Goal: Task Accomplishment & Management: Complete application form

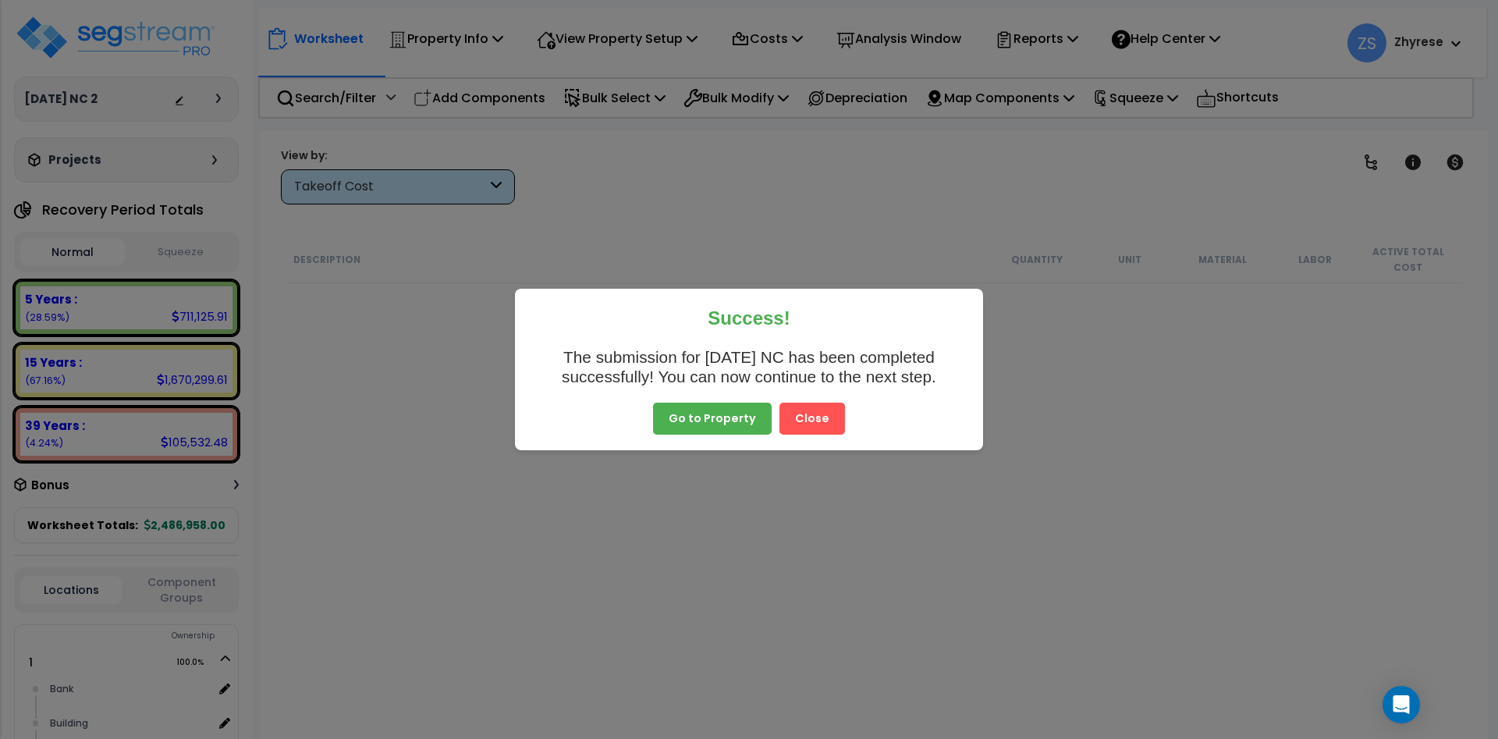
scroll to position [2903, 0]
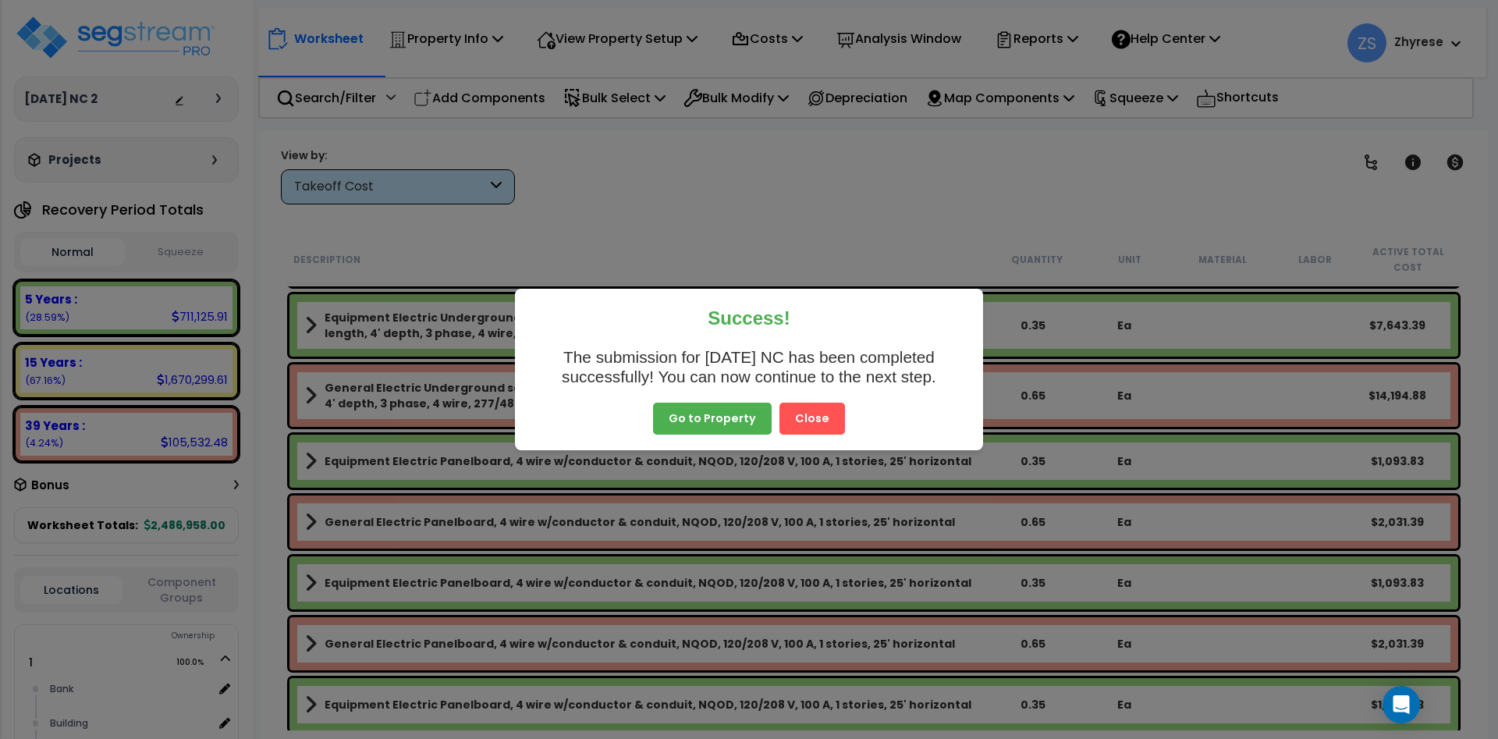
click at [810, 429] on button "Close" at bounding box center [813, 419] width 66 height 33
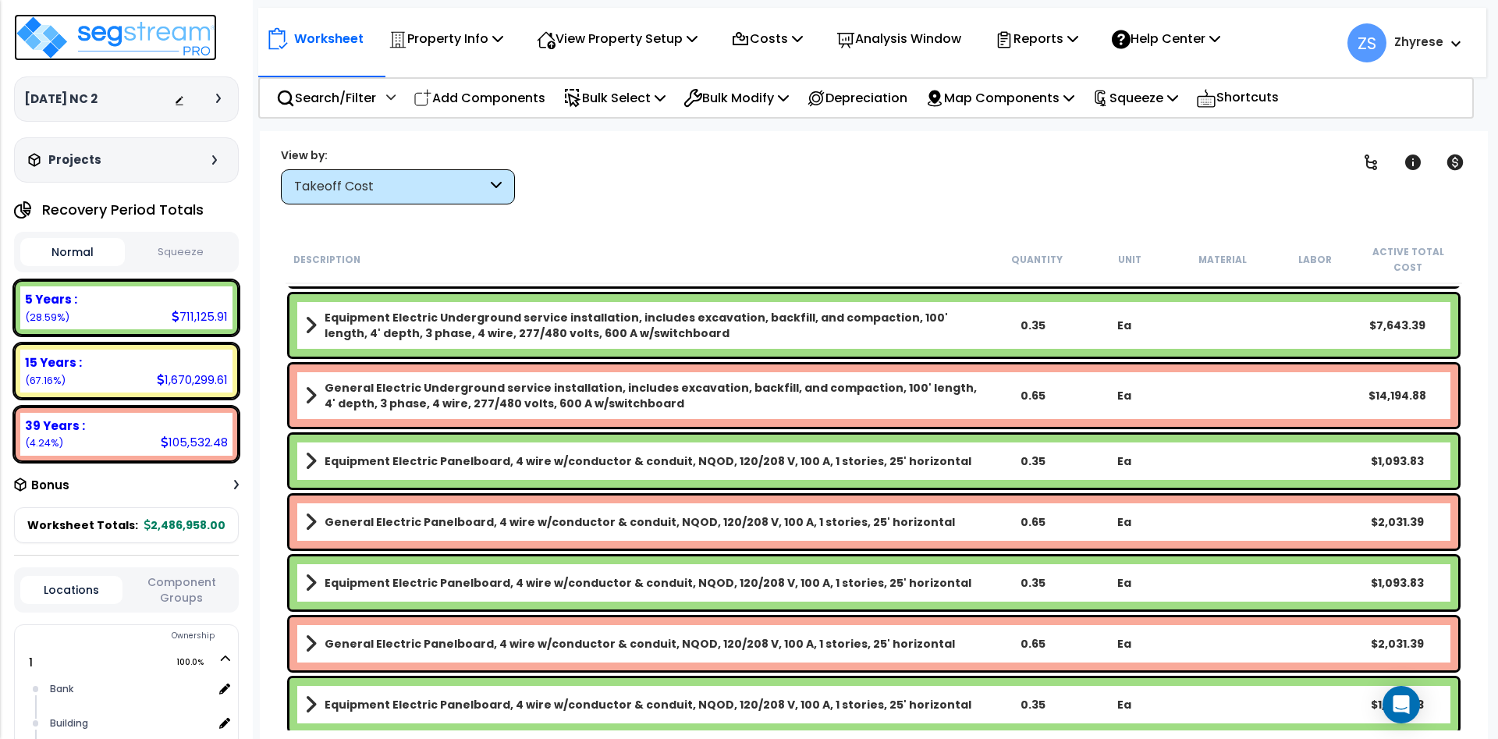
click at [165, 39] on img at bounding box center [115, 37] width 203 height 47
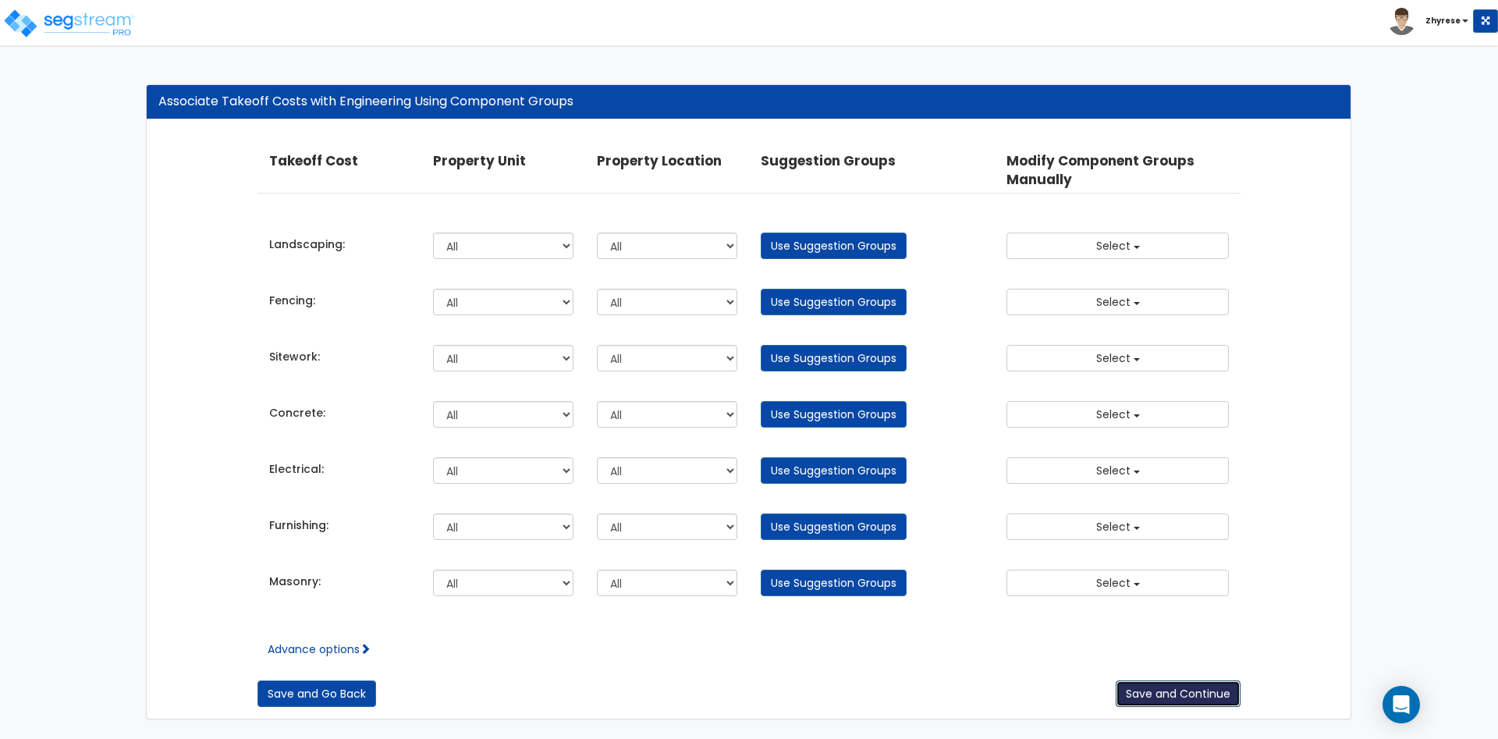
click at [1196, 702] on button "Save and Continue" at bounding box center [1178, 693] width 125 height 27
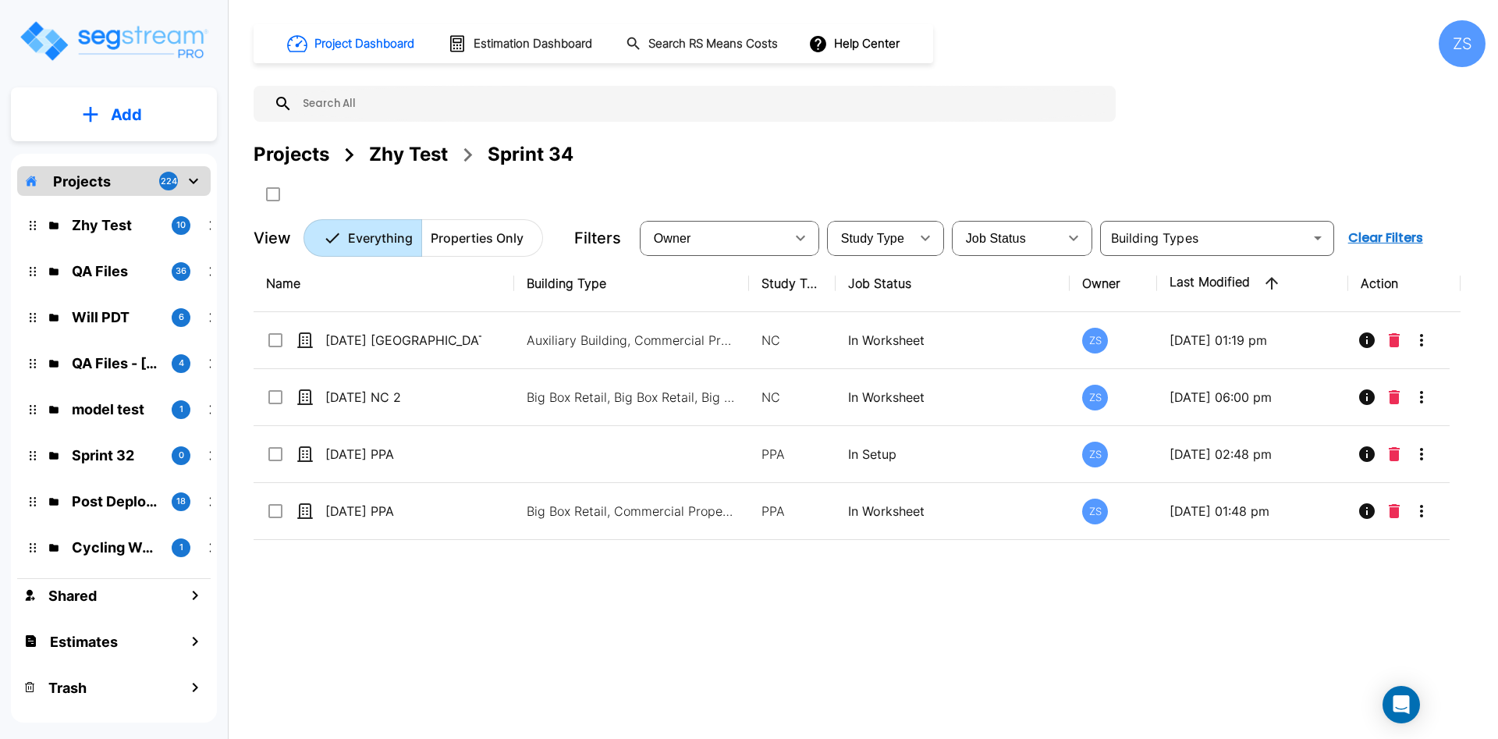
click at [101, 84] on div "Add Projects 224 Zhy Test 10 QA Files 36 Will PDT 6 QA Files - Emmanuel 2 4 mod…" at bounding box center [114, 367] width 228 height 734
click at [101, 107] on button "Add" at bounding box center [114, 114] width 206 height 45
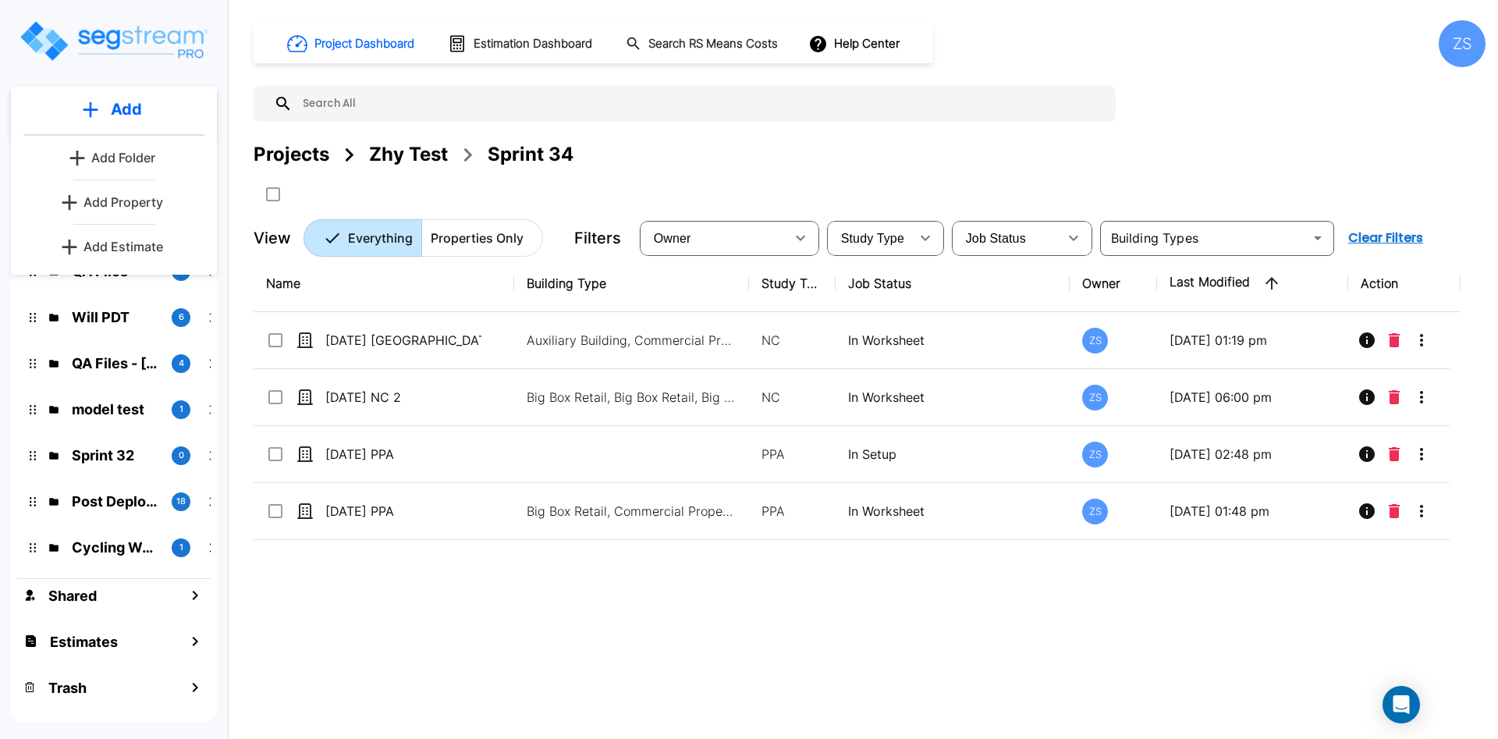
click at [119, 192] on link "Add Property" at bounding box center [113, 202] width 115 height 31
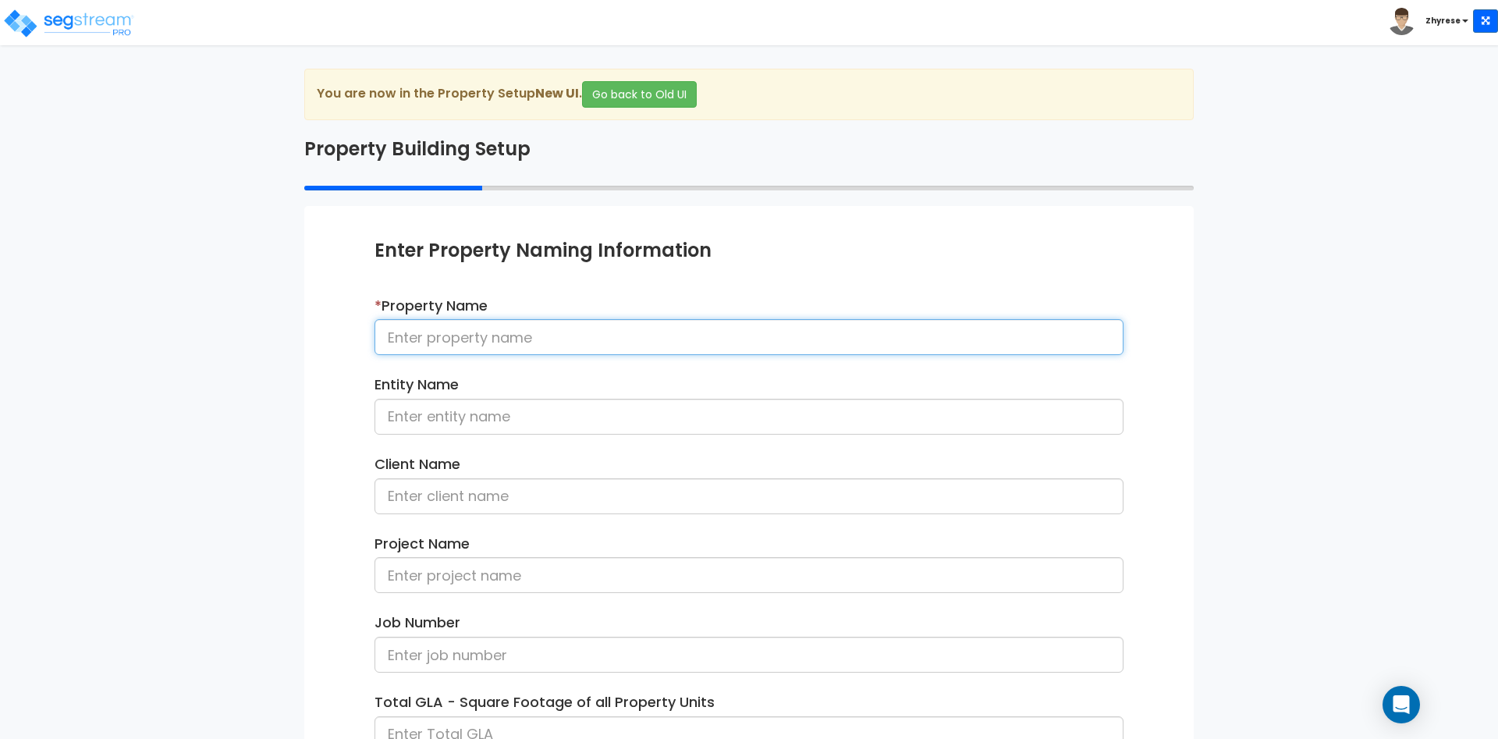
click at [521, 339] on input at bounding box center [749, 337] width 749 height 36
type input "0"
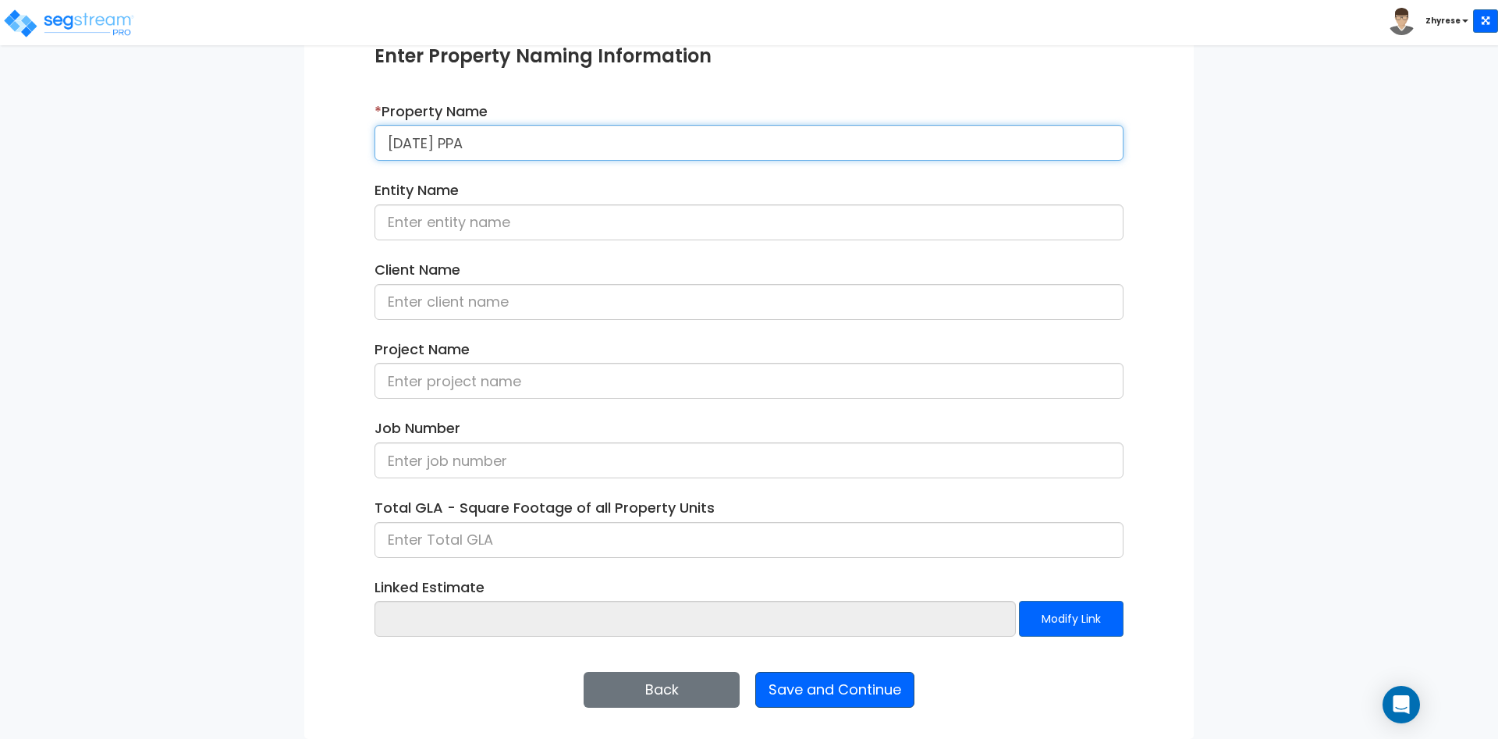
type input "[DATE] PPA"
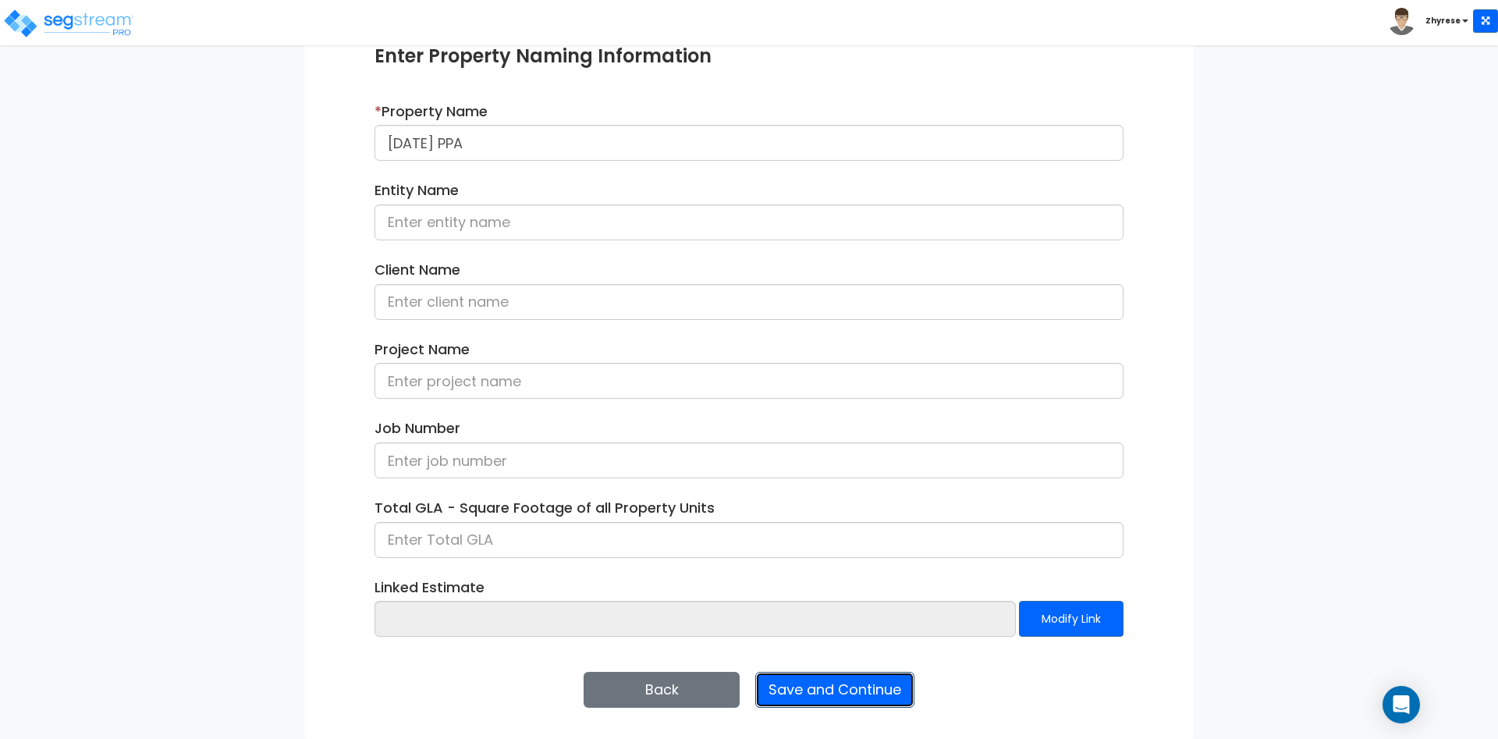
click at [849, 694] on button "Save and Continue" at bounding box center [834, 690] width 159 height 36
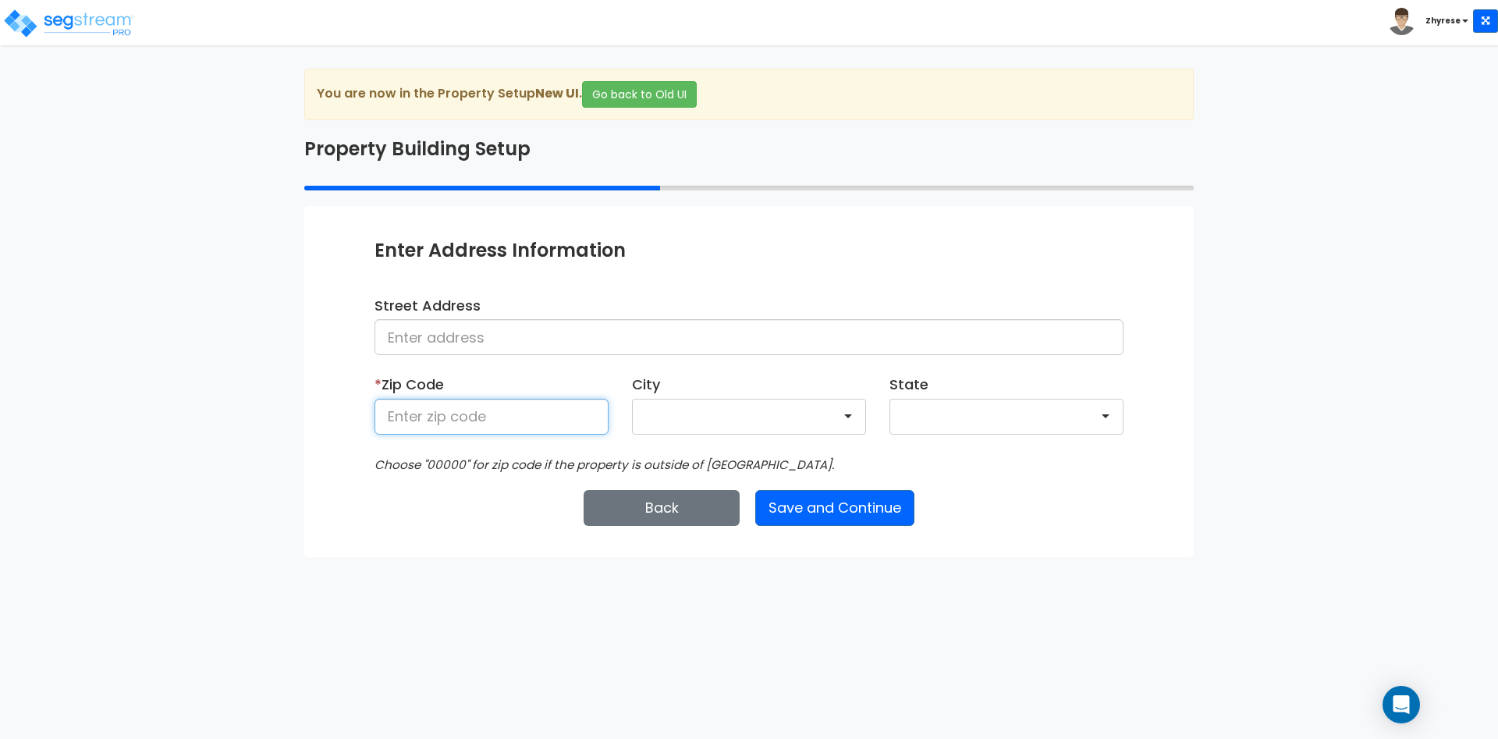
click at [434, 432] on input at bounding box center [492, 417] width 234 height 36
type input "50001"
click at [805, 503] on button "Save and Continue" at bounding box center [834, 508] width 159 height 36
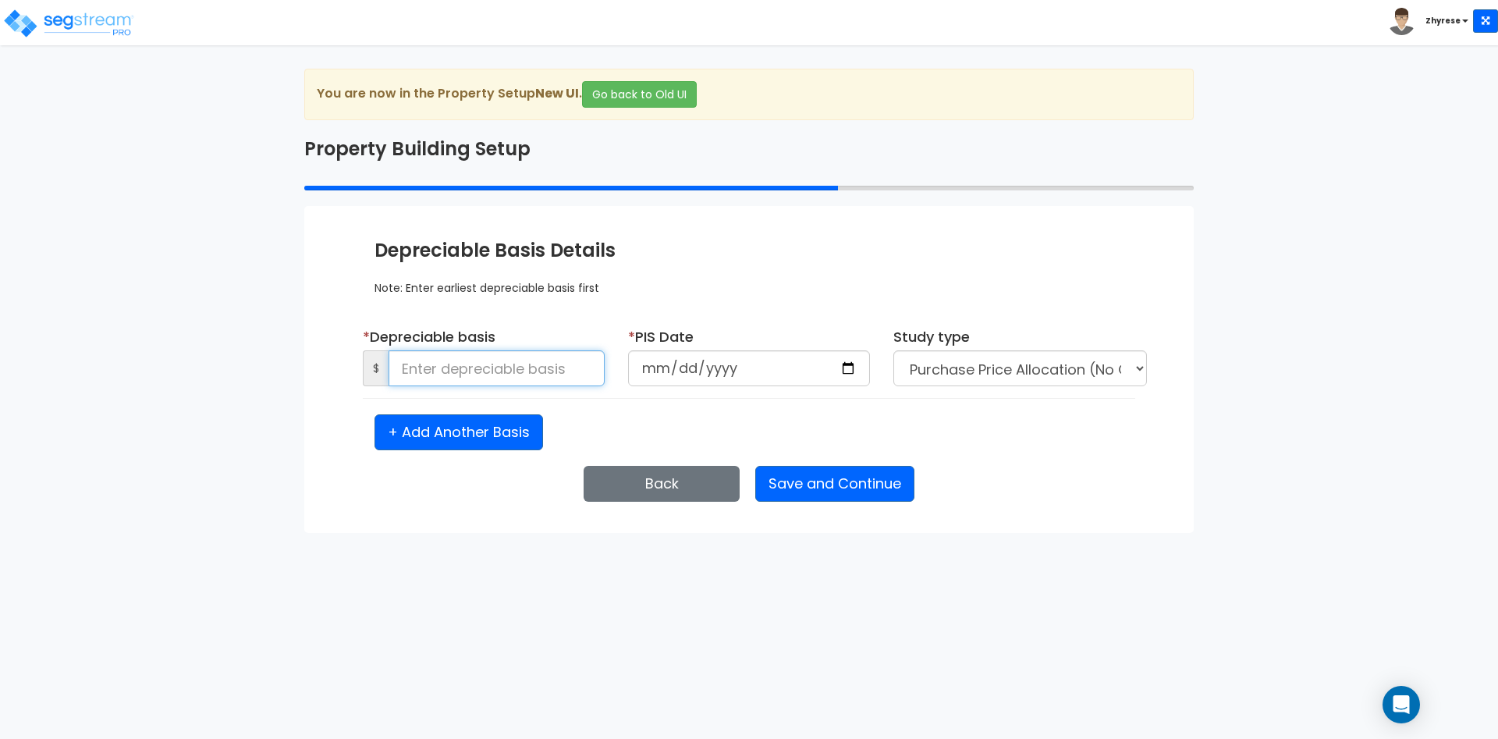
click at [464, 357] on input at bounding box center [497, 368] width 216 height 36
type input "1,121"
click at [647, 373] on input "date" at bounding box center [749, 368] width 242 height 36
click at [673, 373] on input "date" at bounding box center [749, 368] width 242 height 36
click at [705, 368] on input "date" at bounding box center [749, 368] width 242 height 36
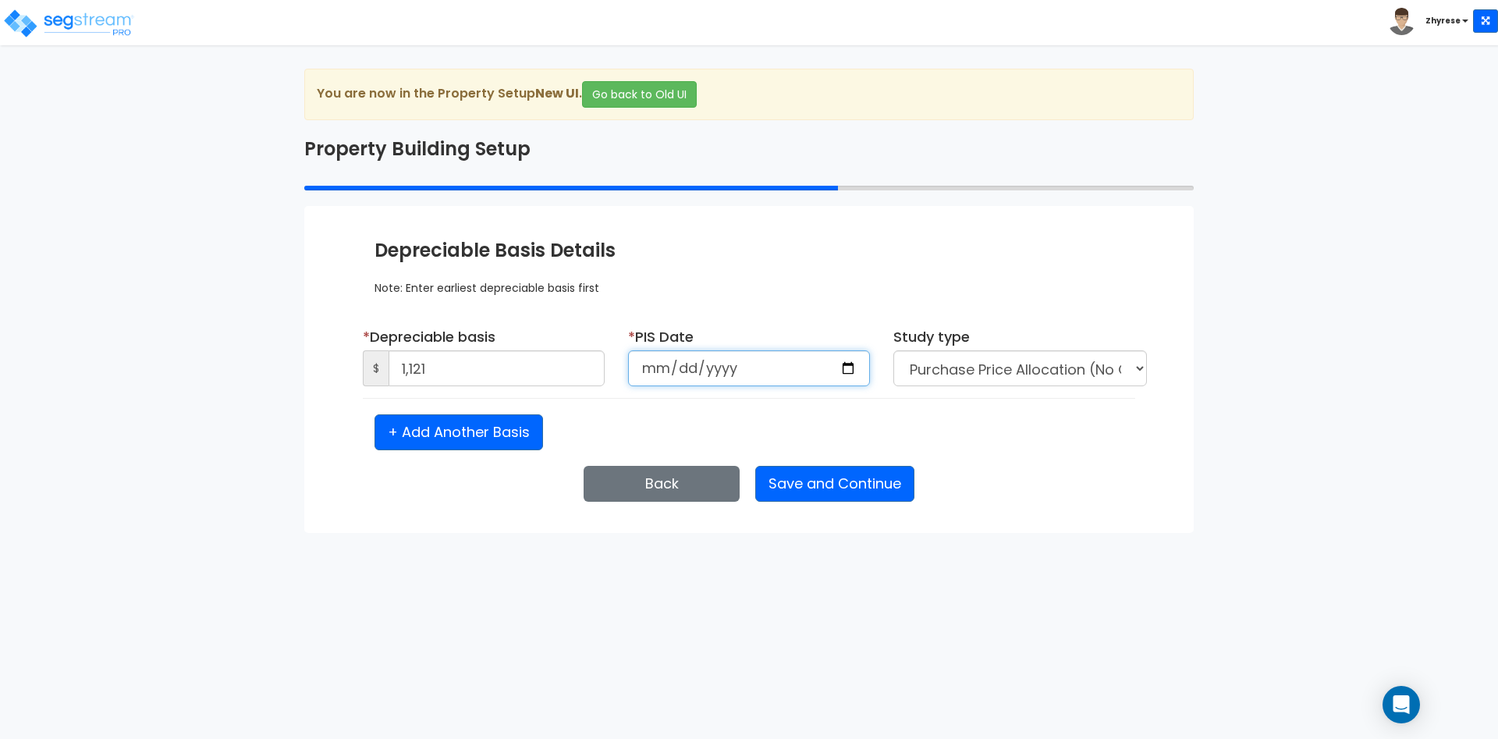
type input "2025-01-01"
click at [1076, 363] on select "Purchase Price Allocation (No Given Costs) New Construction / Reno / TI's (Give…" at bounding box center [1021, 368] width 254 height 36
click at [839, 476] on button "Save and Continue" at bounding box center [834, 484] width 159 height 36
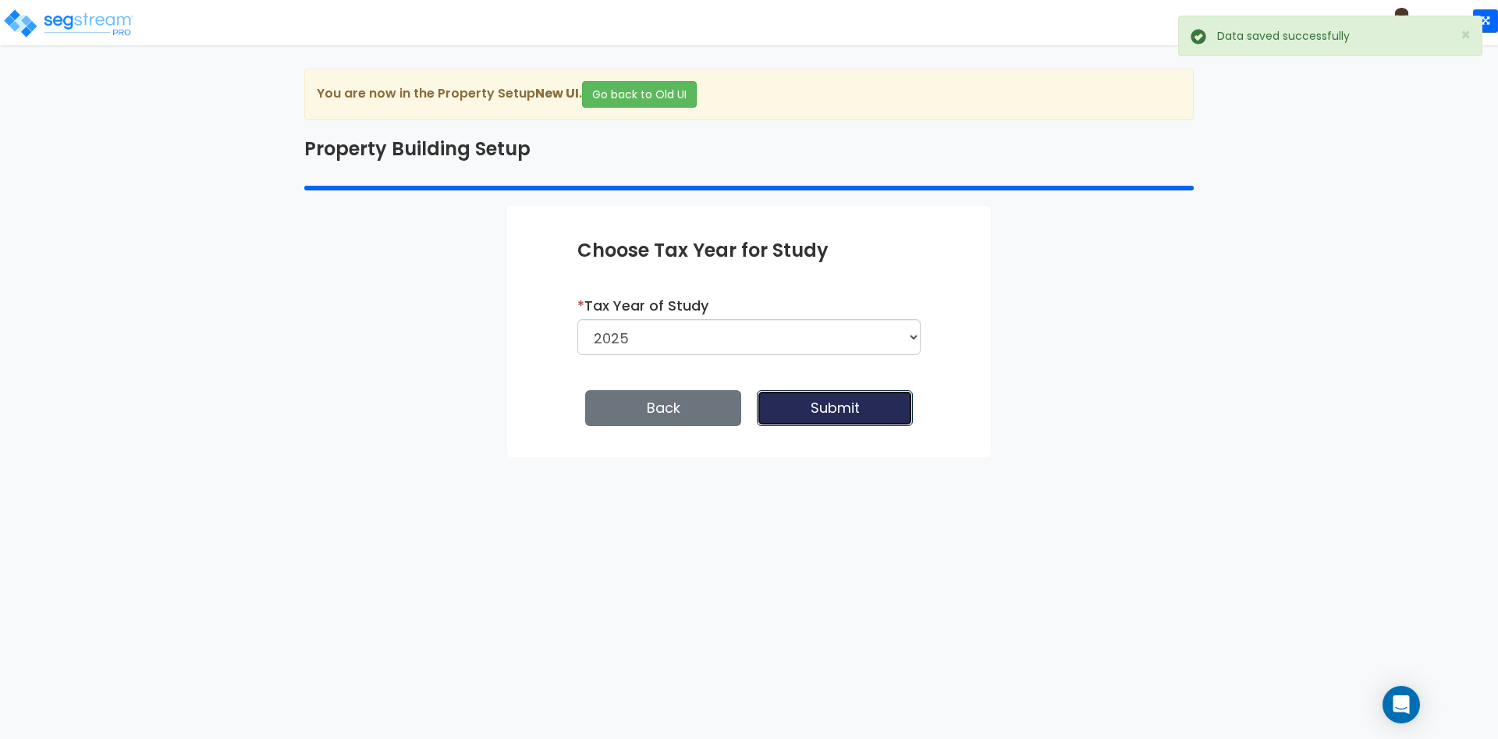
drag, startPoint x: 811, startPoint y: 421, endPoint x: 820, endPoint y: 474, distance: 54.7
click at [820, 457] on html "Toggle navigation Zhyrese" at bounding box center [749, 228] width 1498 height 457
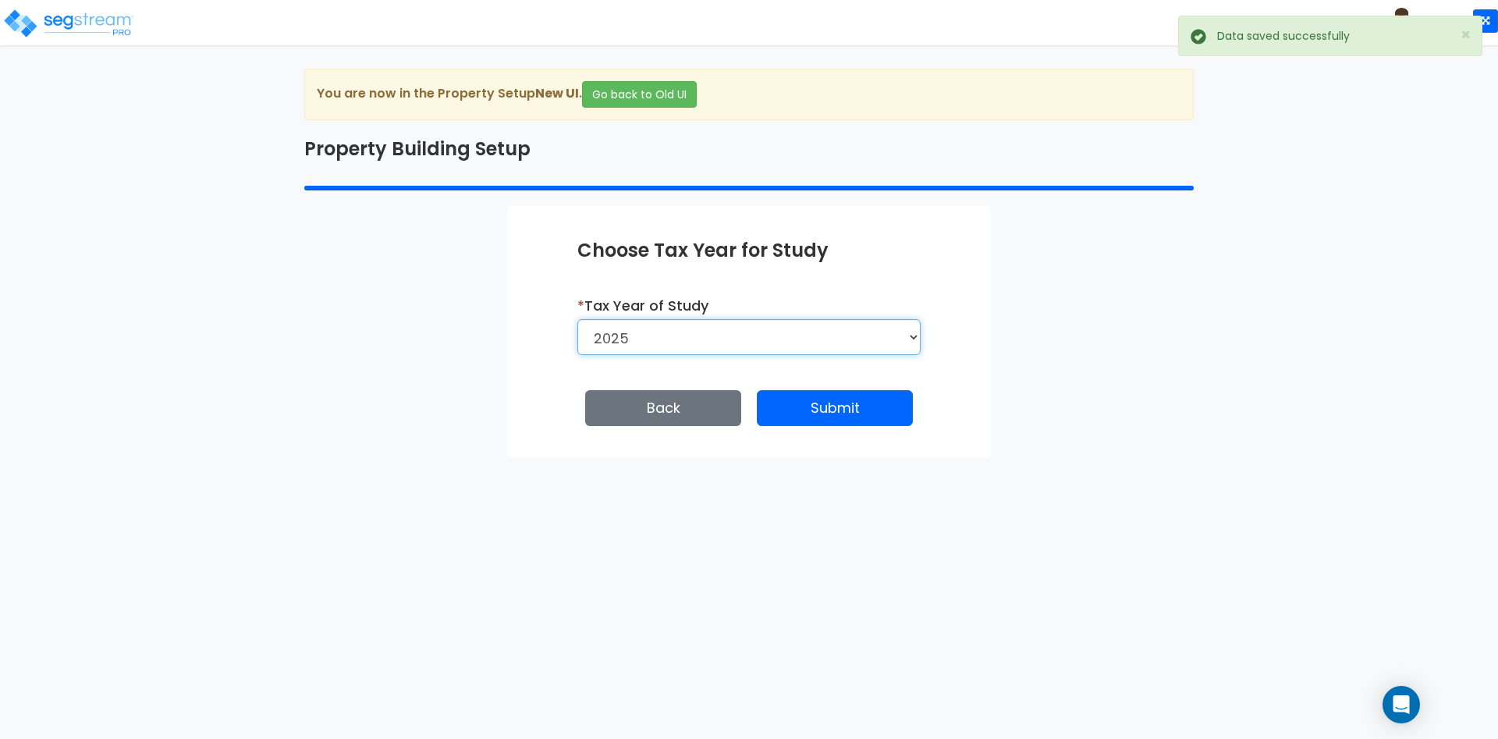
select select "2026"
click option "2026" at bounding box center [0, 0] width 0 height 0
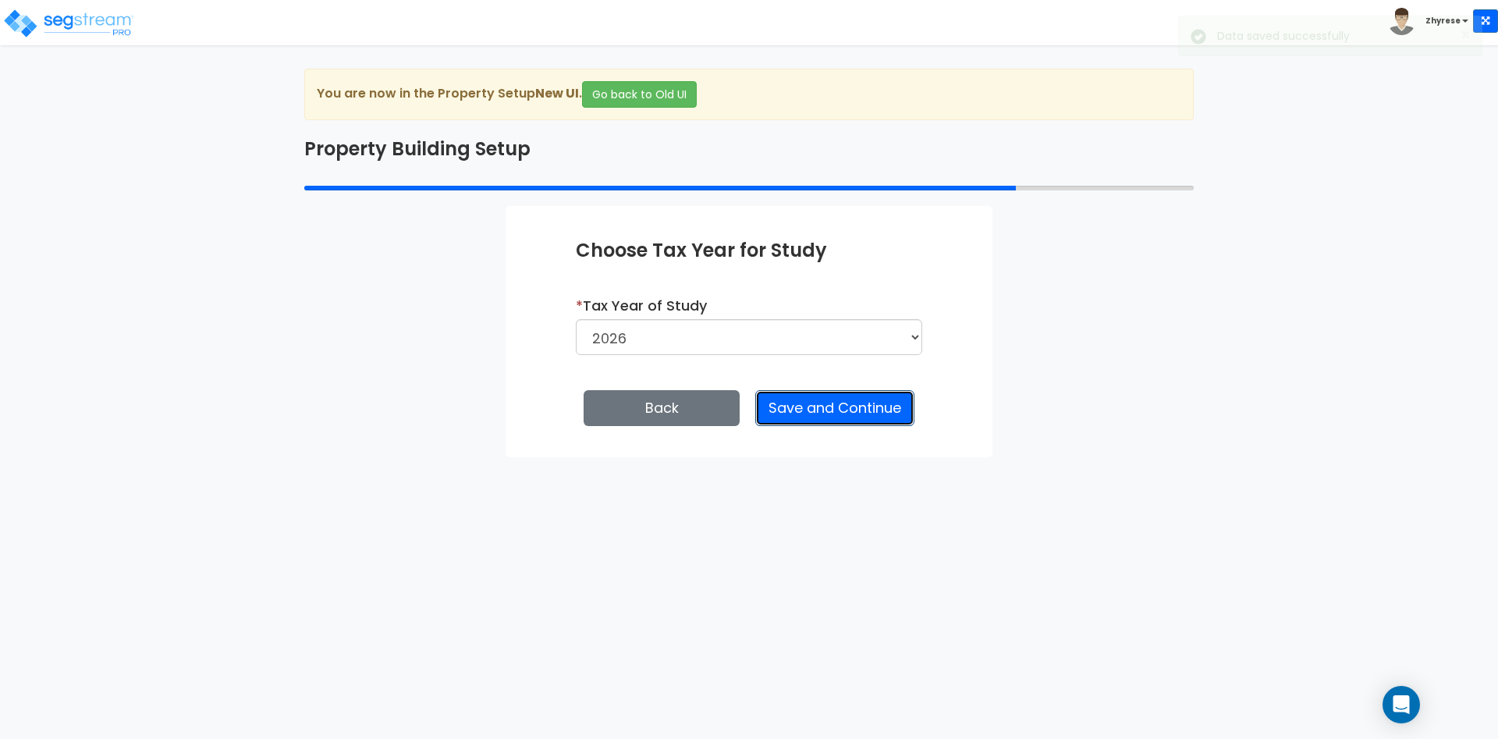
click at [837, 400] on button "Save and Continue" at bounding box center [834, 408] width 159 height 36
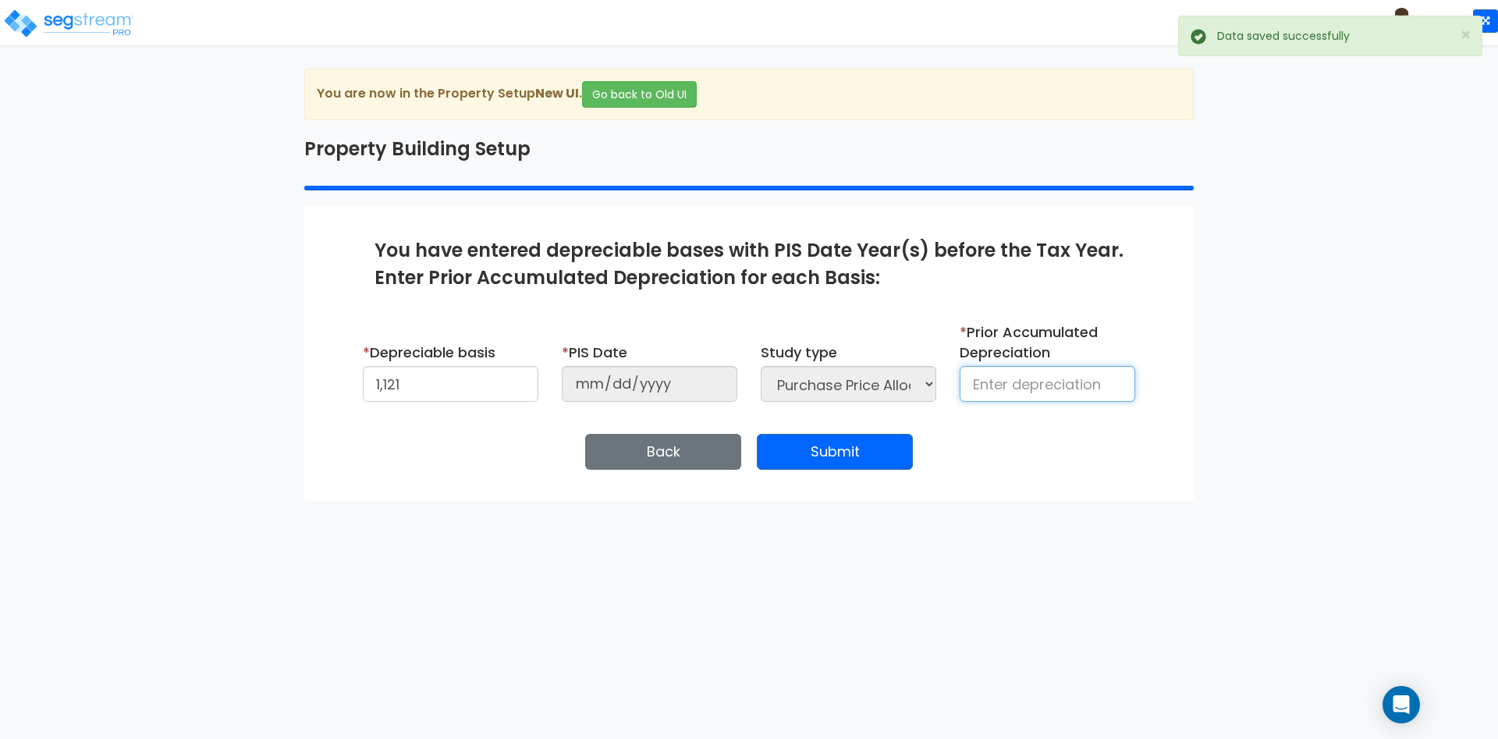
click at [1042, 373] on input at bounding box center [1048, 384] width 176 height 36
type input "12,312"
click at [886, 435] on button "Submit" at bounding box center [835, 452] width 156 height 36
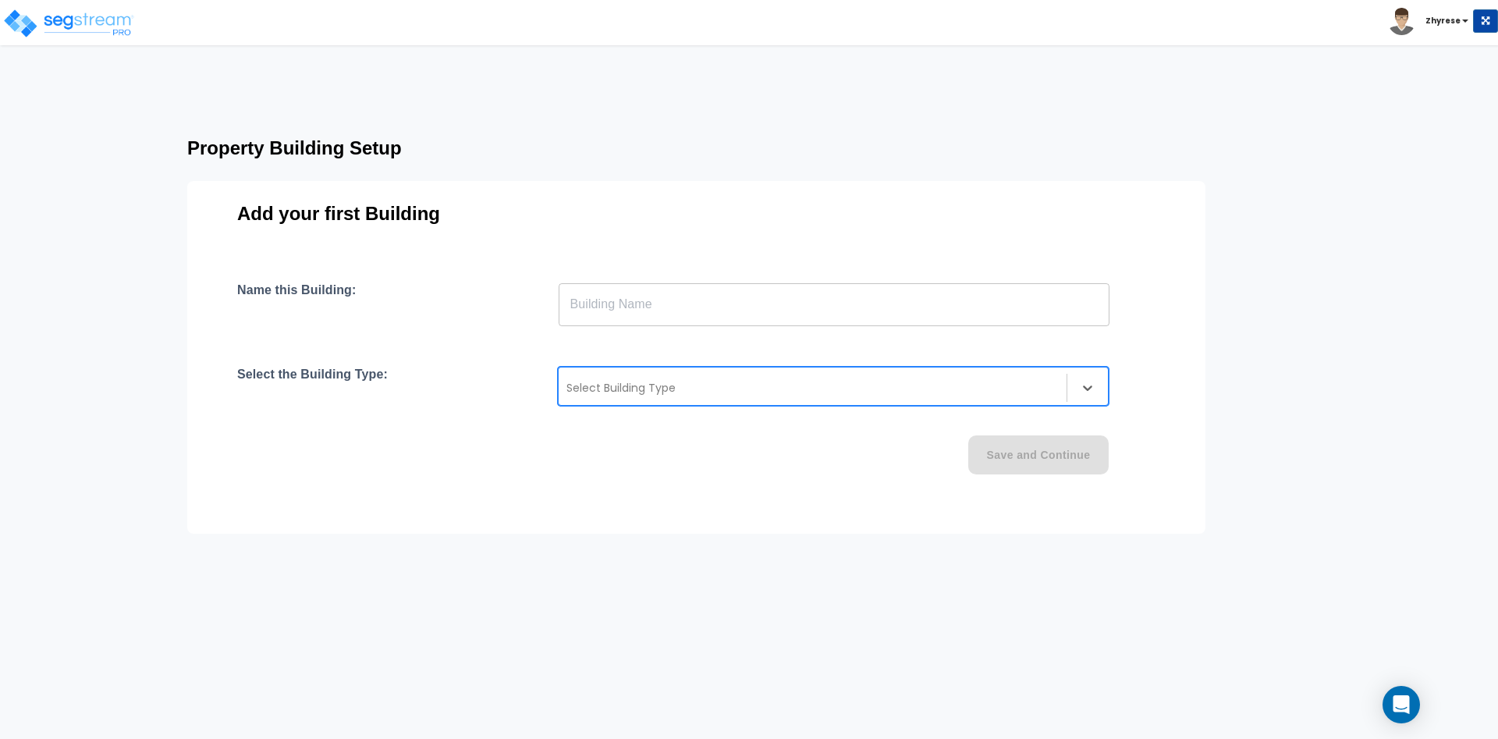
click at [621, 396] on div at bounding box center [813, 387] width 492 height 19
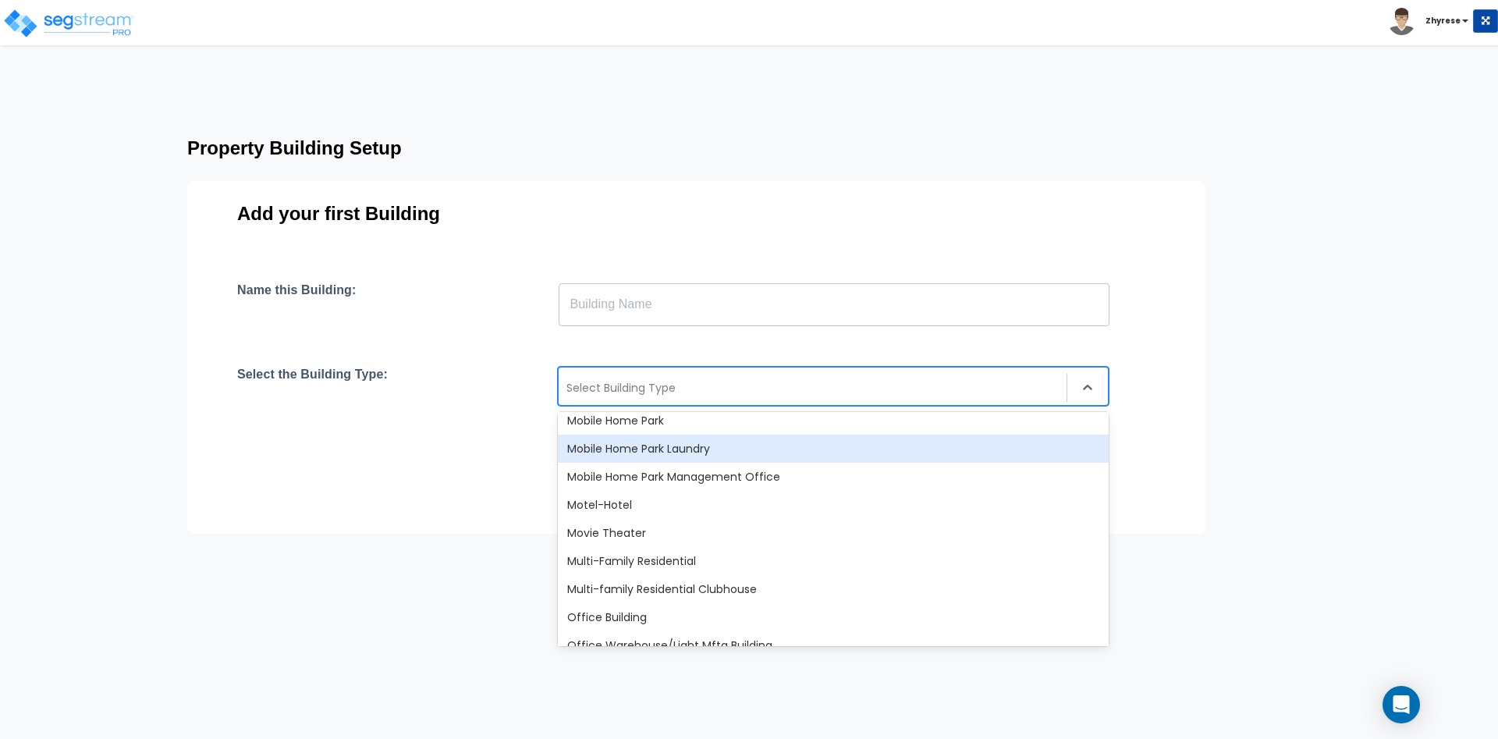
scroll to position [936, 0]
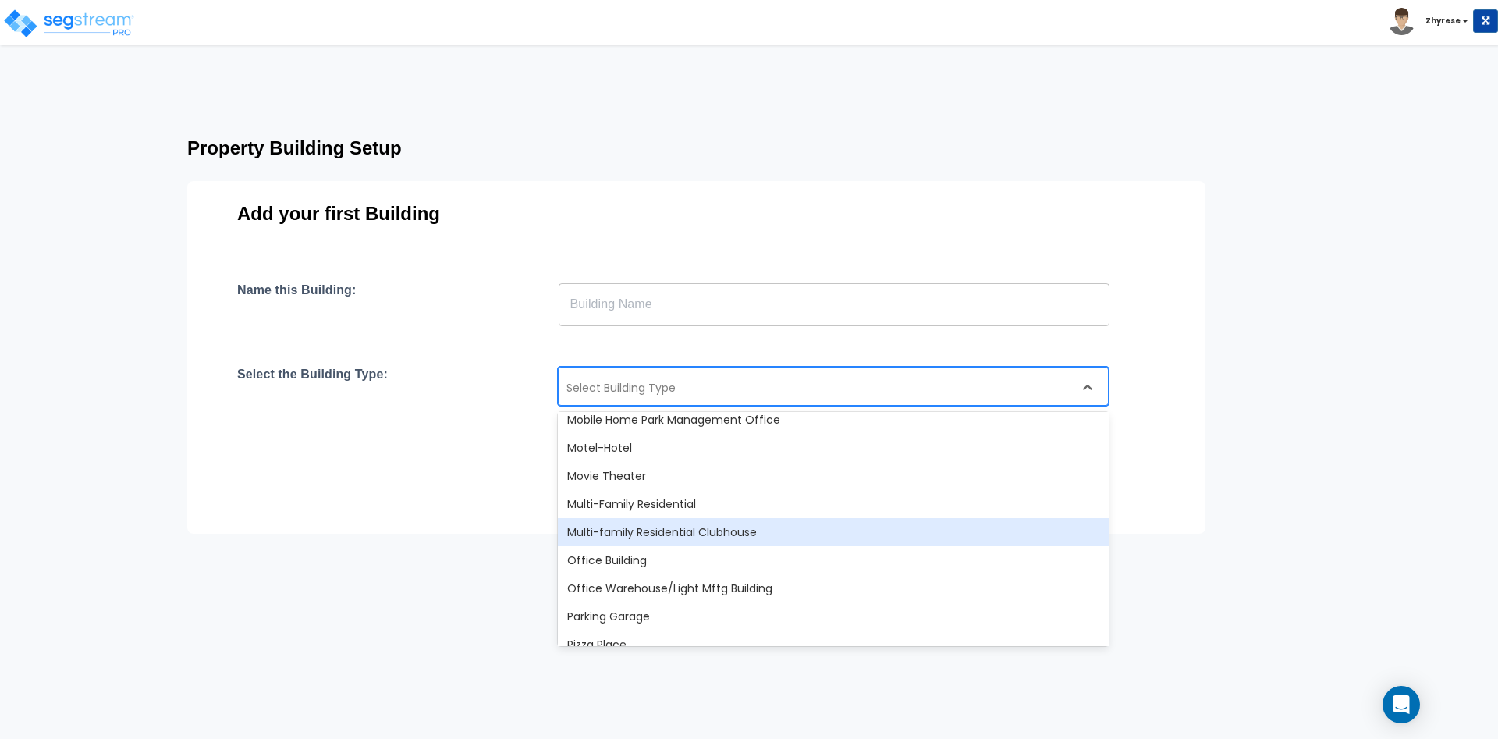
click at [691, 529] on div "Multi-family Residential Clubhouse" at bounding box center [833, 532] width 551 height 28
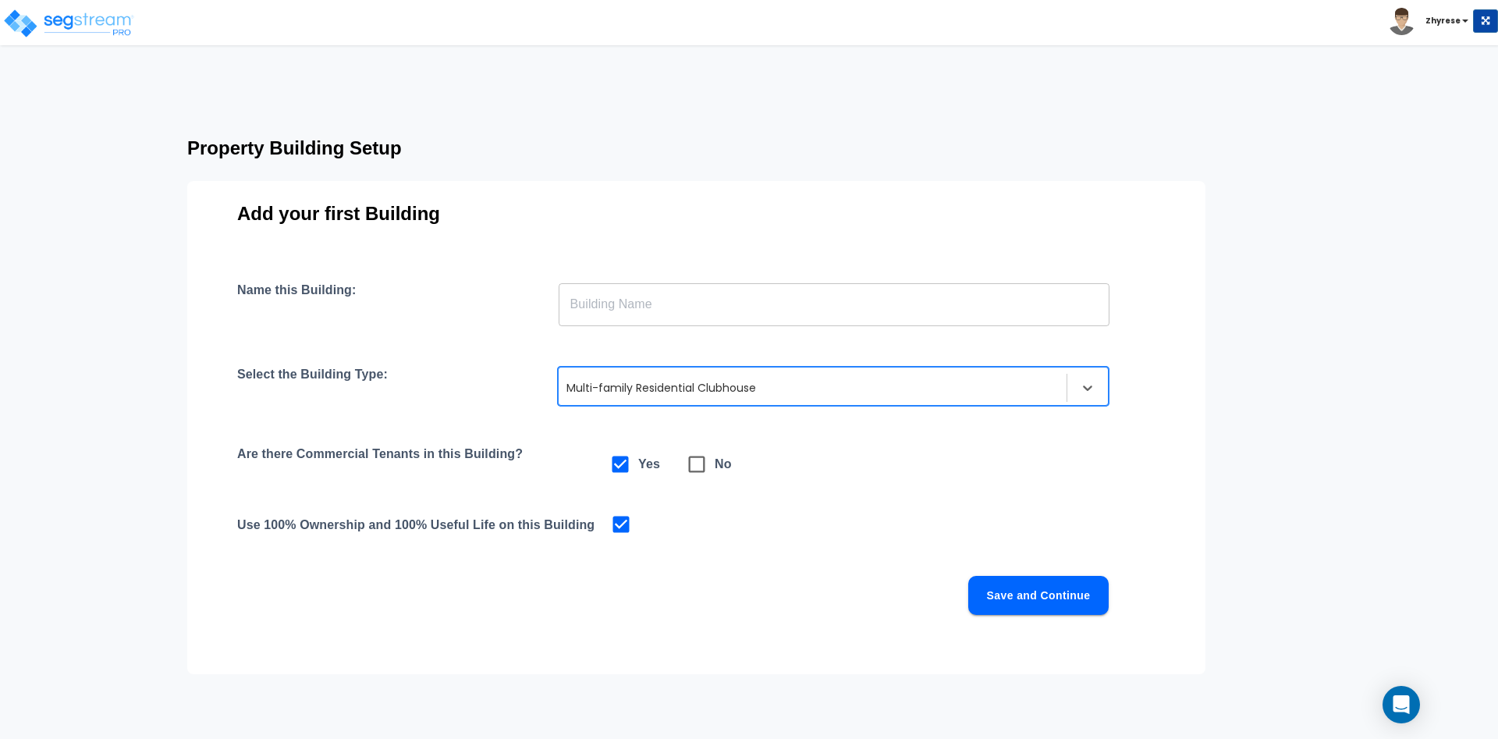
click at [728, 381] on div at bounding box center [813, 387] width 492 height 19
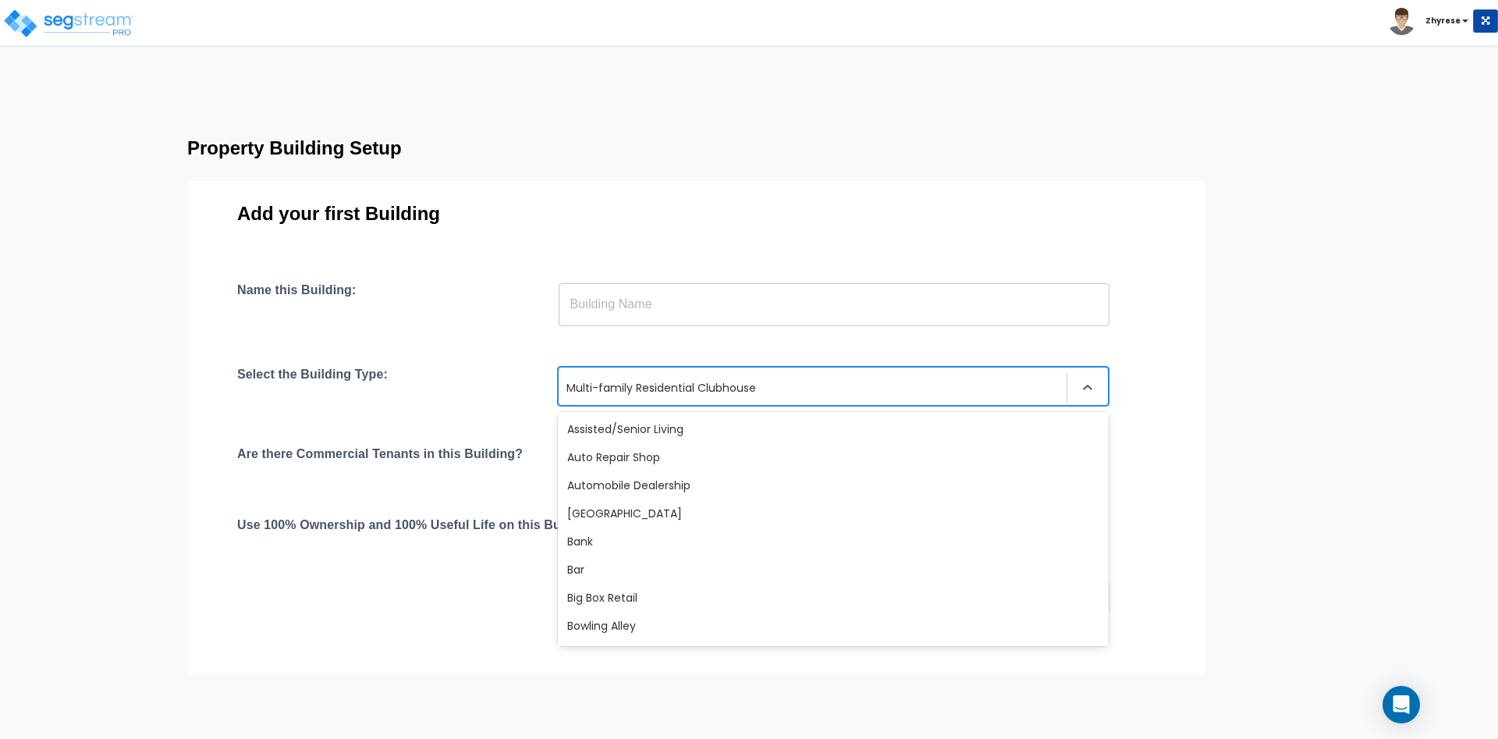
scroll to position [846, 0]
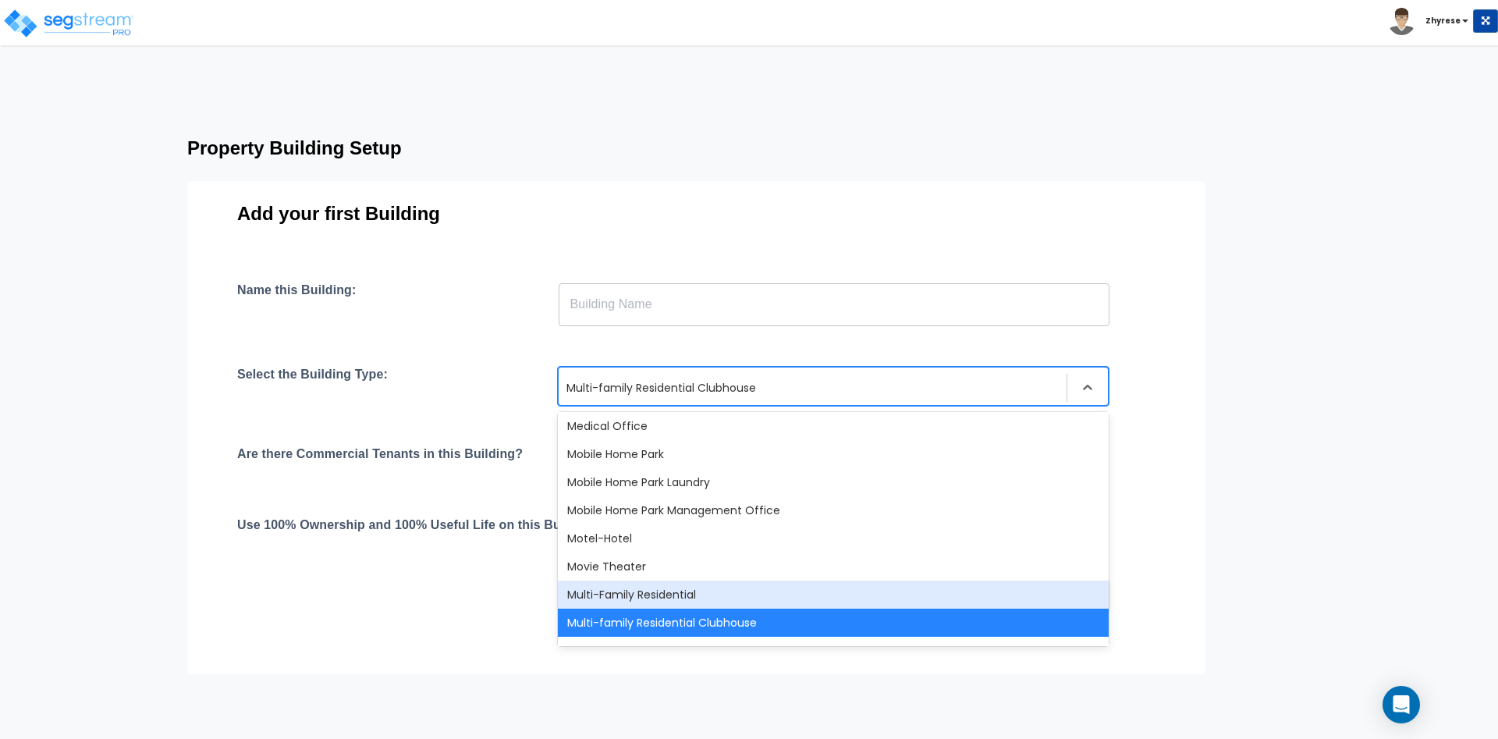
click at [665, 586] on div "Multi-Family Residential" at bounding box center [833, 595] width 551 height 28
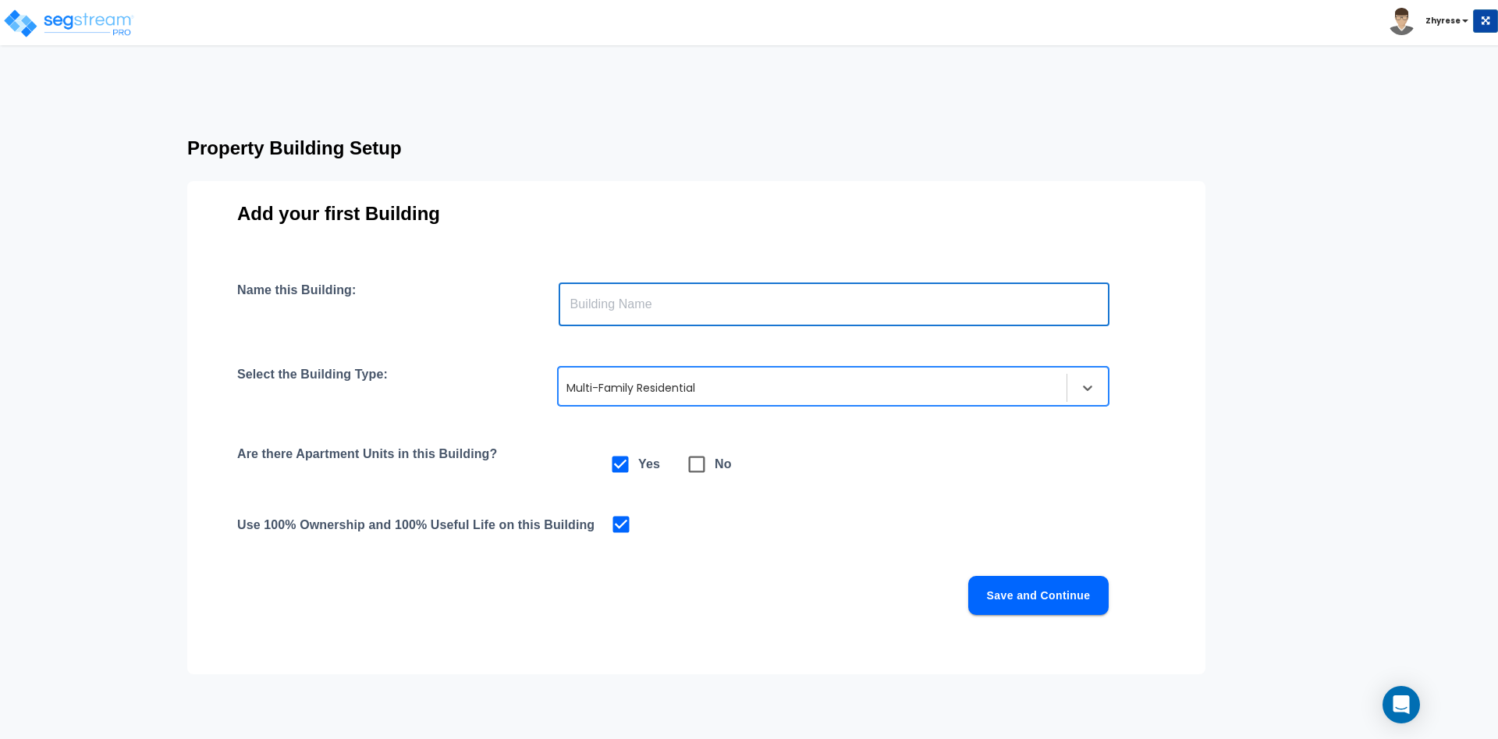
click at [771, 304] on input "text" at bounding box center [834, 304] width 551 height 44
type input "MF Res"
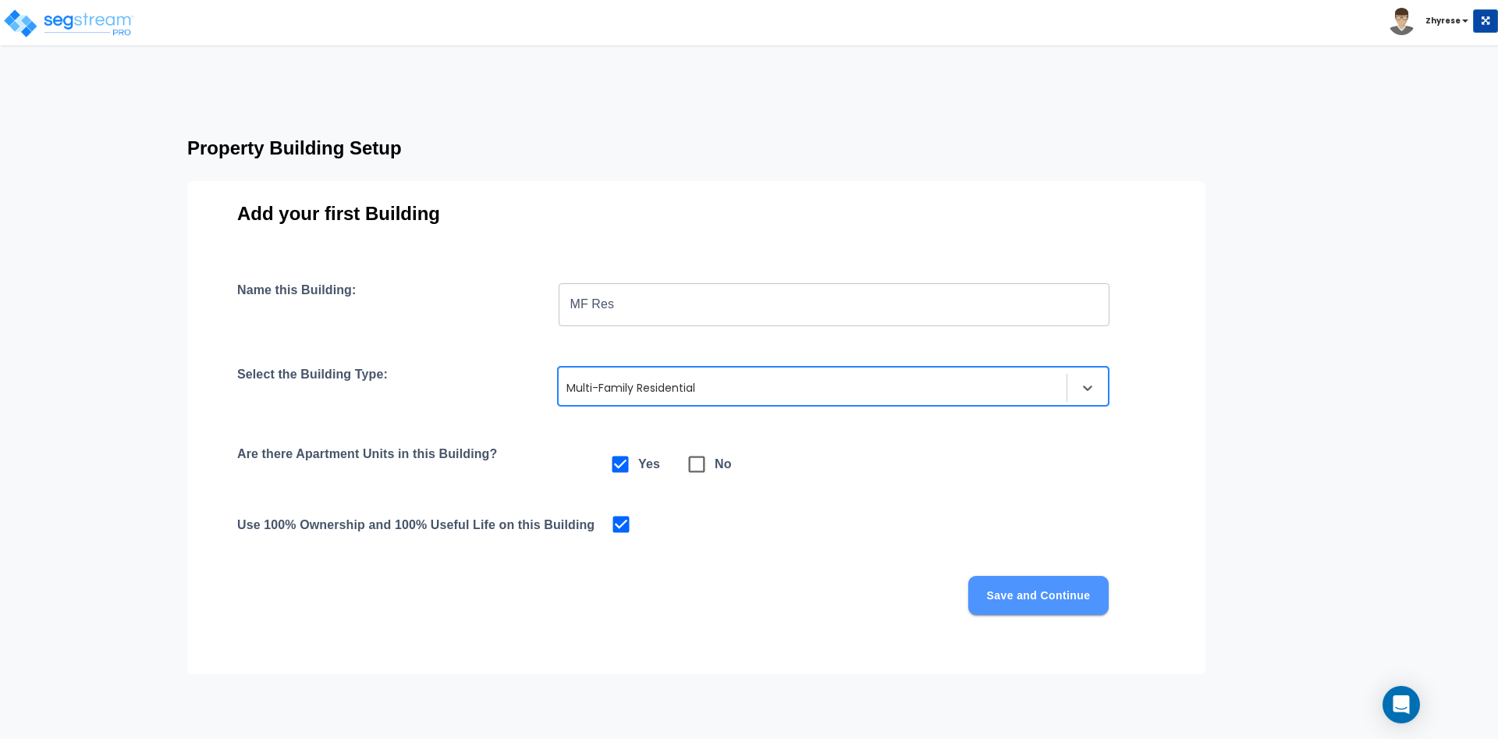
click at [1033, 588] on button "Save and Continue" at bounding box center [1038, 595] width 140 height 39
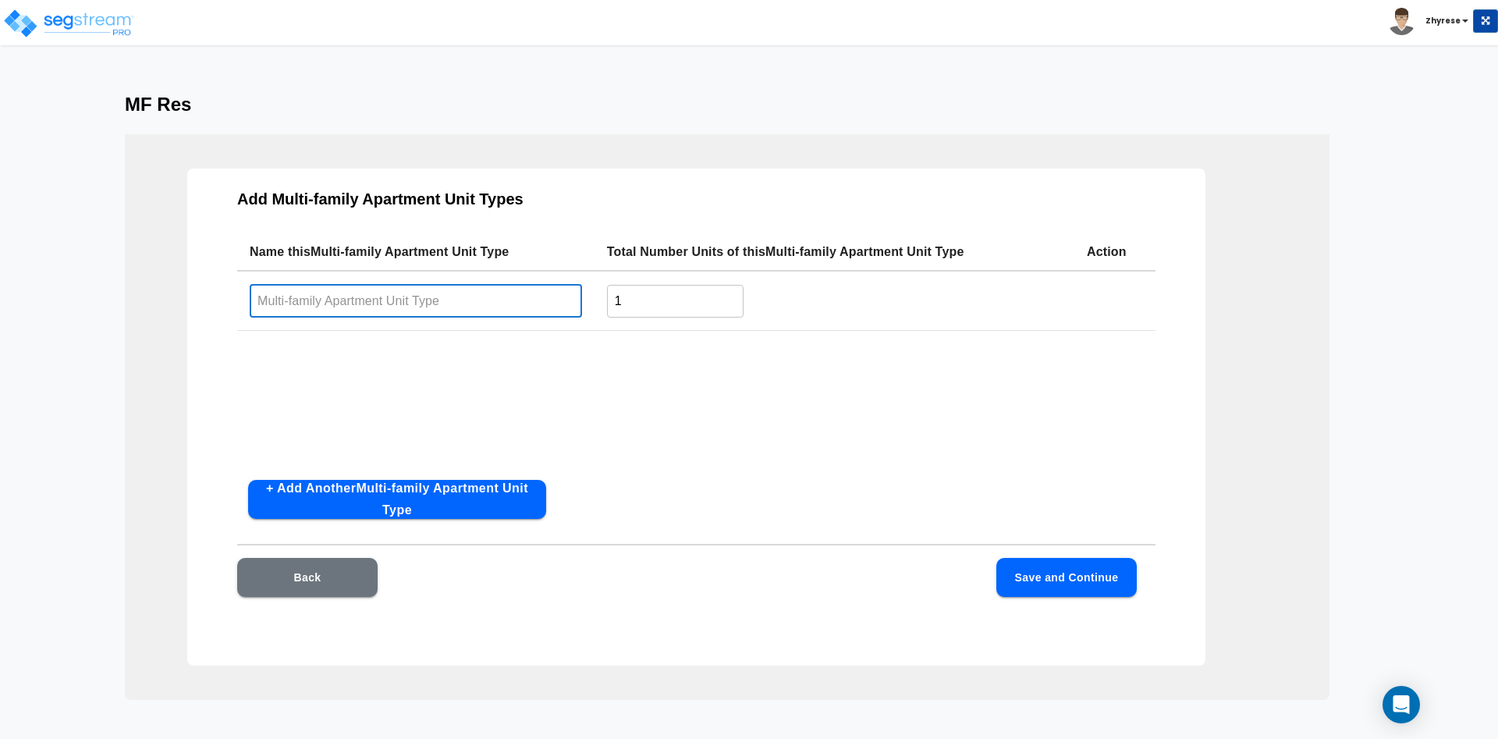
click at [430, 315] on input "text" at bounding box center [416, 301] width 332 height 34
type input "A"
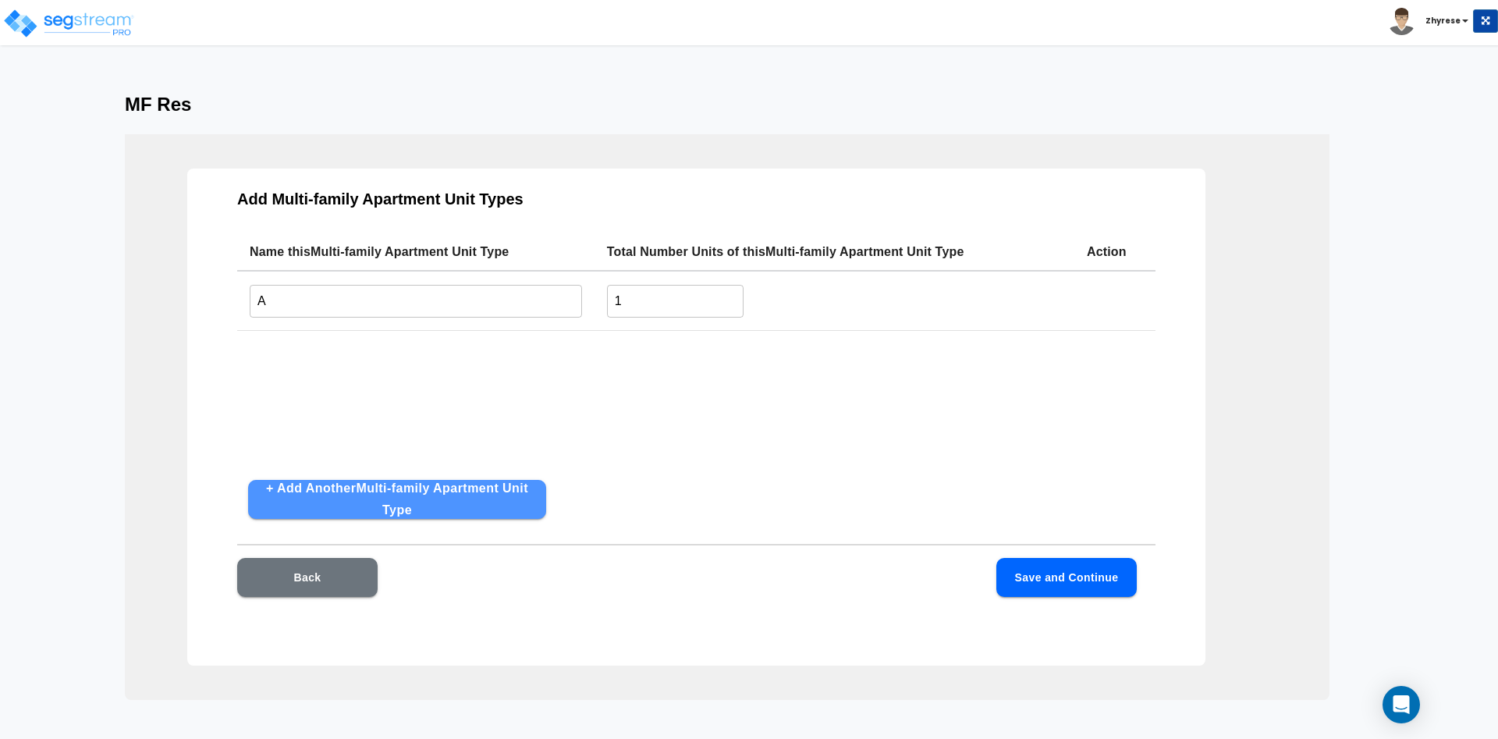
click at [455, 513] on button "+ Add Another Multi-family Apartment Unit Type" at bounding box center [397, 499] width 298 height 39
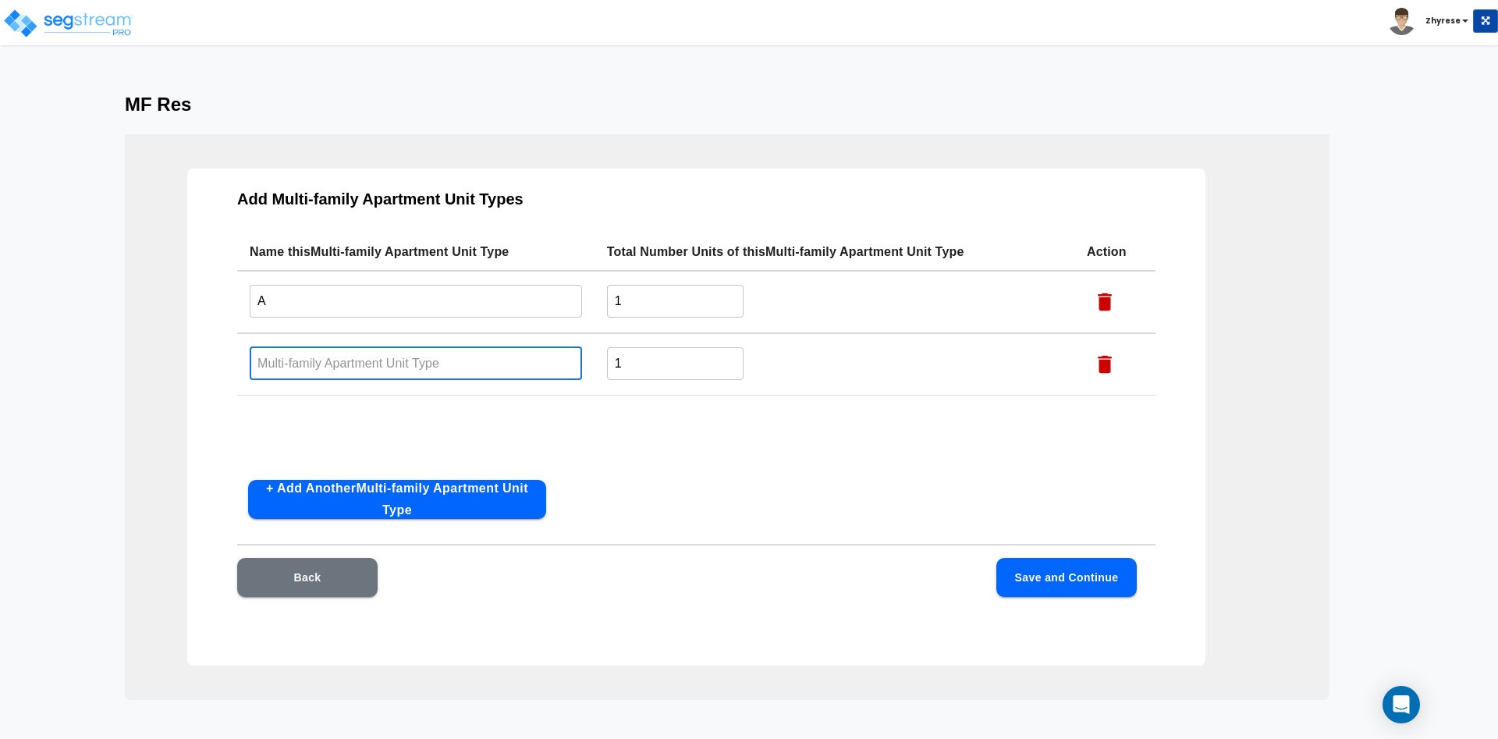
click at [449, 371] on input "text" at bounding box center [416, 363] width 332 height 34
type input "B"
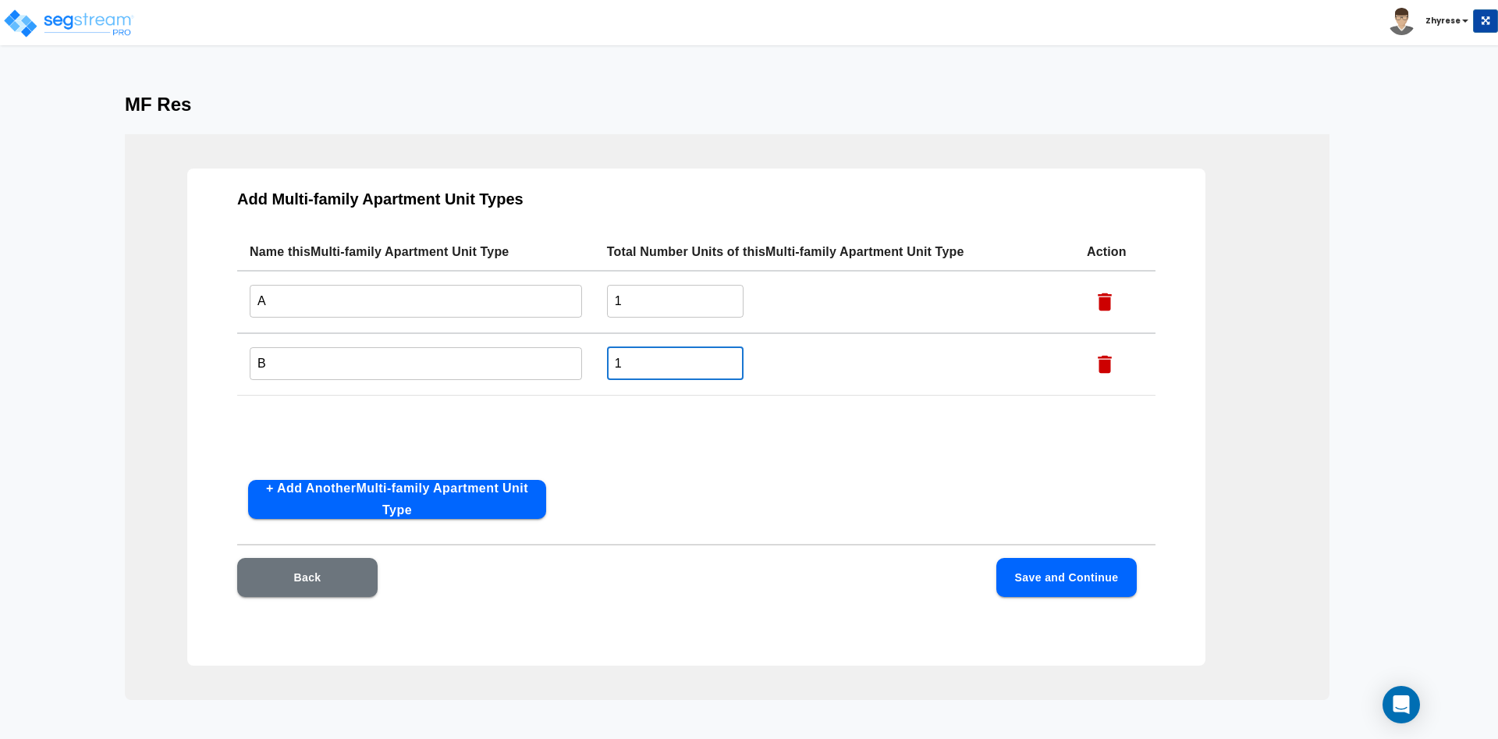
click at [724, 355] on input "1" at bounding box center [675, 363] width 137 height 34
type input "2"
click at [1113, 573] on button "Save and Continue" at bounding box center [1067, 577] width 140 height 39
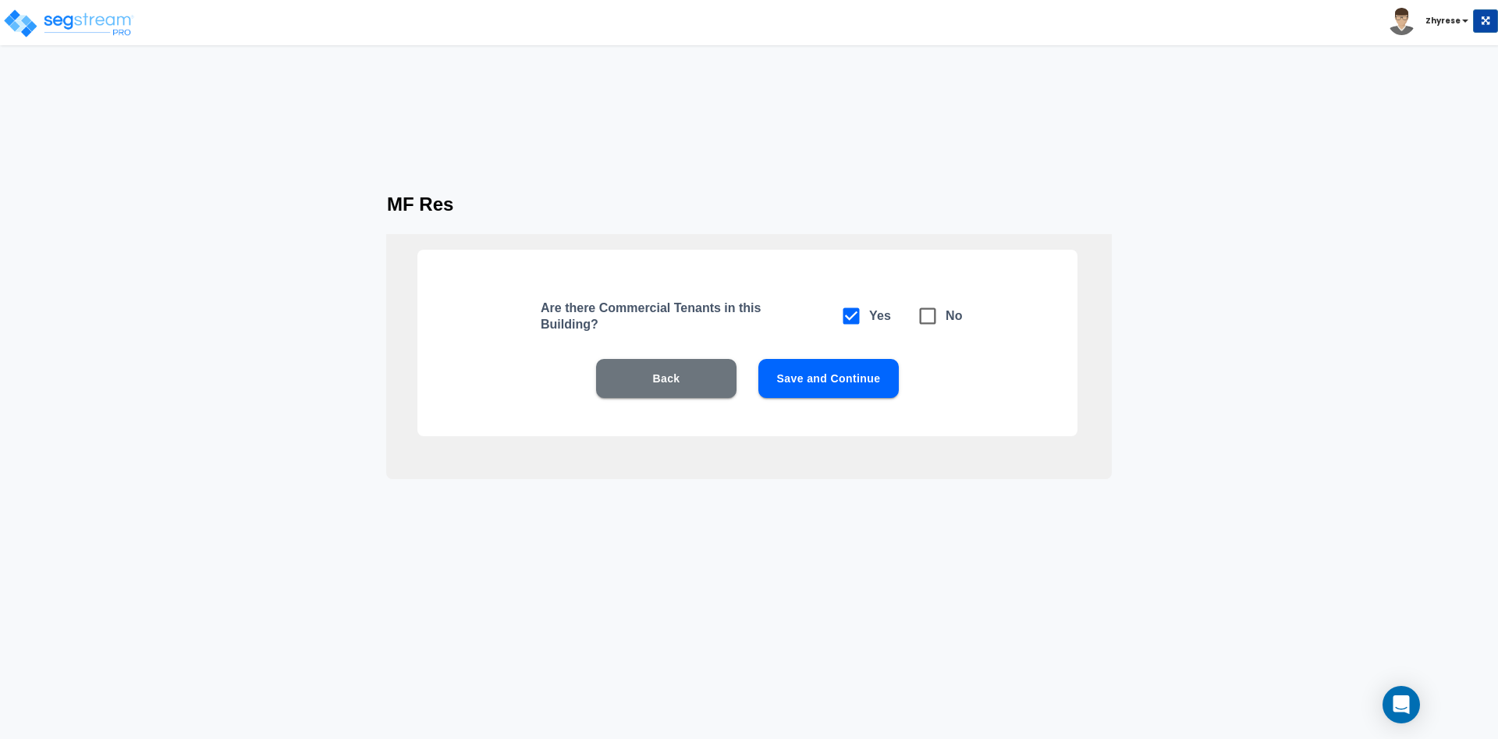
click at [845, 393] on button "Save and Continue" at bounding box center [829, 378] width 140 height 39
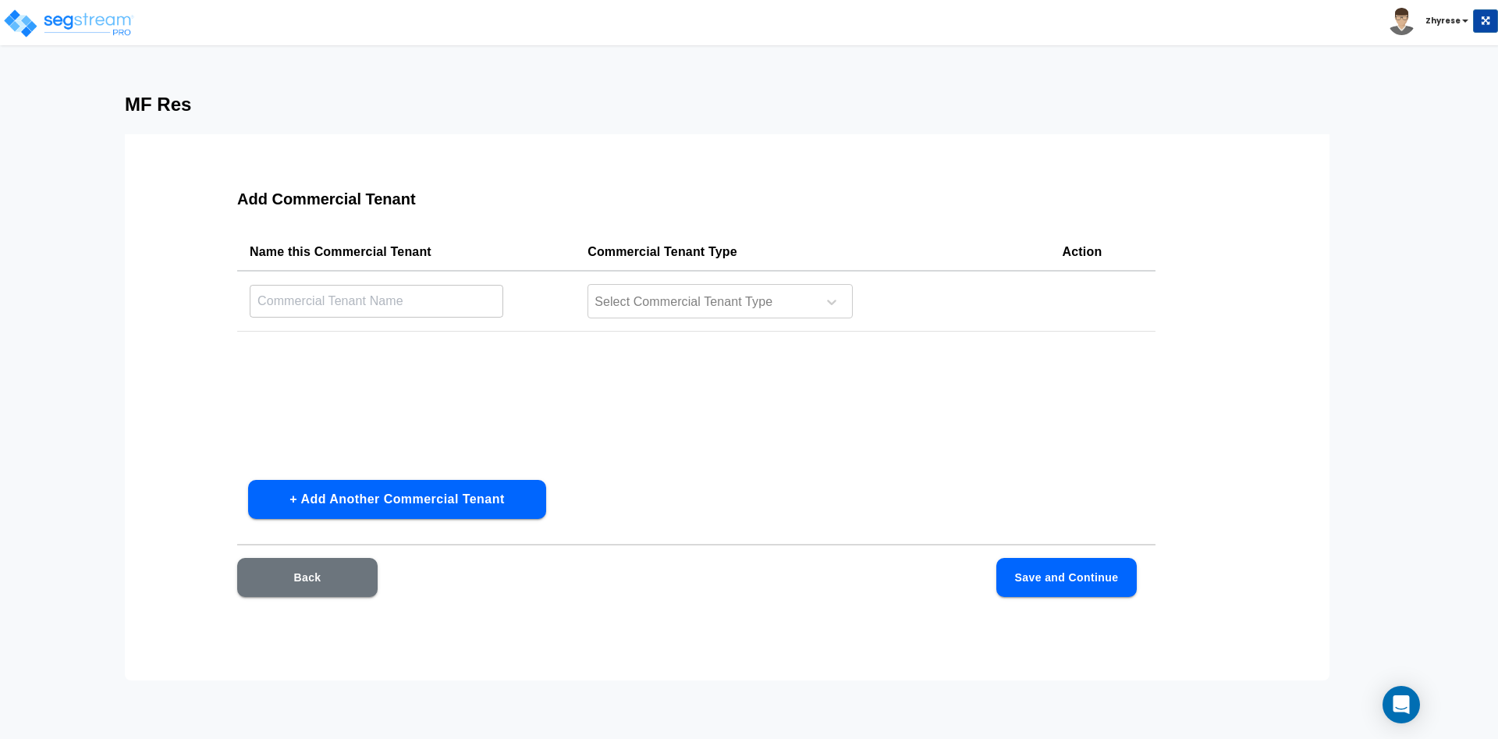
click at [805, 321] on td "Select Commercial Tenant Type" at bounding box center [812, 301] width 474 height 61
click at [770, 290] on div "Select Commercial Tenant Type" at bounding box center [720, 301] width 265 height 34
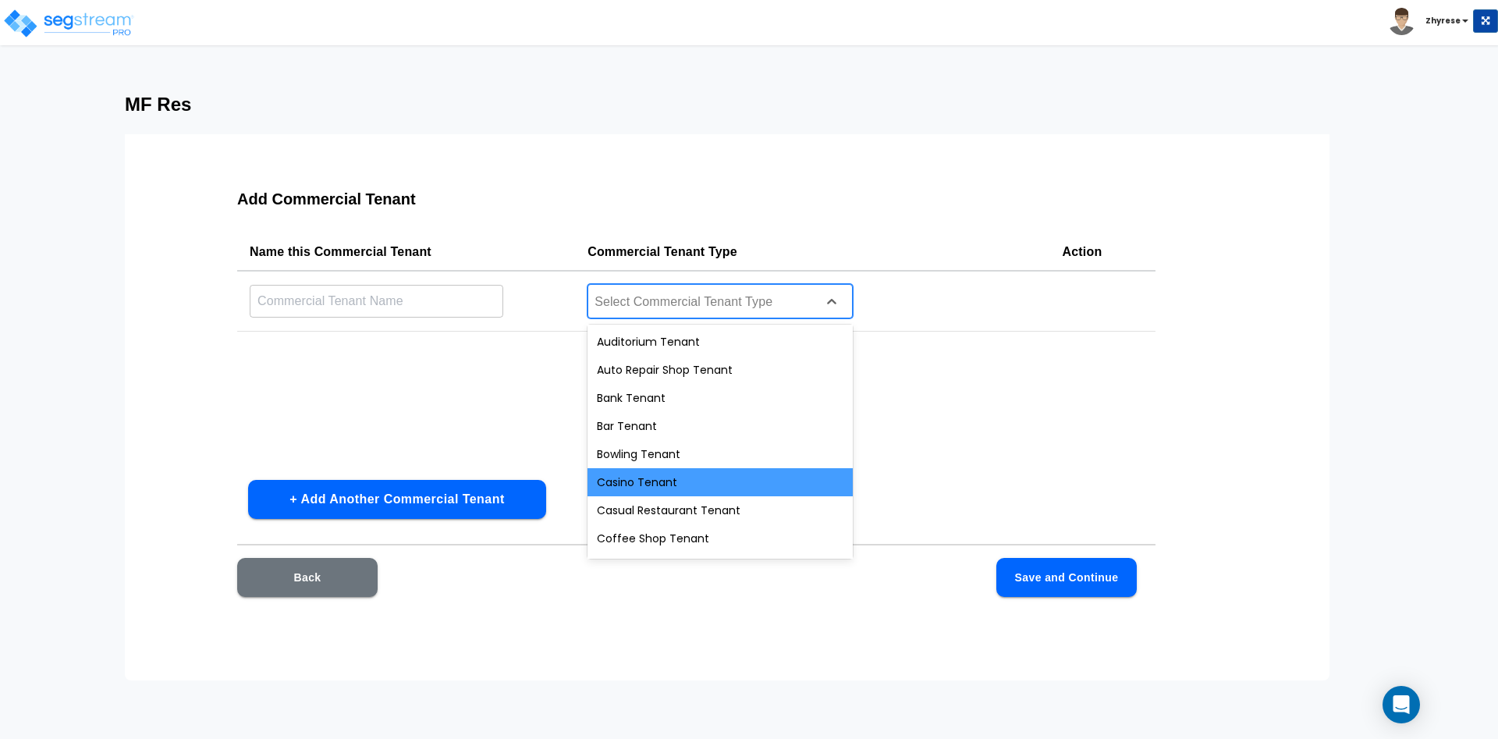
click at [723, 482] on div "Casino Tenant" at bounding box center [720, 482] width 265 height 28
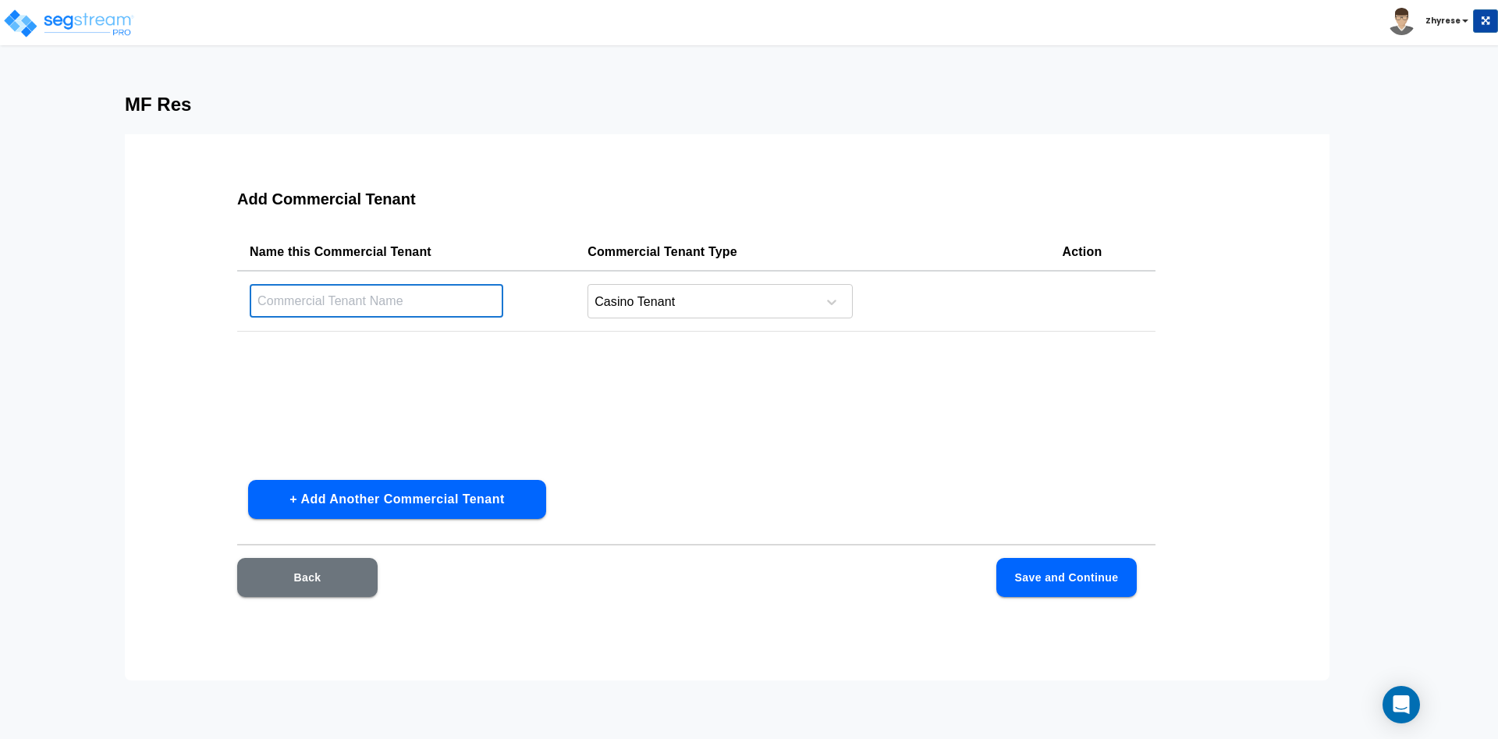
click at [439, 291] on input "text" at bounding box center [377, 301] width 254 height 34
type input "Casino"
click at [390, 519] on button "+ Add Another Commercial Tenant" at bounding box center [397, 499] width 298 height 39
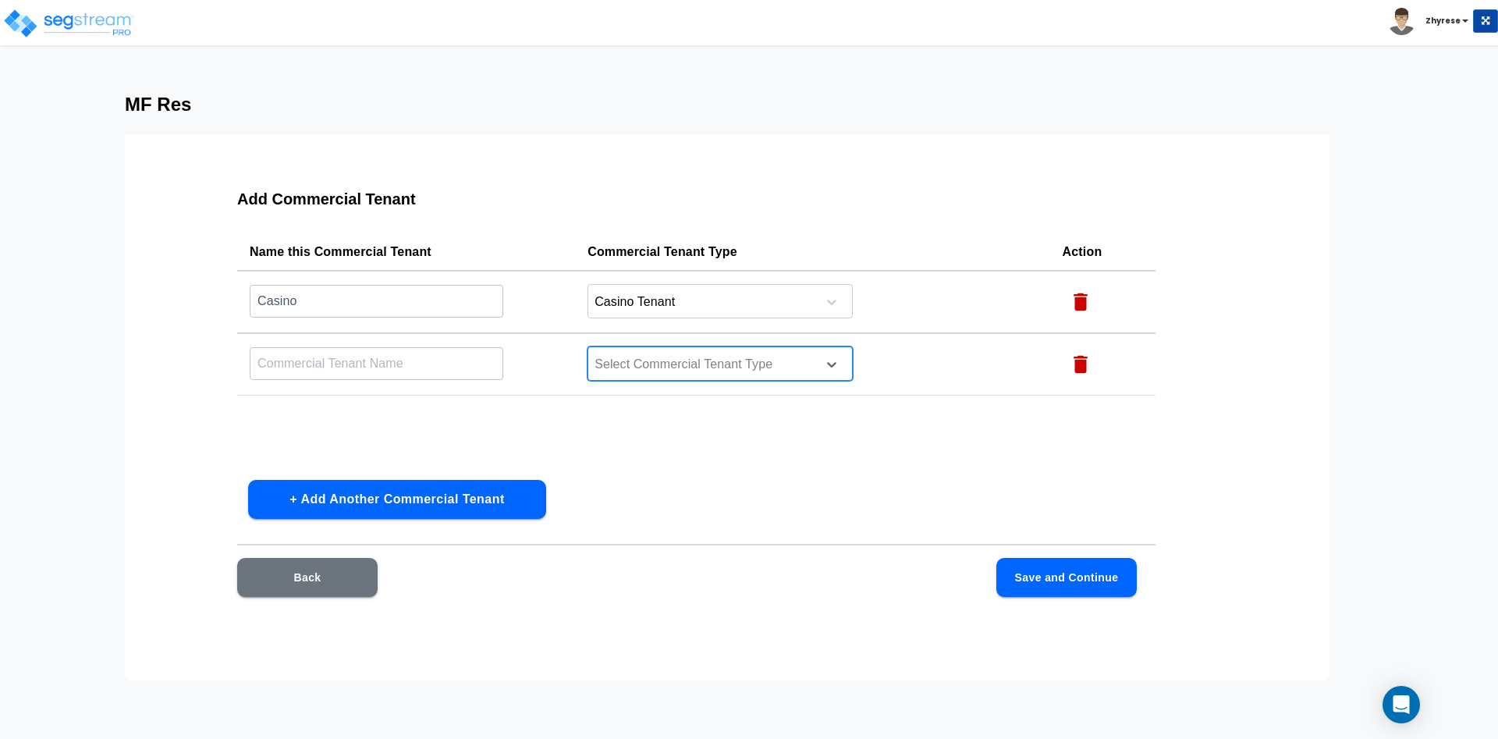
click at [719, 363] on div at bounding box center [700, 364] width 214 height 21
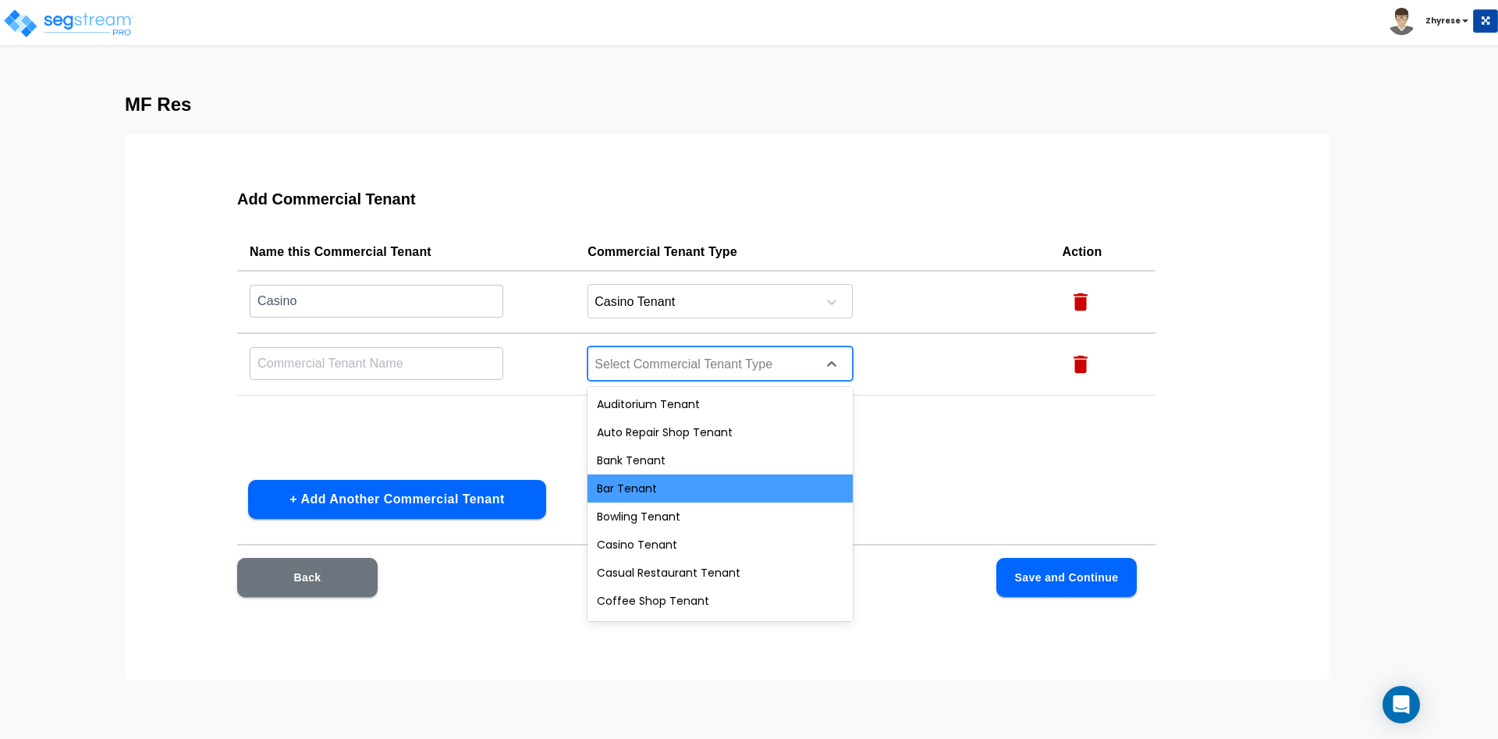
click at [695, 485] on div "Bar Tenant" at bounding box center [720, 488] width 265 height 28
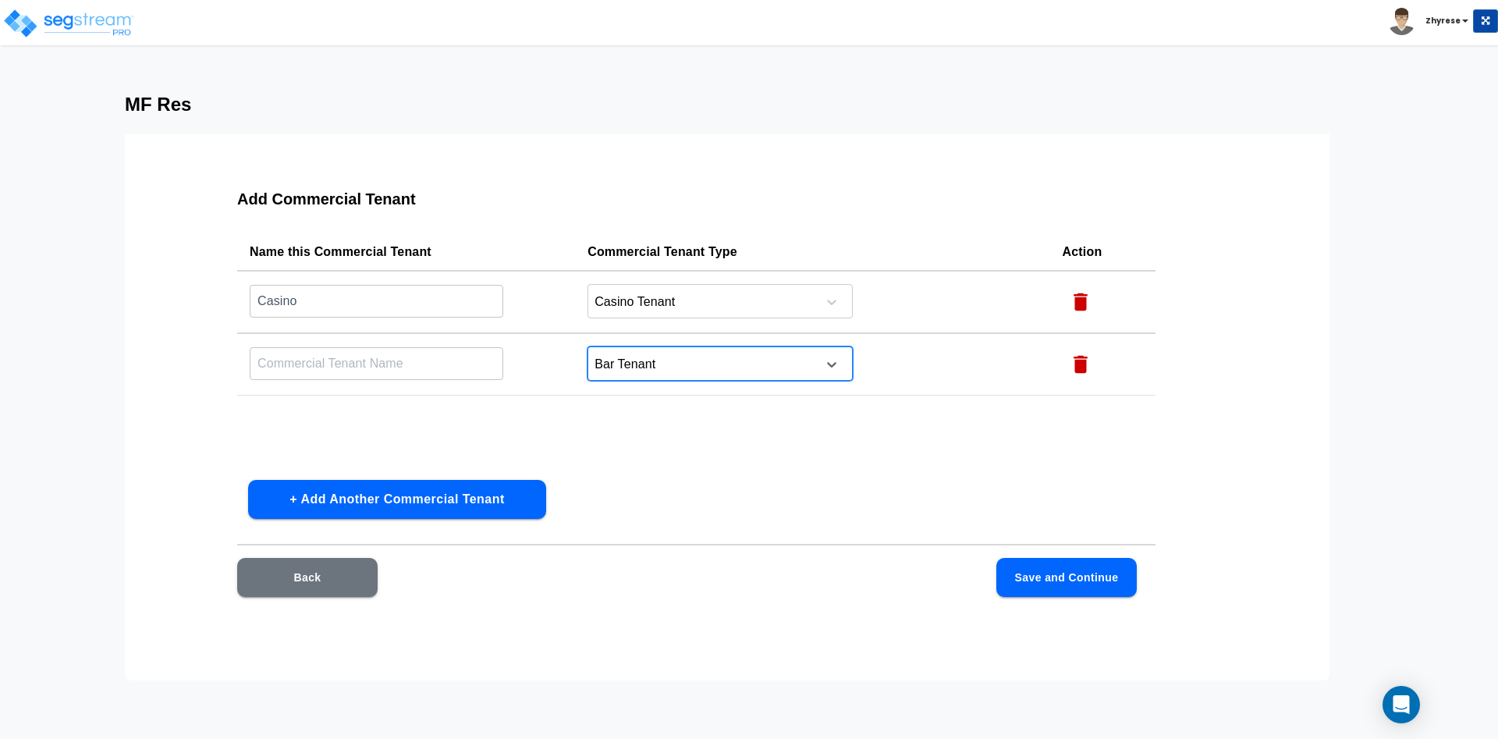
click at [373, 318] on input "text" at bounding box center [377, 301] width 254 height 34
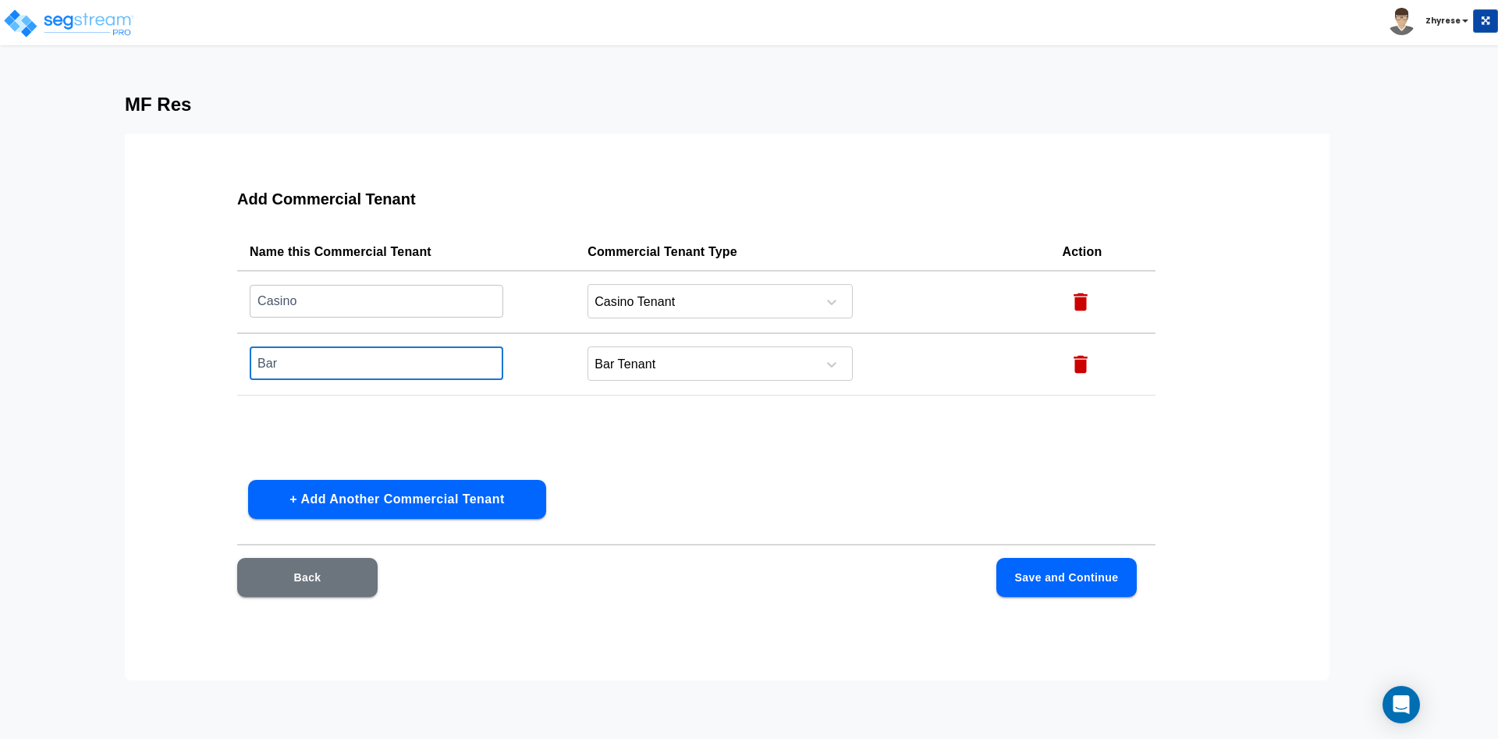
type input "Bar"
click at [369, 479] on div "Add Commercial Tenant Name this Commercial Tenant Commercial Tenant Type Action…" at bounding box center [696, 403] width 1018 height 468
click at [382, 496] on button "+ Add Another Commercial Tenant" at bounding box center [397, 499] width 298 height 39
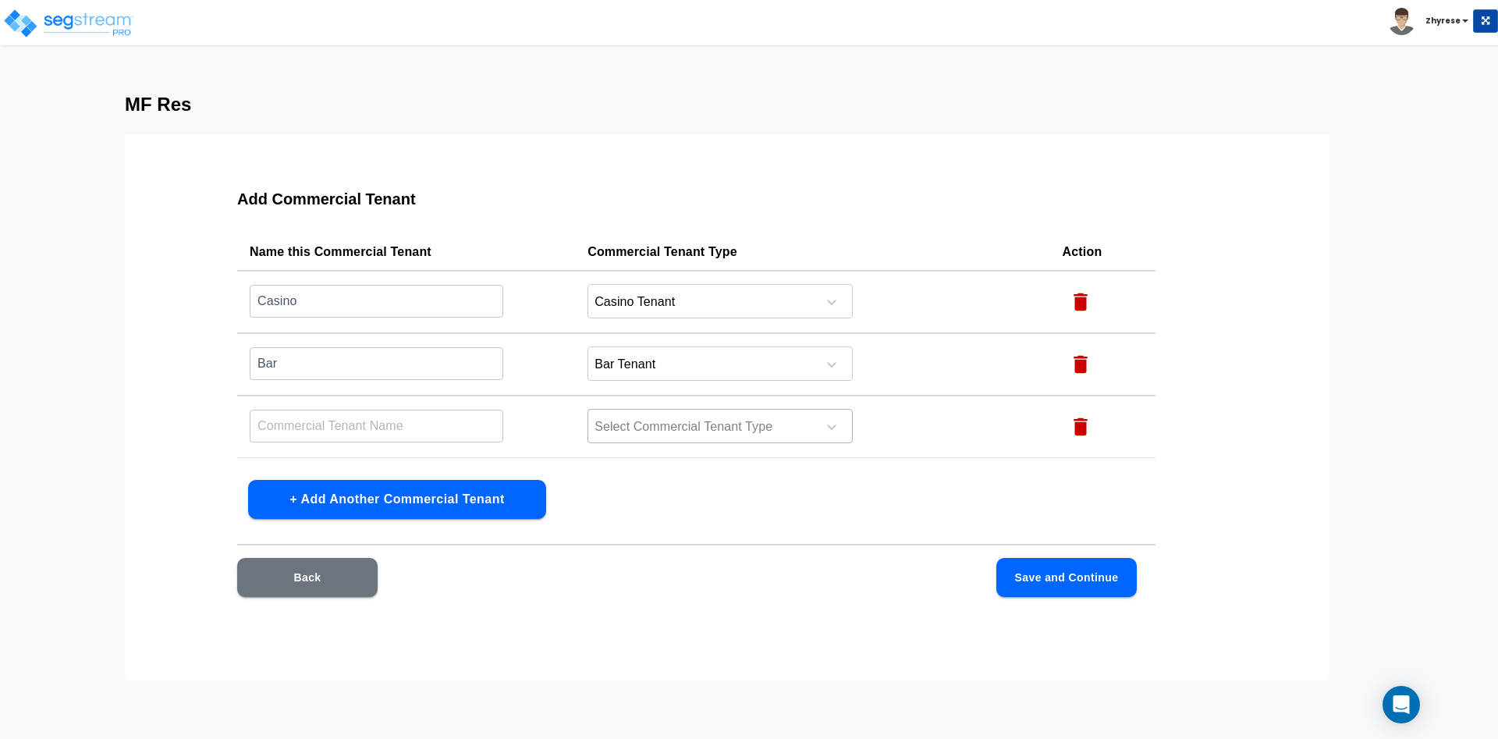
click at [638, 422] on div at bounding box center [700, 427] width 214 height 21
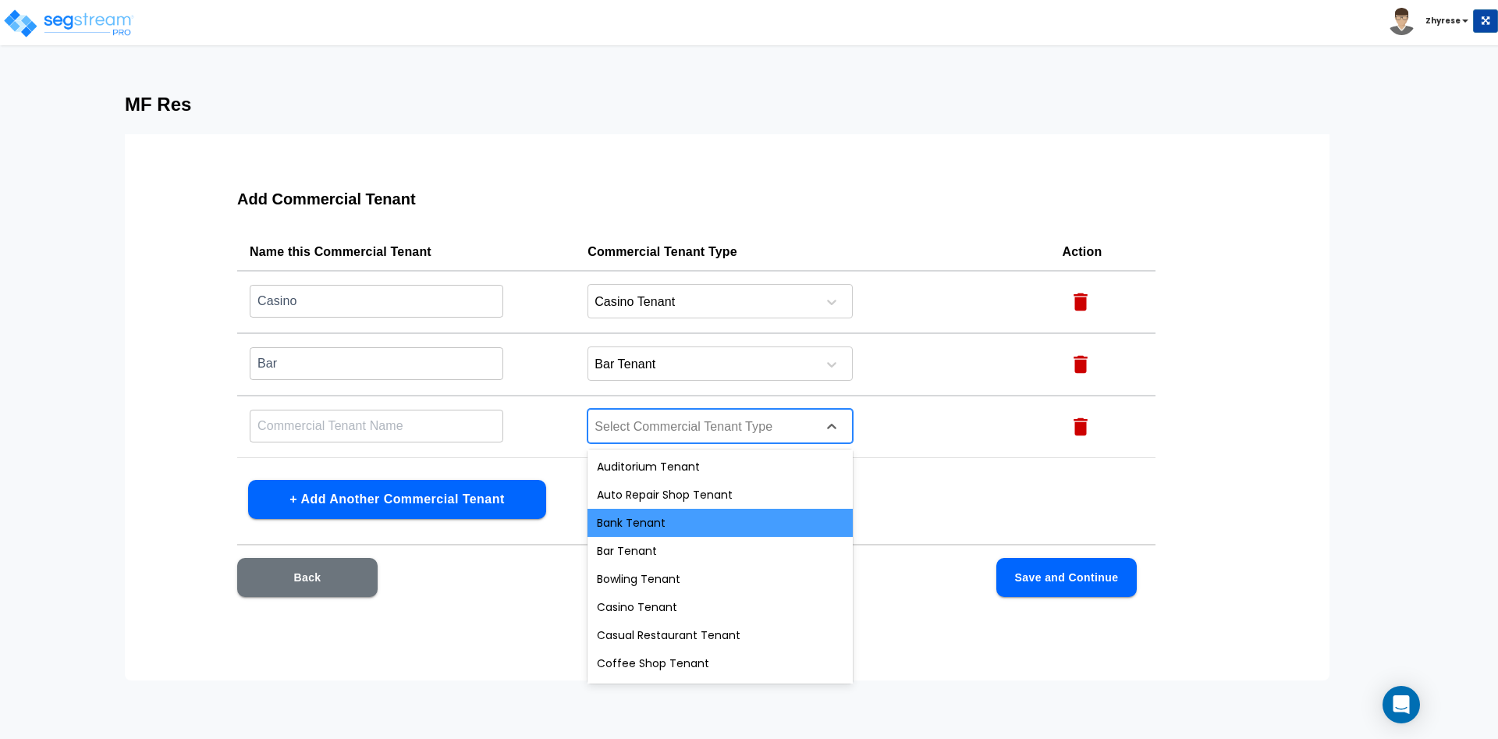
click at [627, 517] on div "Bank Tenant" at bounding box center [720, 523] width 265 height 28
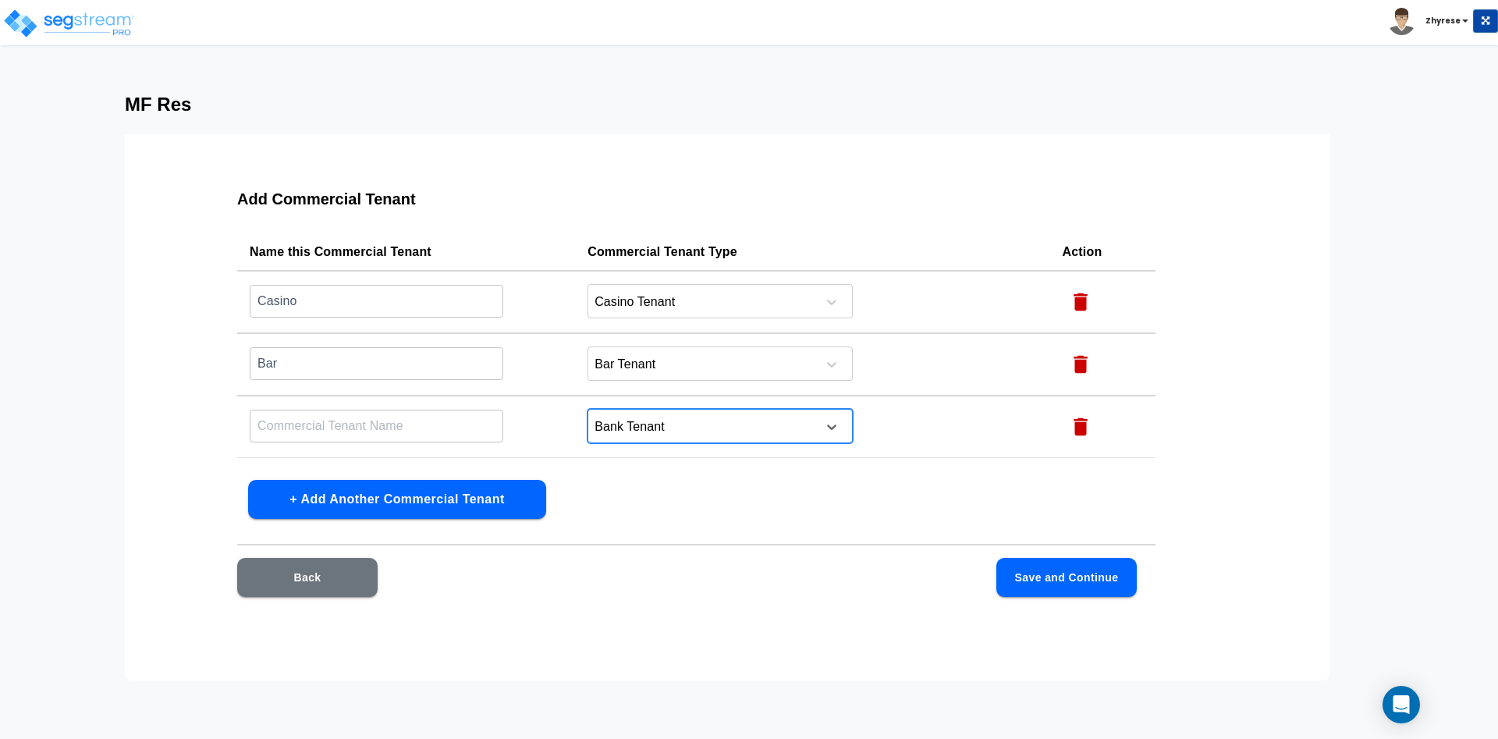
click at [496, 318] on input "text" at bounding box center [377, 301] width 254 height 34
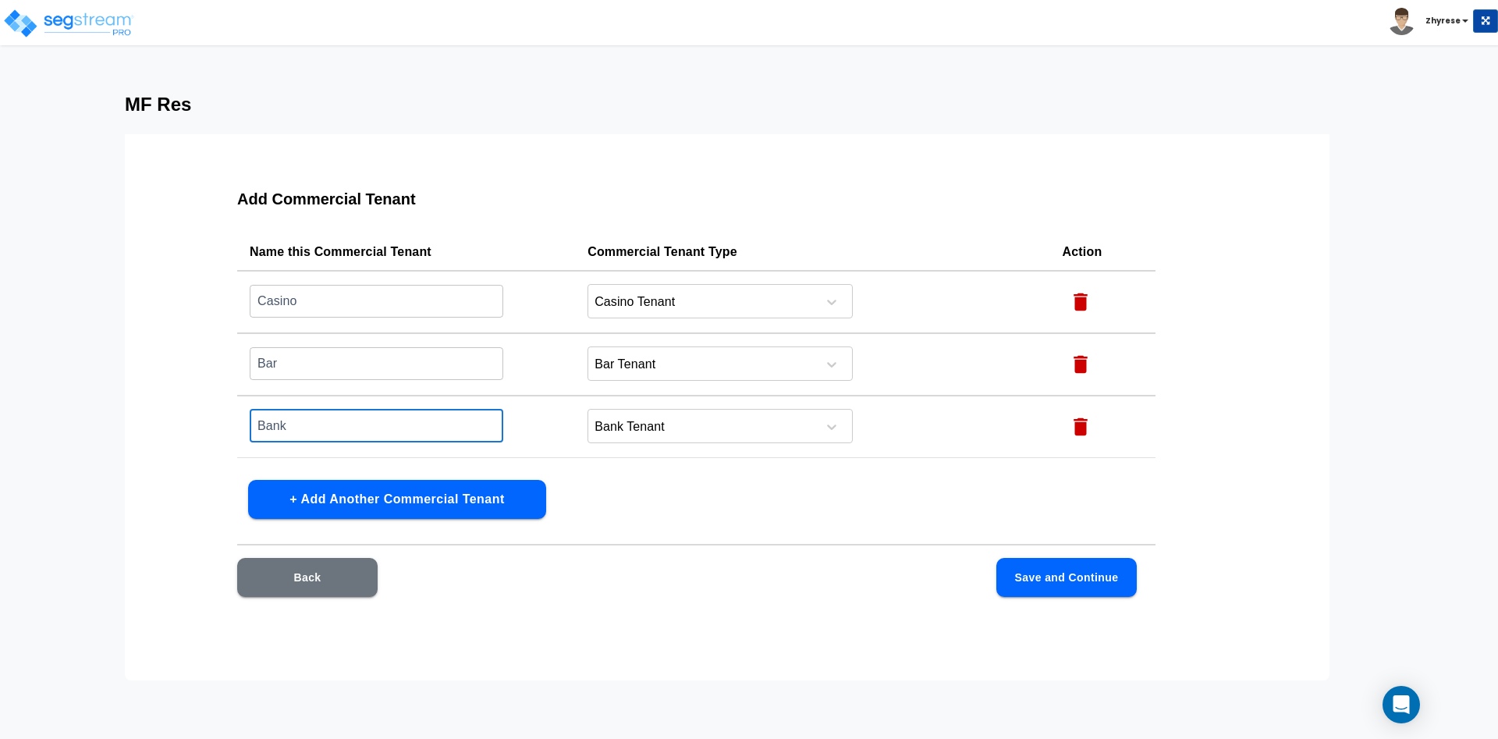
type input "Bank"
click at [1084, 556] on div "Add Commercial Tenant Name this Commercial Tenant Commercial Tenant Type Action…" at bounding box center [696, 403] width 1018 height 468
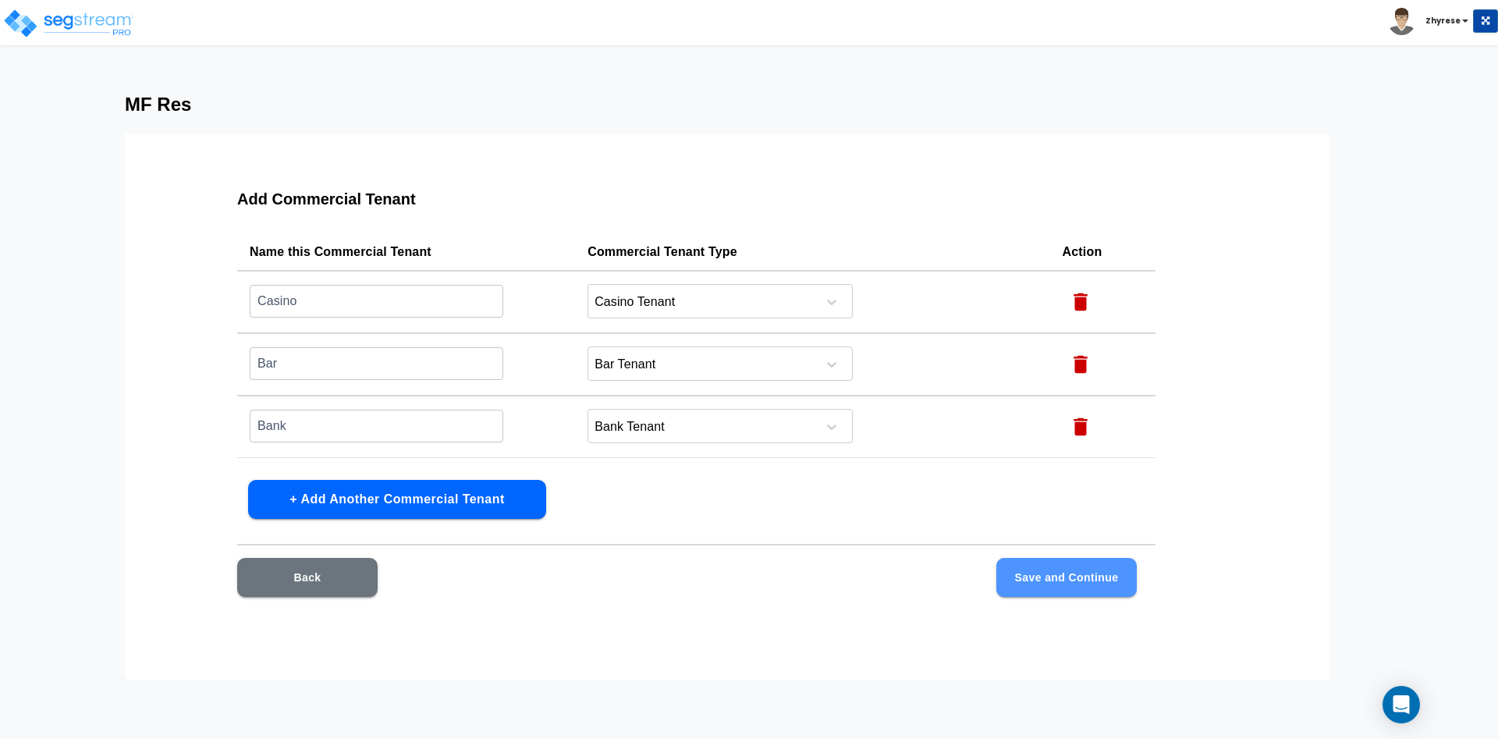
click at [1086, 574] on button "Save and Continue" at bounding box center [1067, 577] width 140 height 39
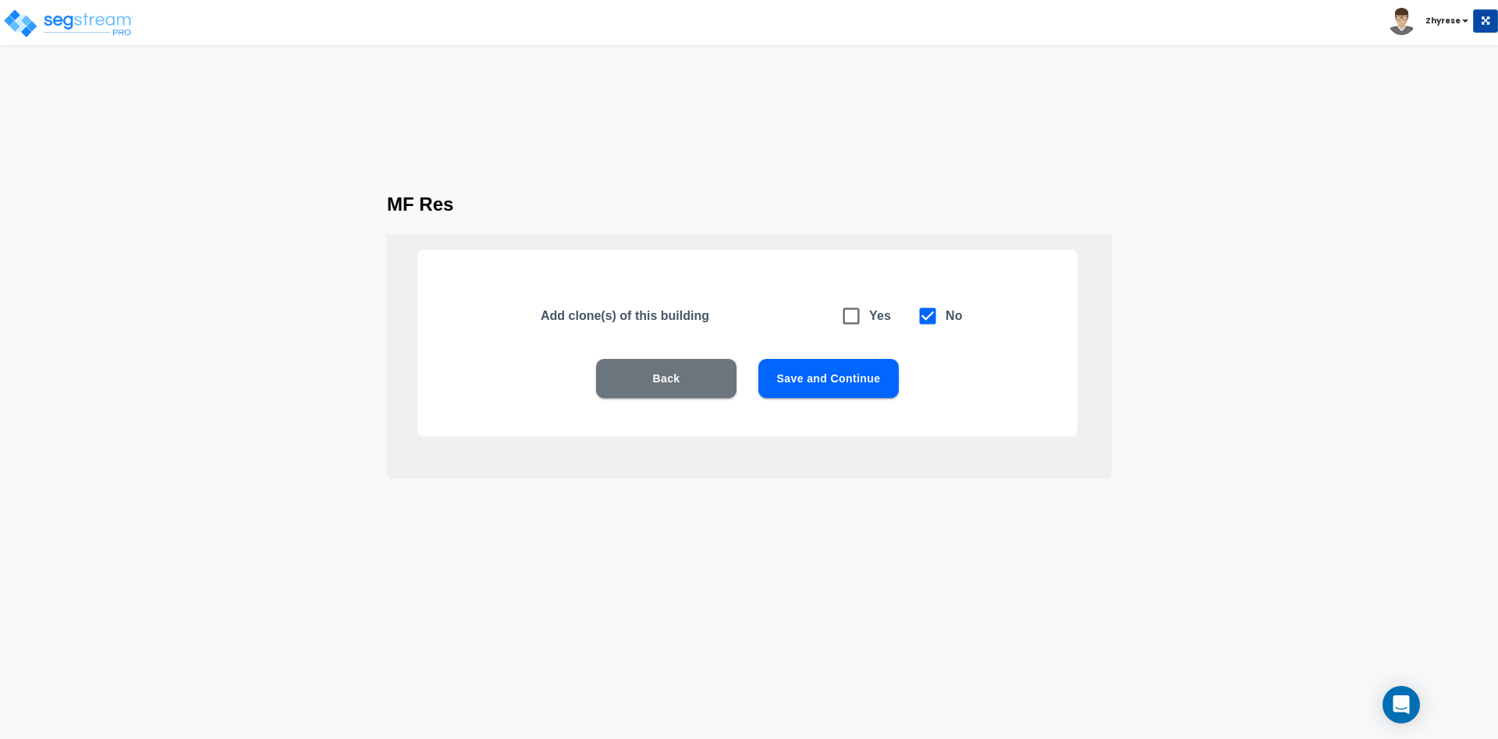
click at [867, 410] on div "Back Save and Continue" at bounding box center [747, 402] width 560 height 86
click at [853, 381] on button "Save and Continue" at bounding box center [829, 378] width 140 height 39
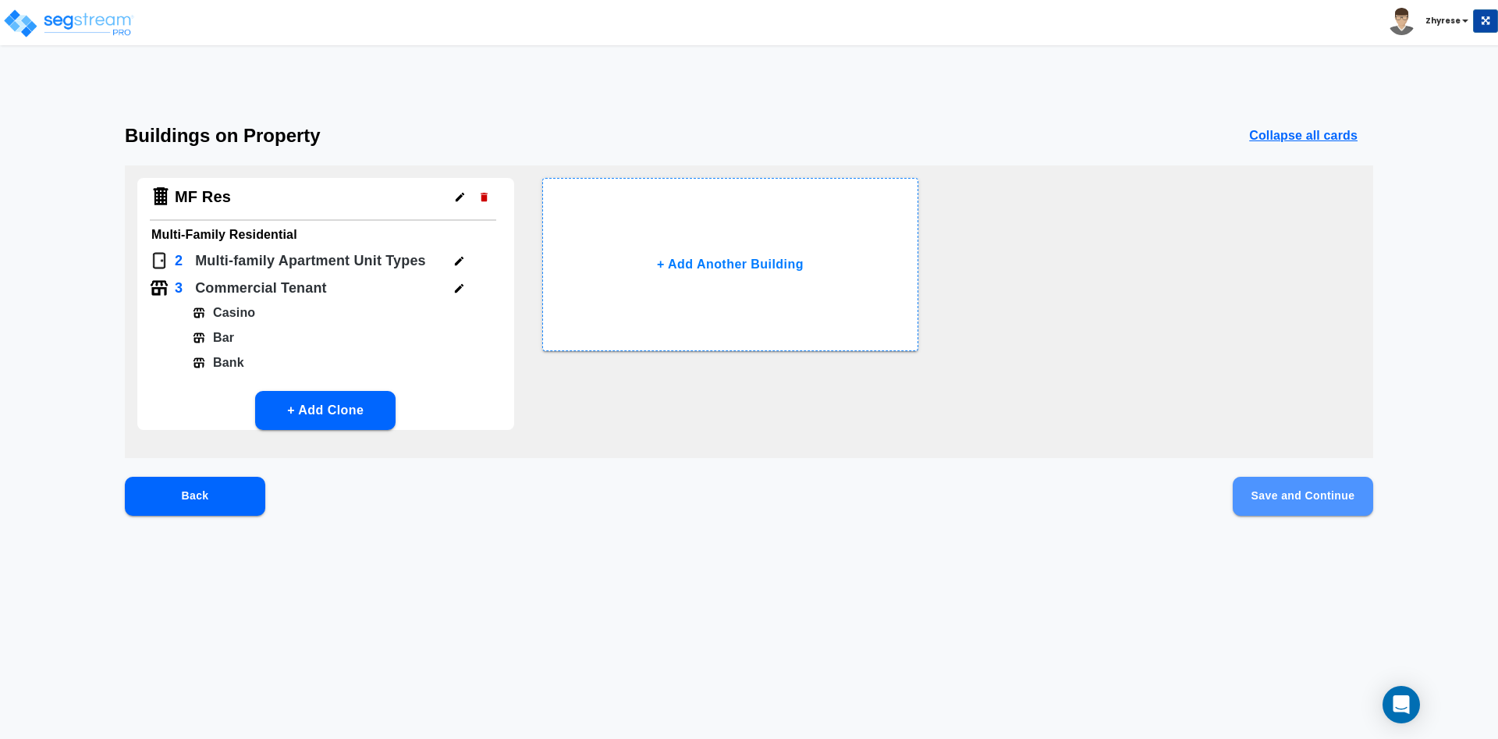
click at [1331, 511] on button "Save and Continue" at bounding box center [1303, 496] width 140 height 39
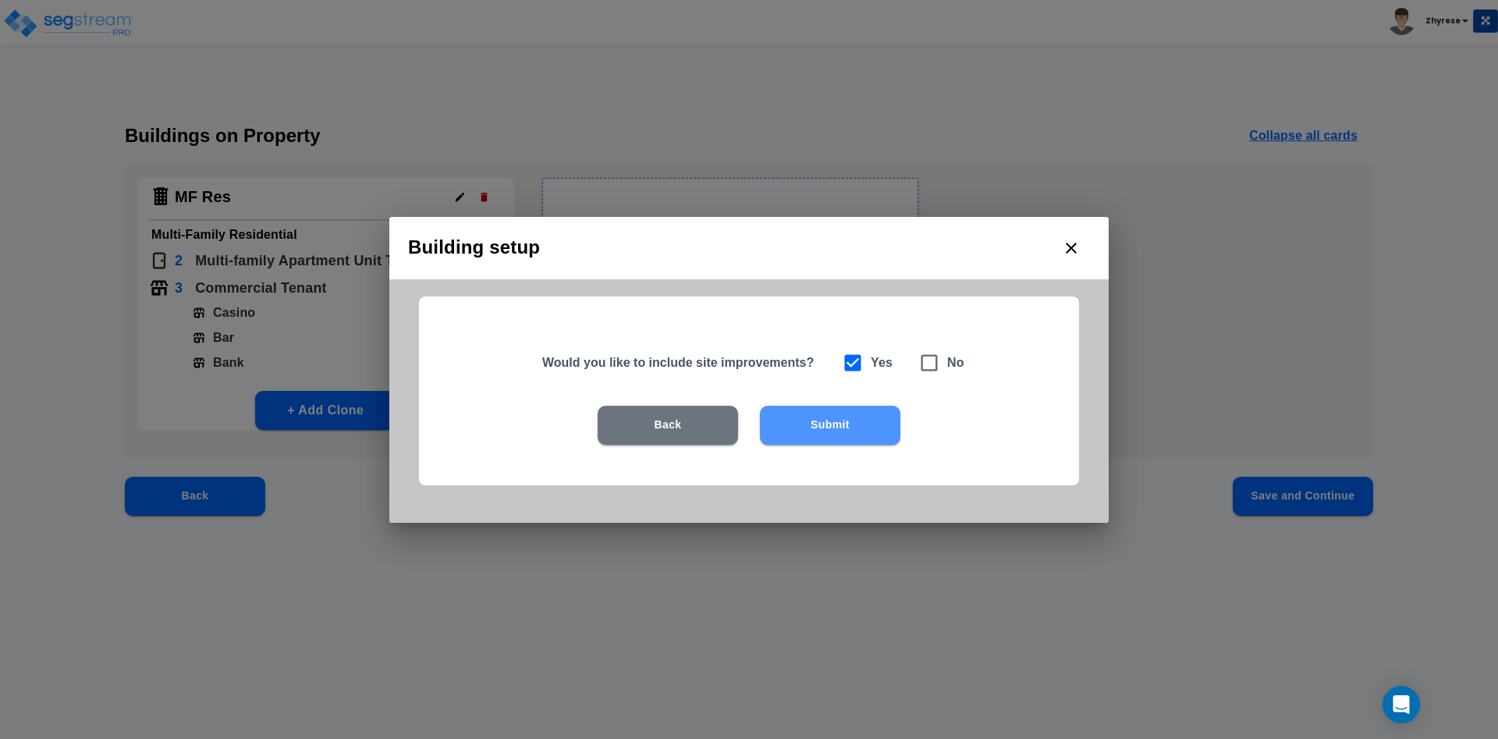
click at [847, 439] on button "Submit" at bounding box center [830, 425] width 140 height 39
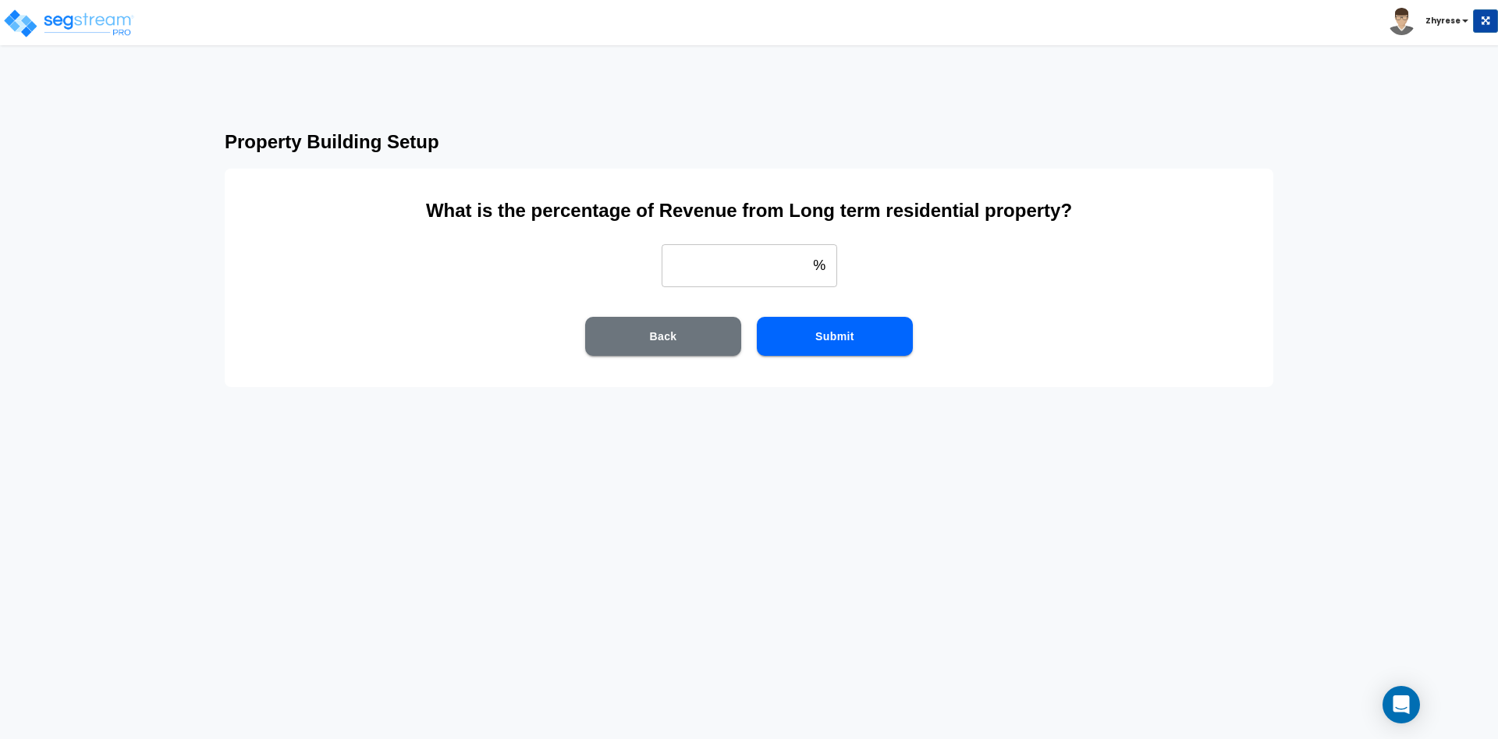
click at [749, 281] on input "weight" at bounding box center [735, 265] width 146 height 44
type input "100"
click at [869, 322] on button "Submit" at bounding box center [835, 336] width 156 height 39
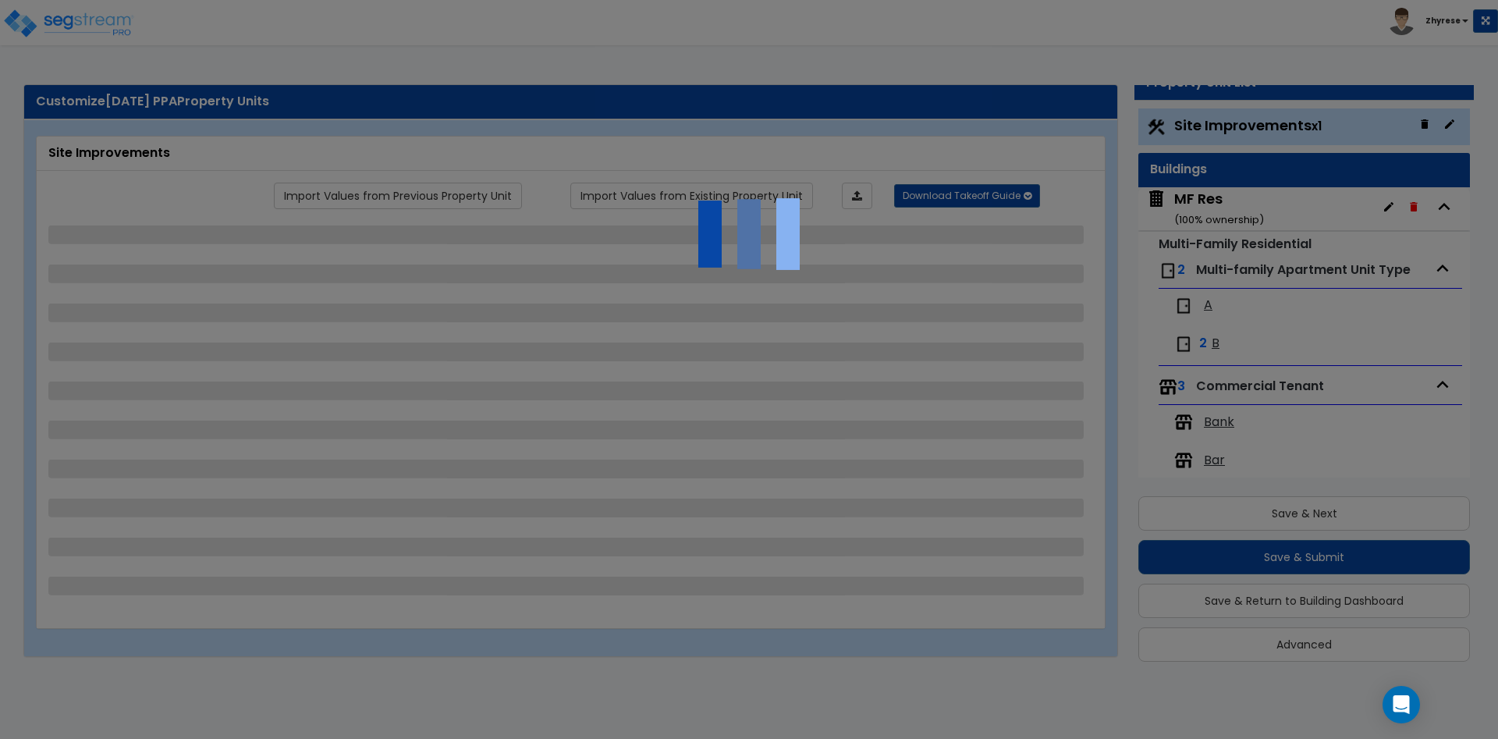
scroll to position [0, 0]
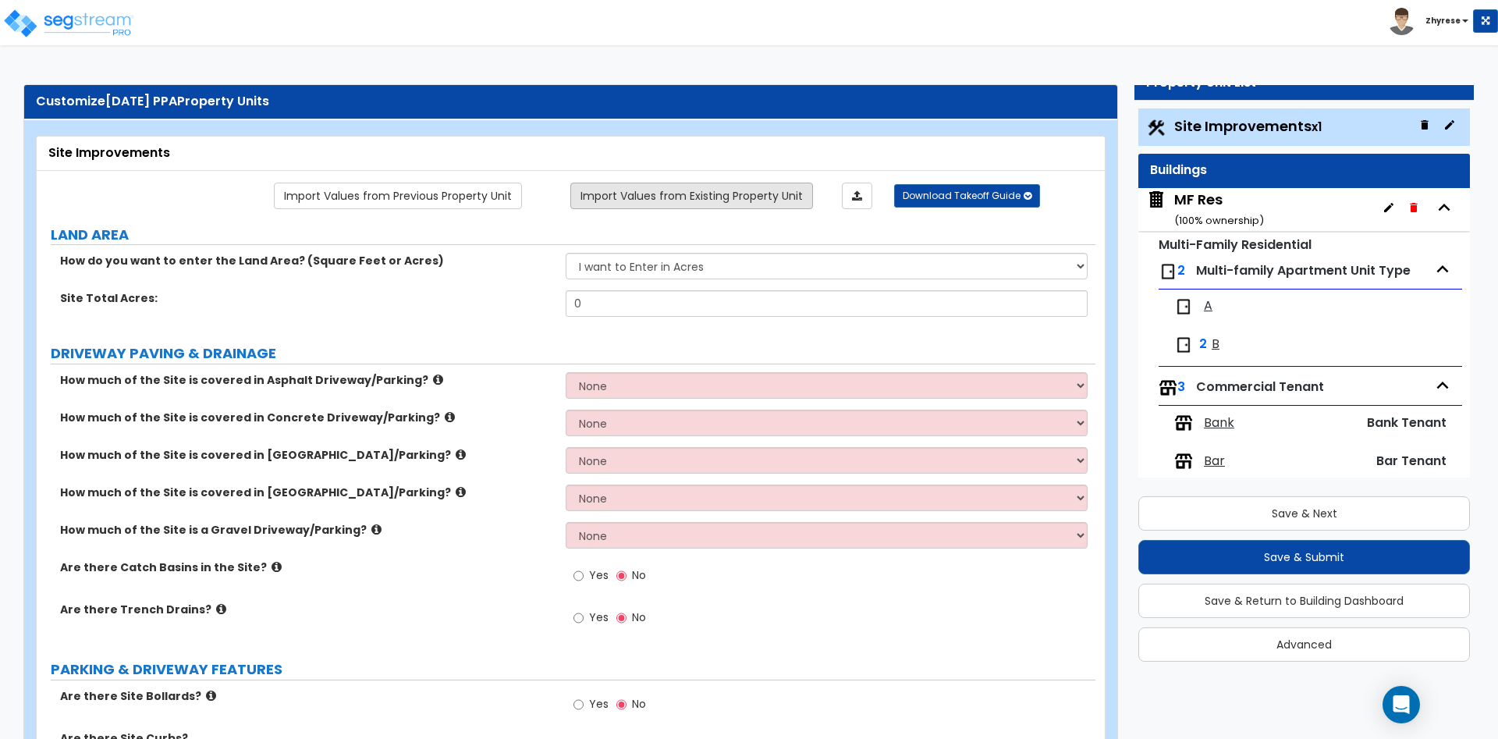
click at [652, 190] on link "Import Values from Existing Property Unit" at bounding box center [691, 196] width 243 height 27
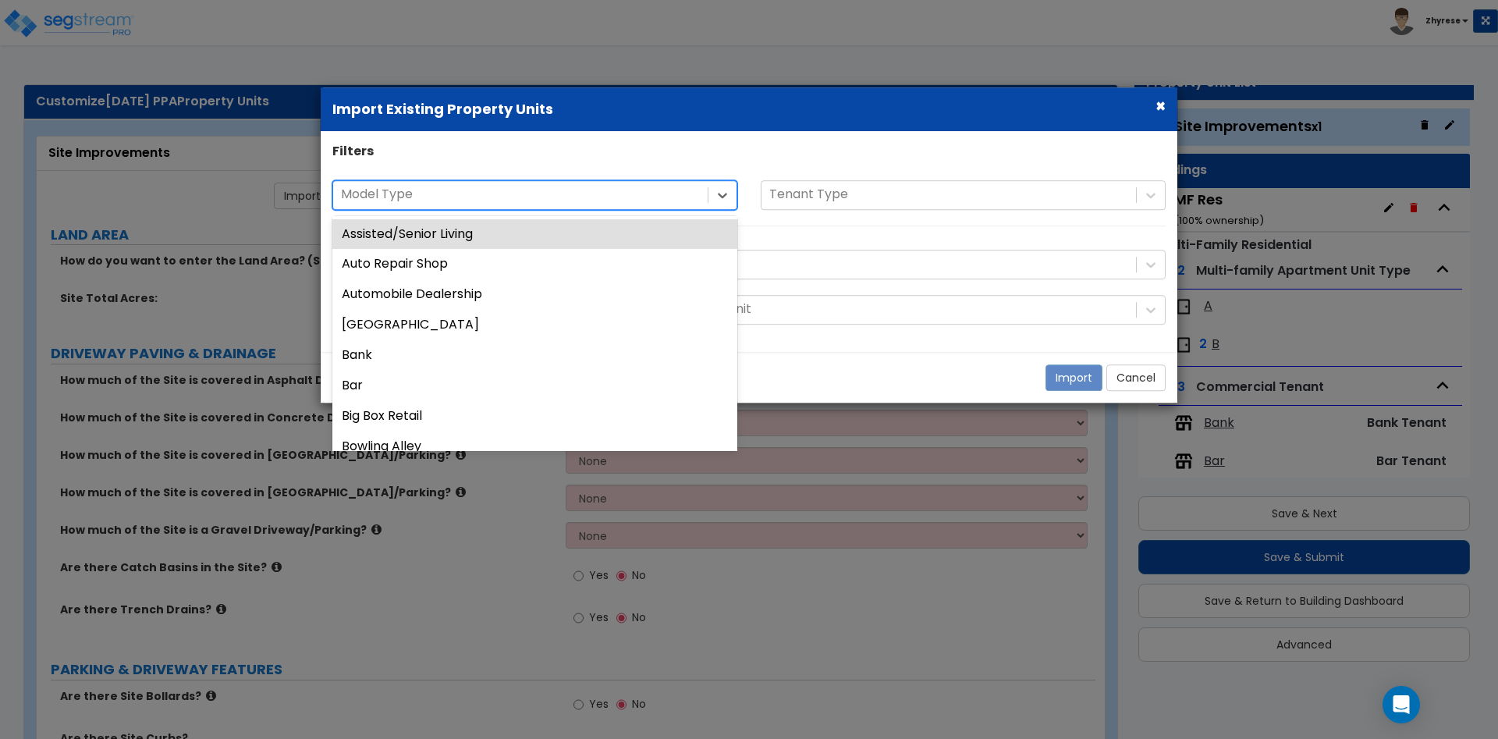
click at [461, 184] on div at bounding box center [520, 194] width 359 height 21
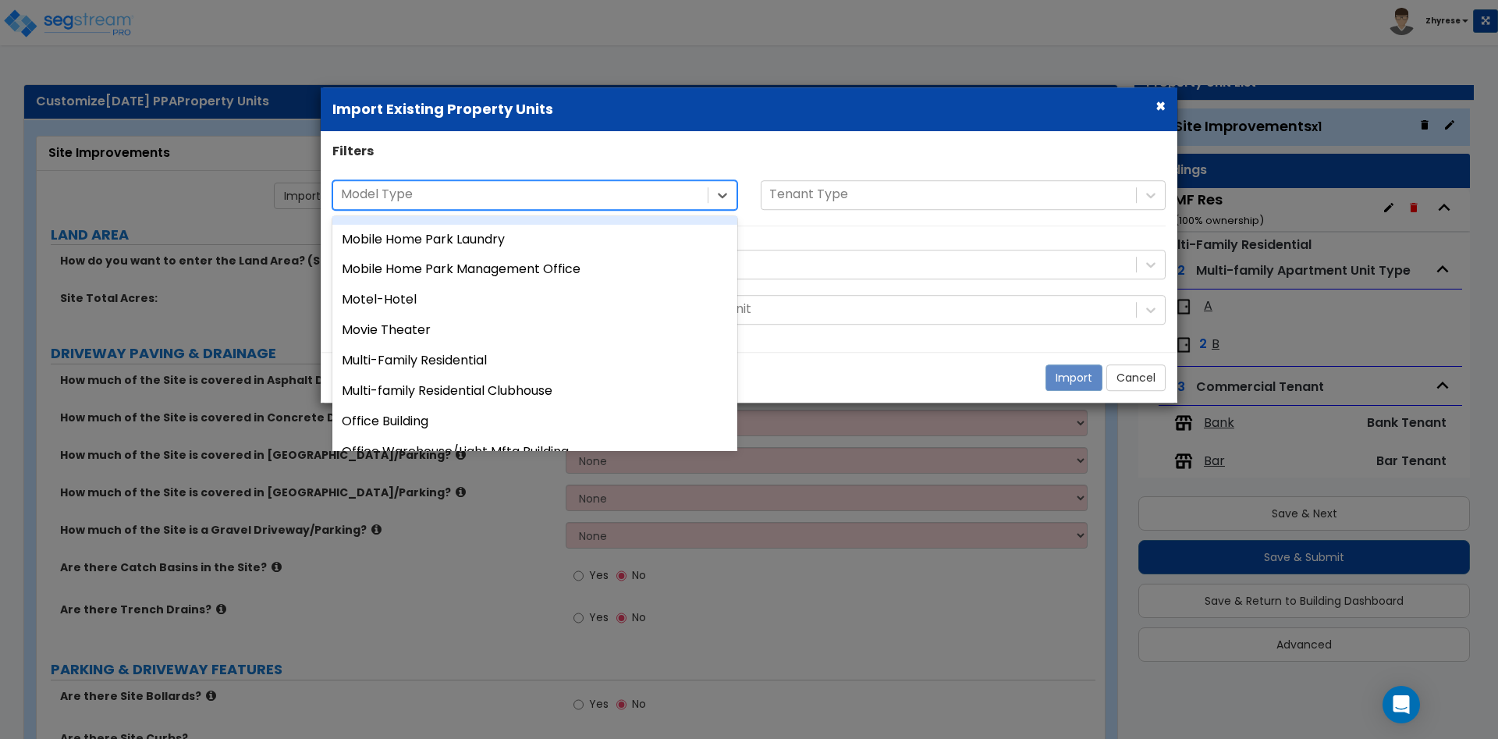
scroll to position [969, 0]
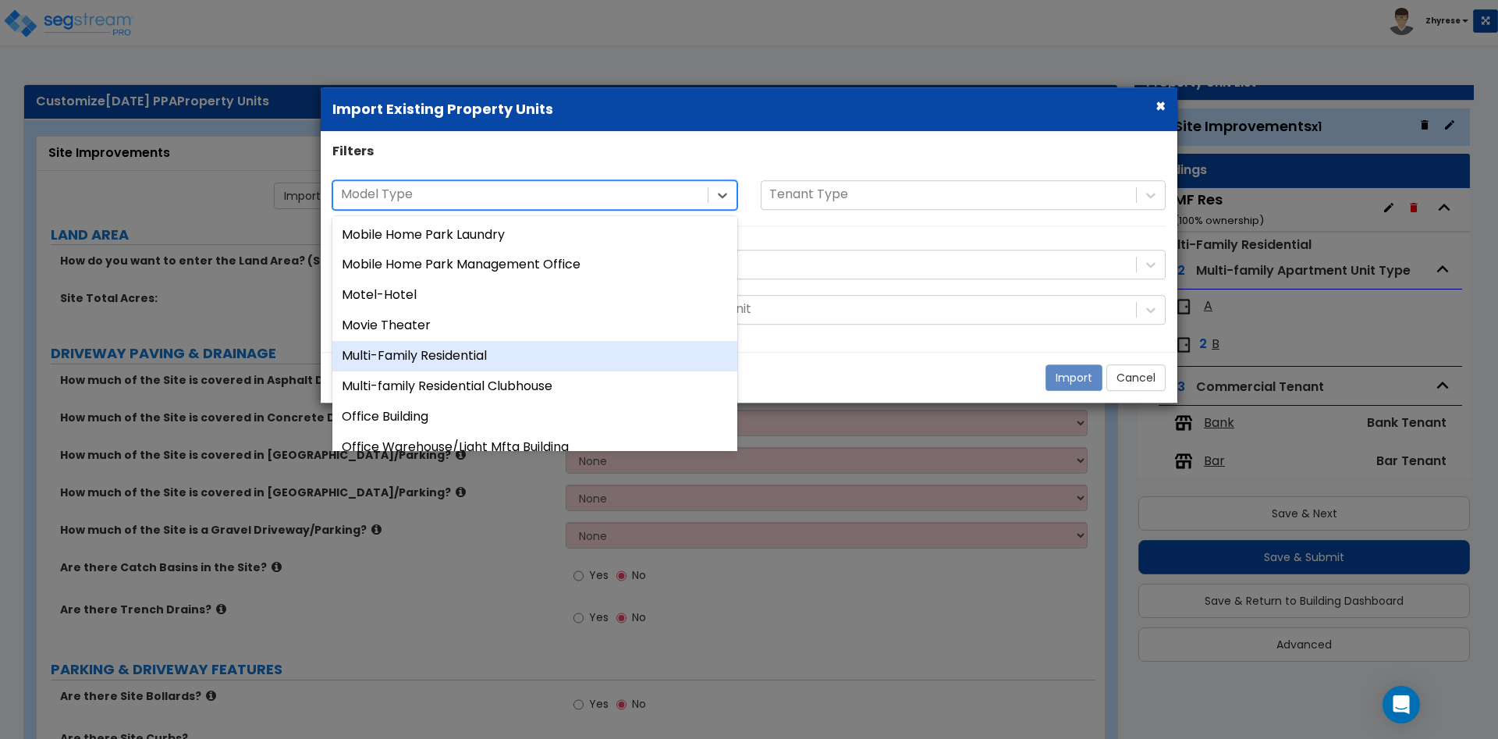
click at [502, 361] on div "Multi-Family Residential" at bounding box center [534, 356] width 405 height 30
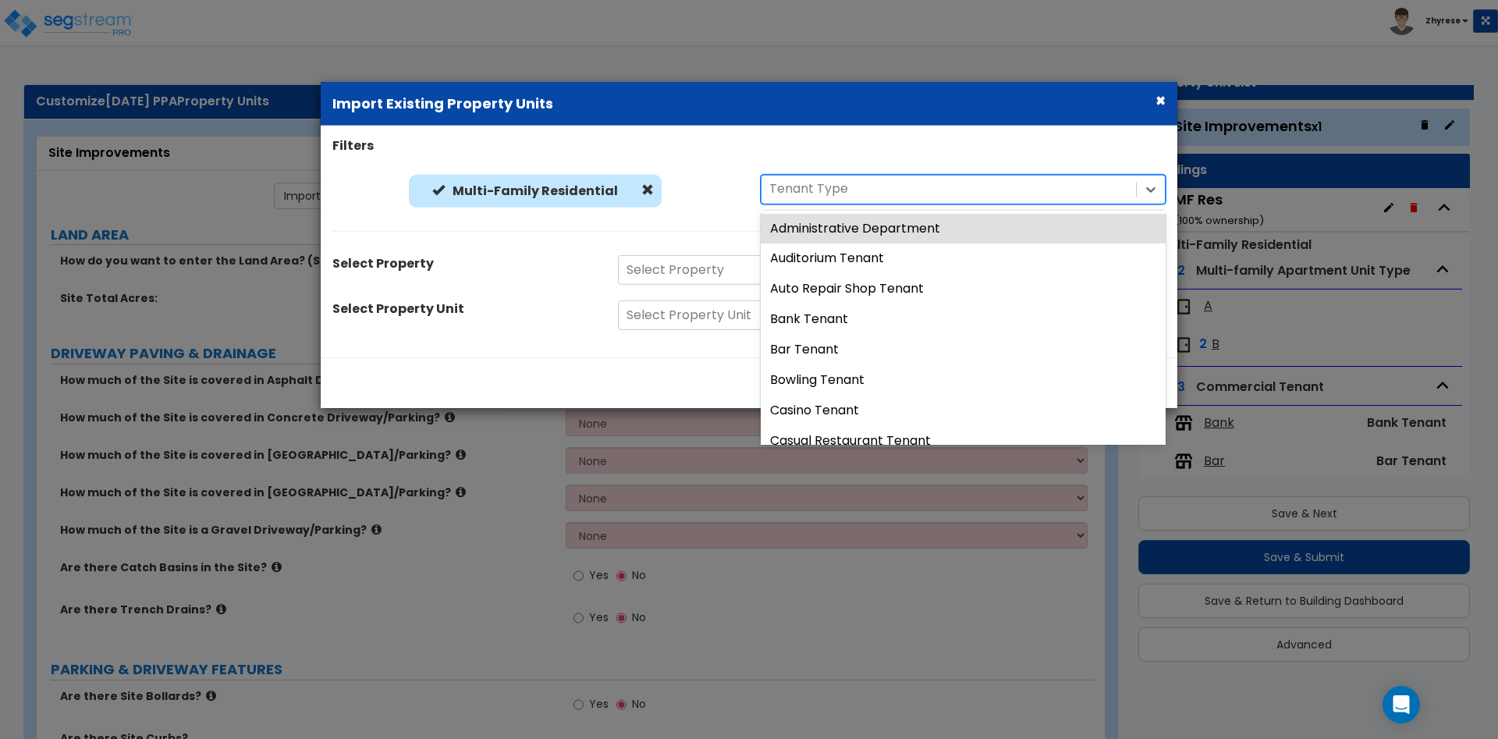
click at [858, 194] on div at bounding box center [948, 189] width 359 height 21
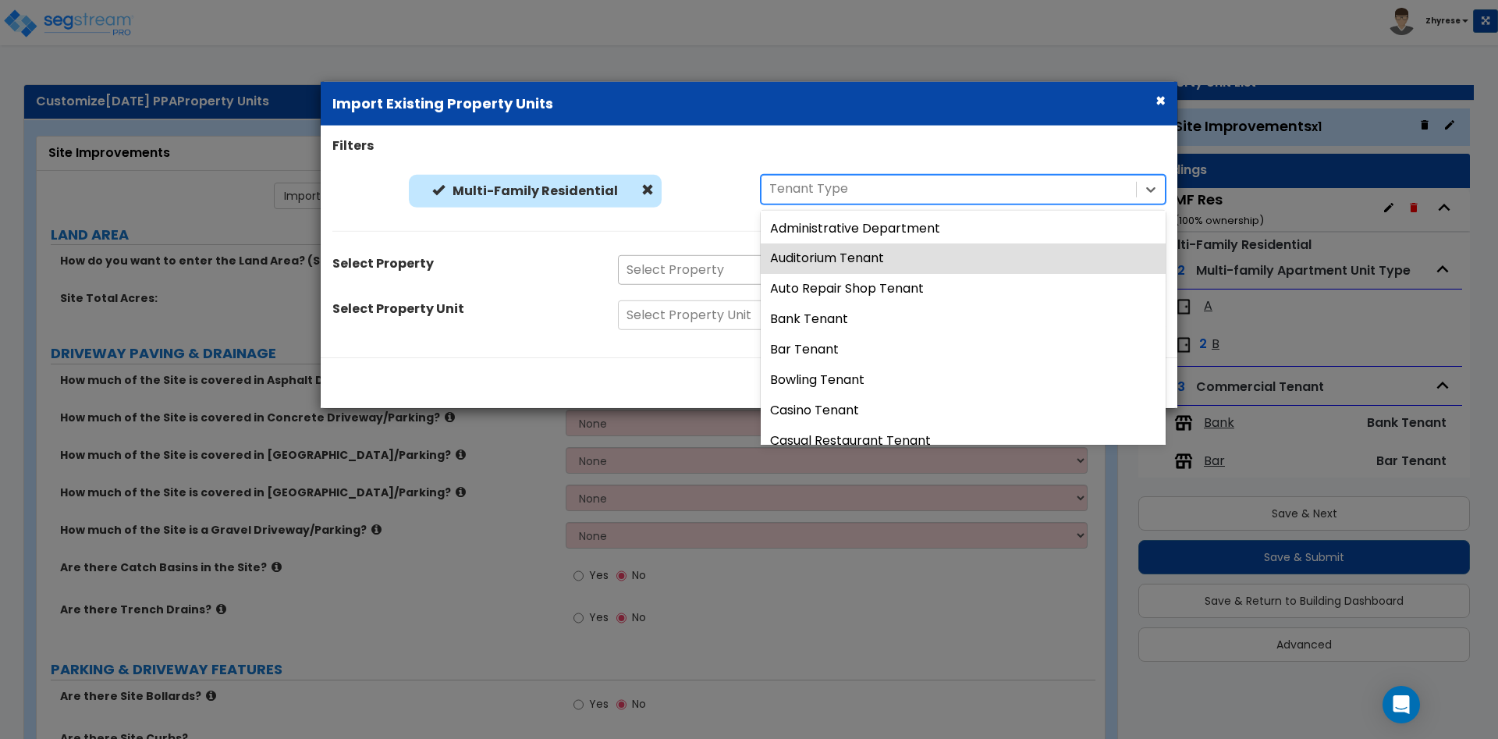
click at [707, 265] on div at bounding box center [878, 270] width 502 height 21
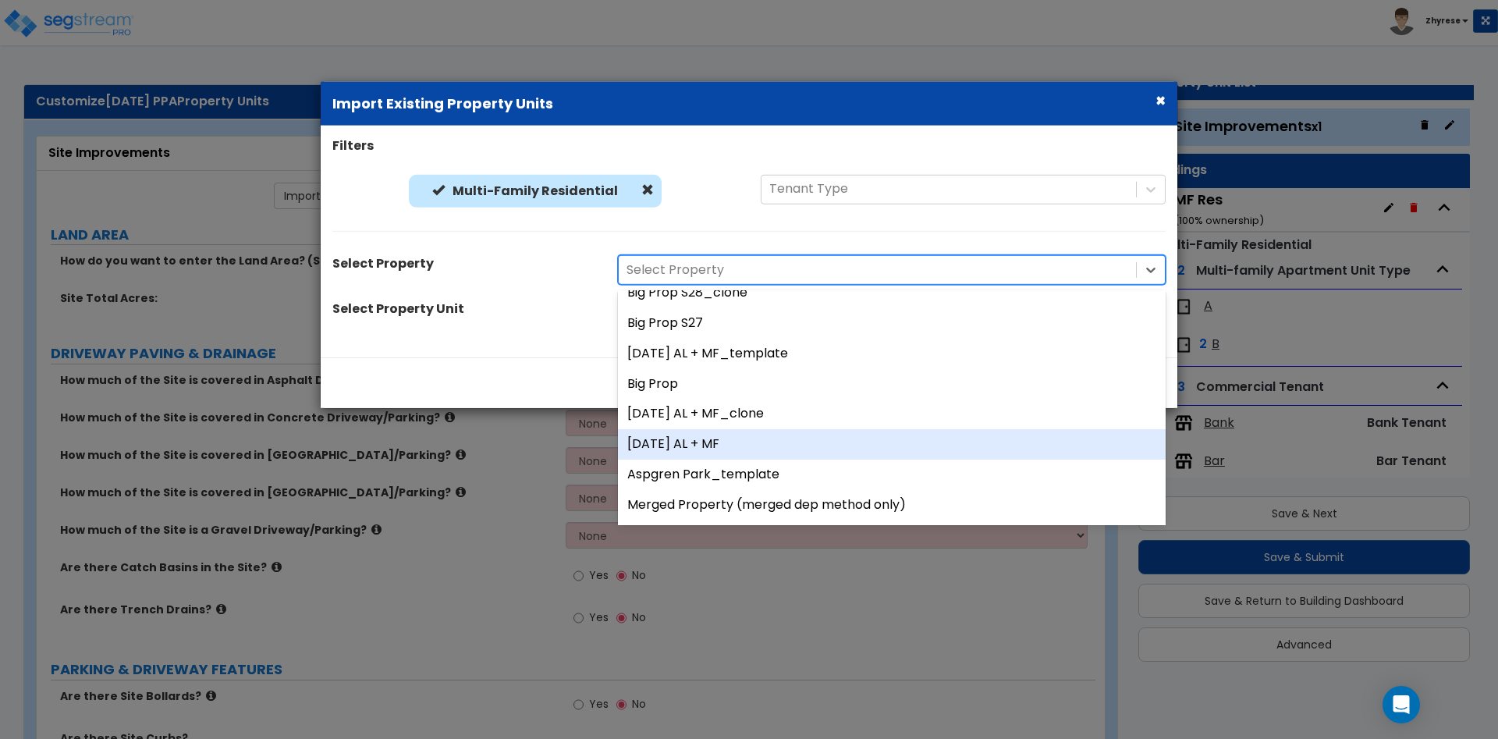
scroll to position [215, 0]
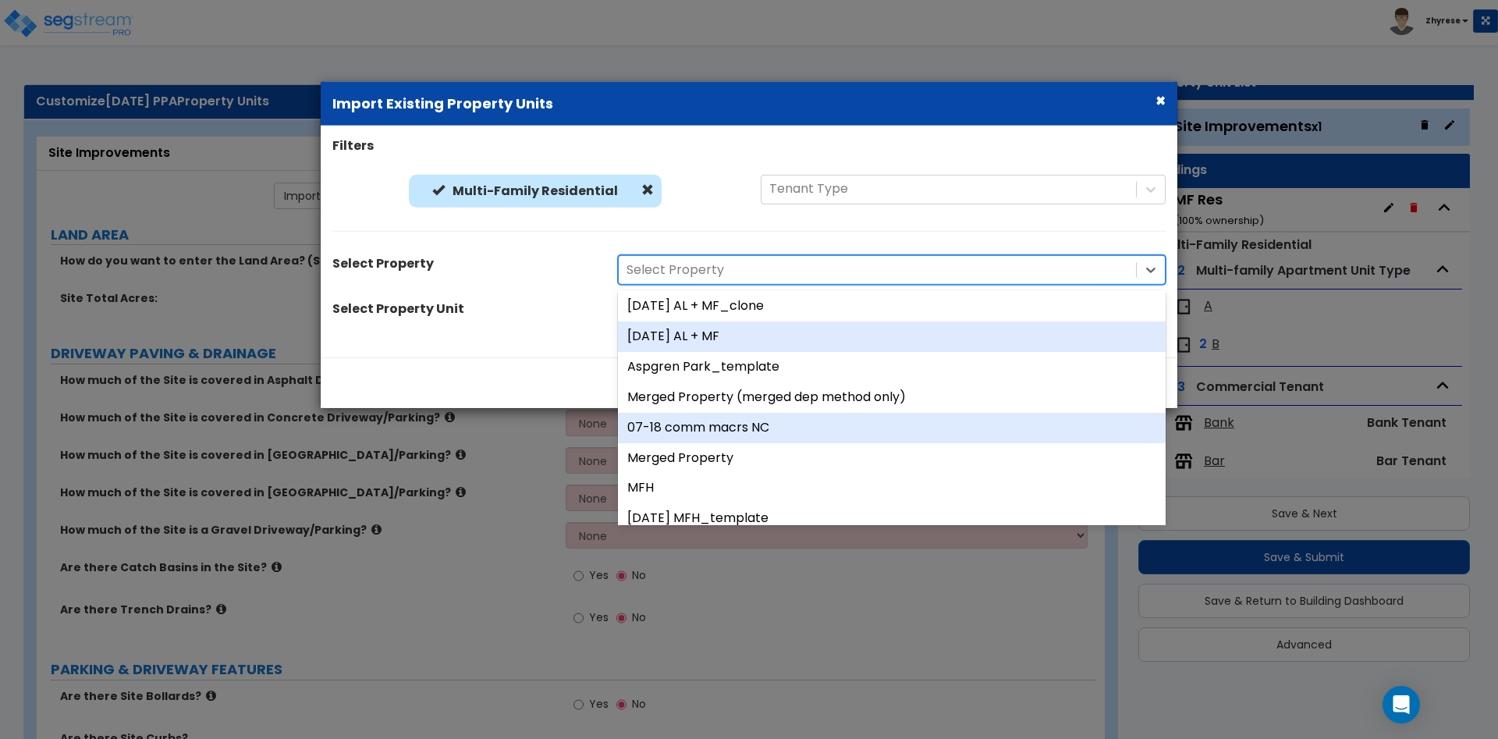
click at [666, 434] on div "07-18 comm macrs NC" at bounding box center [892, 428] width 548 height 30
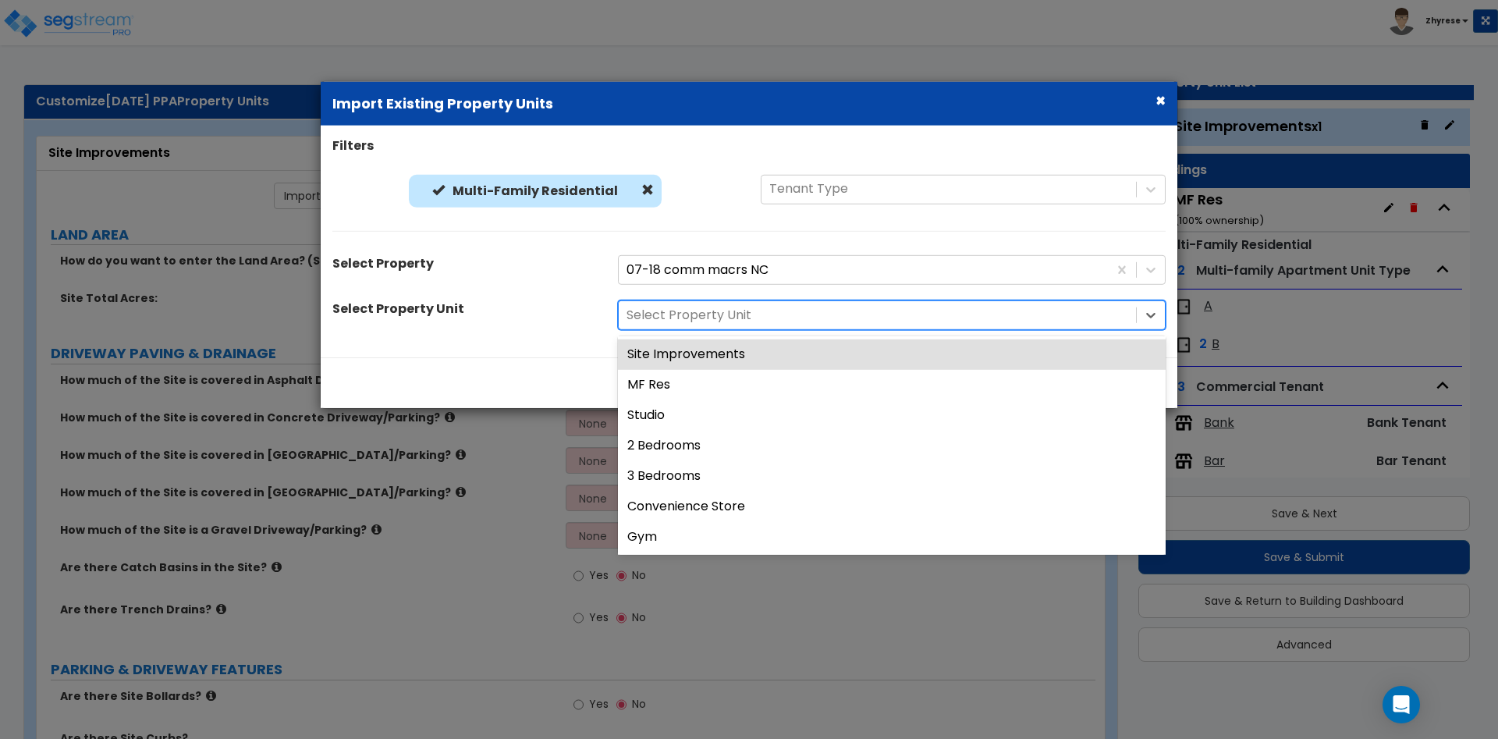
click at [707, 321] on div at bounding box center [878, 315] width 502 height 21
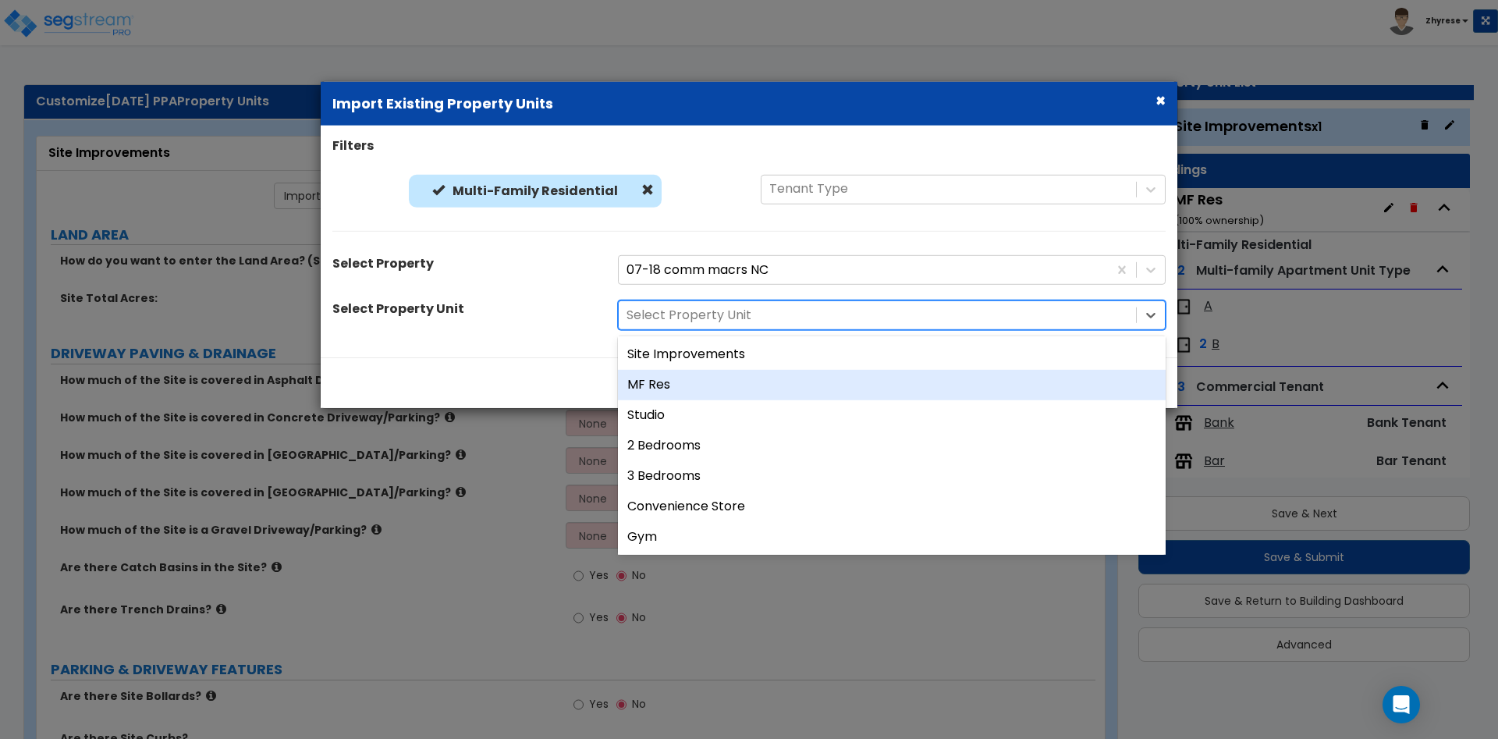
click at [701, 395] on div "MF Res" at bounding box center [892, 385] width 548 height 30
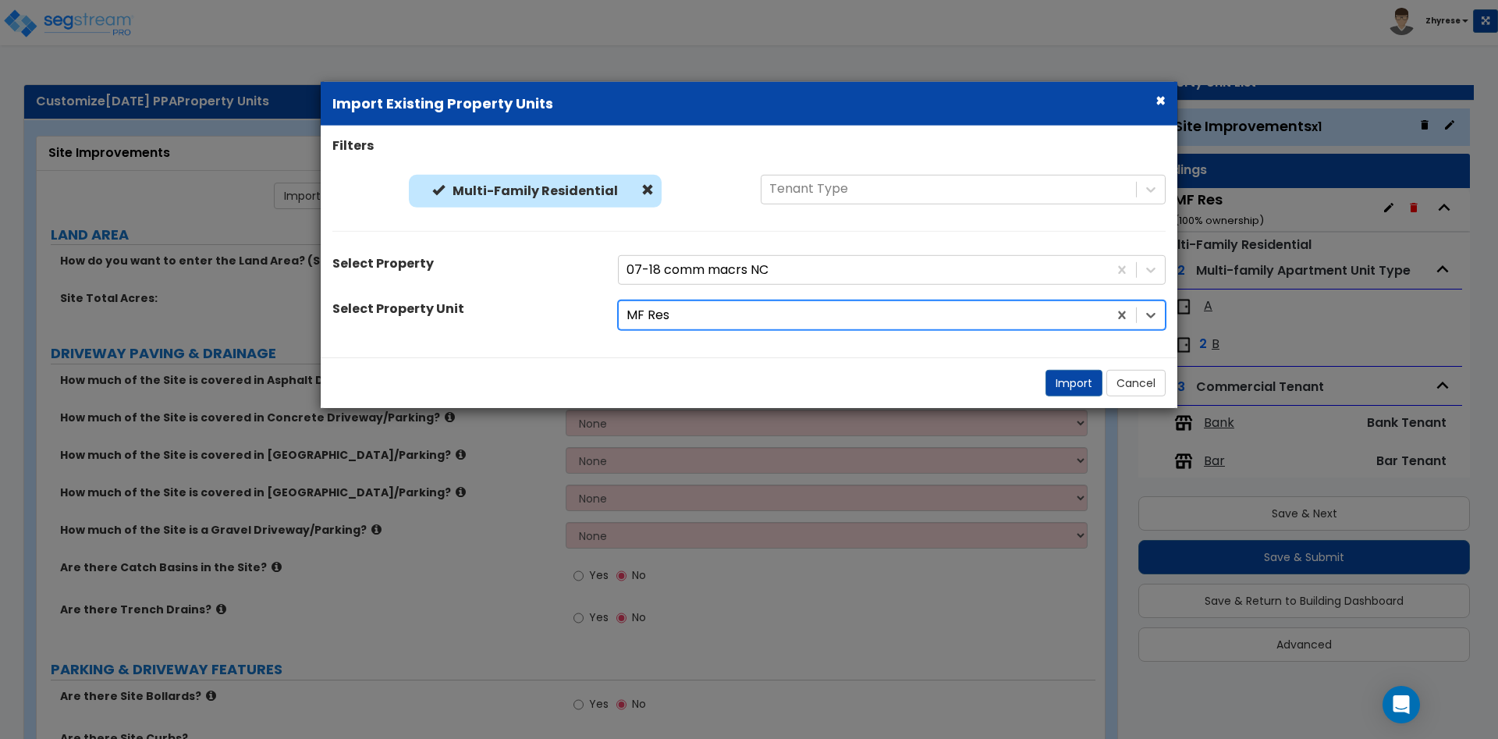
click at [815, 308] on div at bounding box center [864, 315] width 474 height 21
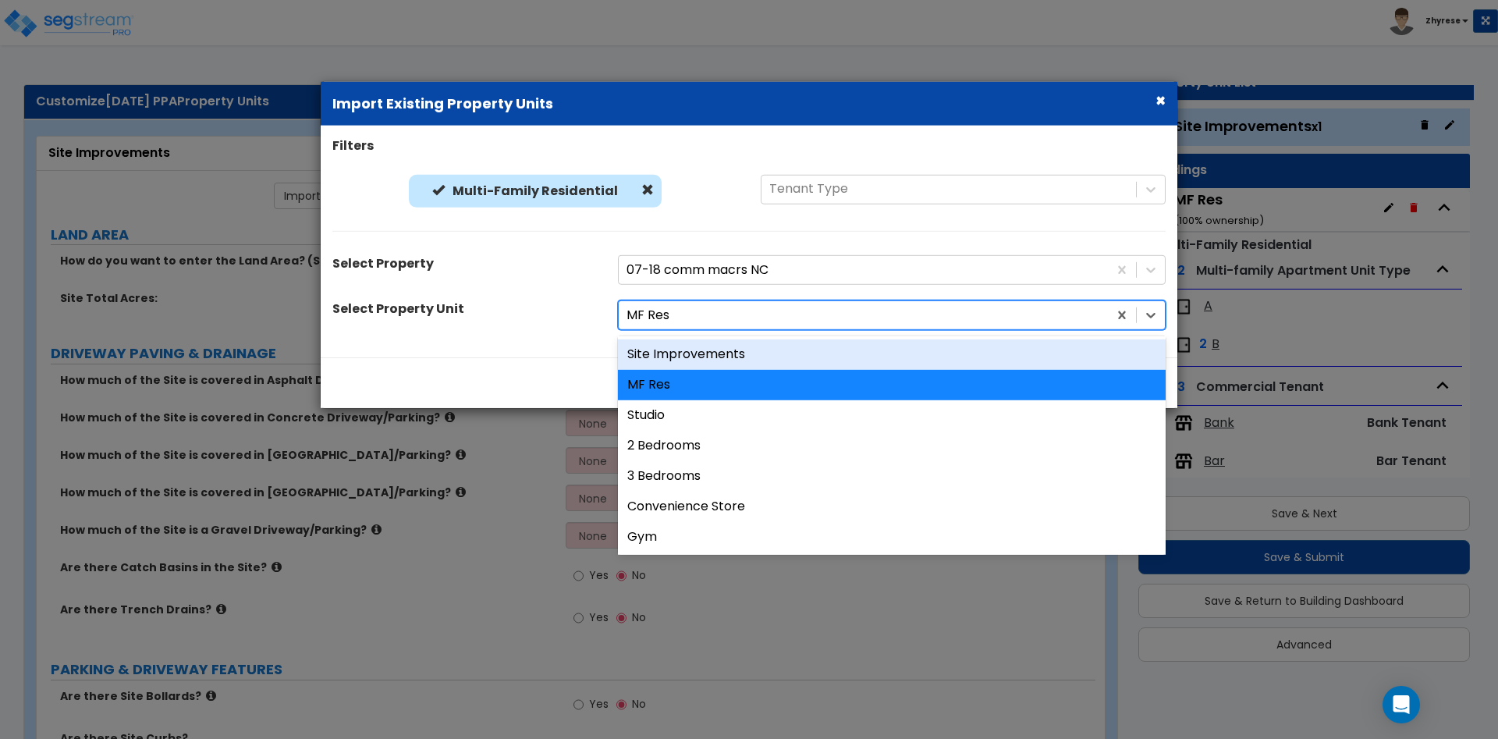
click at [792, 352] on div "Site Improvements" at bounding box center [892, 354] width 548 height 30
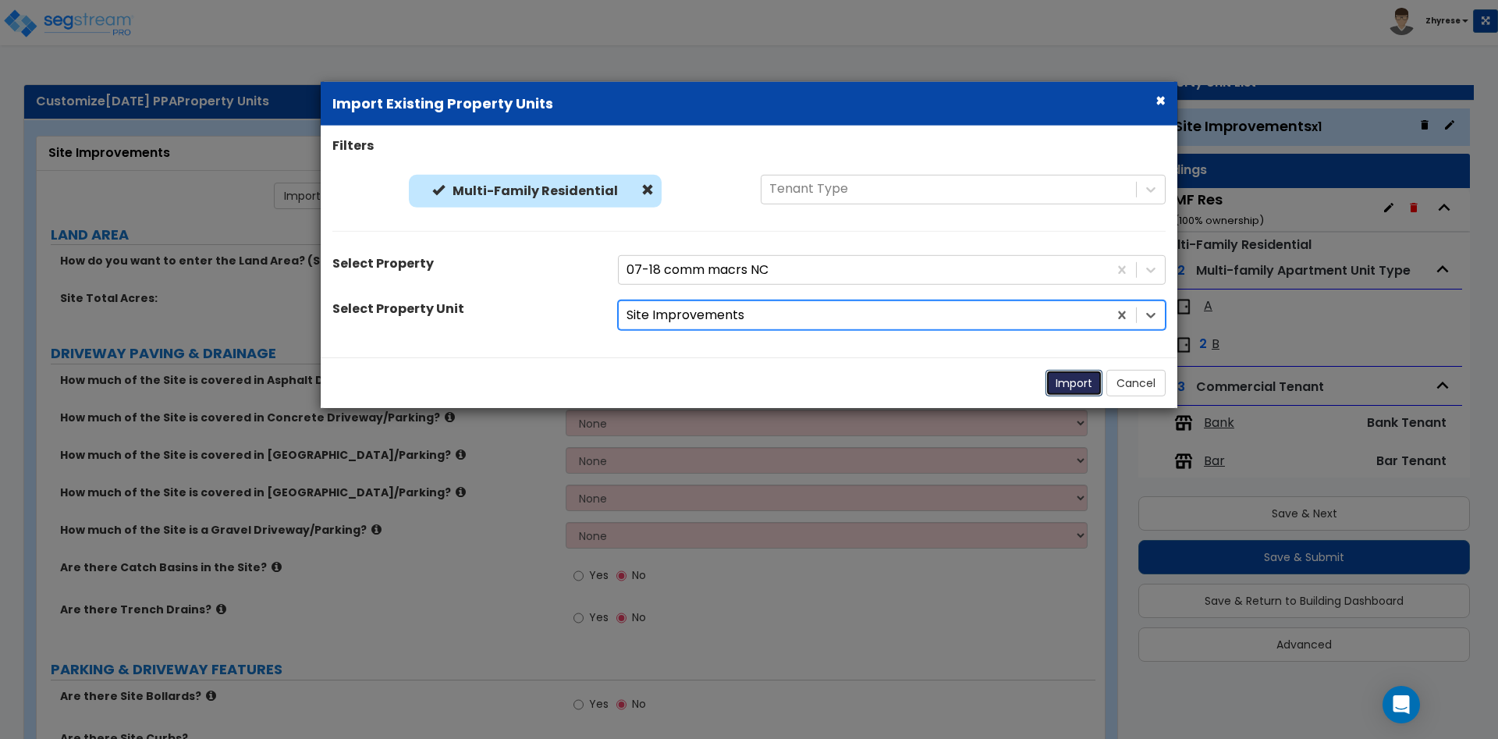
click at [1084, 389] on button "Import" at bounding box center [1074, 383] width 57 height 27
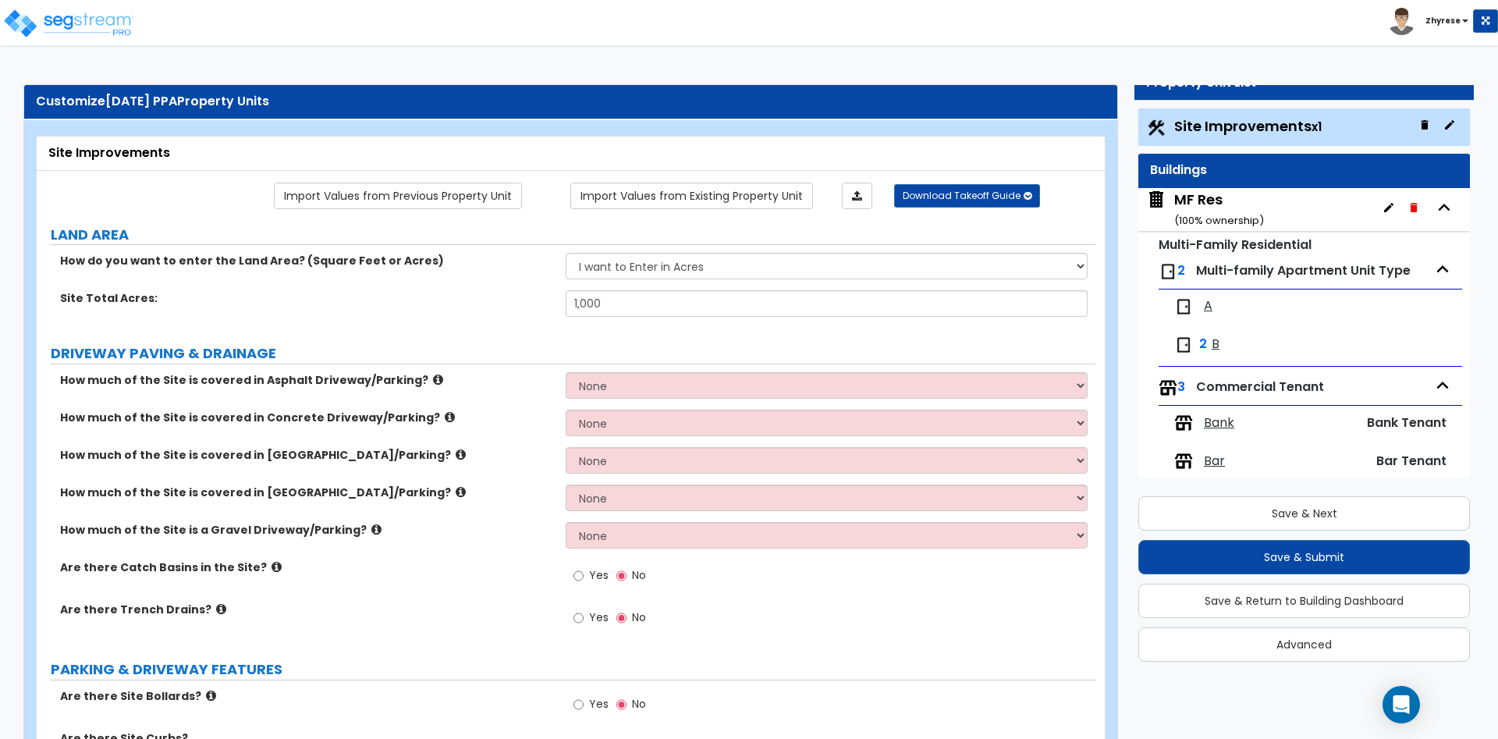
type input "1,000"
click at [1220, 194] on div "MF Res ( 100 % ownership)" at bounding box center [1219, 210] width 90 height 40
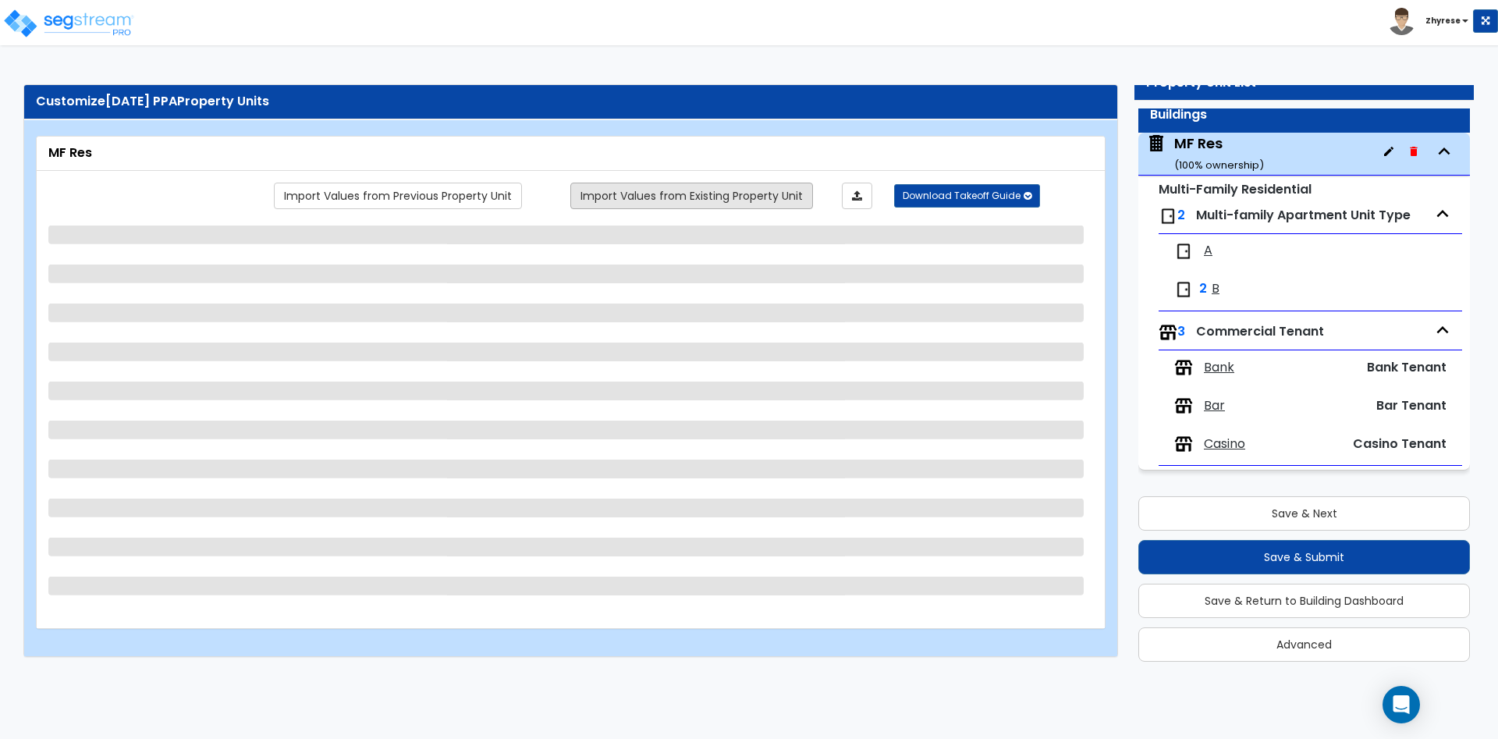
scroll to position [58, 0]
click at [752, 176] on div "Import Values from Previous Property Unit Import Values from Existing Property …" at bounding box center [571, 399] width 1068 height 457
click at [752, 186] on link "Import Values from Existing Property Unit" at bounding box center [691, 196] width 243 height 27
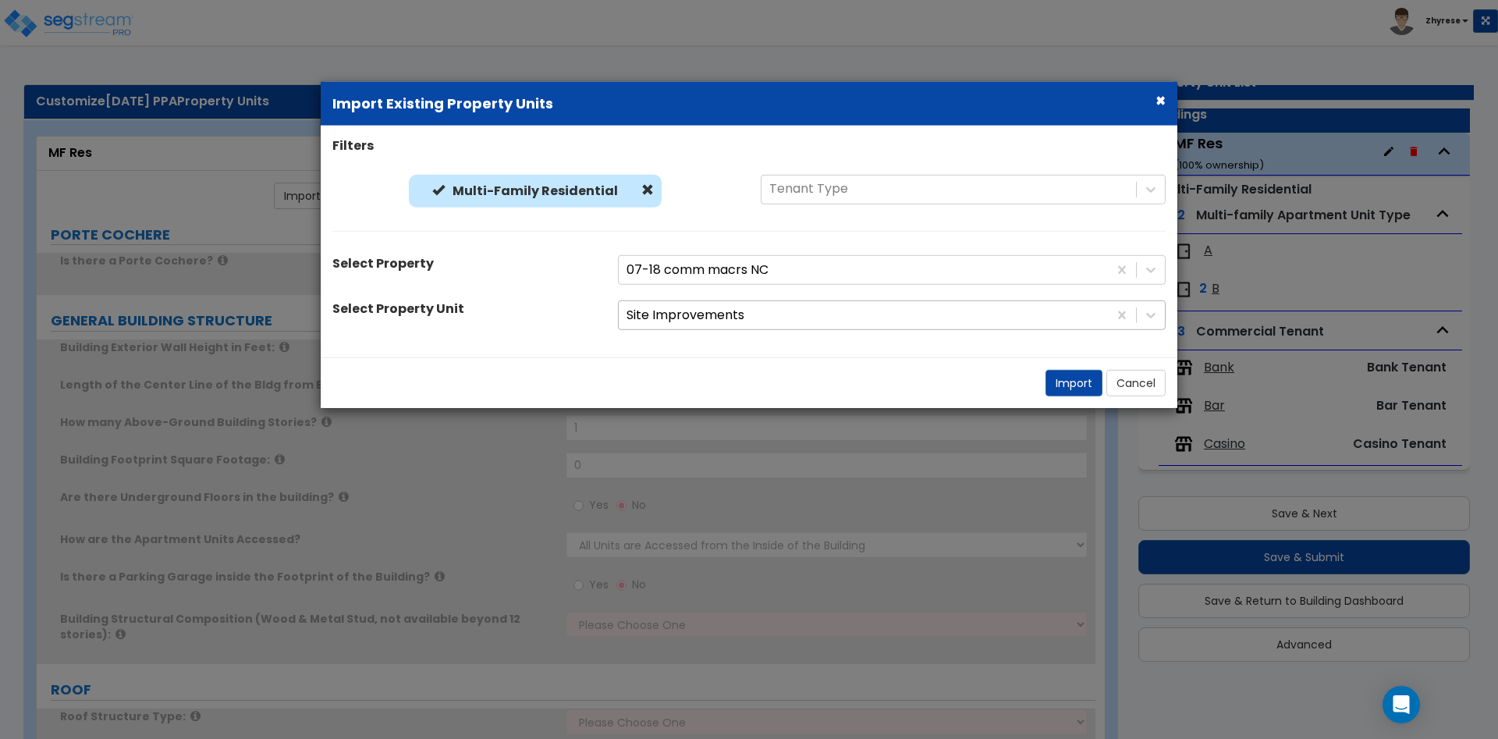
click at [816, 326] on div at bounding box center [864, 315] width 474 height 21
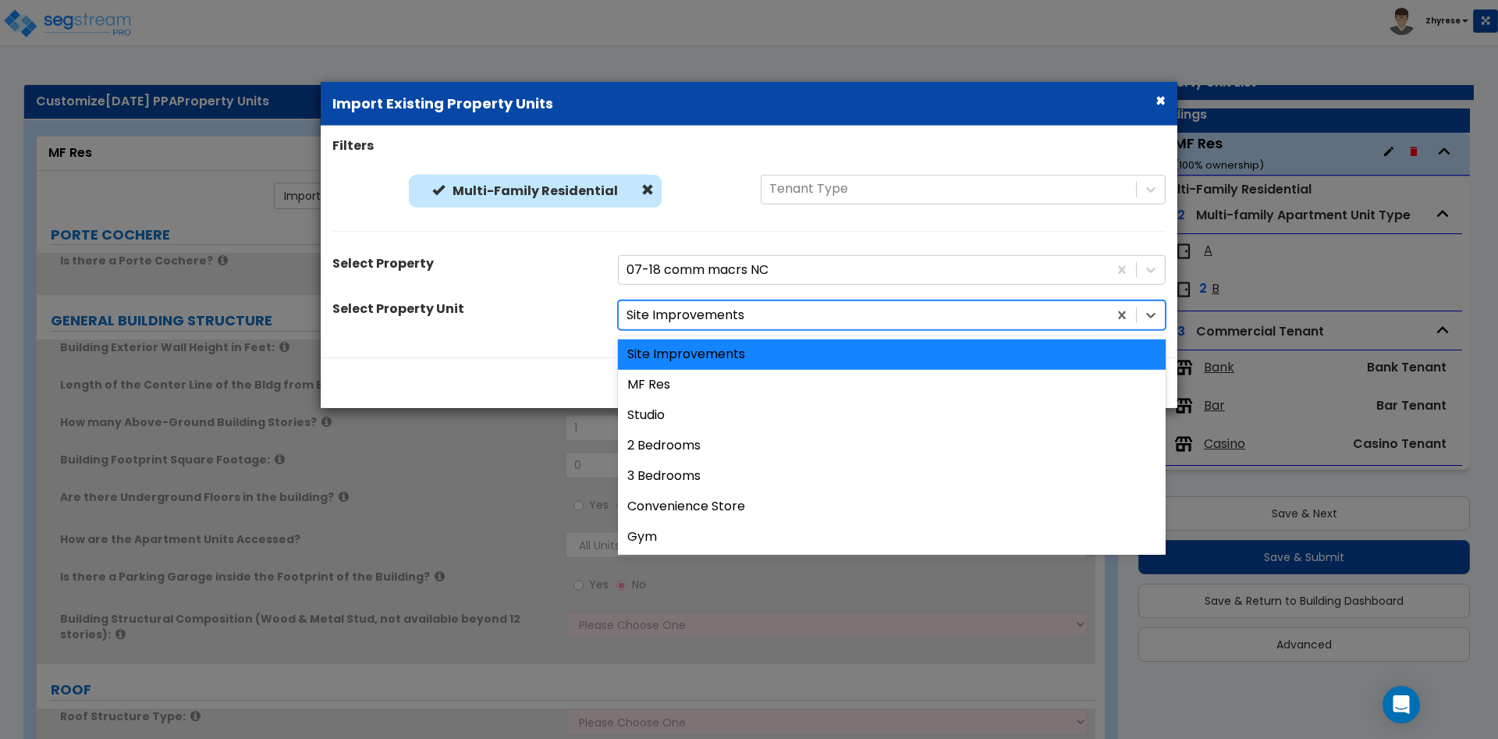
type input "1"
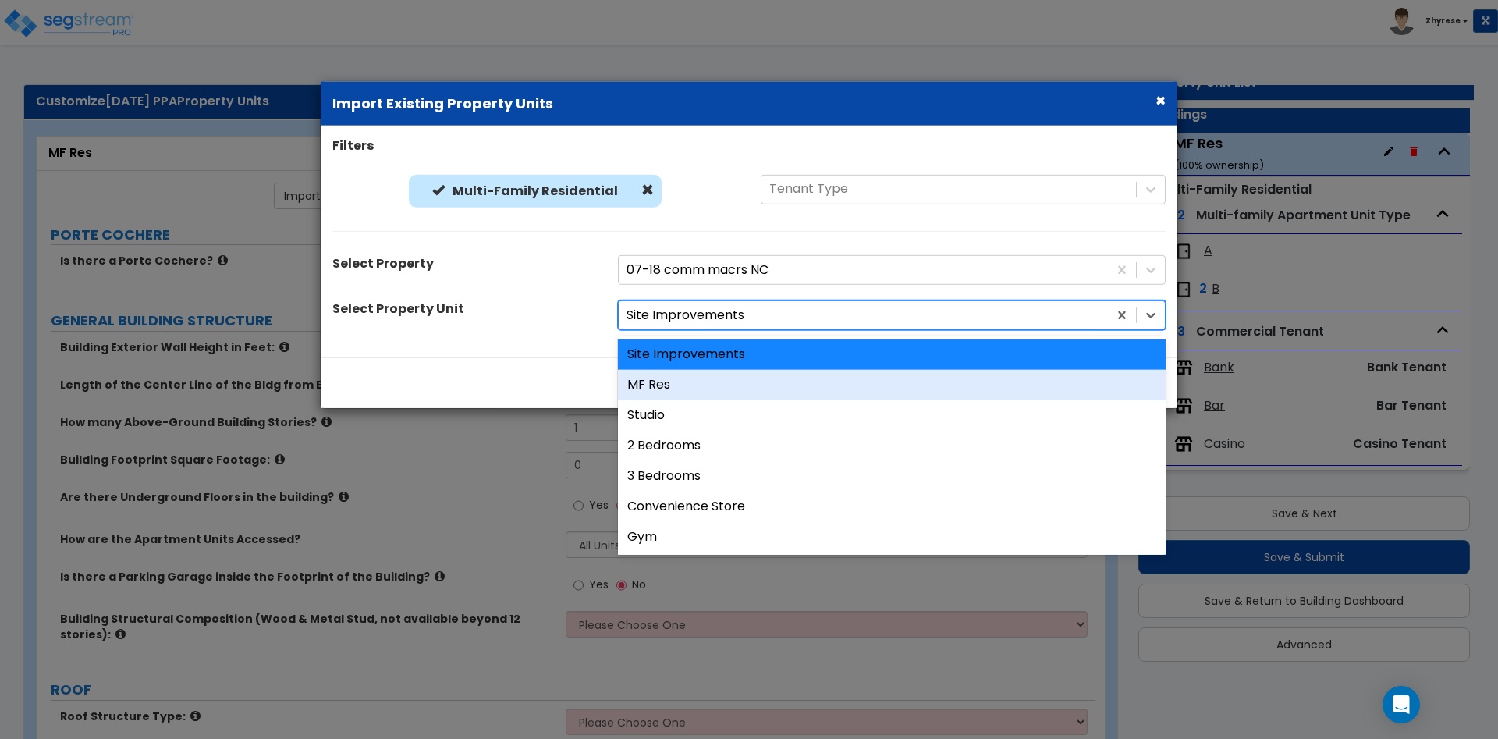
click at [698, 393] on div "MF Res" at bounding box center [892, 385] width 548 height 30
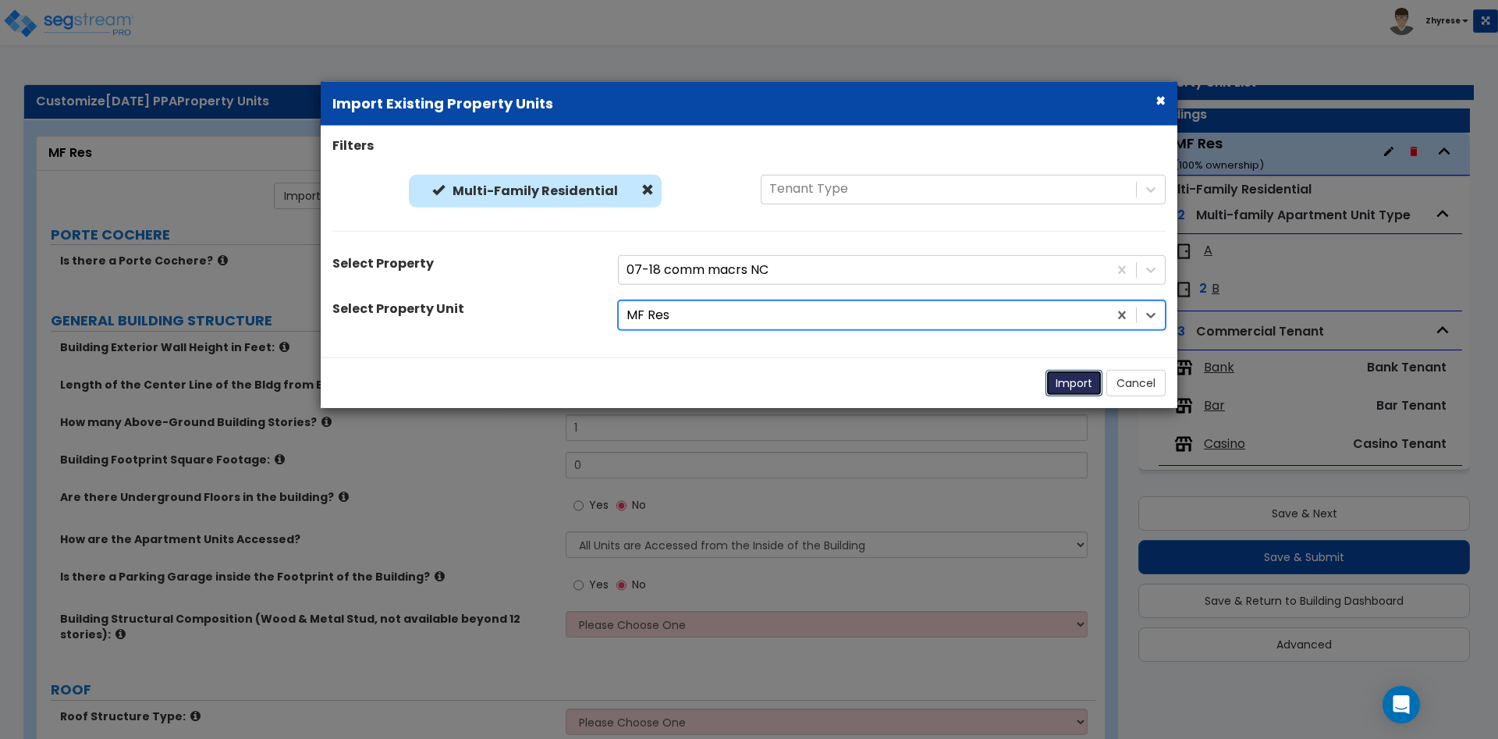
click at [1061, 382] on button "Import" at bounding box center [1074, 383] width 57 height 27
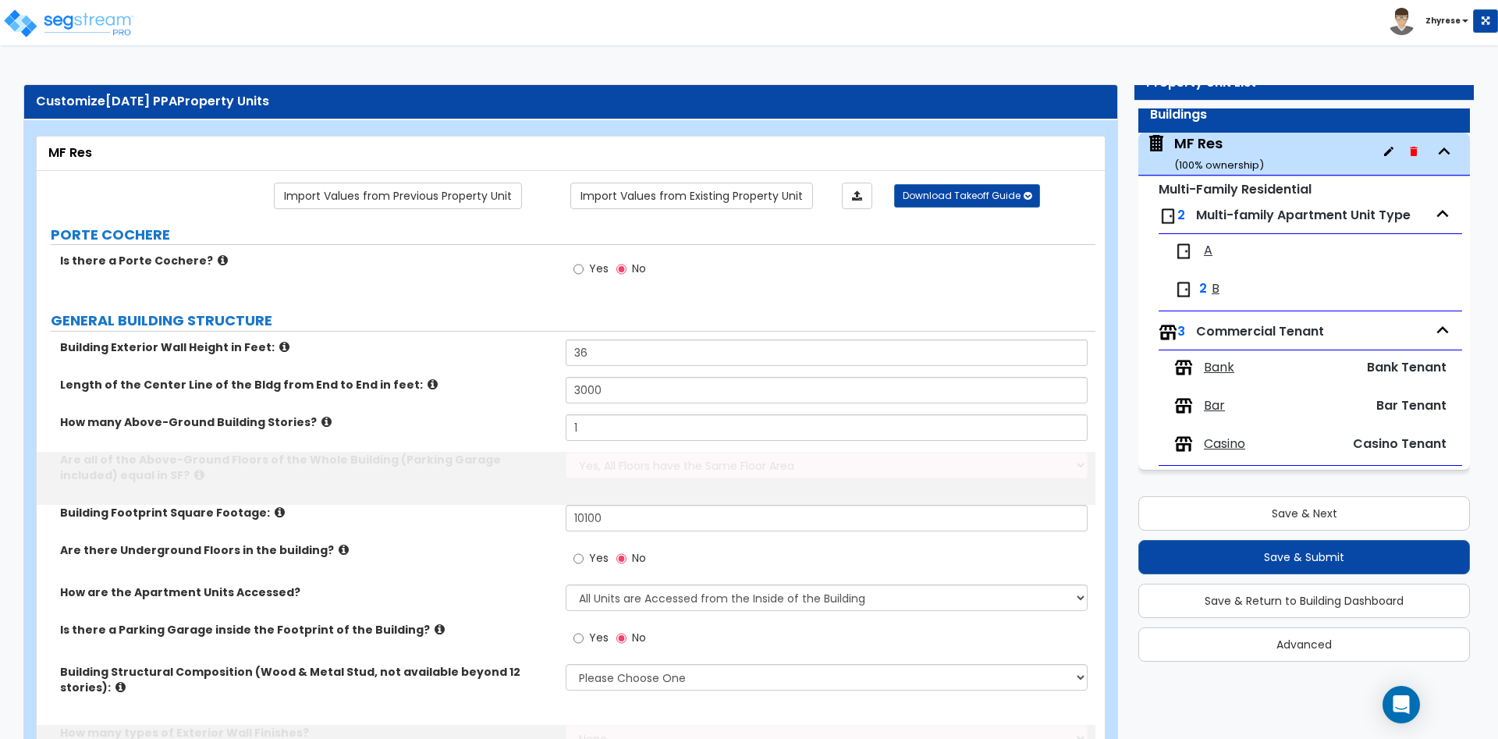
type input "36"
type input "3000"
type input "3"
type input "10100"
select select "3"
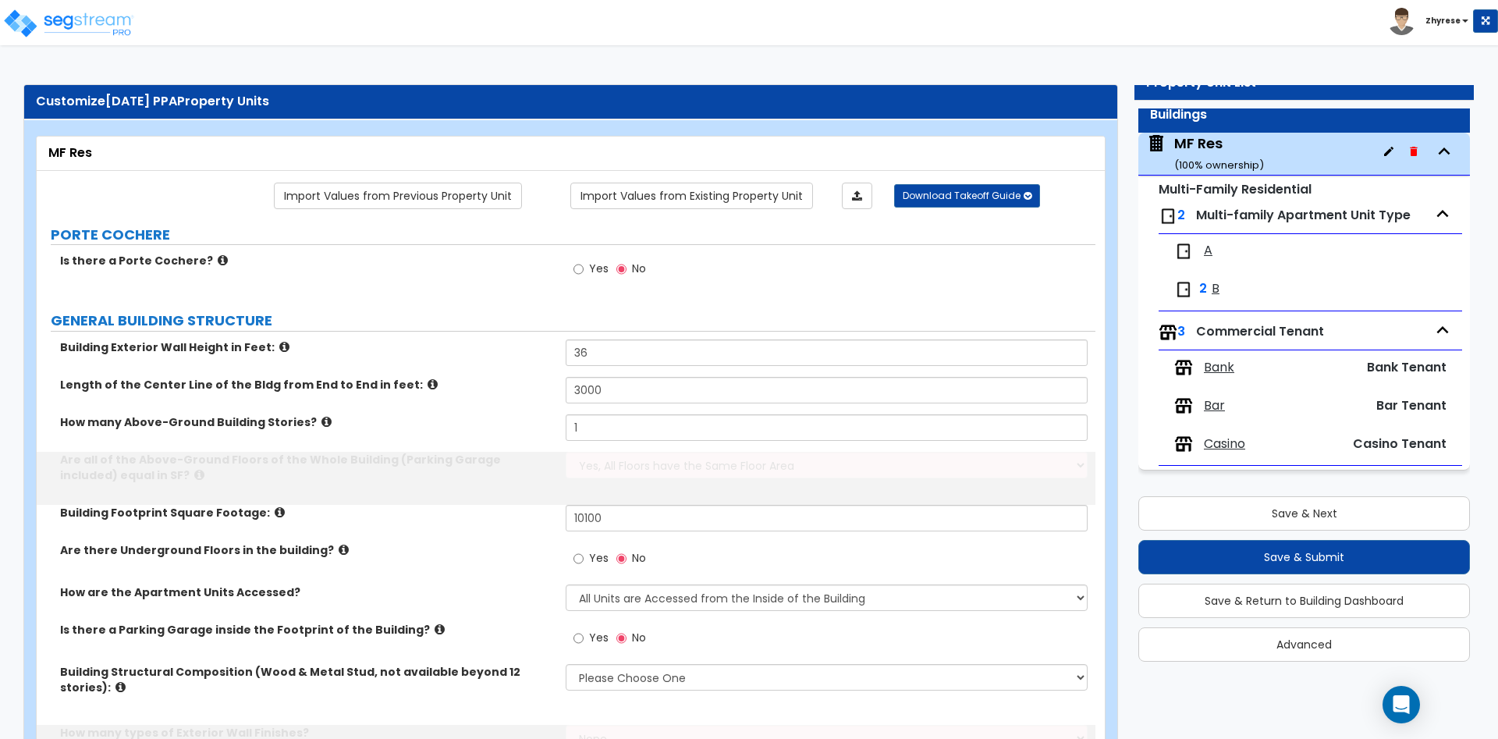
select select "1"
radio input "false"
select select "2"
select select "1"
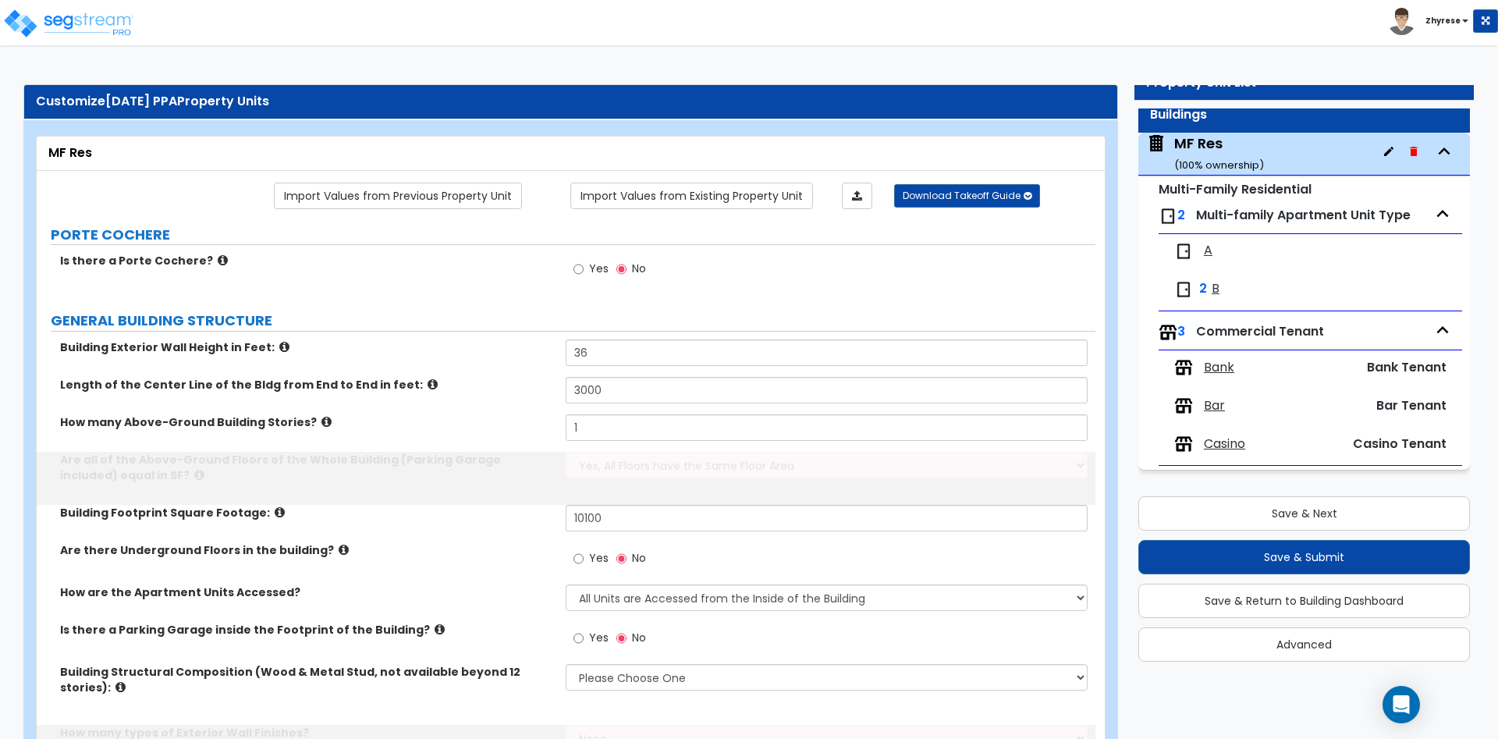
radio input "false"
select select "2"
select select "1"
type input "20"
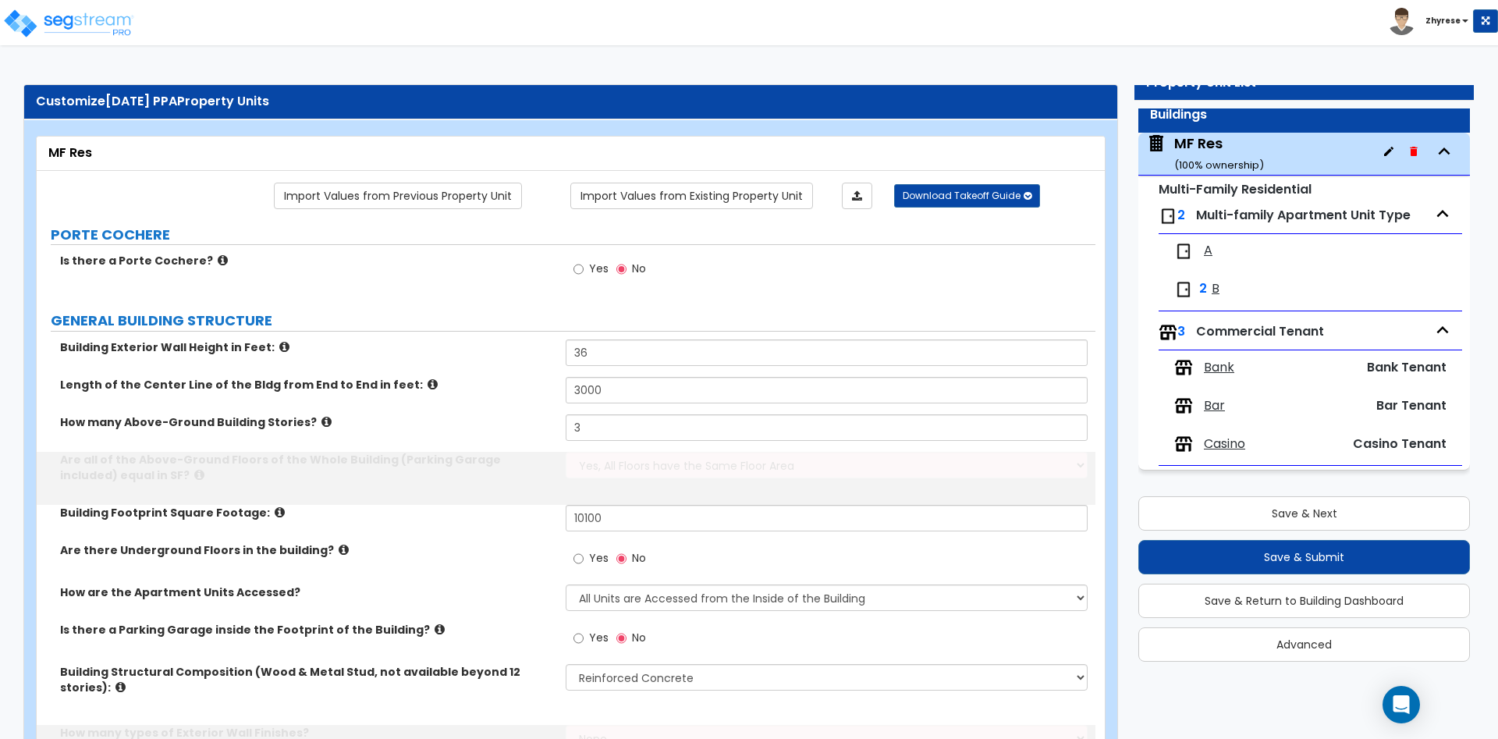
type input "8"
type input "9"
select select "1"
type input "12"
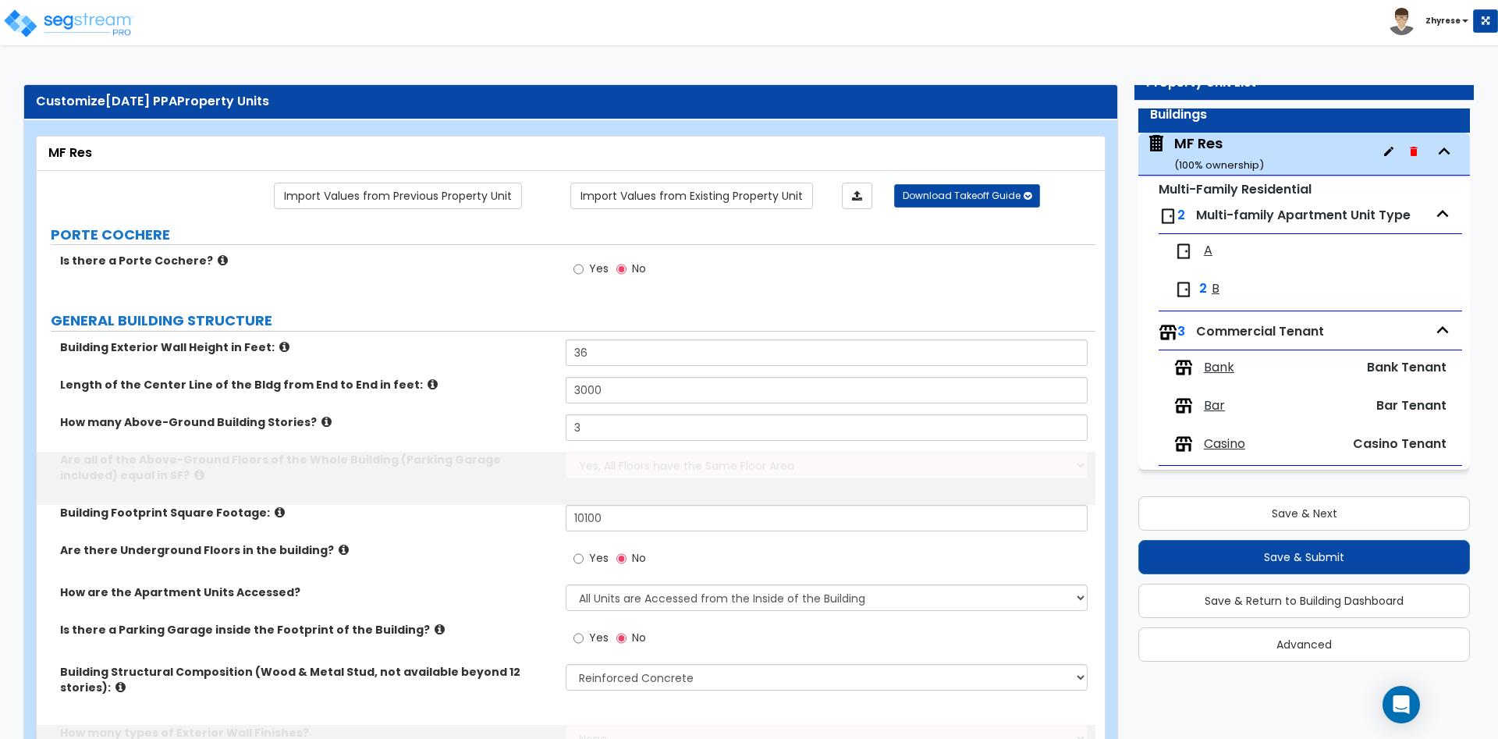
select select "3"
type input "4"
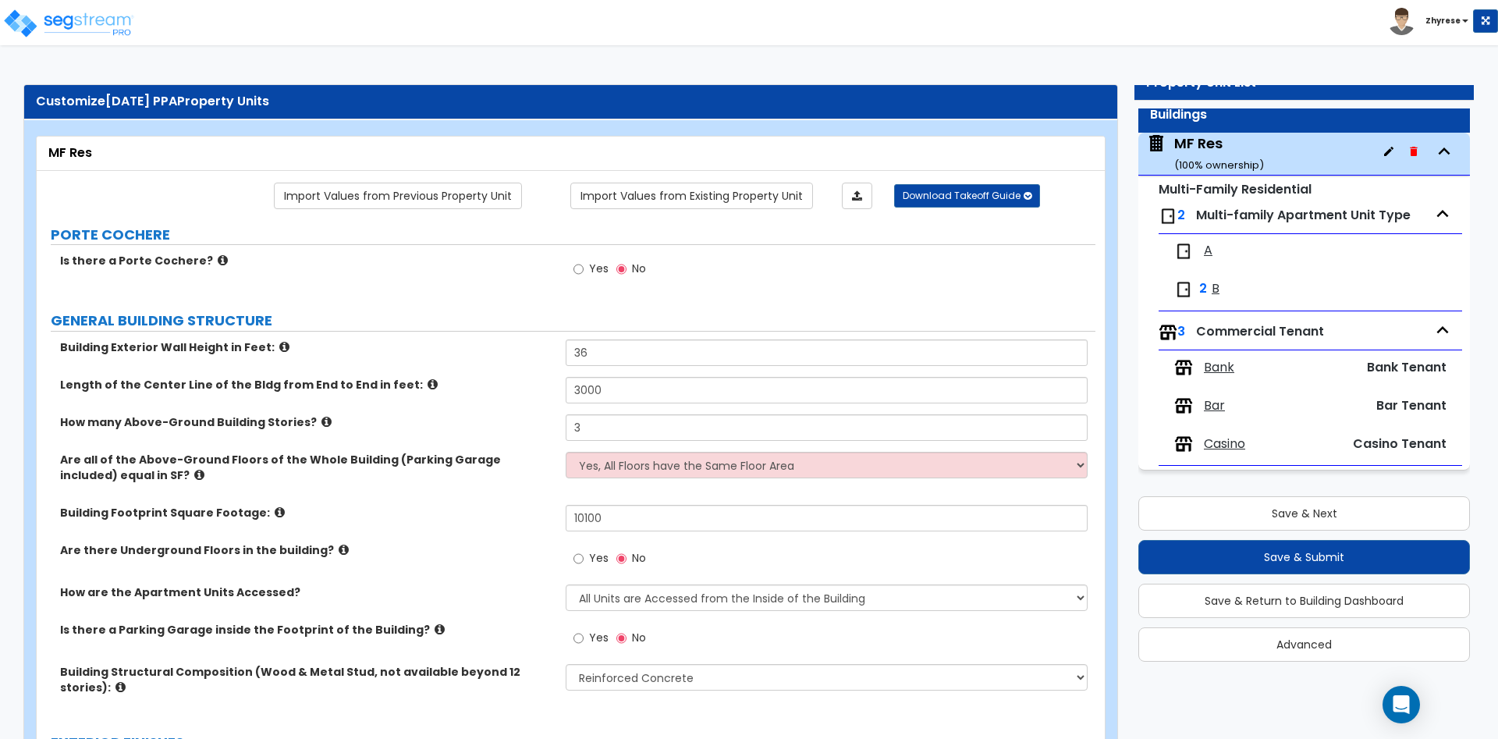
click at [1240, 193] on small "Multi-Family Residential" at bounding box center [1235, 189] width 153 height 18
click at [1285, 561] on button "Save & Submit" at bounding box center [1305, 557] width 332 height 34
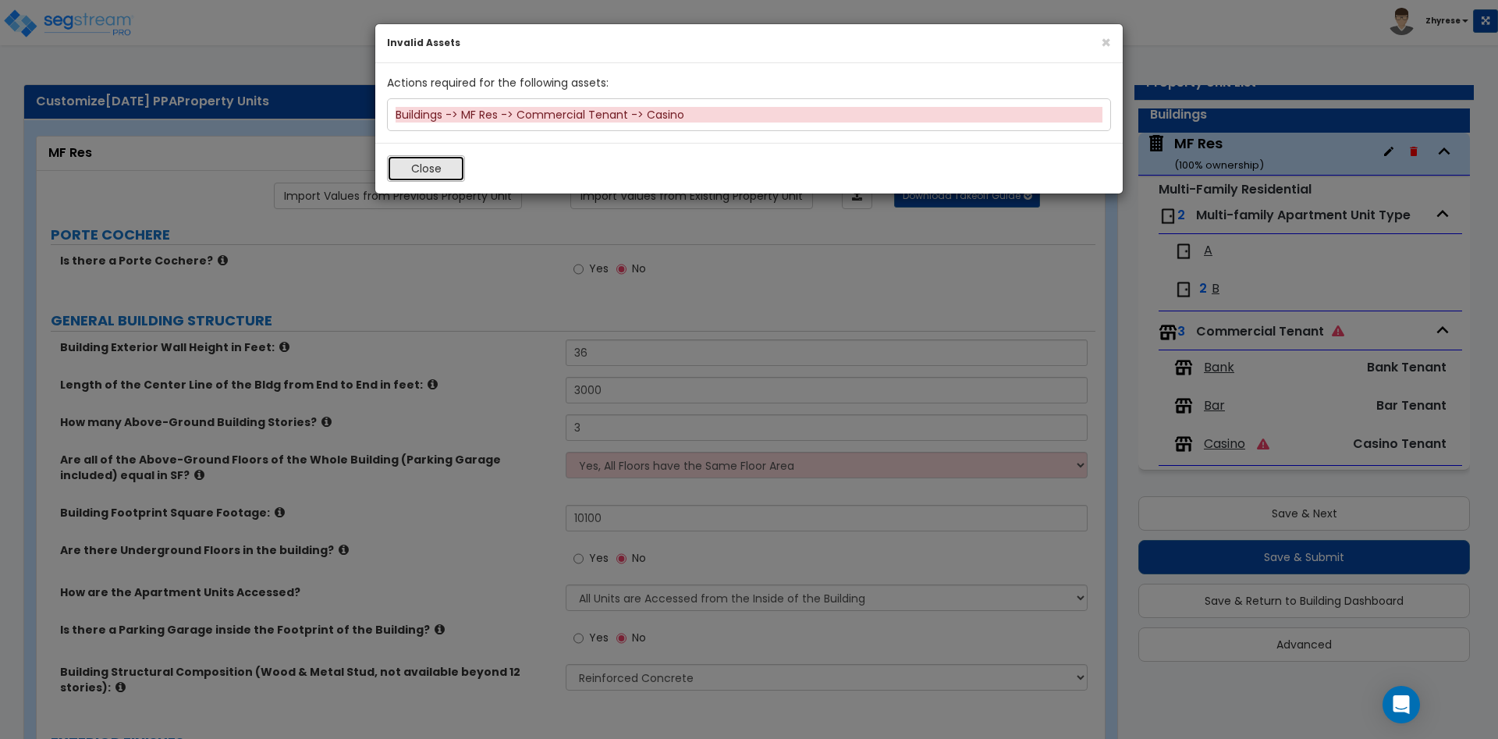
click at [403, 163] on button "Close" at bounding box center [426, 168] width 78 height 27
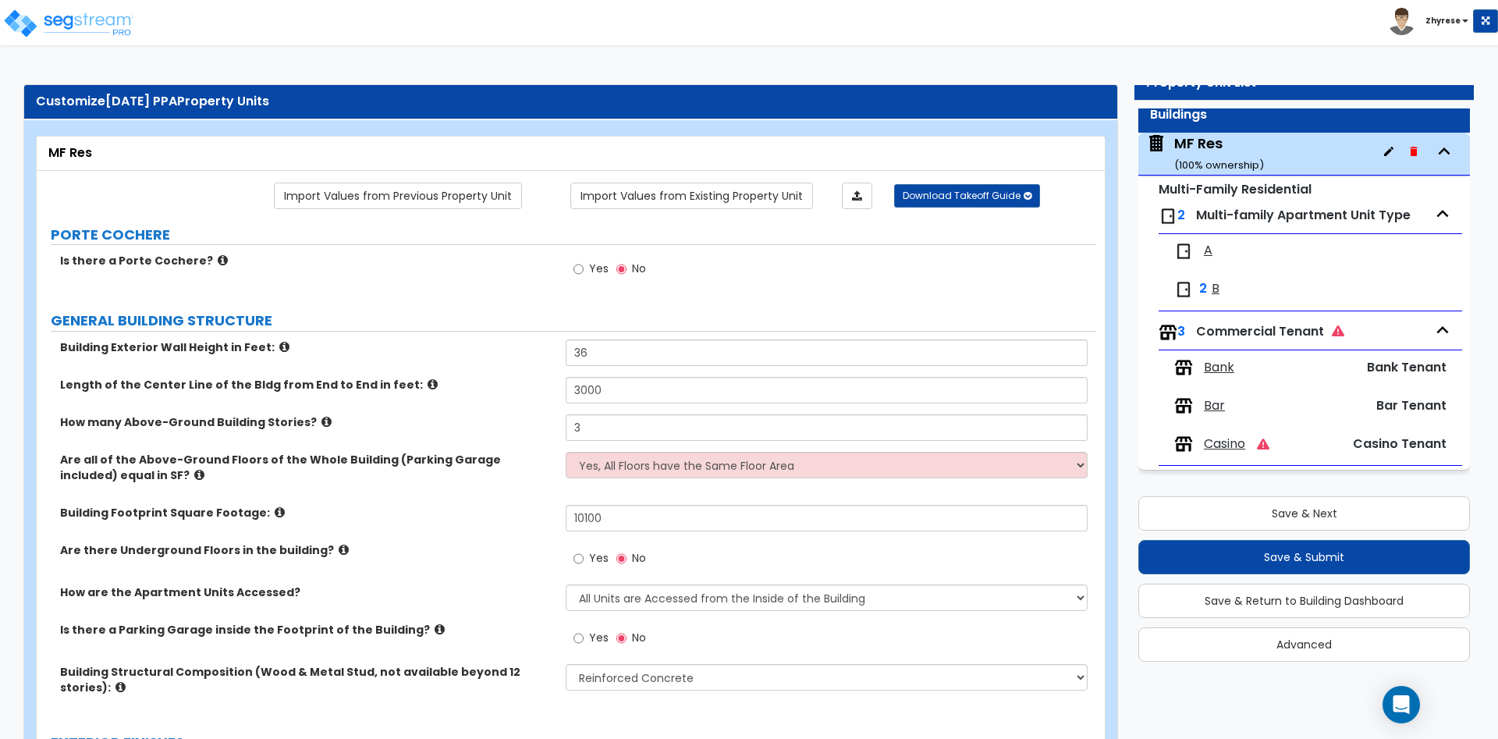
click at [1224, 364] on span "Bank" at bounding box center [1219, 368] width 30 height 18
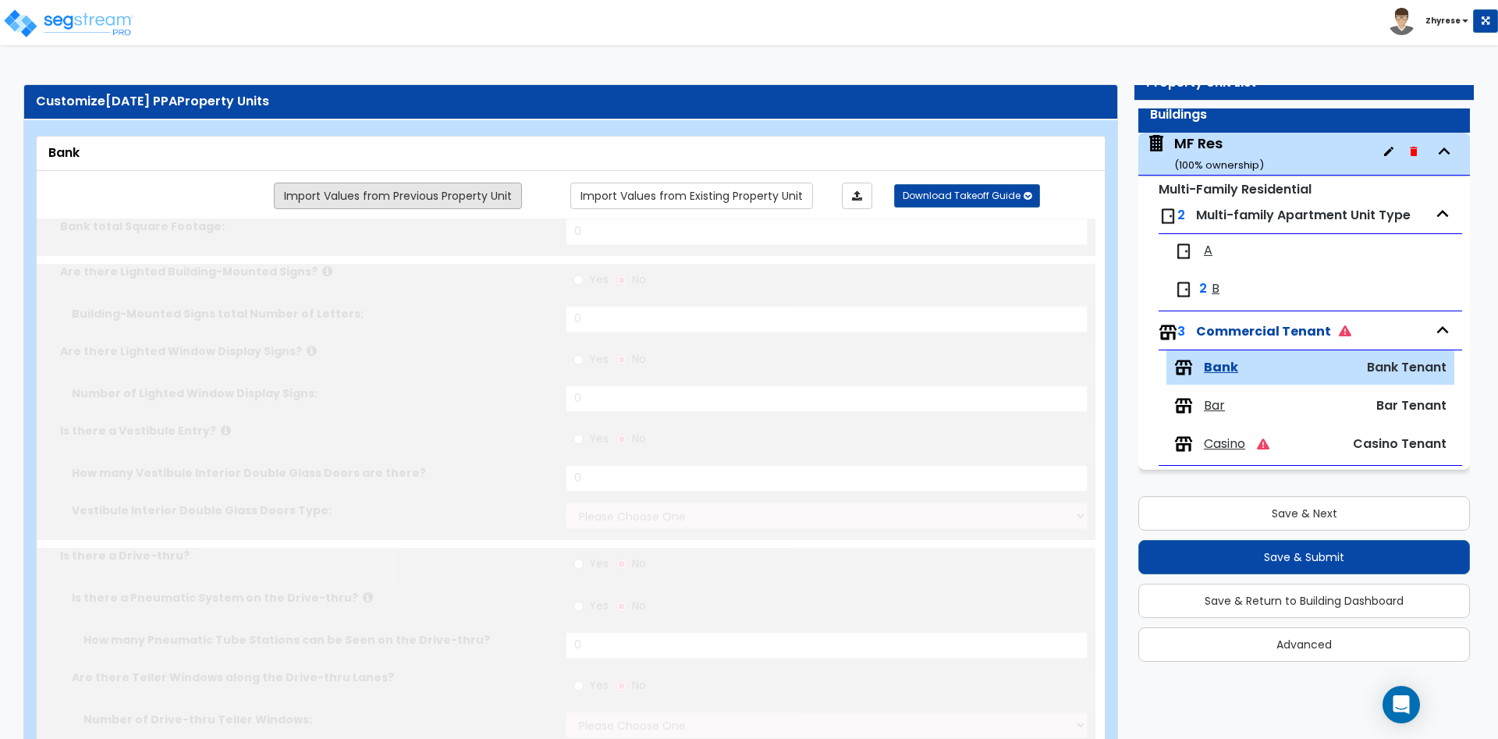
click at [499, 201] on link "Import Values from Previous Property Unit" at bounding box center [398, 196] width 248 height 27
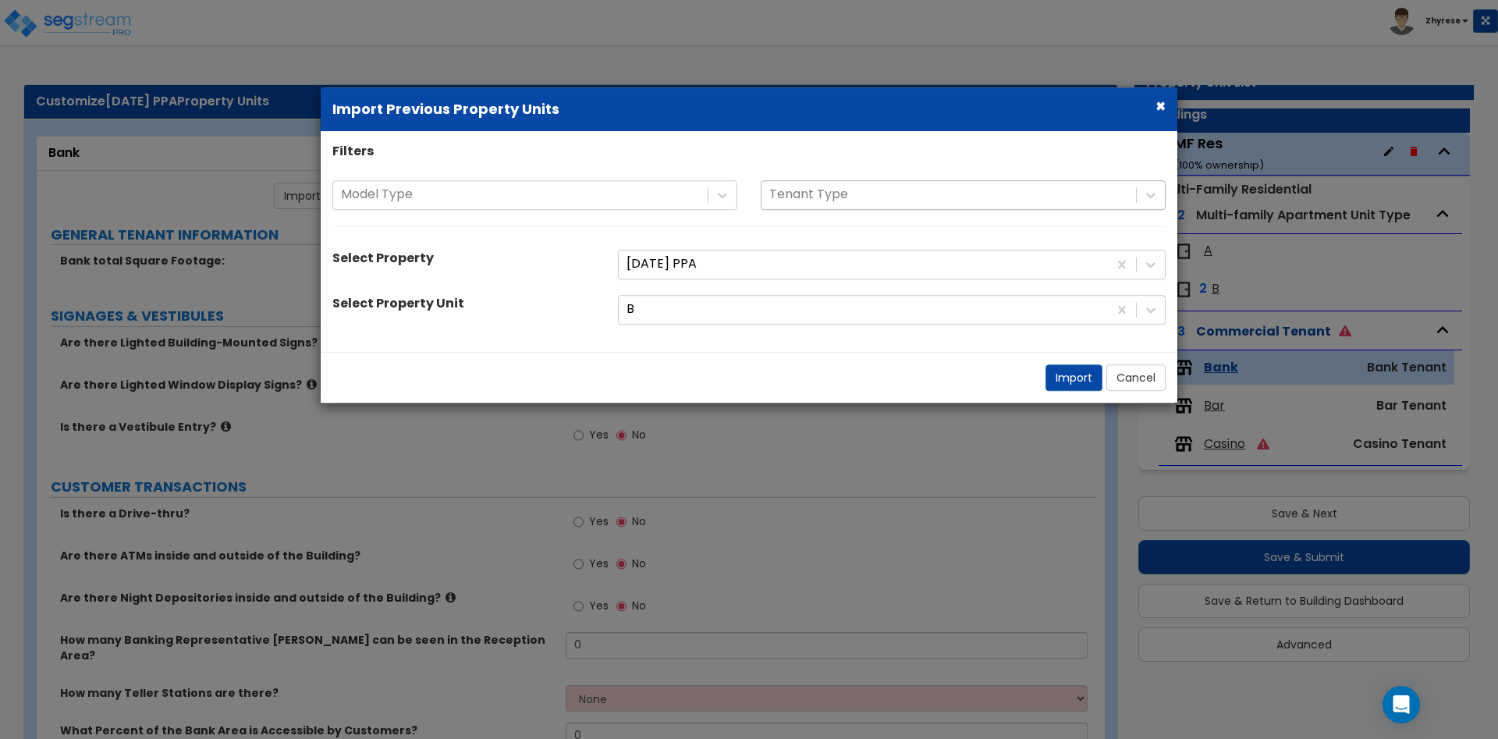
click at [898, 195] on div at bounding box center [948, 194] width 359 height 21
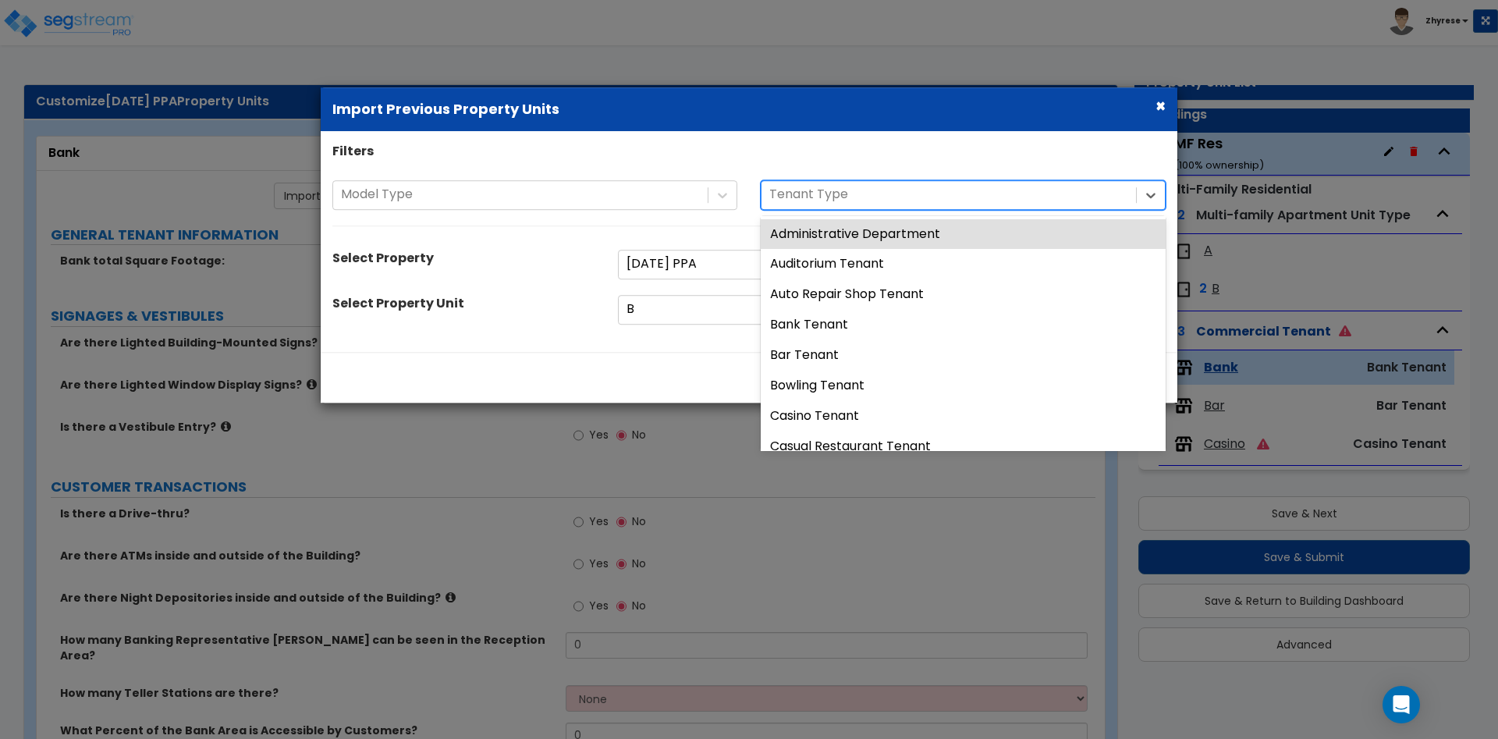
click at [1162, 106] on button "×" at bounding box center [1161, 106] width 10 height 16
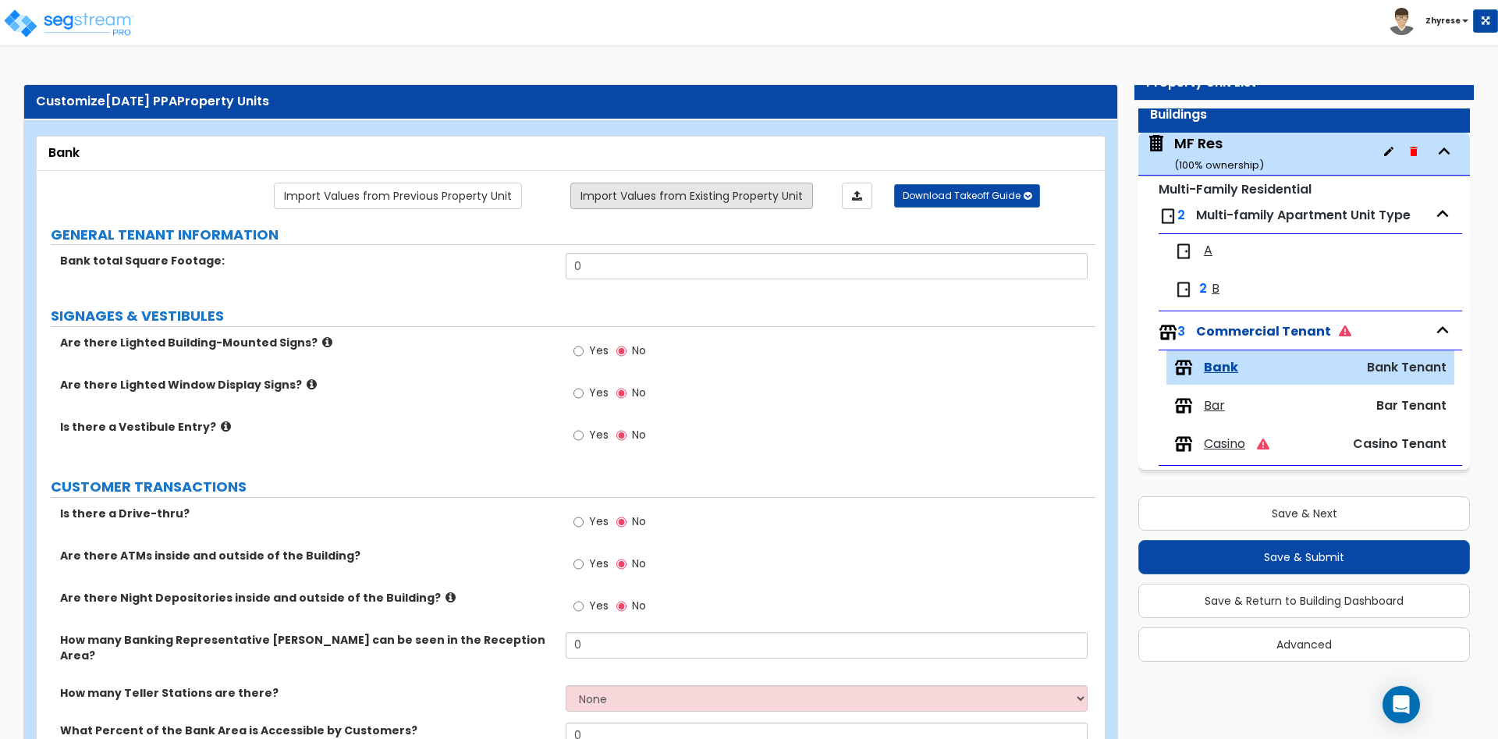
click at [688, 197] on link "Import Values from Existing Property Unit" at bounding box center [691, 196] width 243 height 27
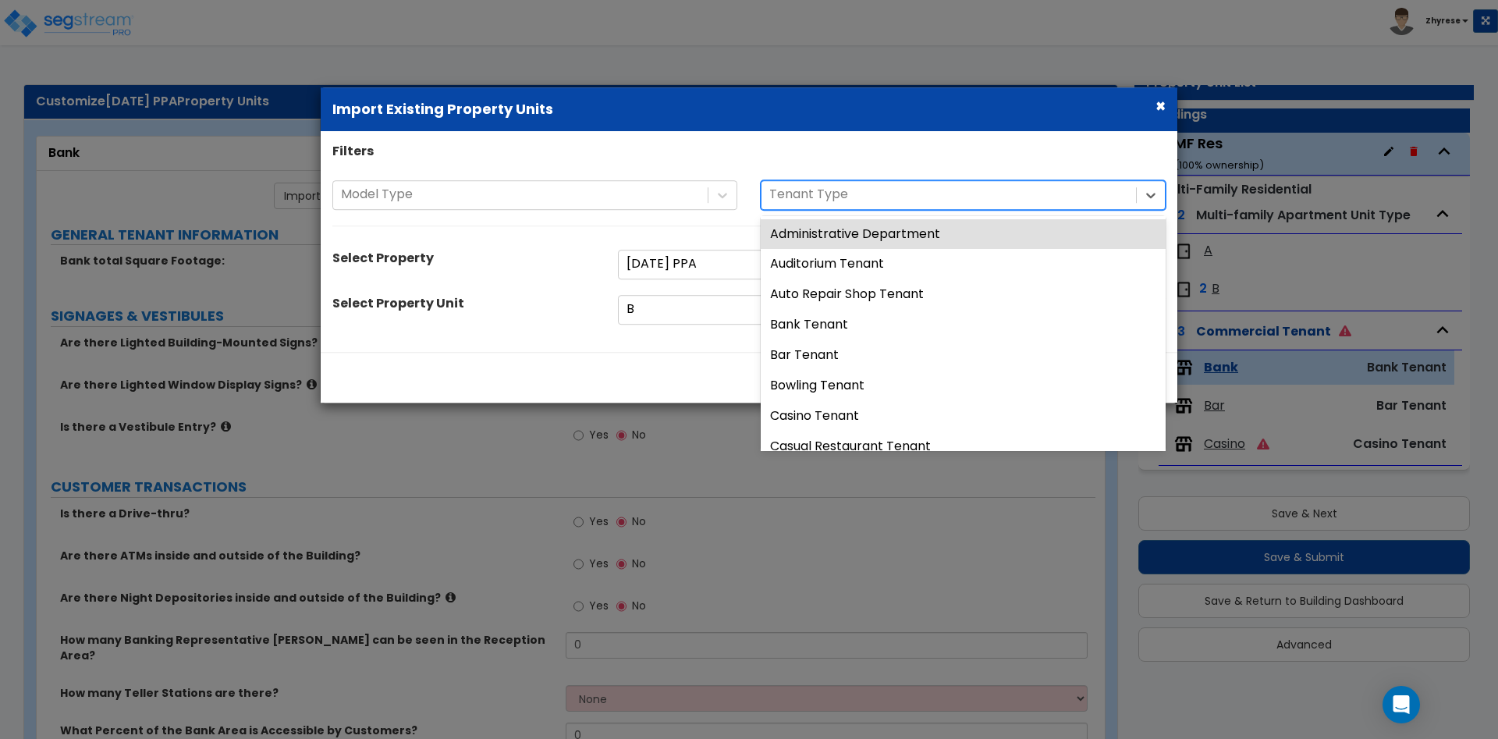
click at [839, 186] on div at bounding box center [948, 194] width 359 height 21
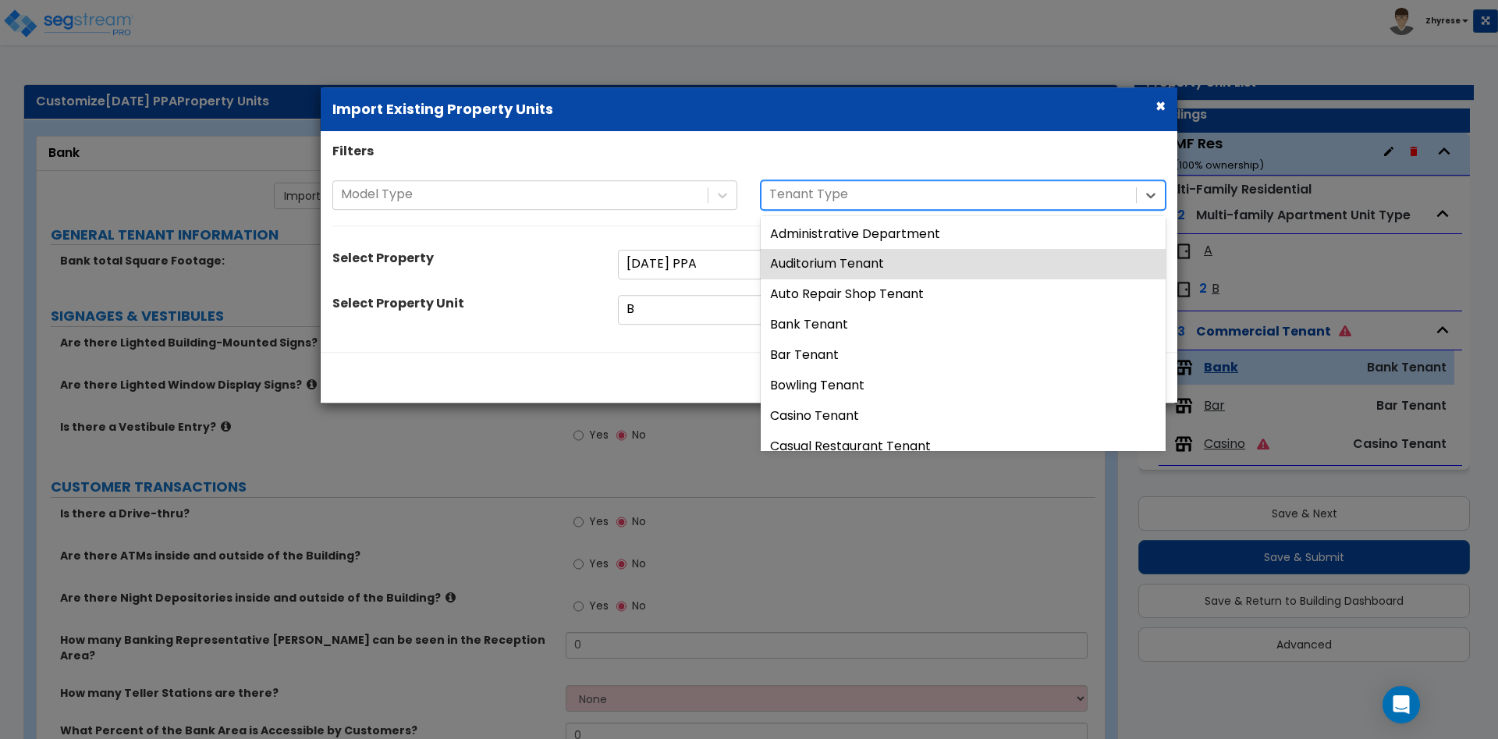
click at [720, 286] on div "Filters Model Type 43 results available. Use Up and Down to choose options, pre…" at bounding box center [749, 241] width 857 height 197
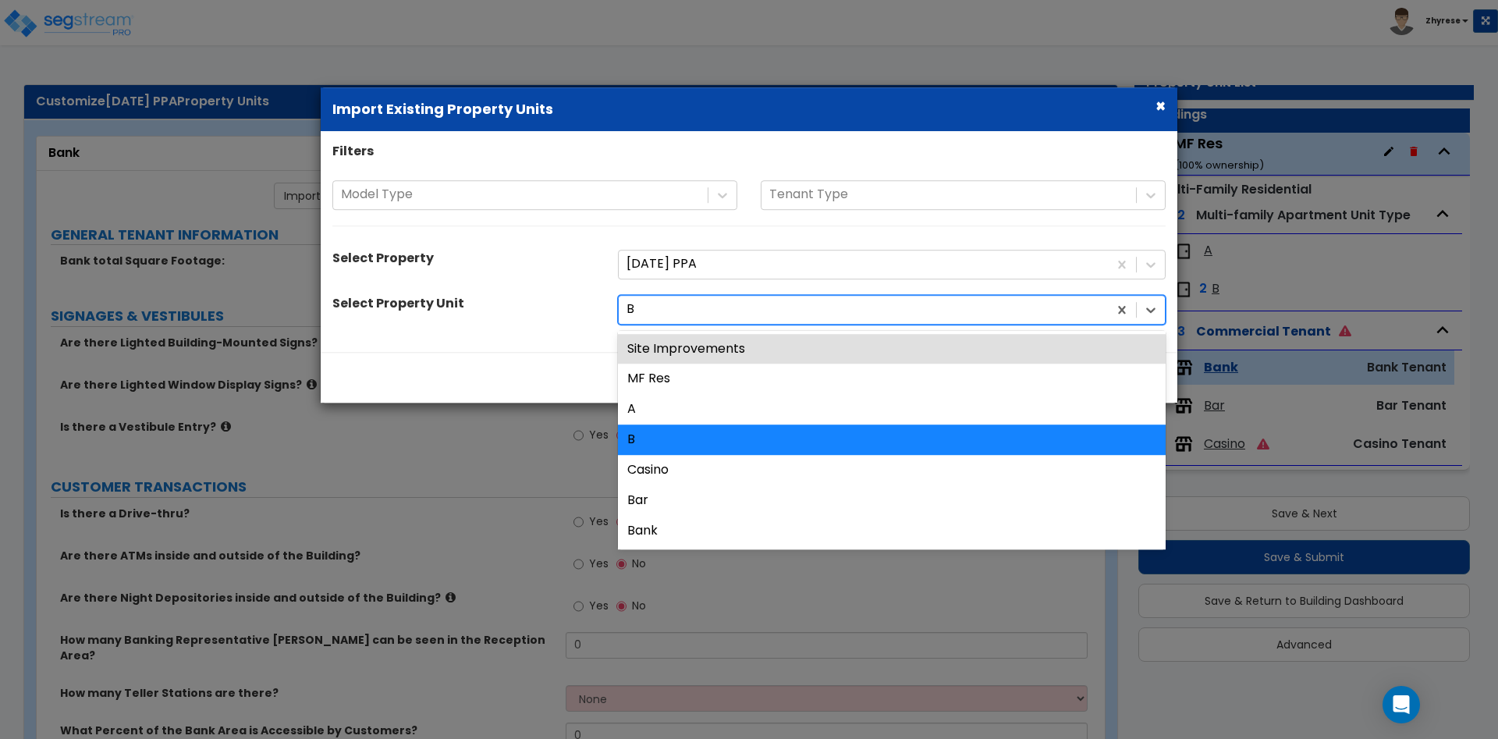
click at [715, 323] on div "B" at bounding box center [863, 309] width 489 height 27
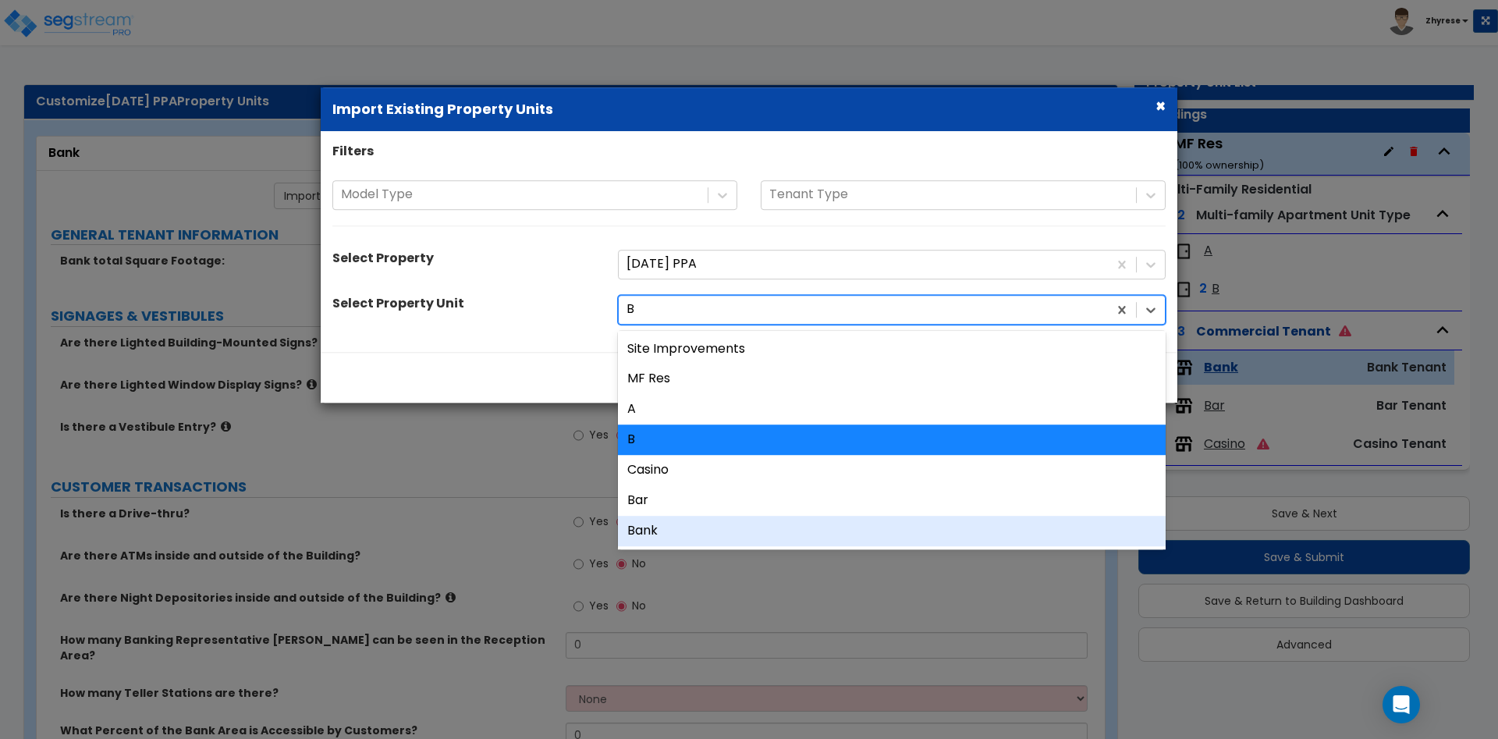
click at [680, 529] on div "Bank" at bounding box center [892, 531] width 548 height 30
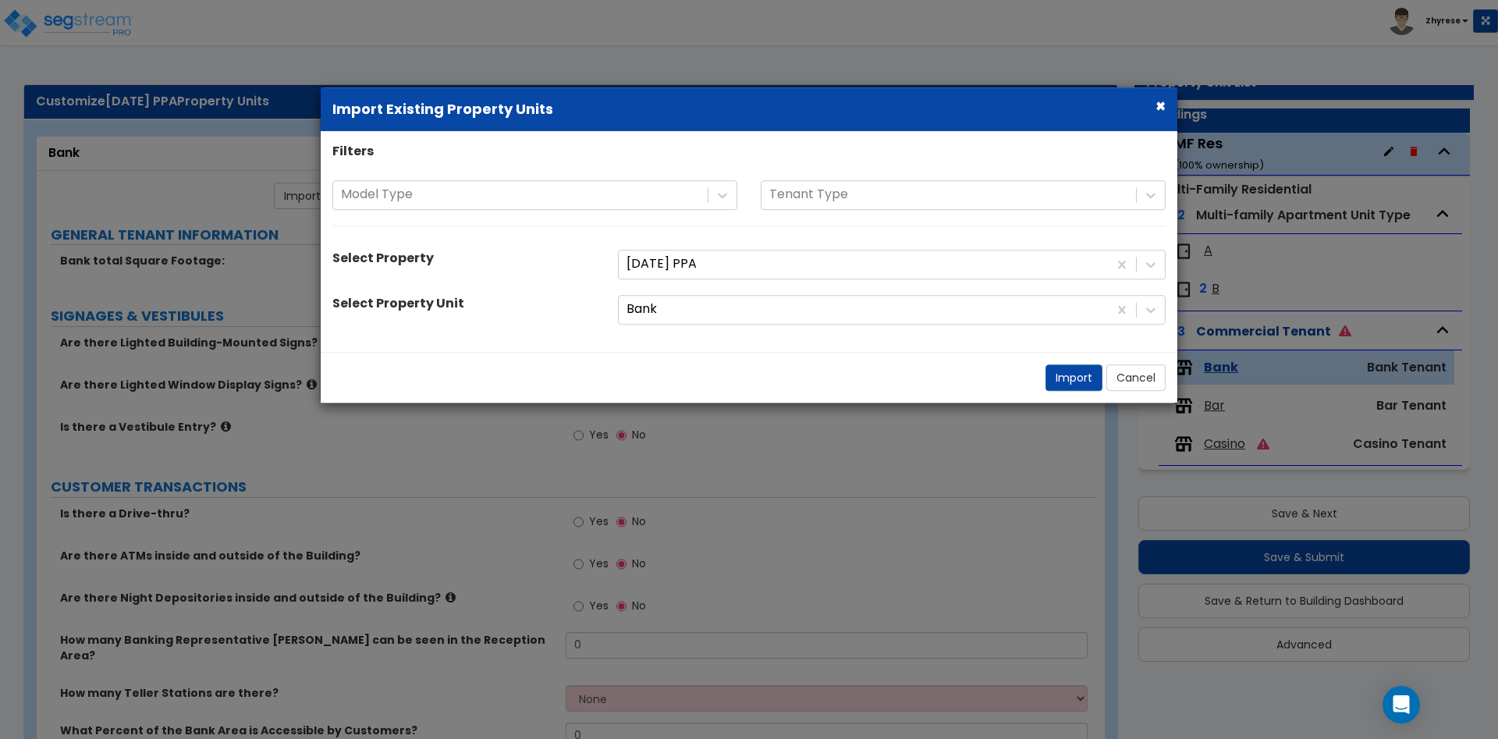
click at [1073, 360] on div "Import Cancel" at bounding box center [749, 377] width 857 height 51
click at [1065, 391] on button "Import" at bounding box center [1074, 377] width 57 height 27
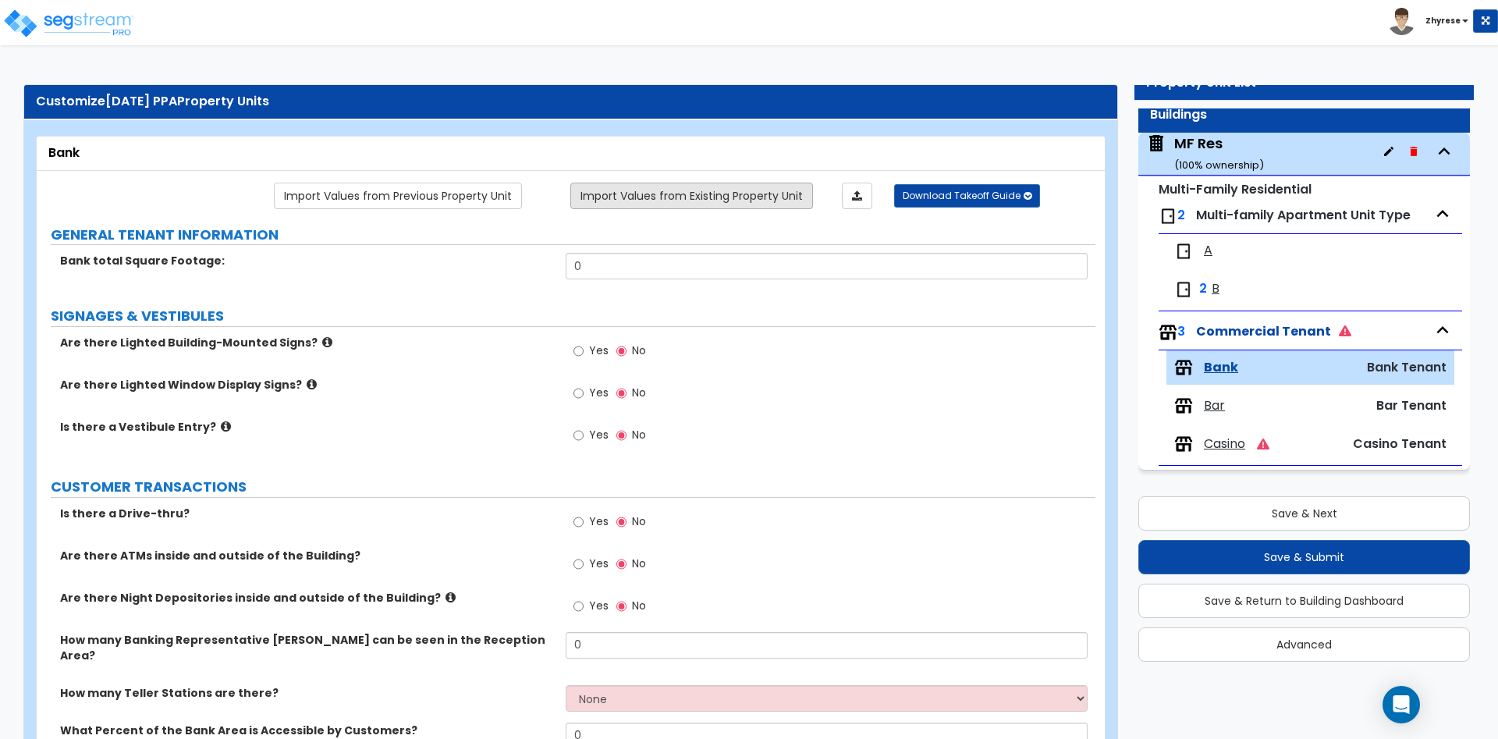
click at [645, 199] on link "Import Values from Existing Property Unit" at bounding box center [691, 196] width 243 height 27
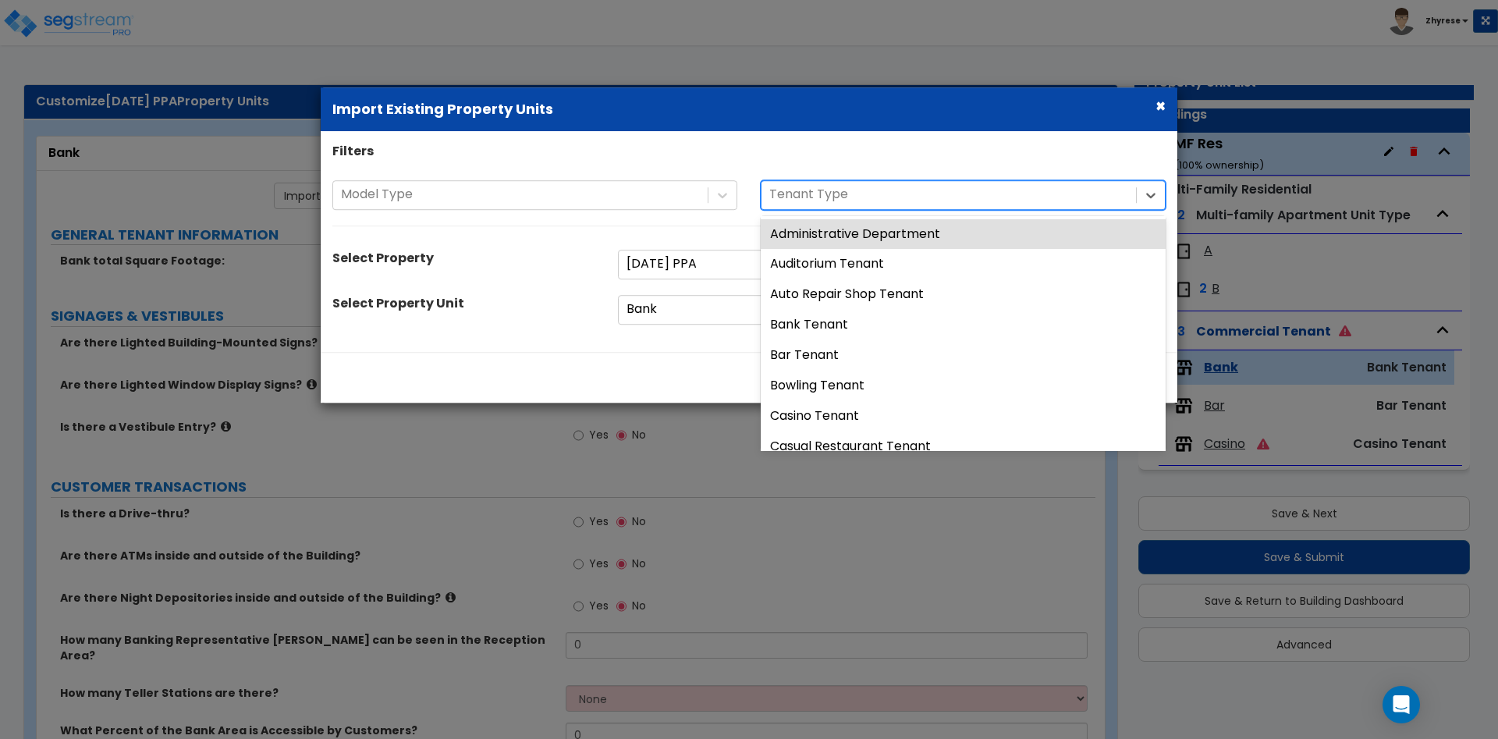
click at [844, 195] on div at bounding box center [948, 194] width 359 height 21
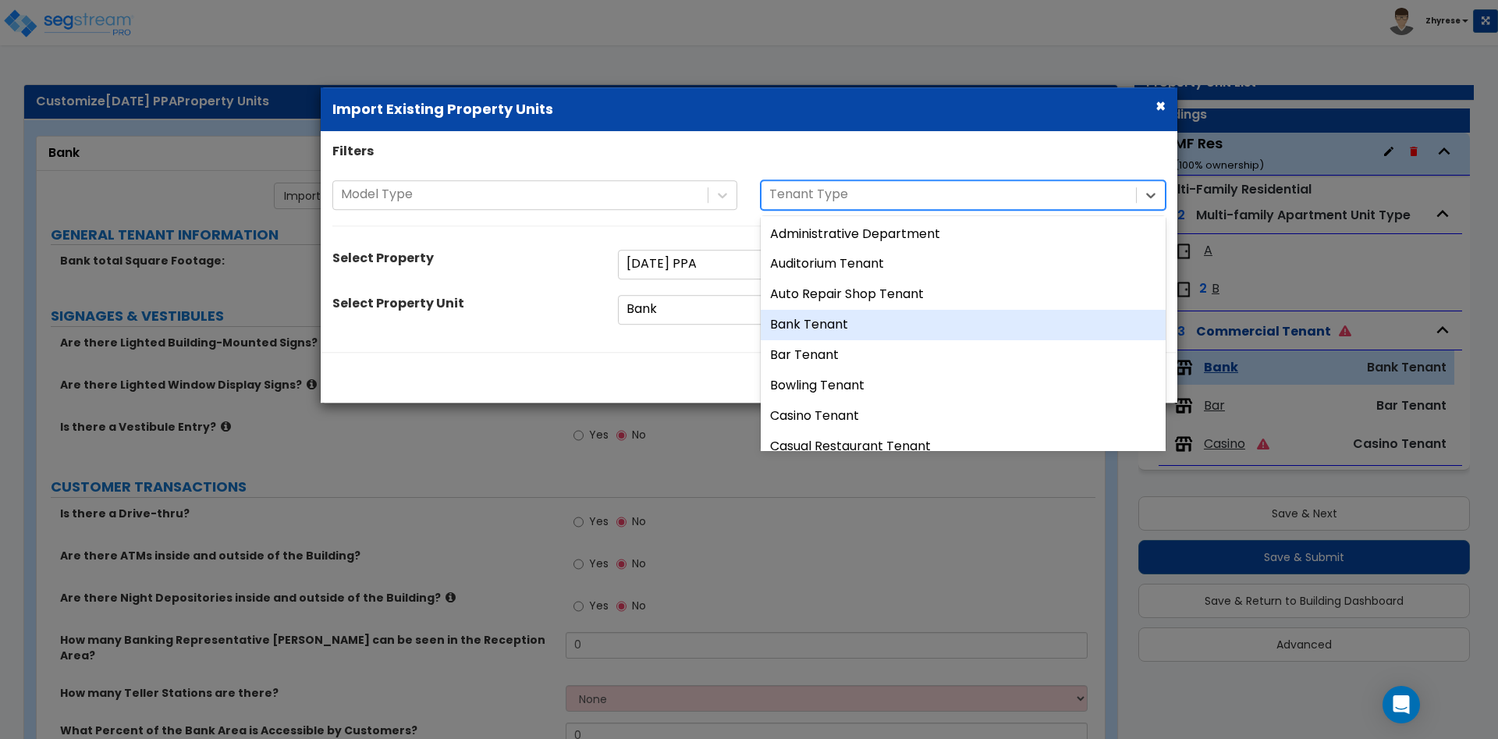
click at [843, 335] on div "Bank Tenant" at bounding box center [963, 325] width 405 height 30
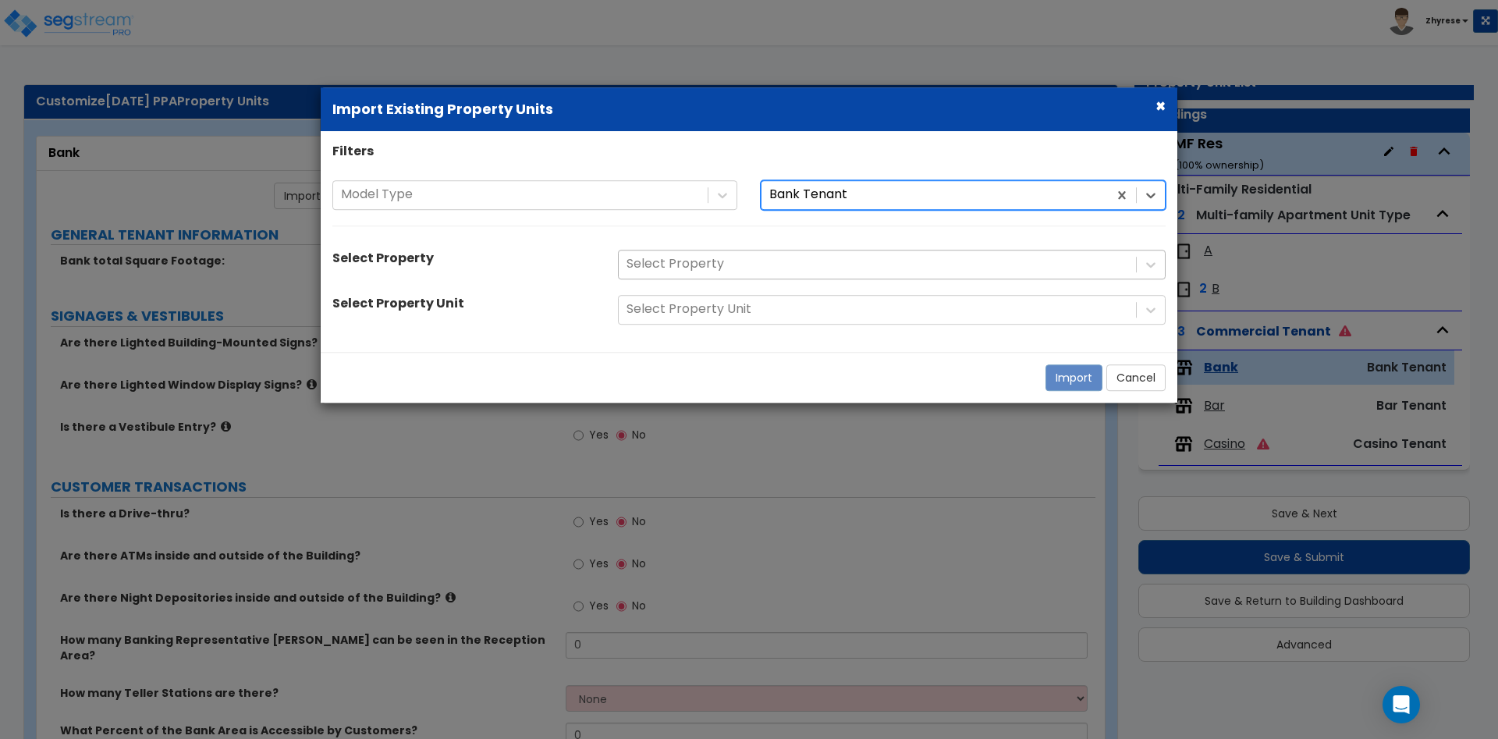
click at [984, 272] on div at bounding box center [878, 264] width 502 height 21
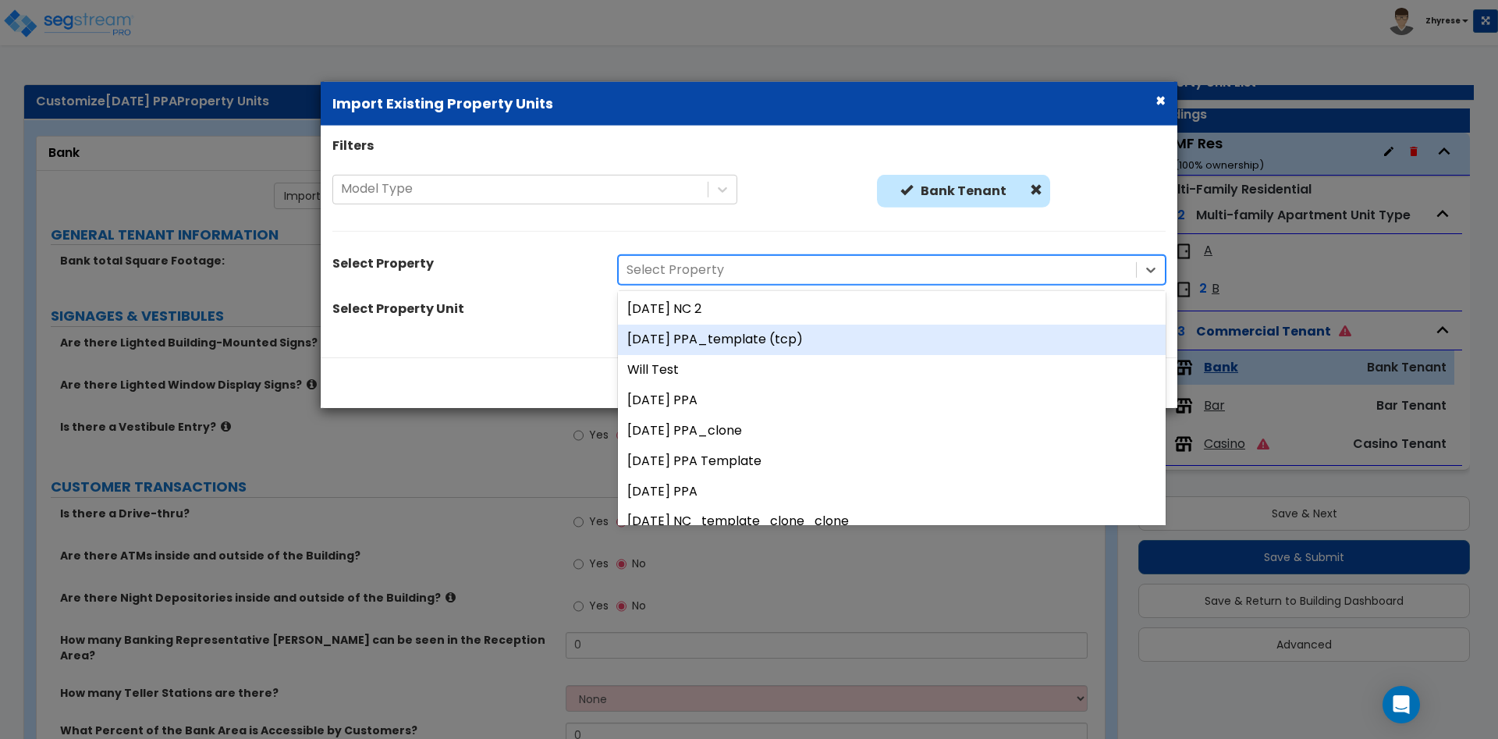
click at [942, 336] on div "[DATE] PPA_template (tcp)" at bounding box center [892, 340] width 548 height 30
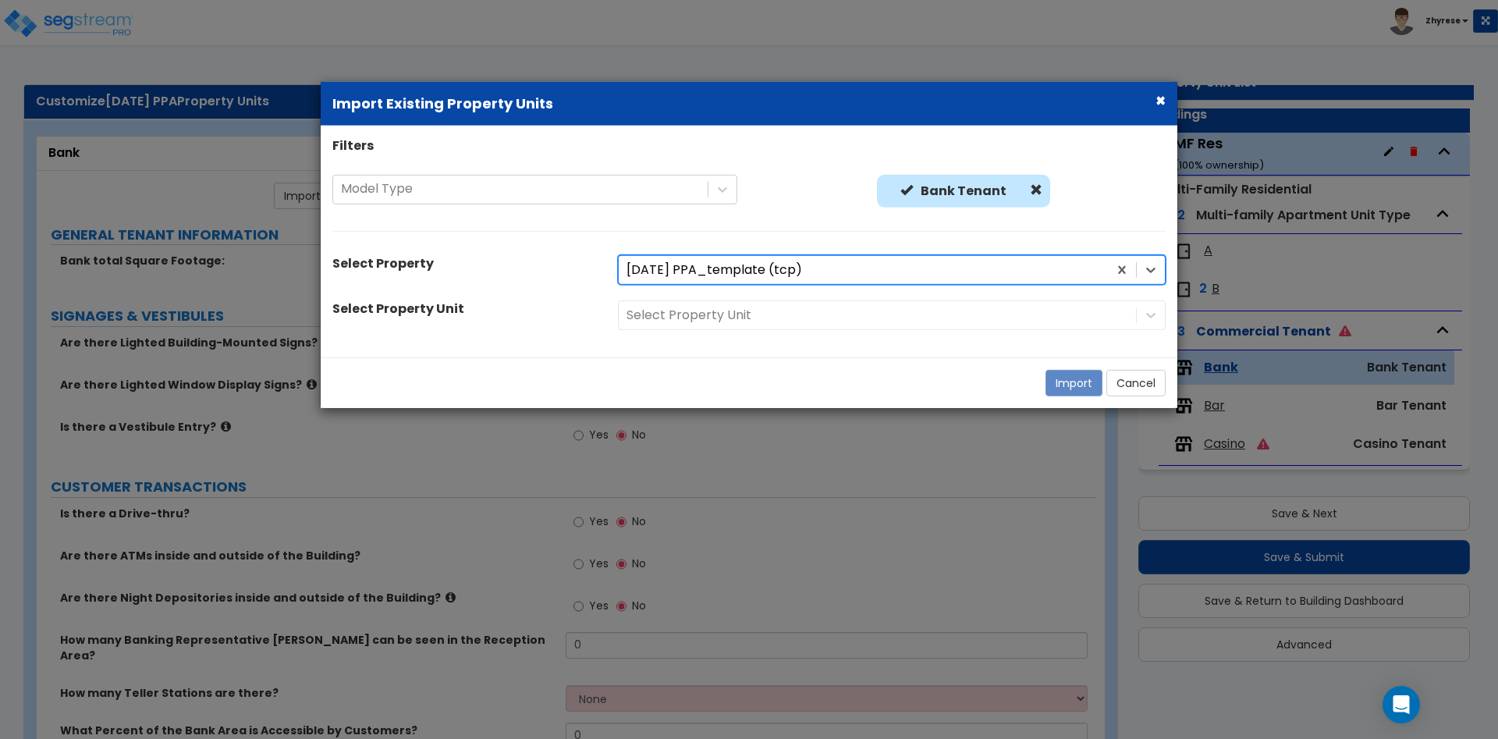
click at [943, 309] on div "Select Property Unit" at bounding box center [891, 315] width 571 height 30
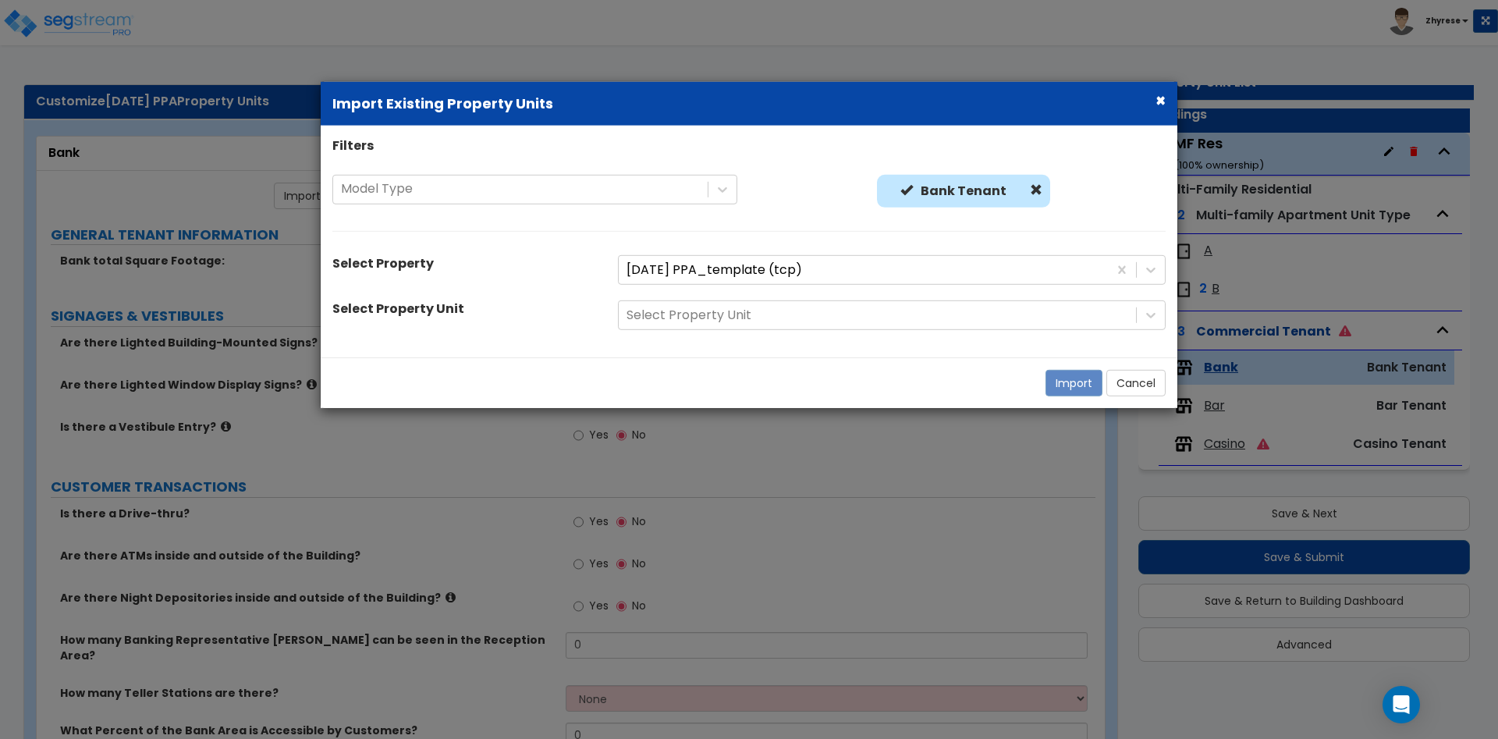
click at [954, 287] on div "Filters Model Type Bank Tenant Bank Tenant Select Property 01July25 PPA_templat…" at bounding box center [749, 241] width 857 height 209
click at [949, 336] on div "Filters Model Type Bank Tenant Bank Tenant Select Property 01July25 PPA_templat…" at bounding box center [749, 241] width 857 height 209
click at [959, 307] on div at bounding box center [878, 315] width 502 height 21
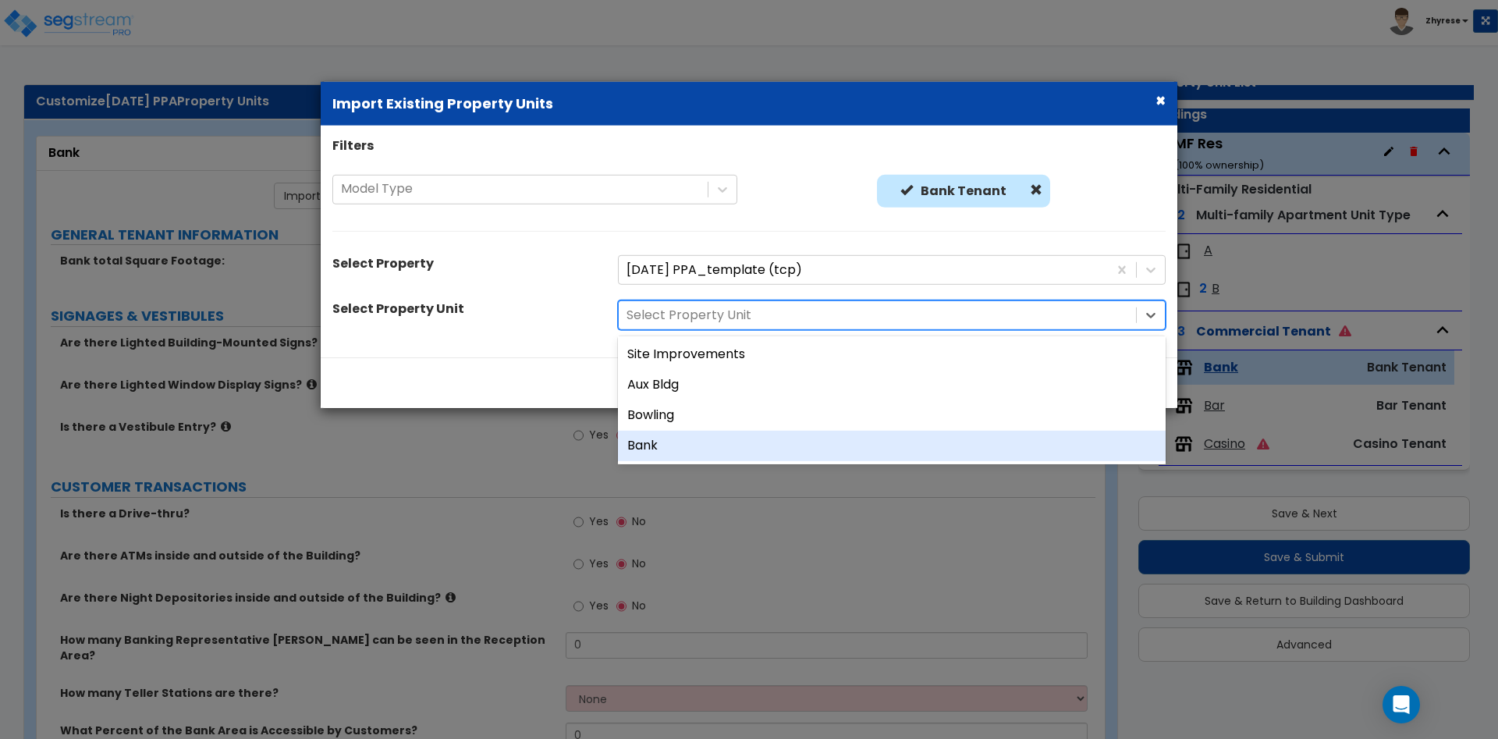
click at [771, 443] on div "Bank" at bounding box center [892, 446] width 548 height 30
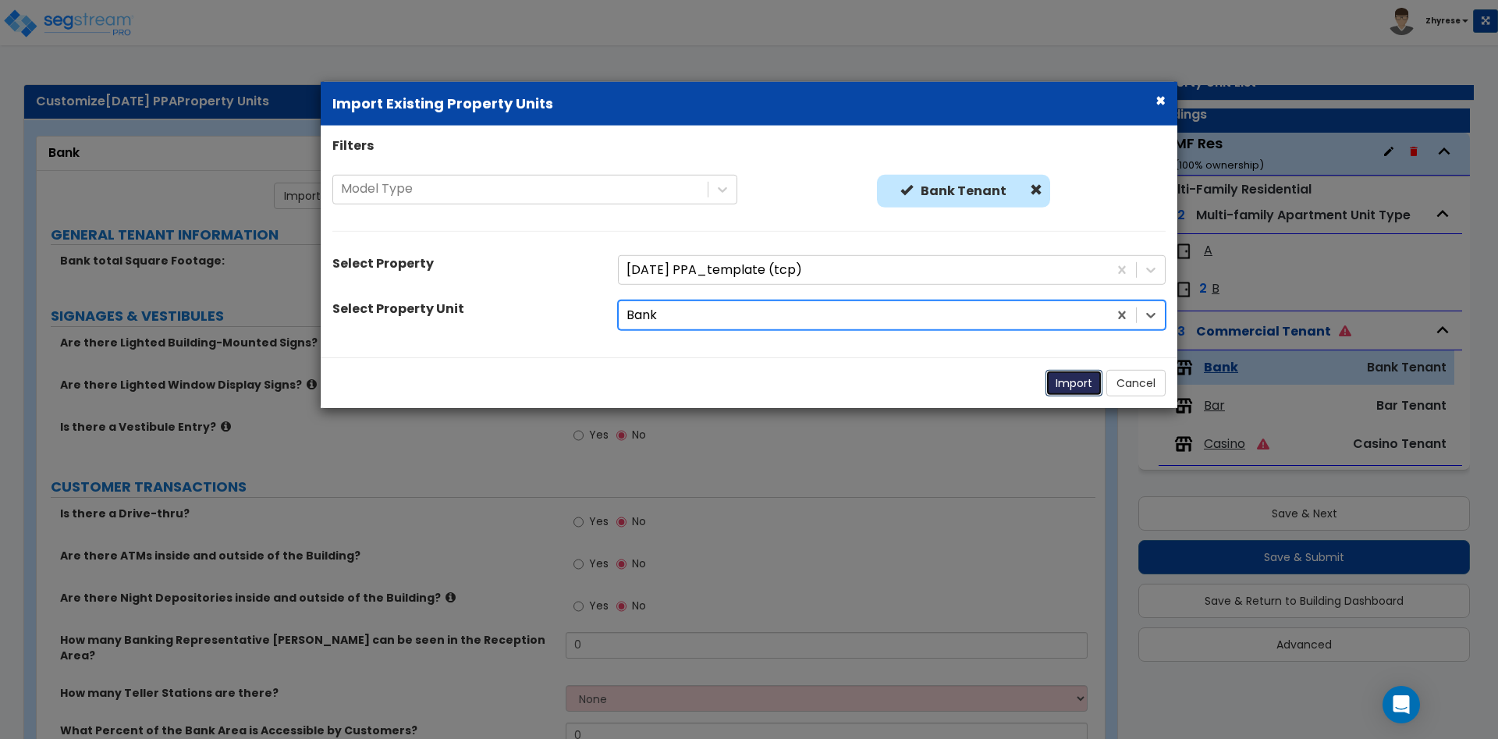
click at [1076, 389] on button "Import" at bounding box center [1074, 383] width 57 height 27
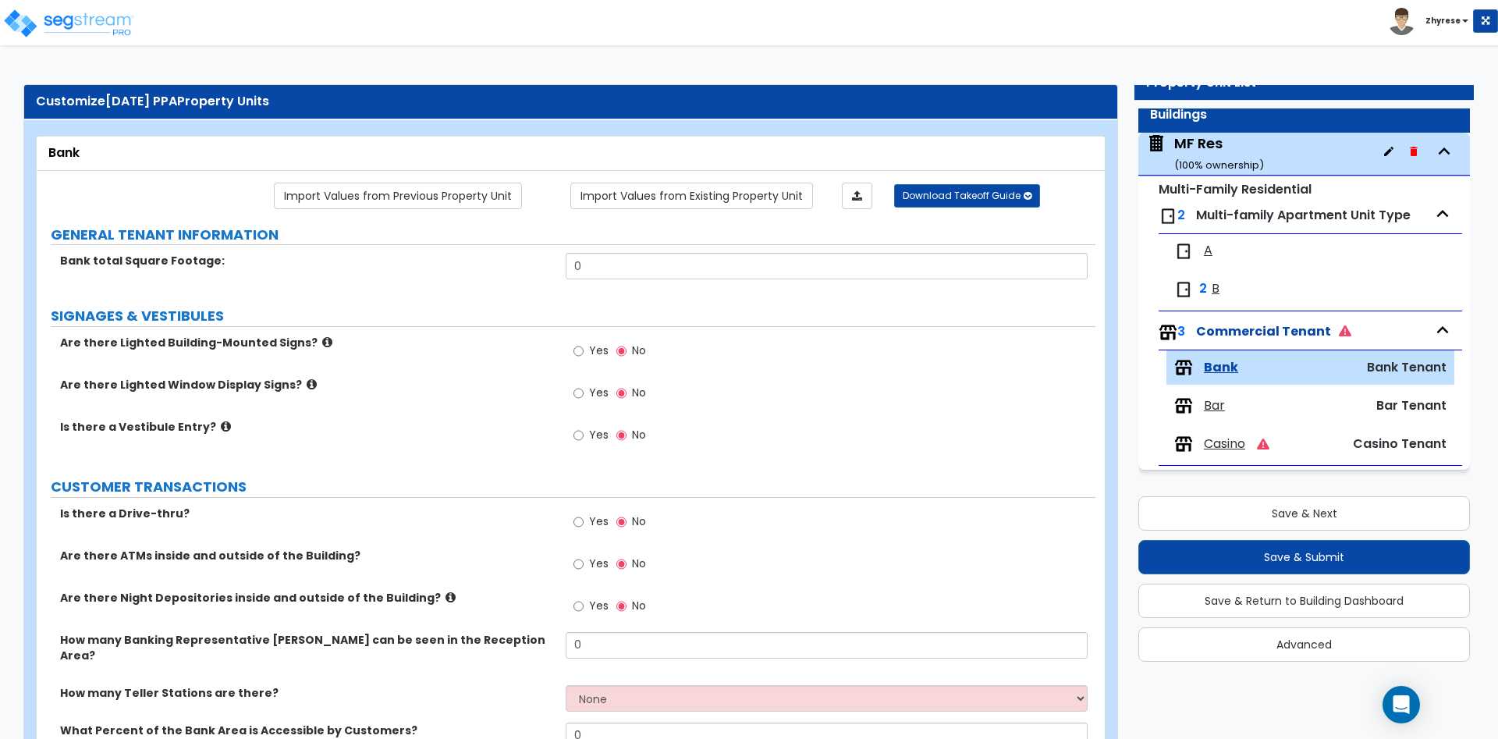
click at [1249, 449] on div "Casino" at bounding box center [1249, 444] width 150 height 19
click at [1211, 435] on span "Casino" at bounding box center [1224, 444] width 41 height 18
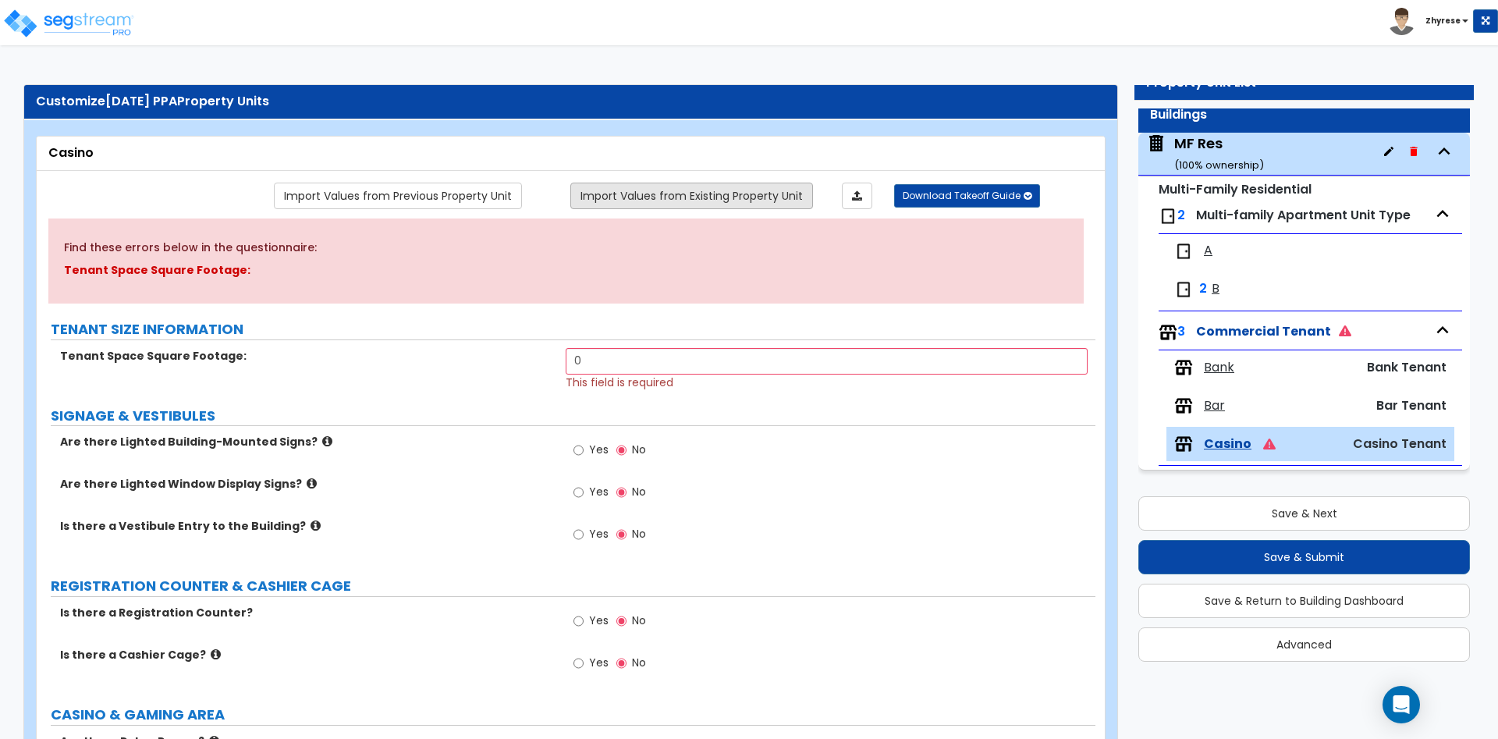
click at [687, 204] on link "Import Values from Existing Property Unit" at bounding box center [691, 196] width 243 height 27
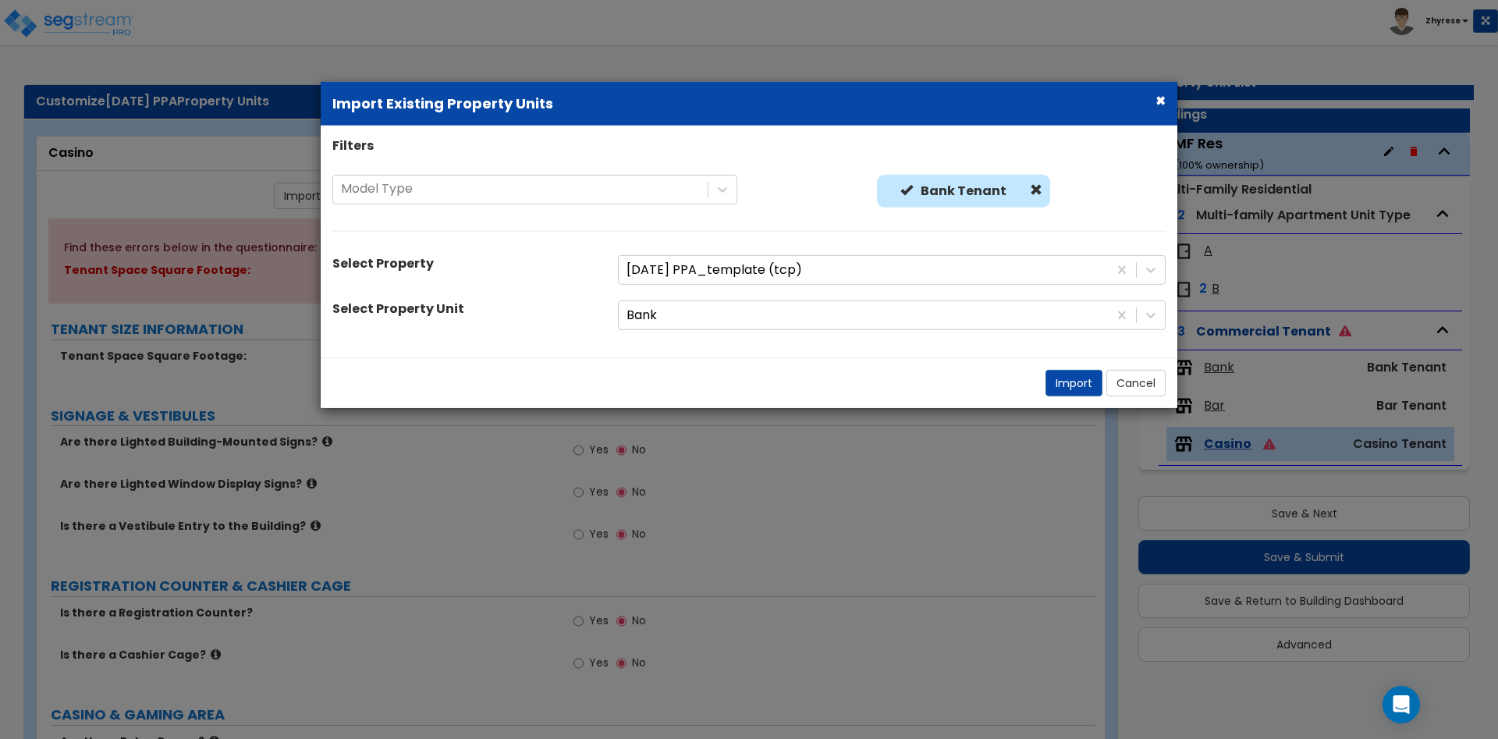
click at [996, 190] on b "Bank Tenant" at bounding box center [964, 190] width 86 height 18
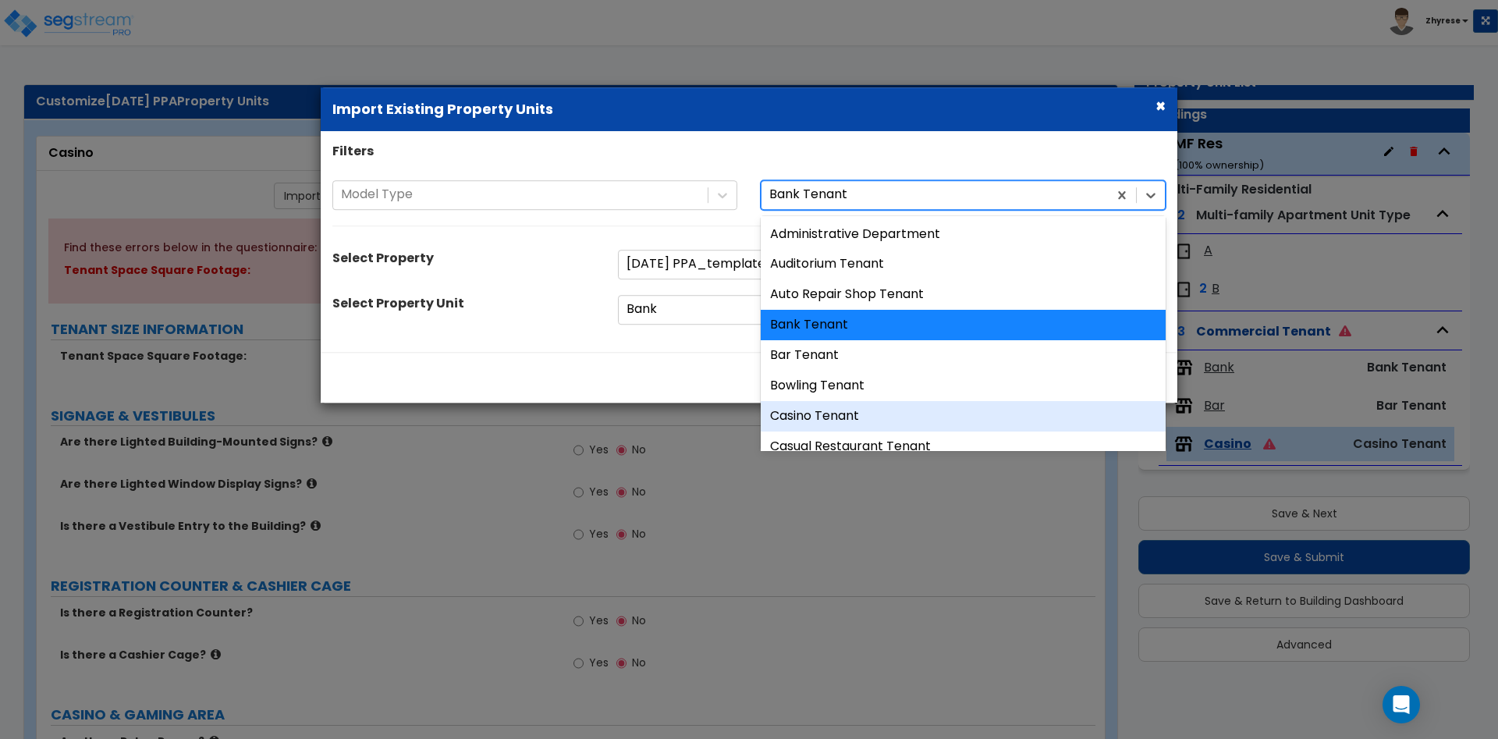
click at [815, 416] on div "Casino Tenant" at bounding box center [963, 416] width 405 height 30
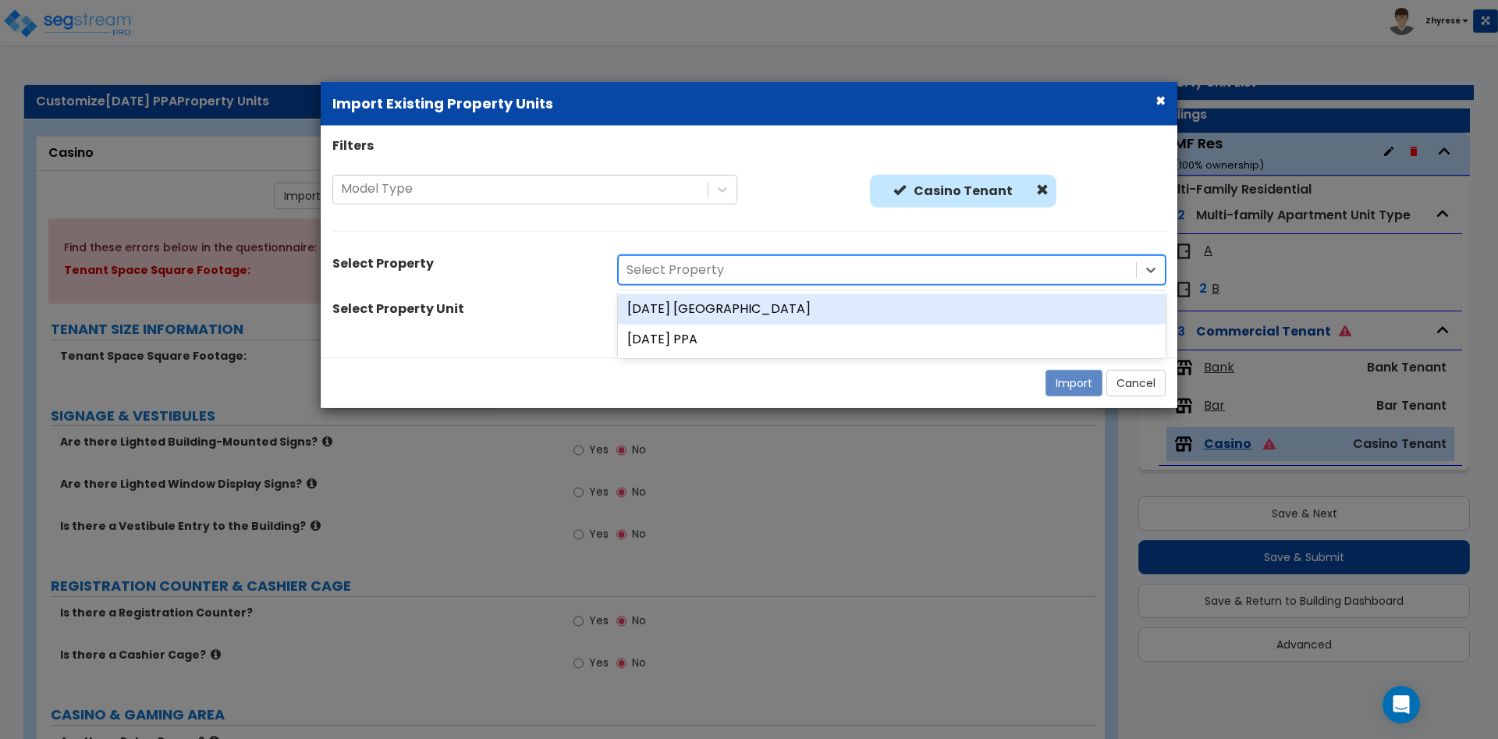
click at [789, 260] on div at bounding box center [878, 270] width 502 height 21
click at [765, 308] on div "[DATE] [GEOGRAPHIC_DATA]" at bounding box center [892, 309] width 548 height 30
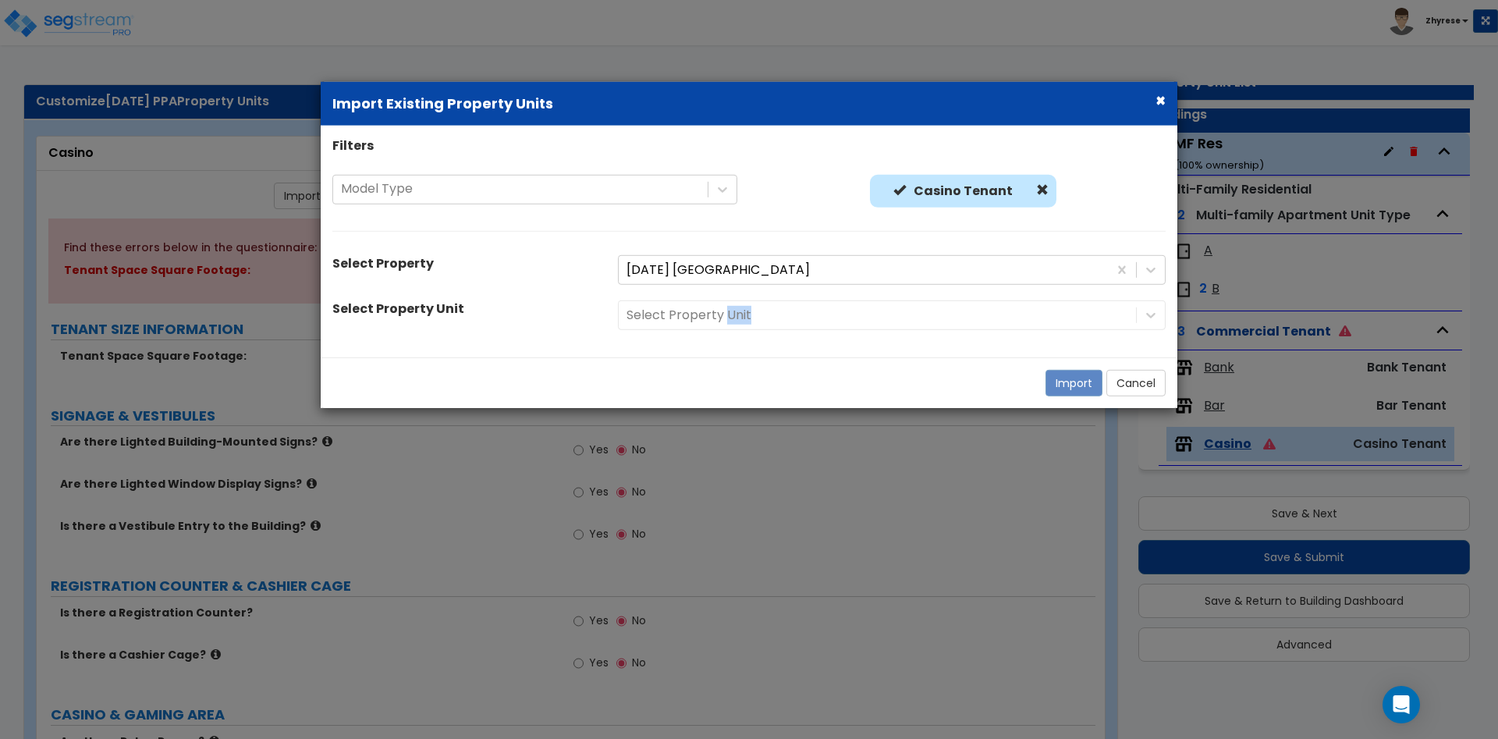
click at [765, 308] on div "Select Property Unit" at bounding box center [891, 315] width 571 height 30
click at [763, 321] on div at bounding box center [878, 315] width 502 height 21
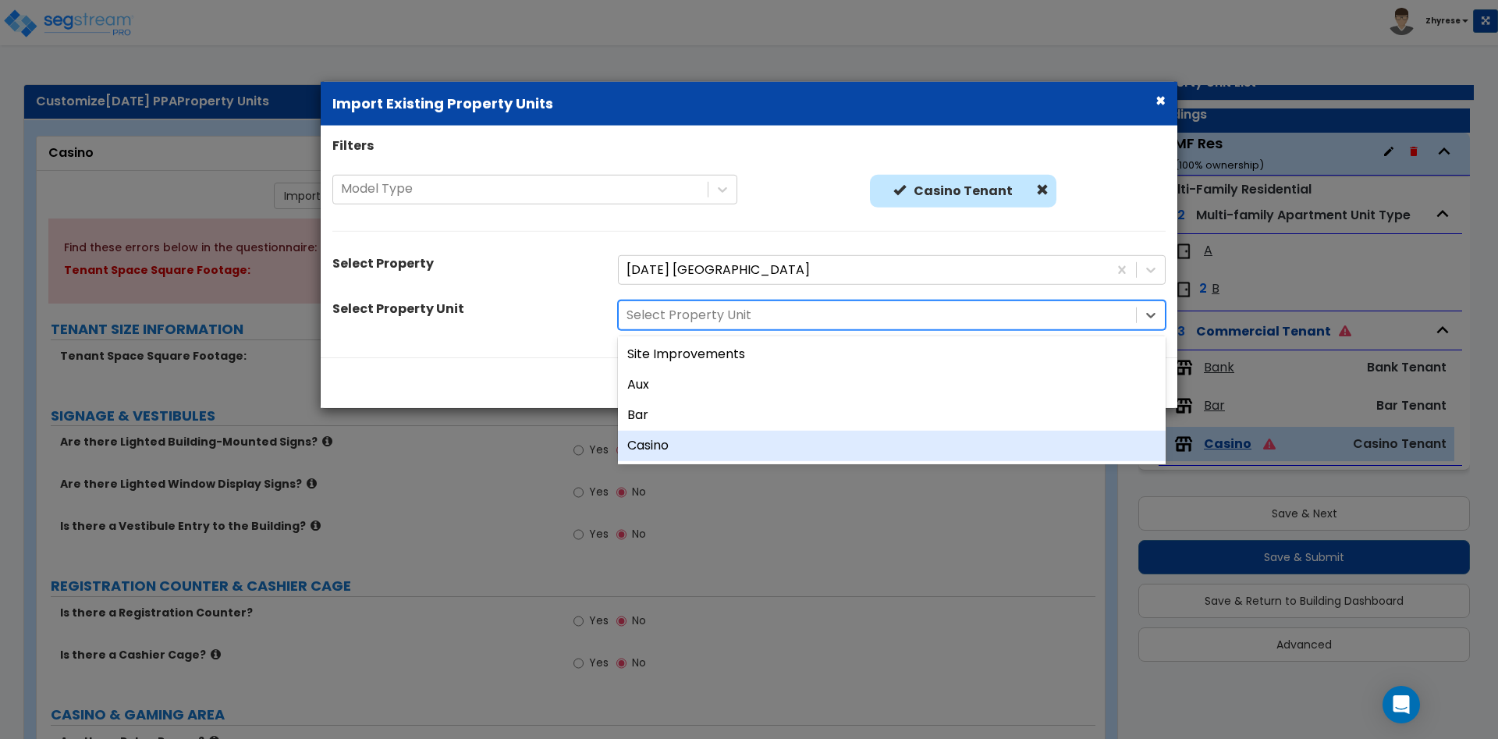
click at [731, 445] on div "Casino" at bounding box center [892, 446] width 548 height 30
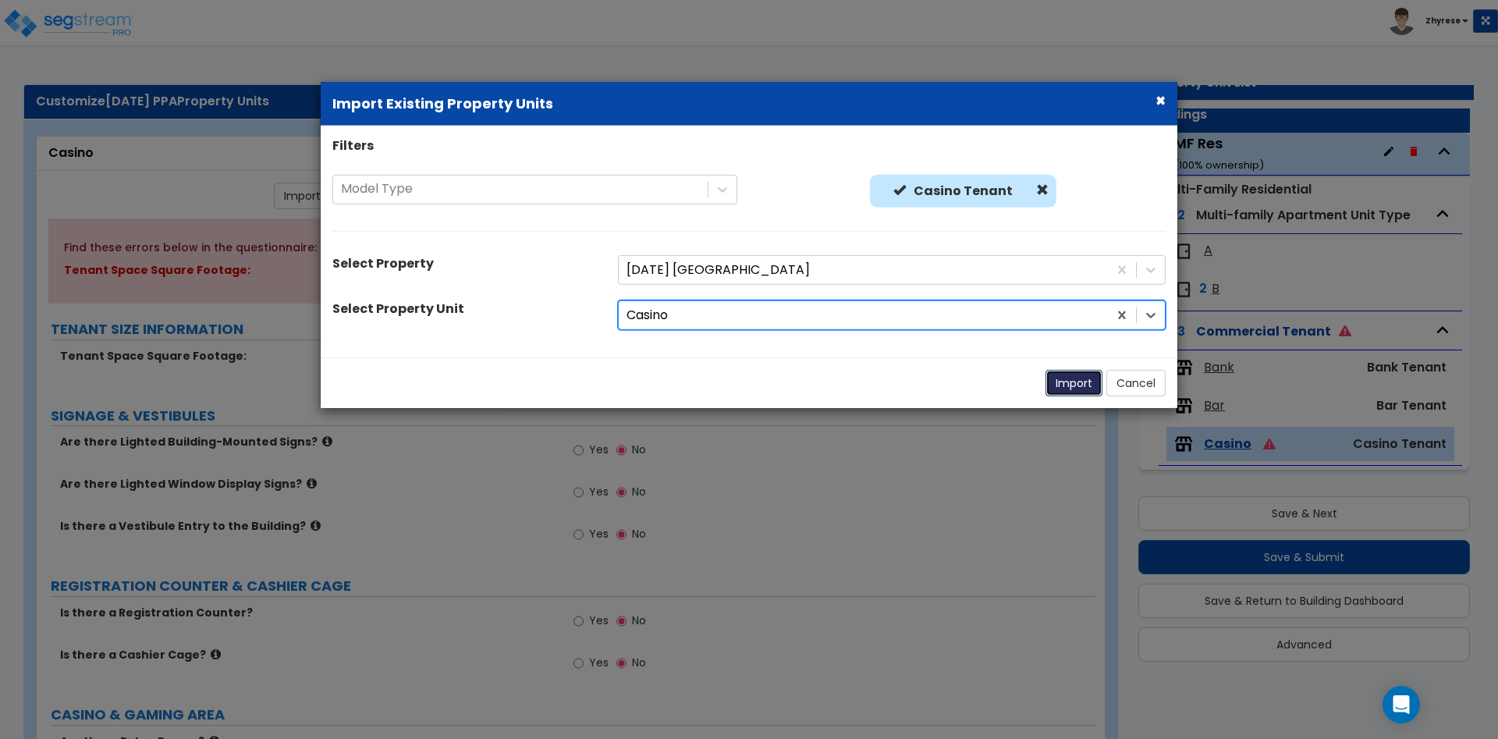
click at [1067, 378] on button "Import" at bounding box center [1074, 383] width 57 height 27
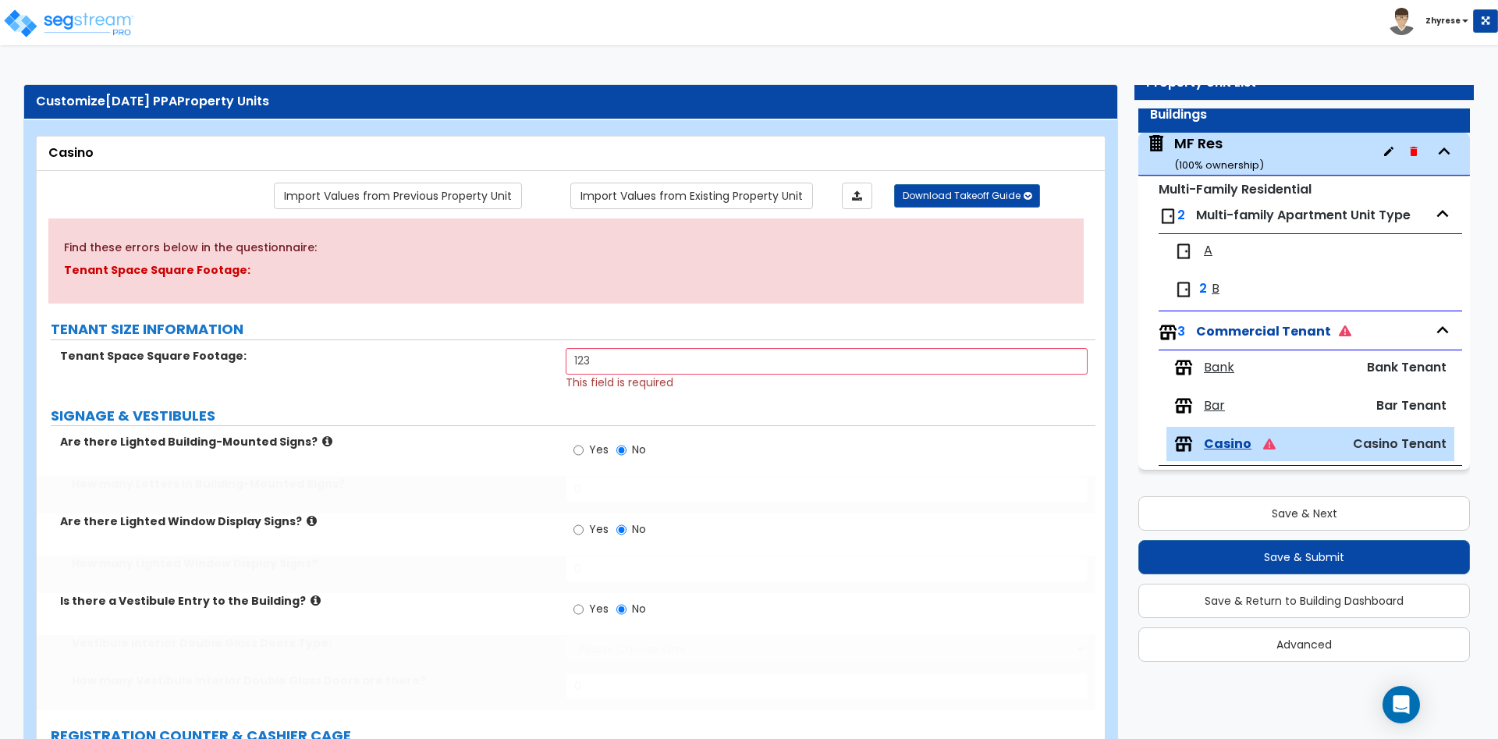
type input "123"
radio input "true"
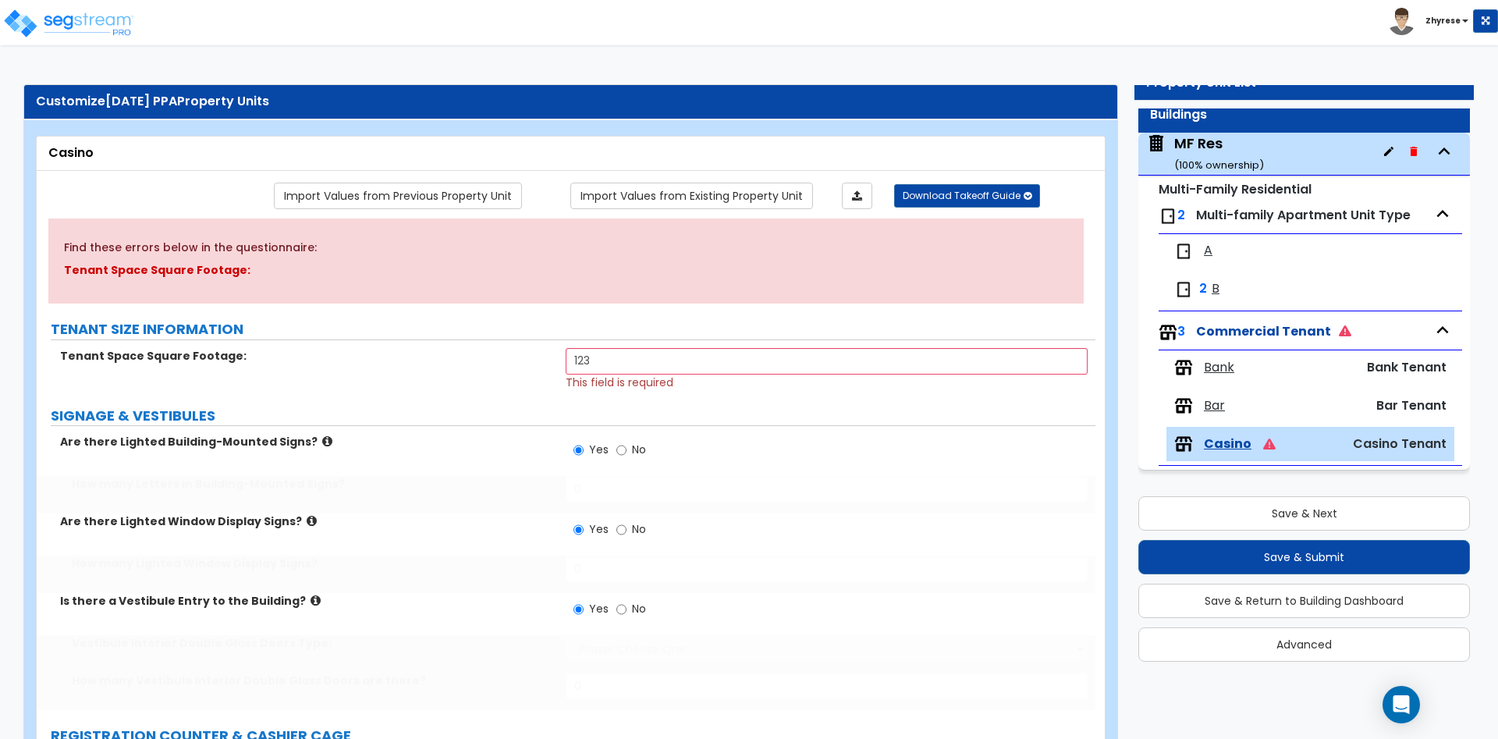
radio input "true"
select select "1"
type input "12"
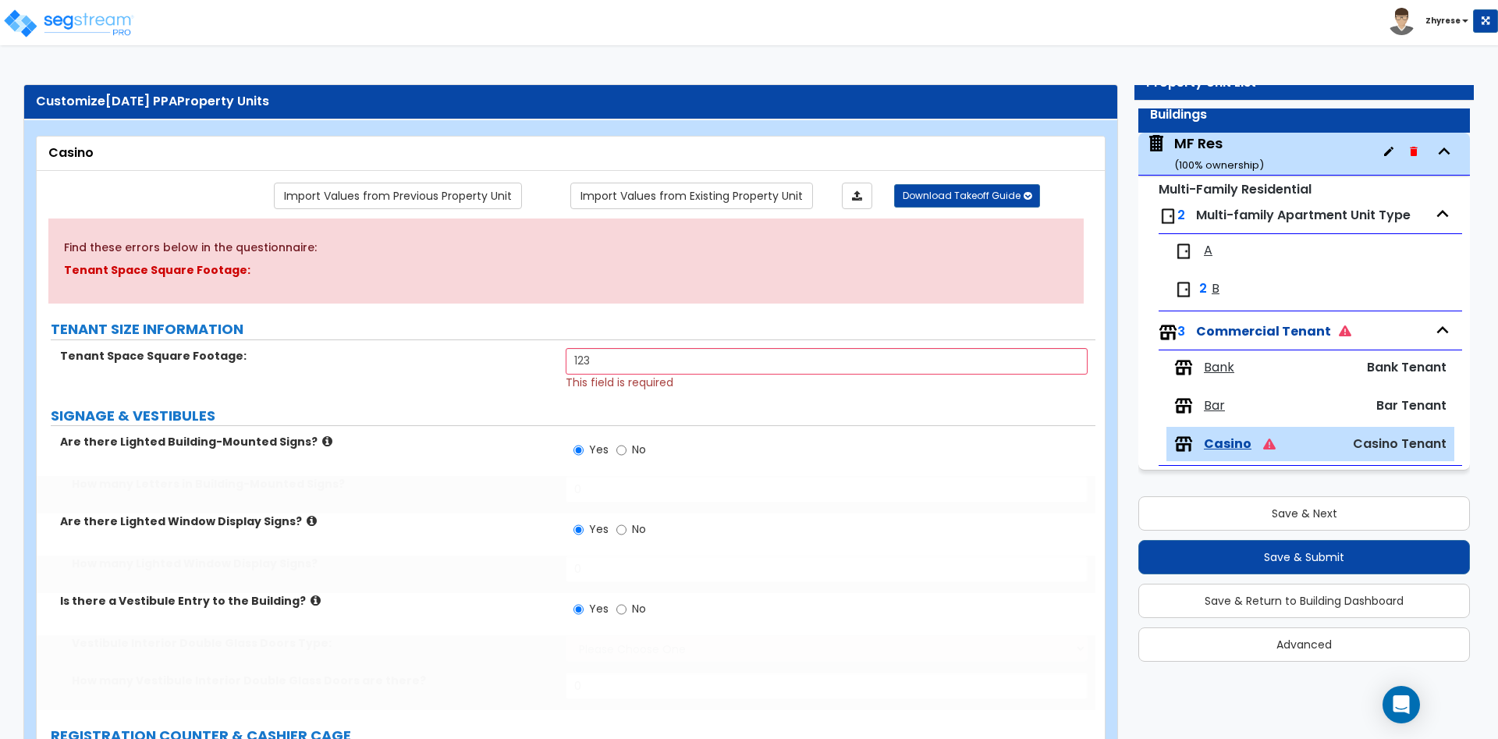
type input "12"
select select "1"
type input "12"
select select "1"
type input "12"
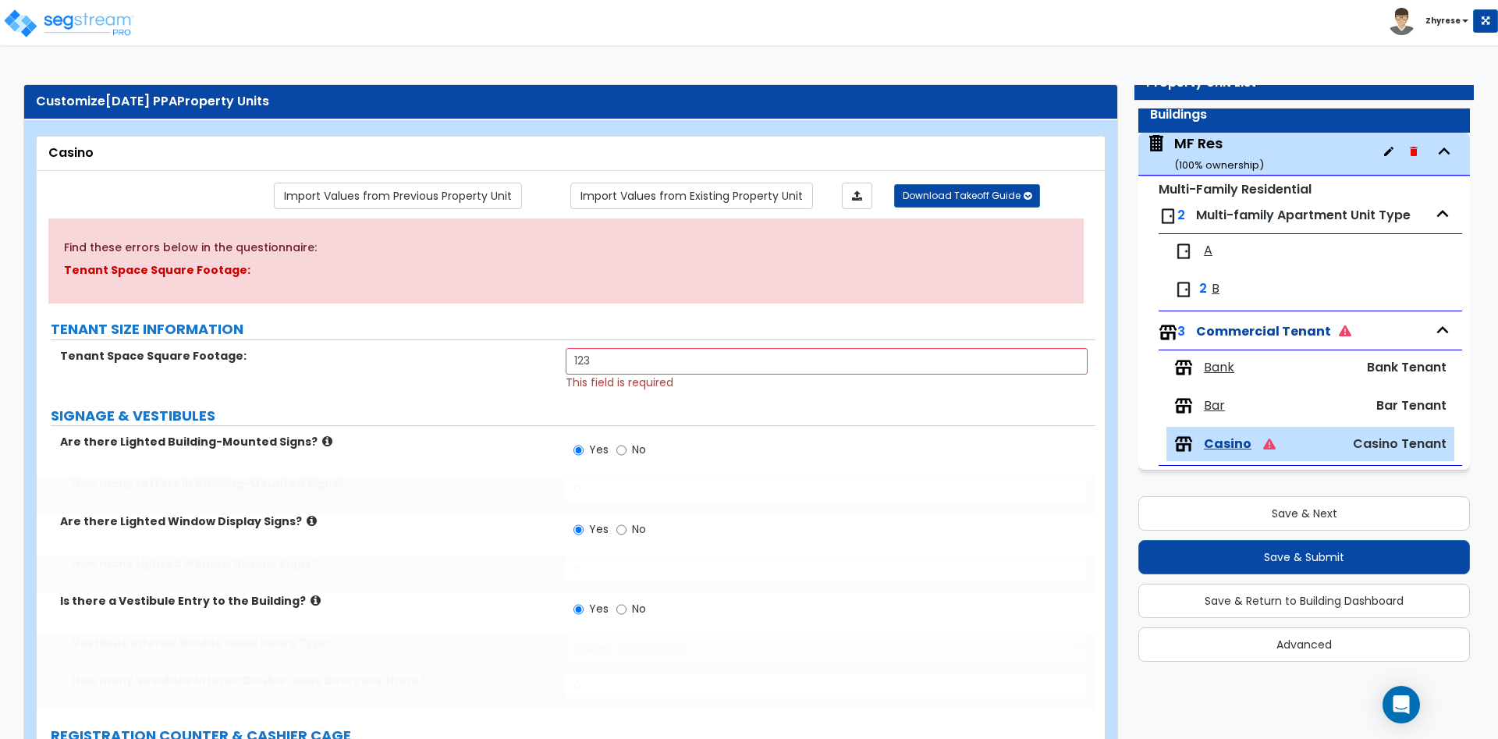
type input "12"
radio input "true"
type input "12"
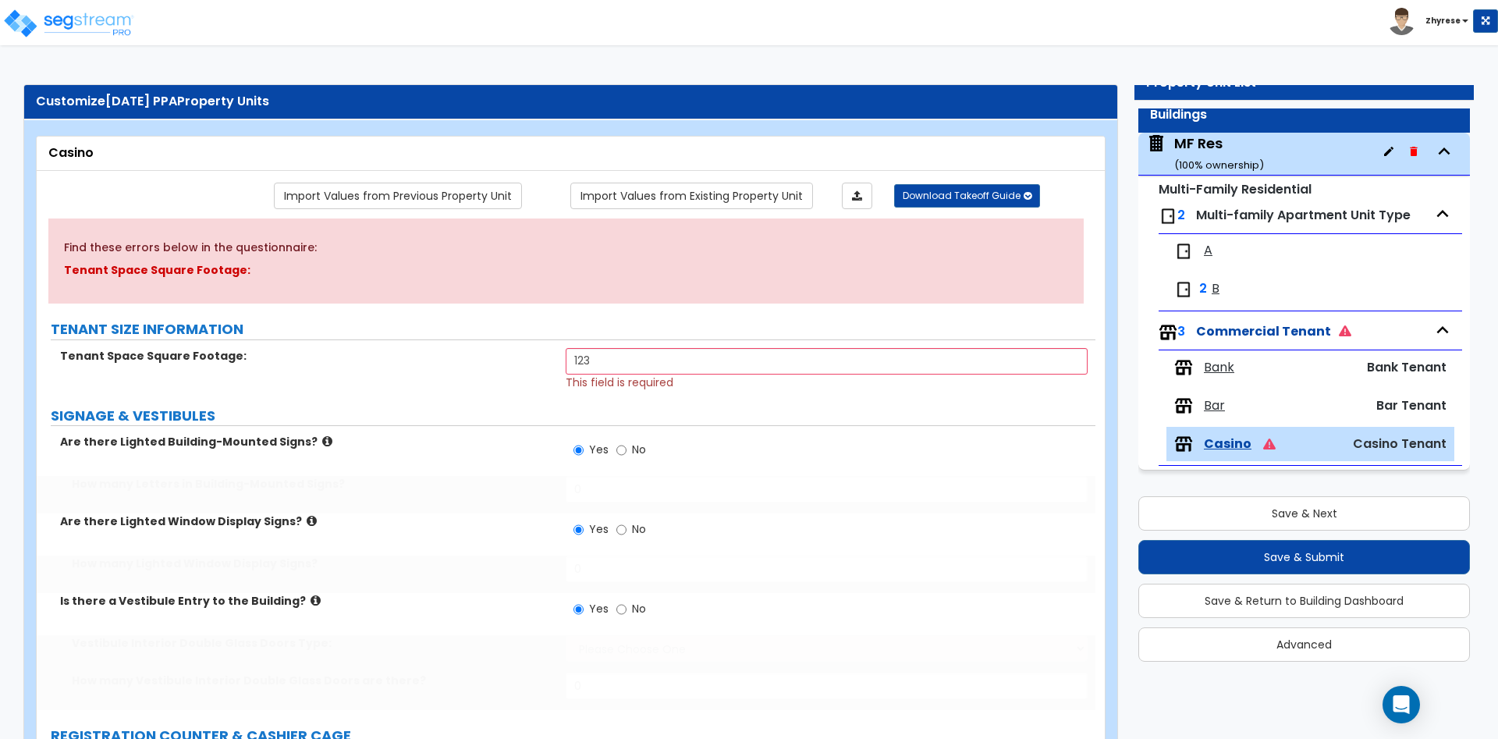
type input "12"
select select "1"
type input "12"
radio input "true"
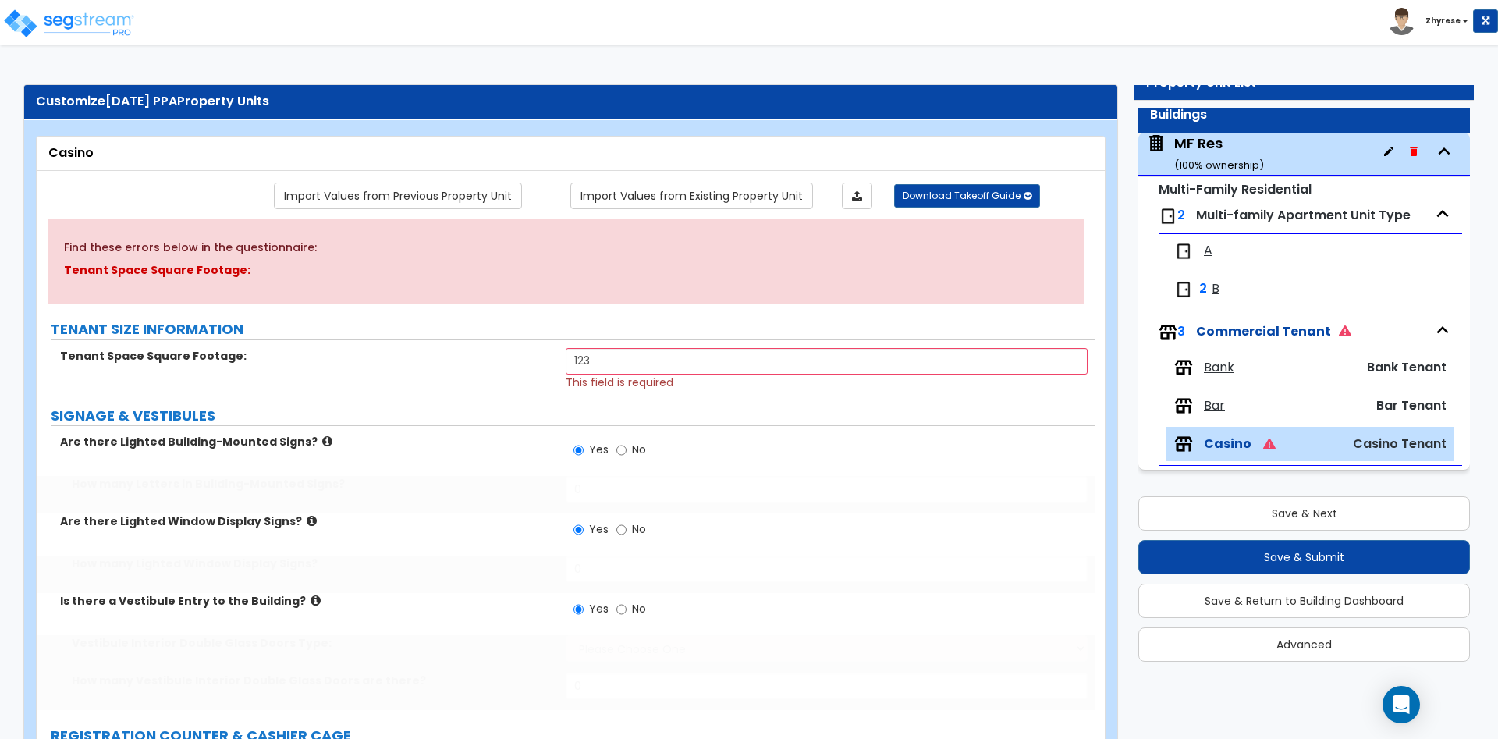
radio input "true"
radio input "false"
select select "1"
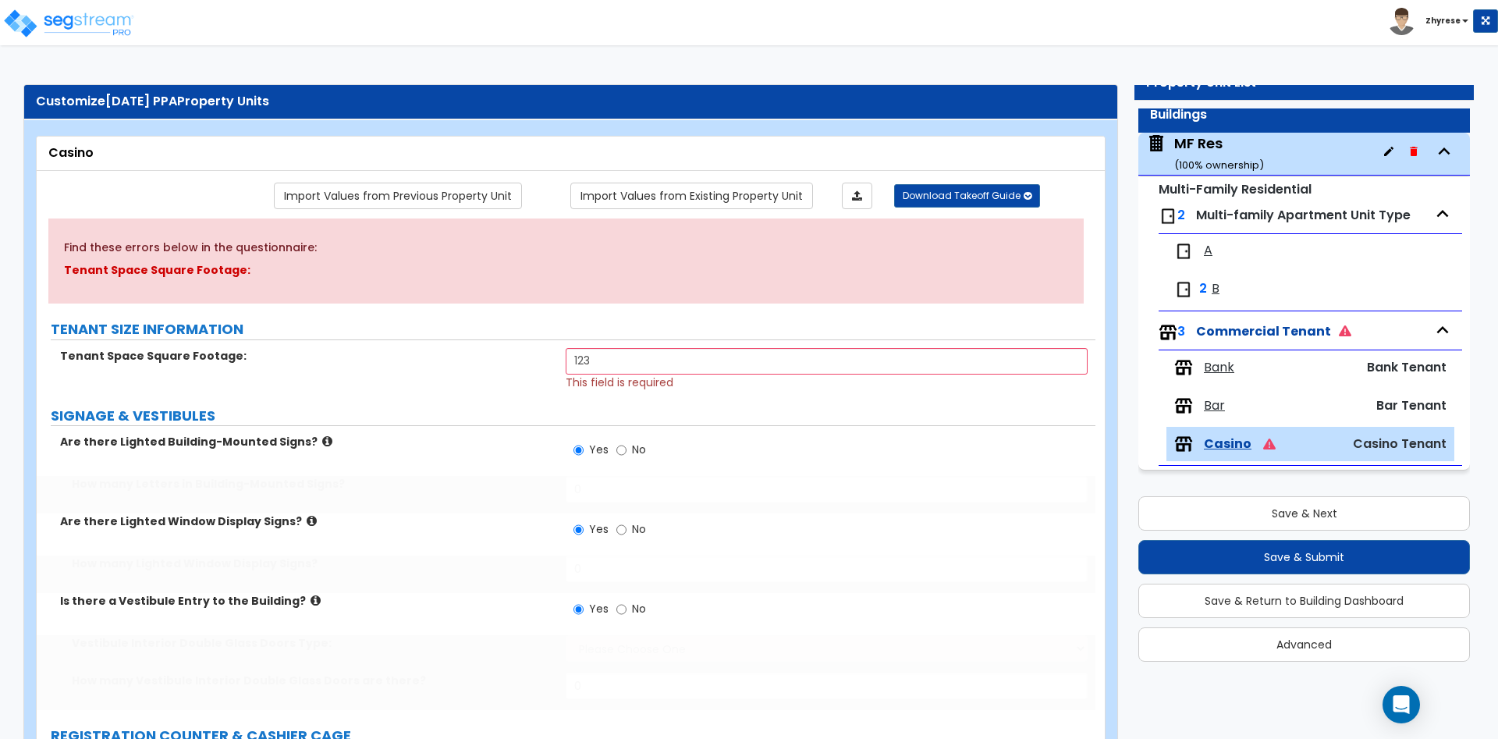
radio input "true"
select select "1"
type input "12"
select select "1"
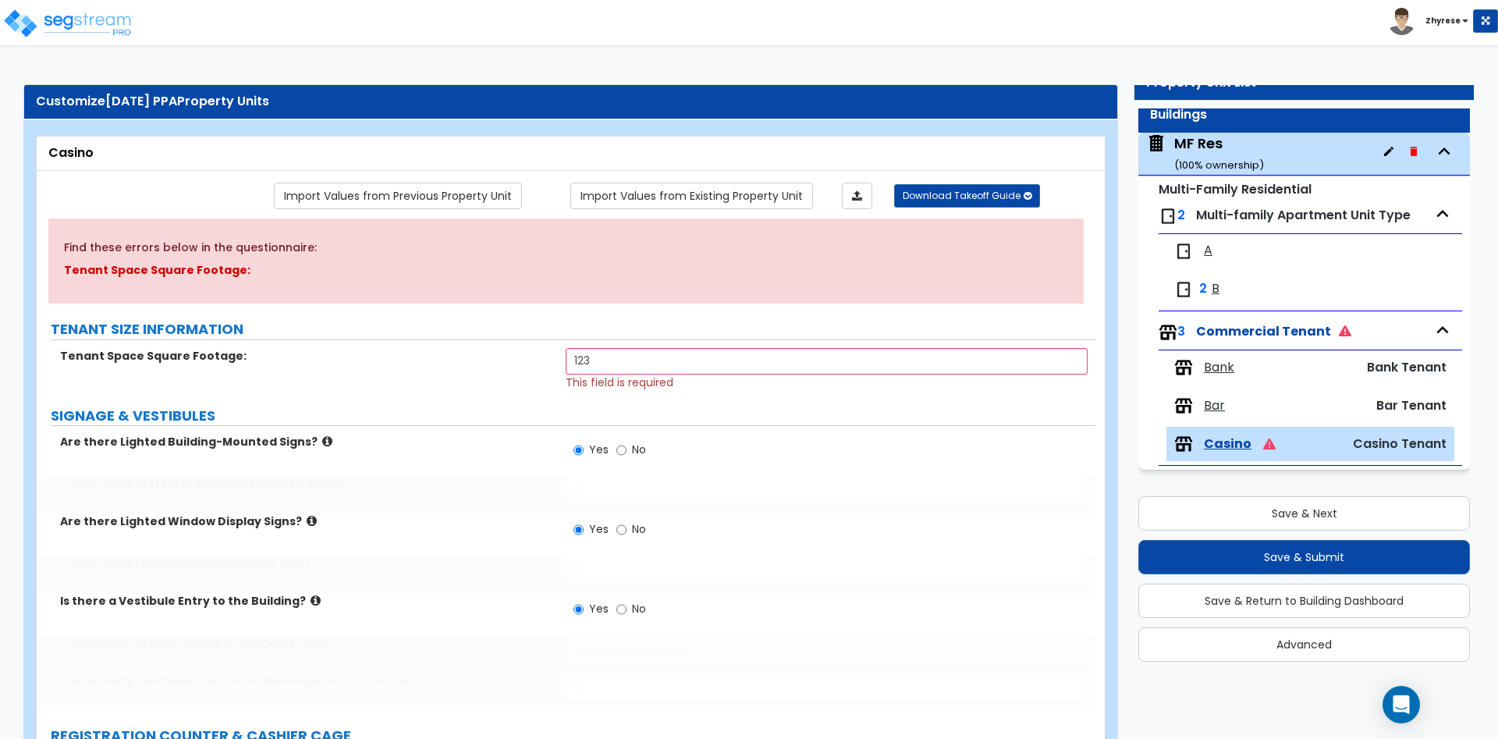
select select "1"
select select "2"
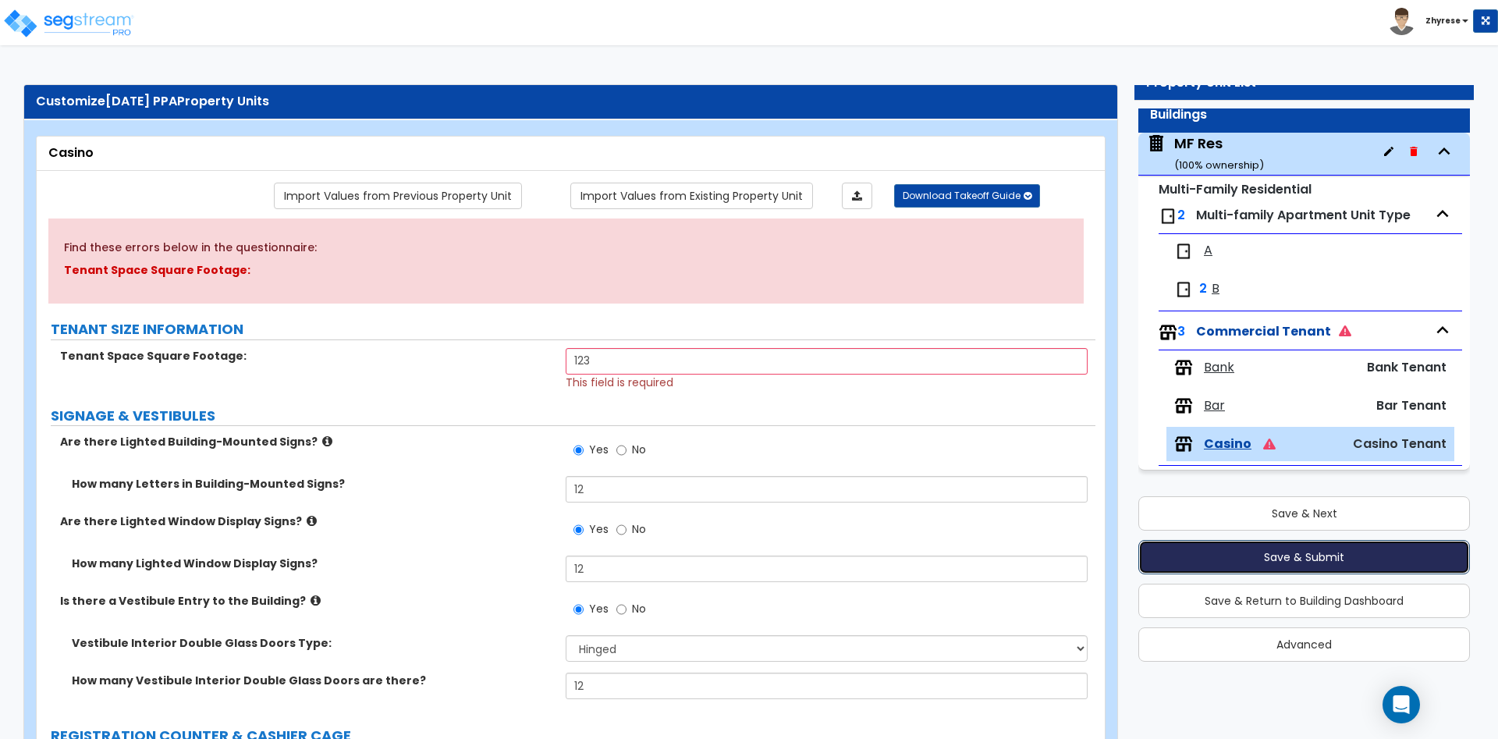
click at [1228, 566] on button "Save & Submit" at bounding box center [1305, 557] width 332 height 34
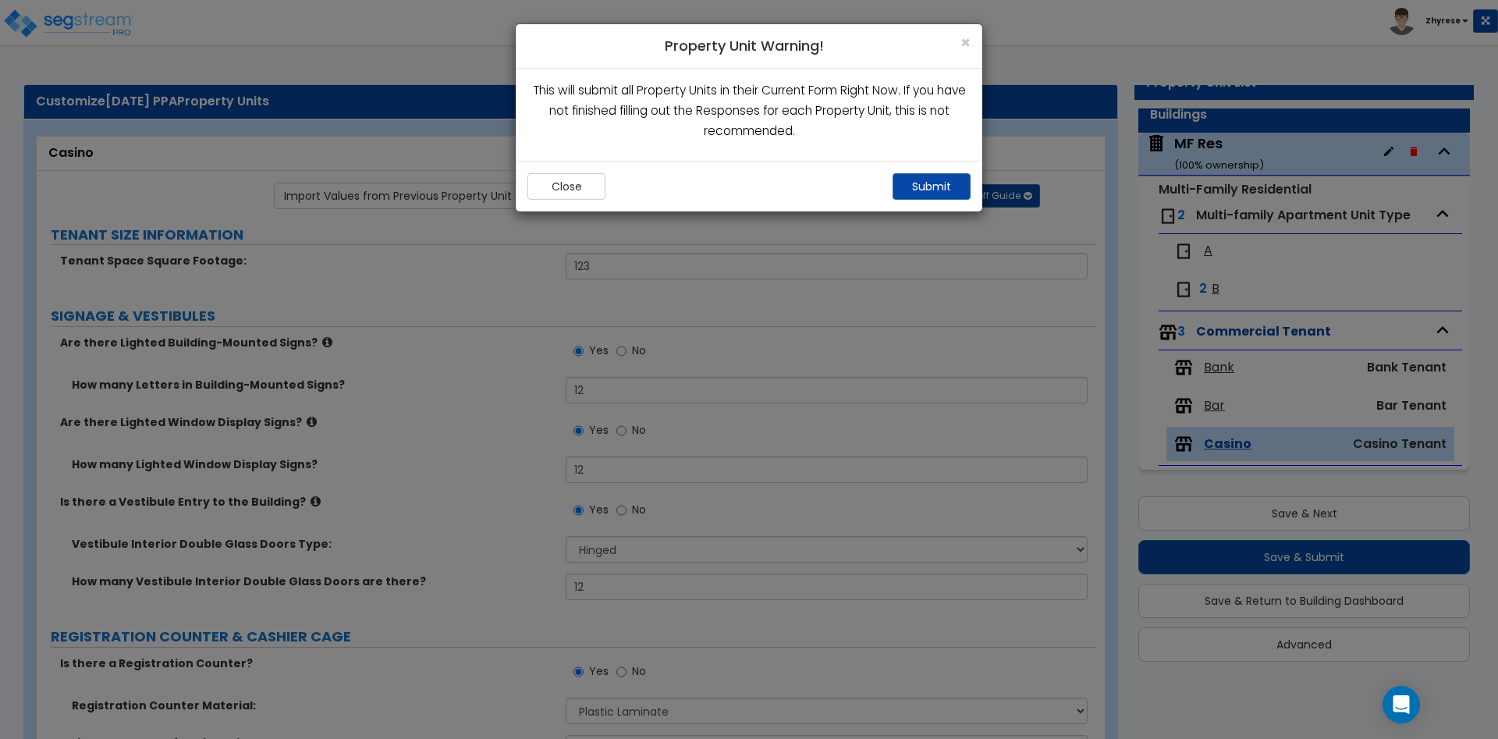
click at [943, 203] on div "Close Submit" at bounding box center [749, 186] width 467 height 51
click at [947, 185] on button "Submit" at bounding box center [932, 186] width 78 height 27
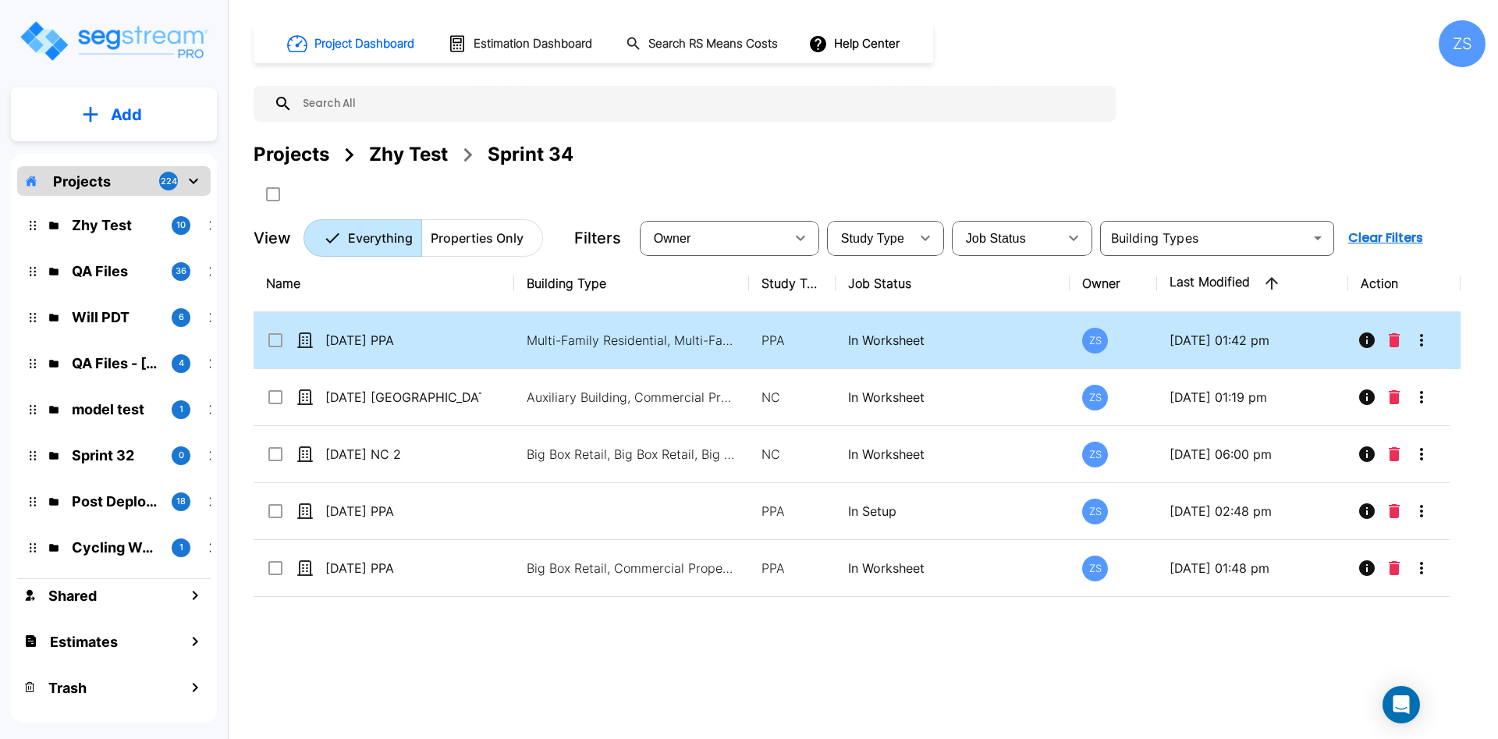
click at [275, 340] on input "select row 11Aug25 PPA" at bounding box center [274, 337] width 16 height 13
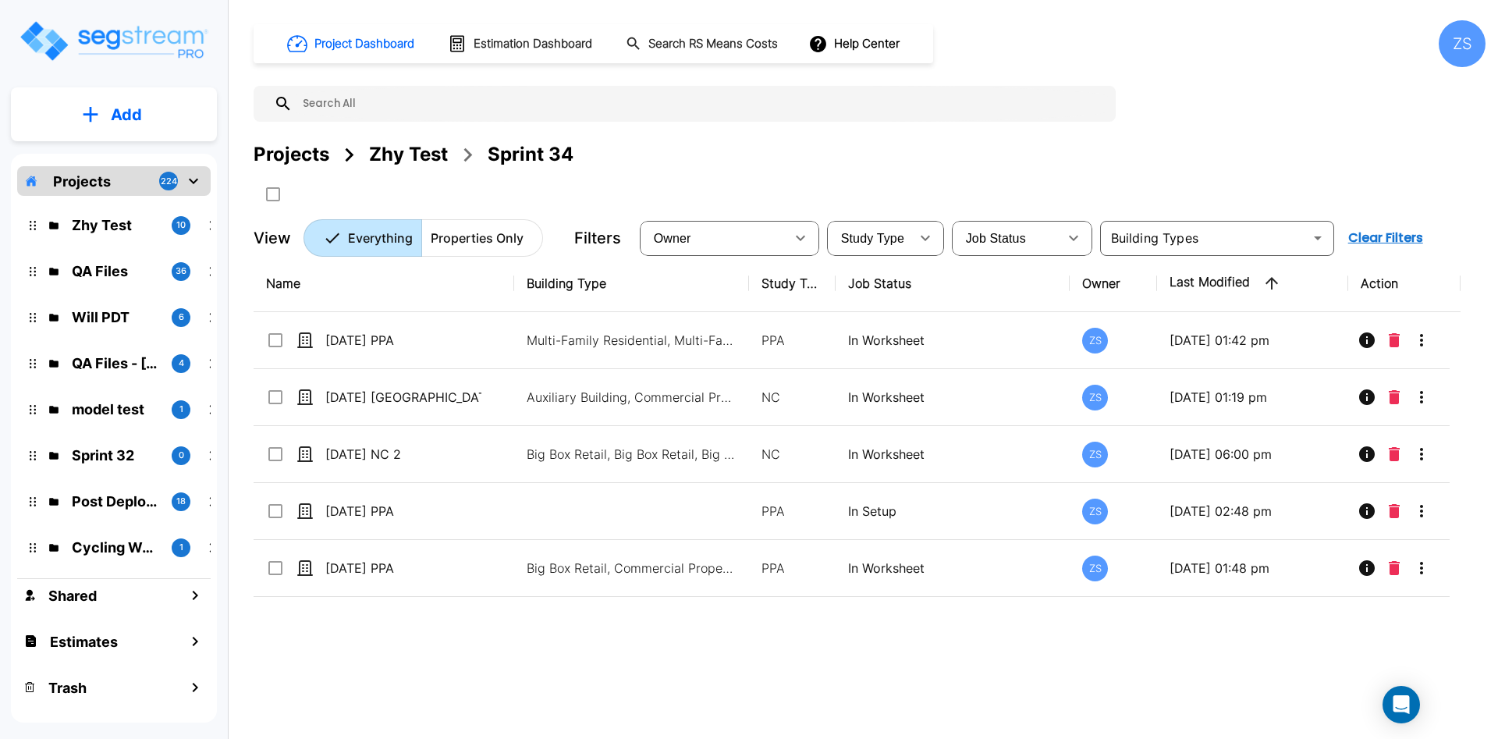
checkbox input "true"
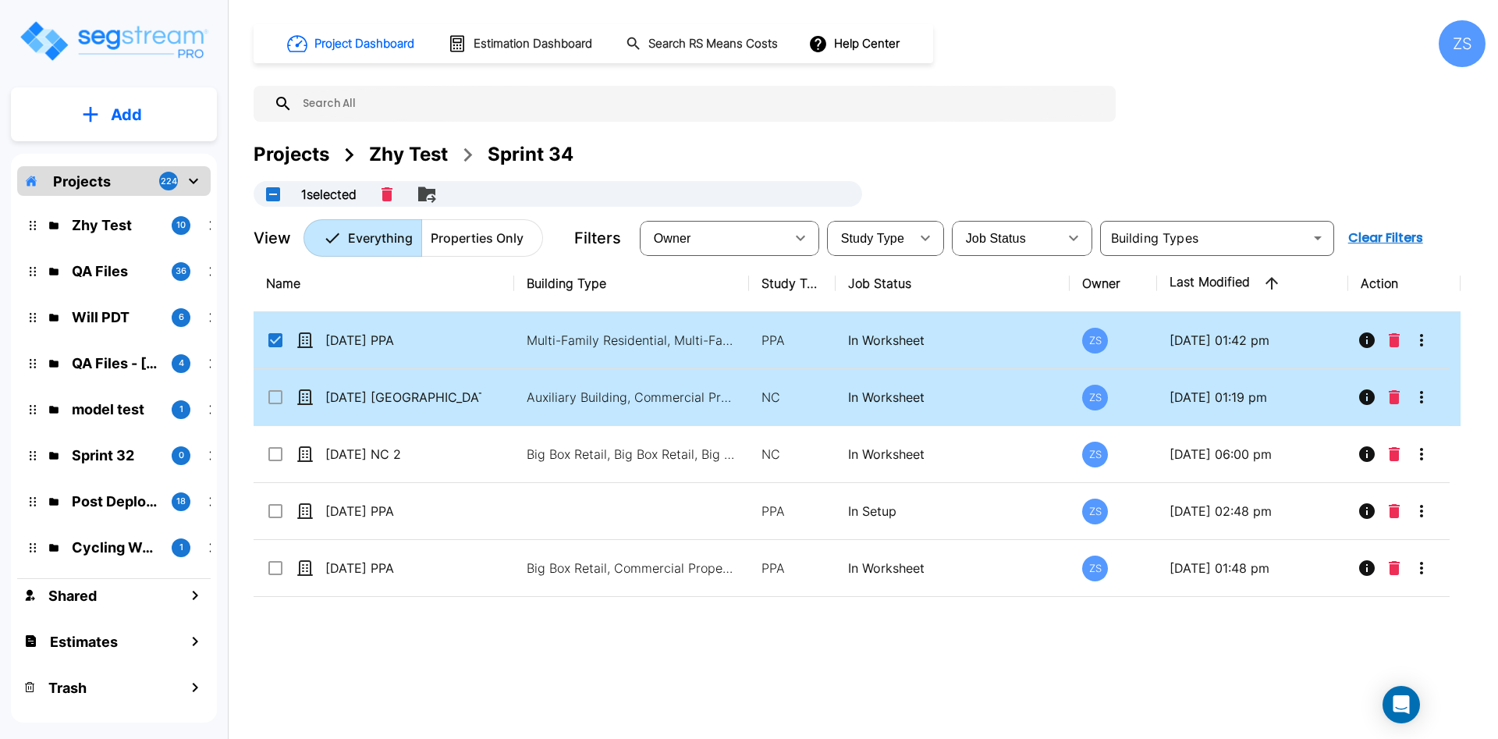
click at [272, 394] on input "select row 08Aug25 NC" at bounding box center [274, 394] width 16 height 13
checkbox input "true"
click at [394, 198] on icon "Merge" at bounding box center [393, 194] width 19 height 19
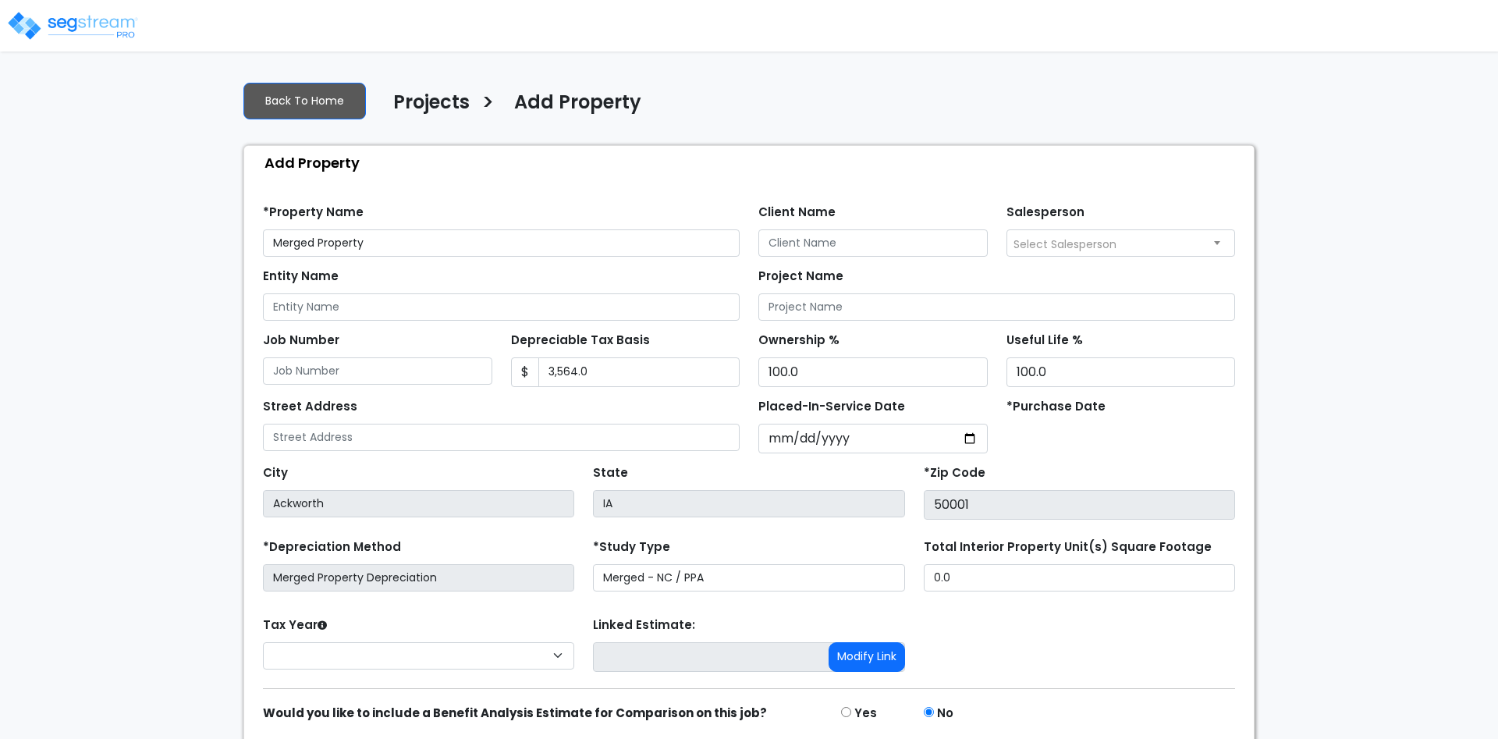
select select
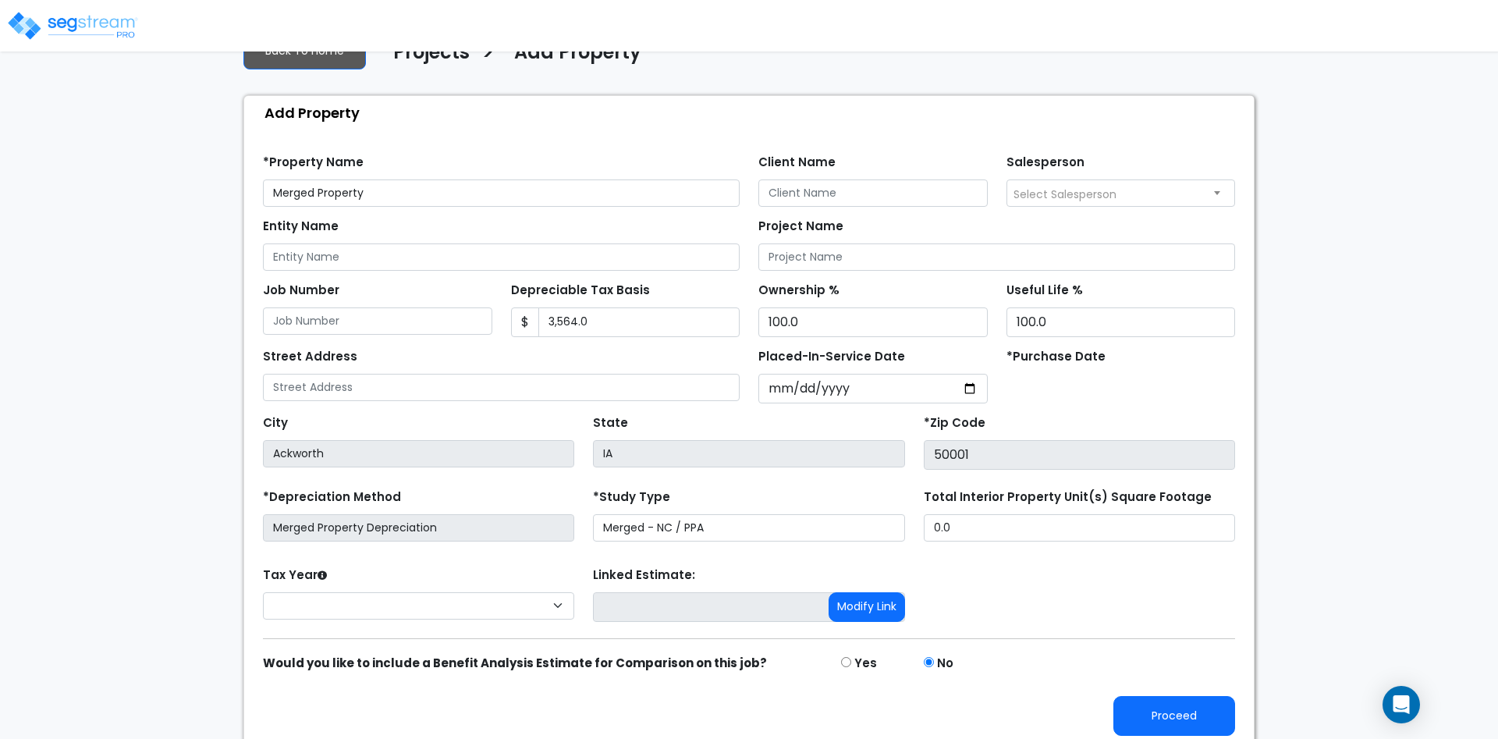
scroll to position [64, 0]
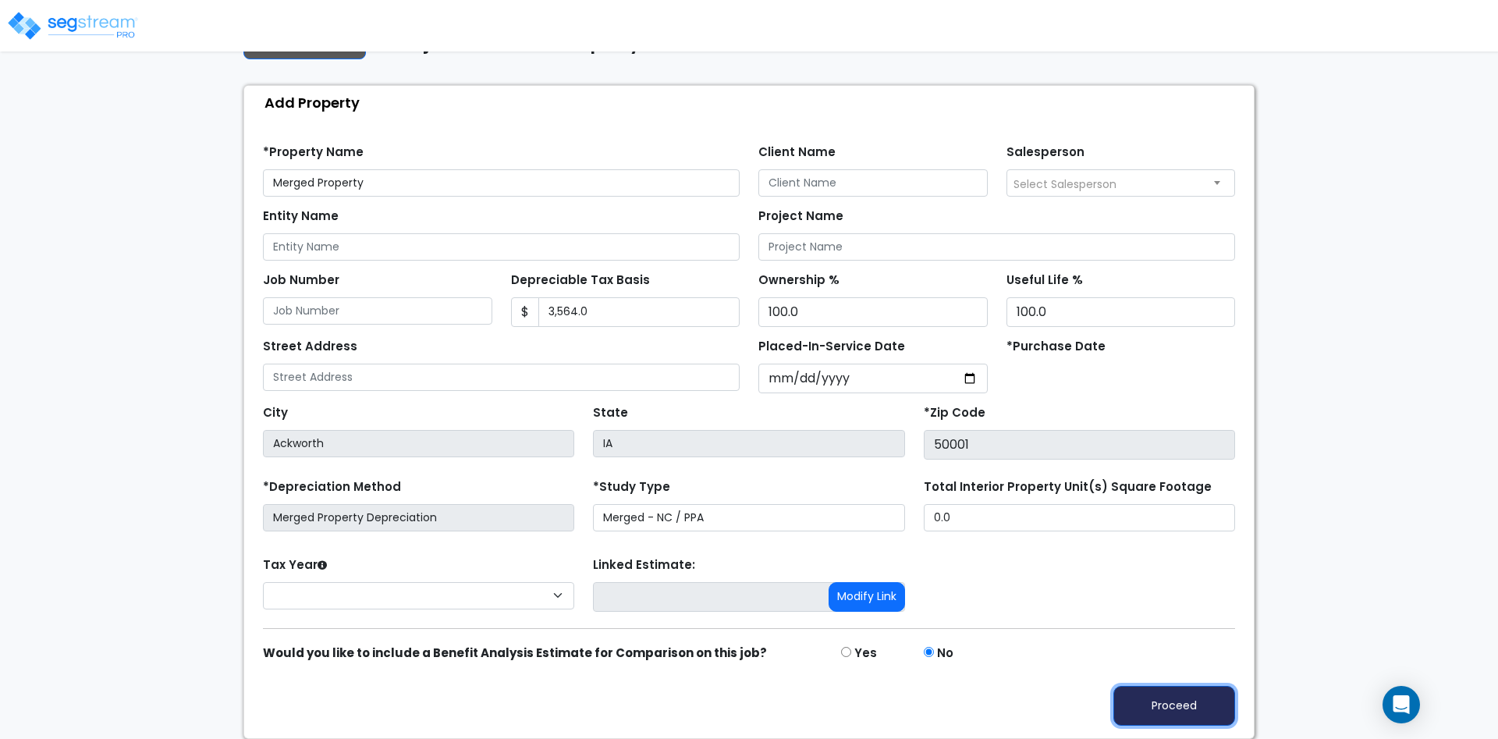
click at [1128, 705] on button "Proceed" at bounding box center [1175, 706] width 122 height 40
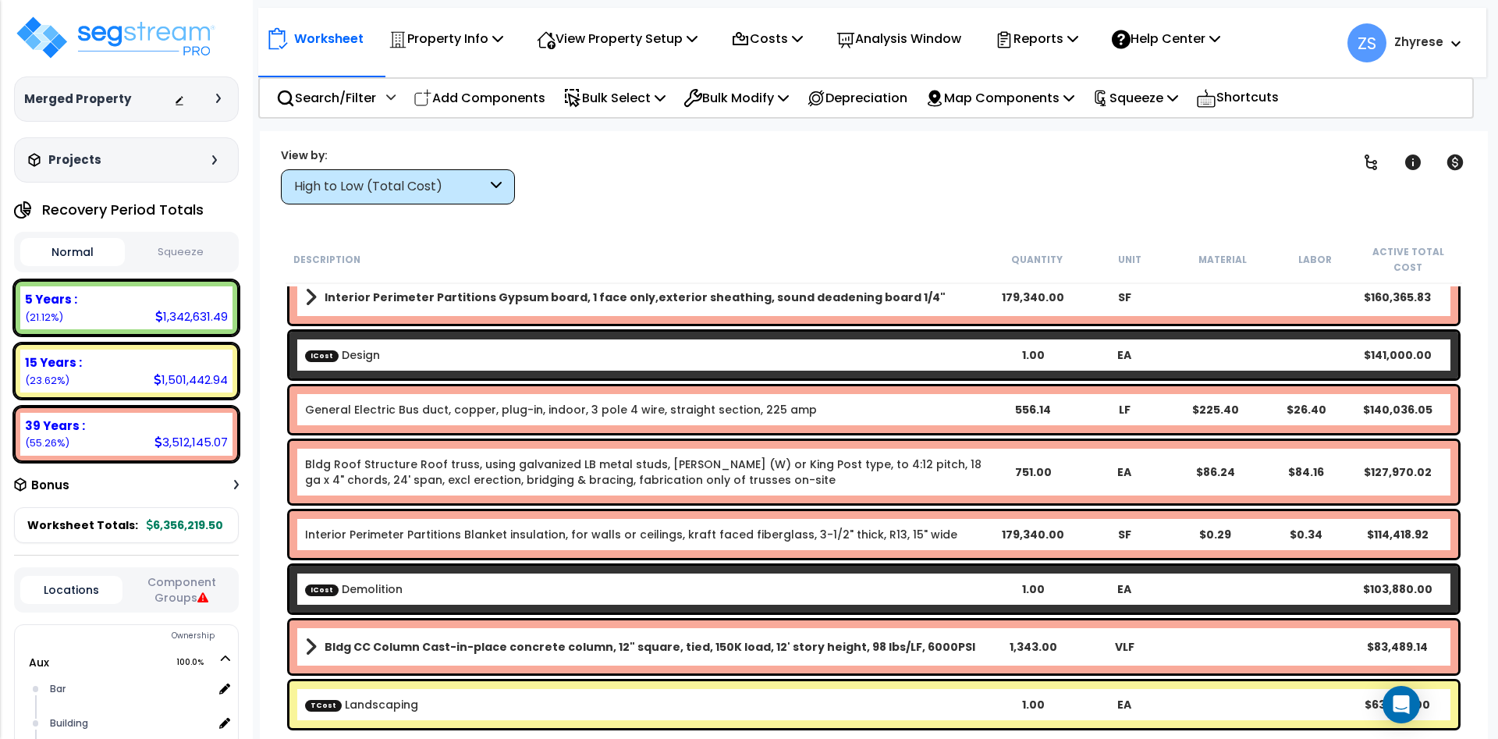
scroll to position [187, 0]
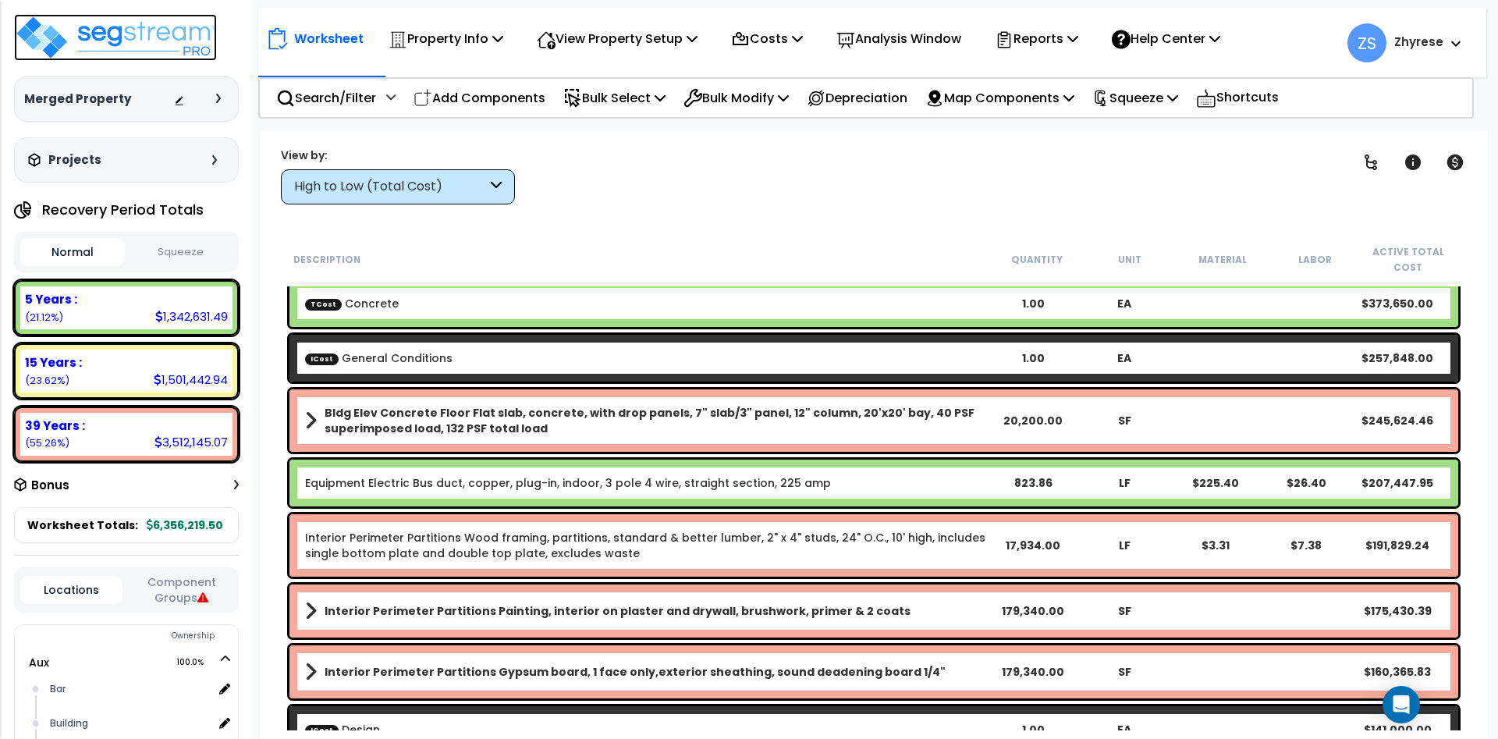
click at [134, 35] on img at bounding box center [115, 37] width 203 height 47
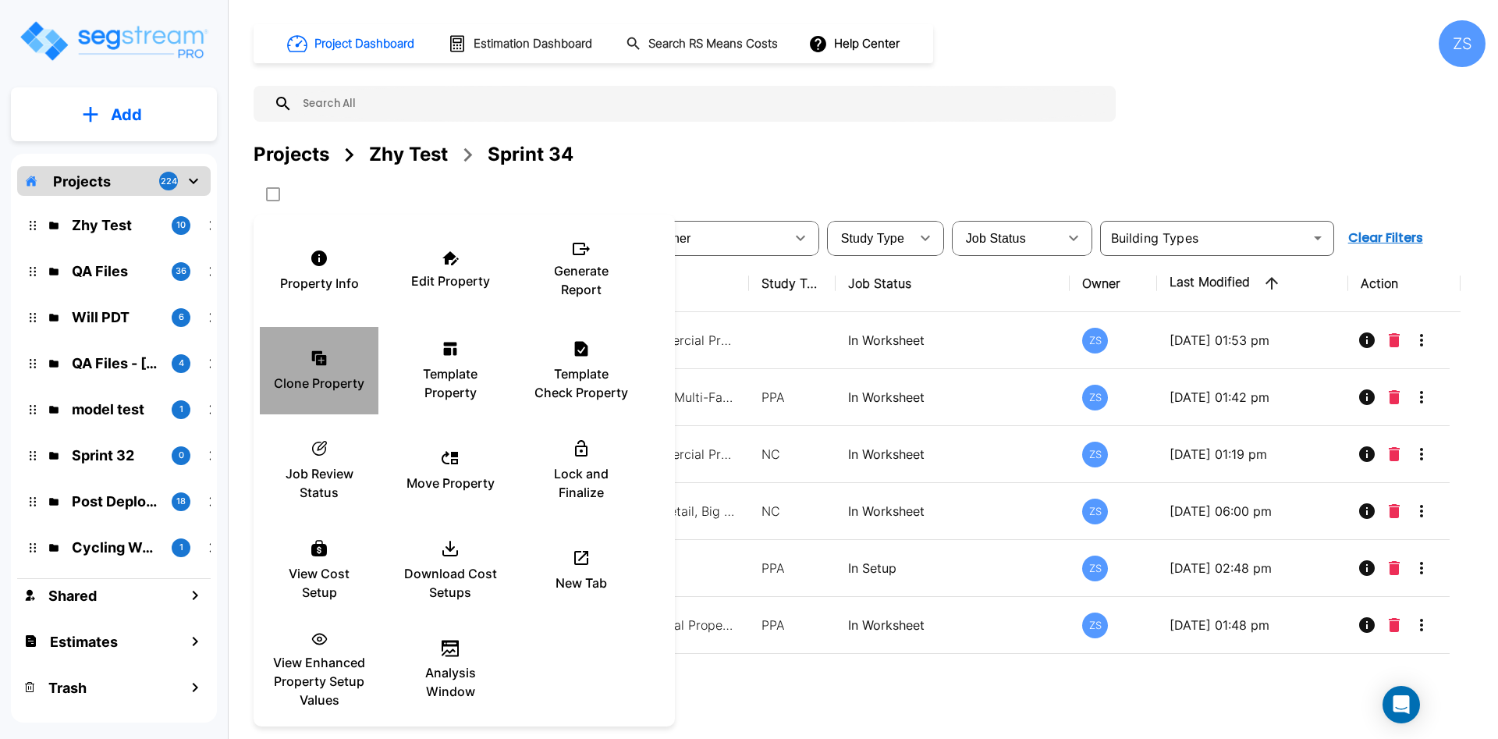
click at [311, 386] on p "Clone Property" at bounding box center [319, 383] width 91 height 19
click at [1017, 698] on div at bounding box center [749, 369] width 1498 height 739
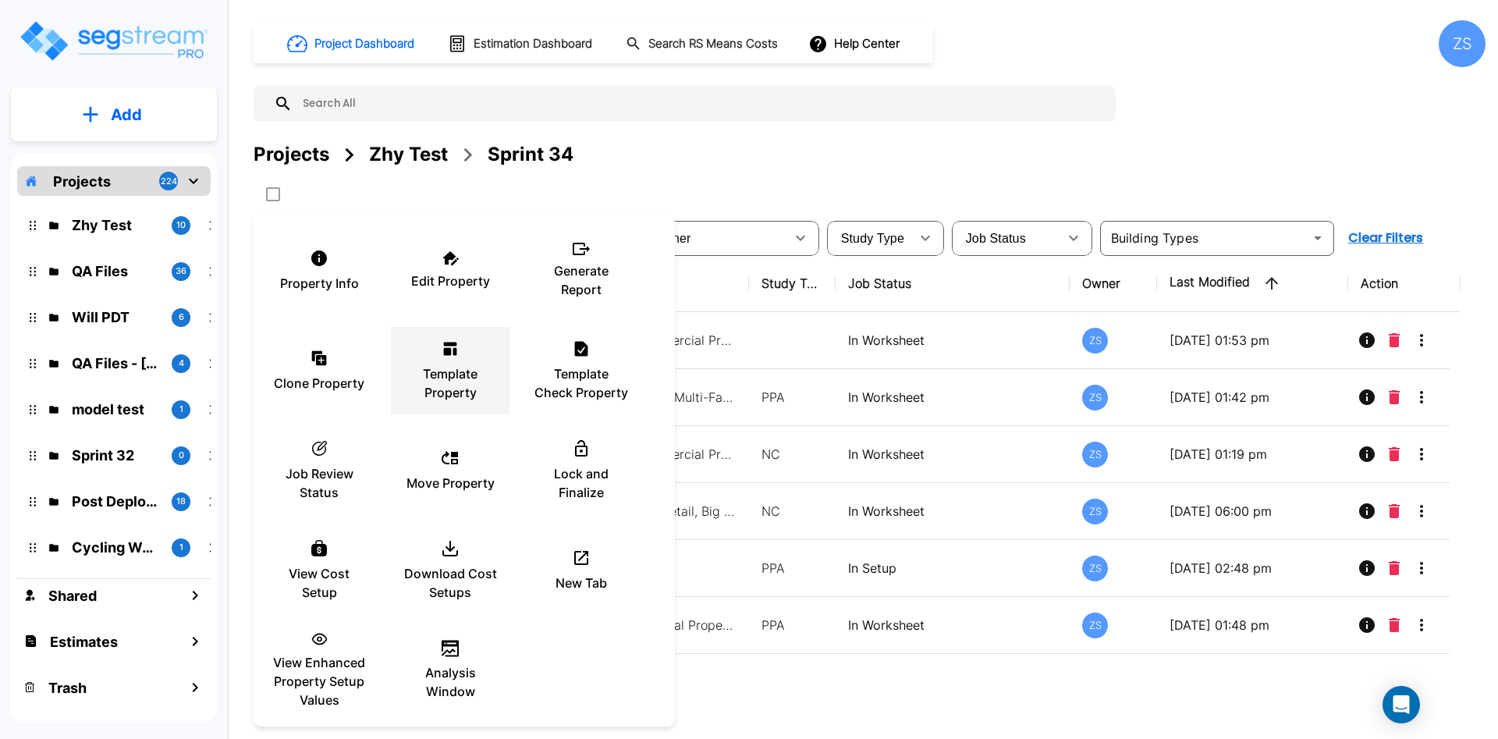
click at [467, 390] on p "Template Property" at bounding box center [450, 382] width 94 height 37
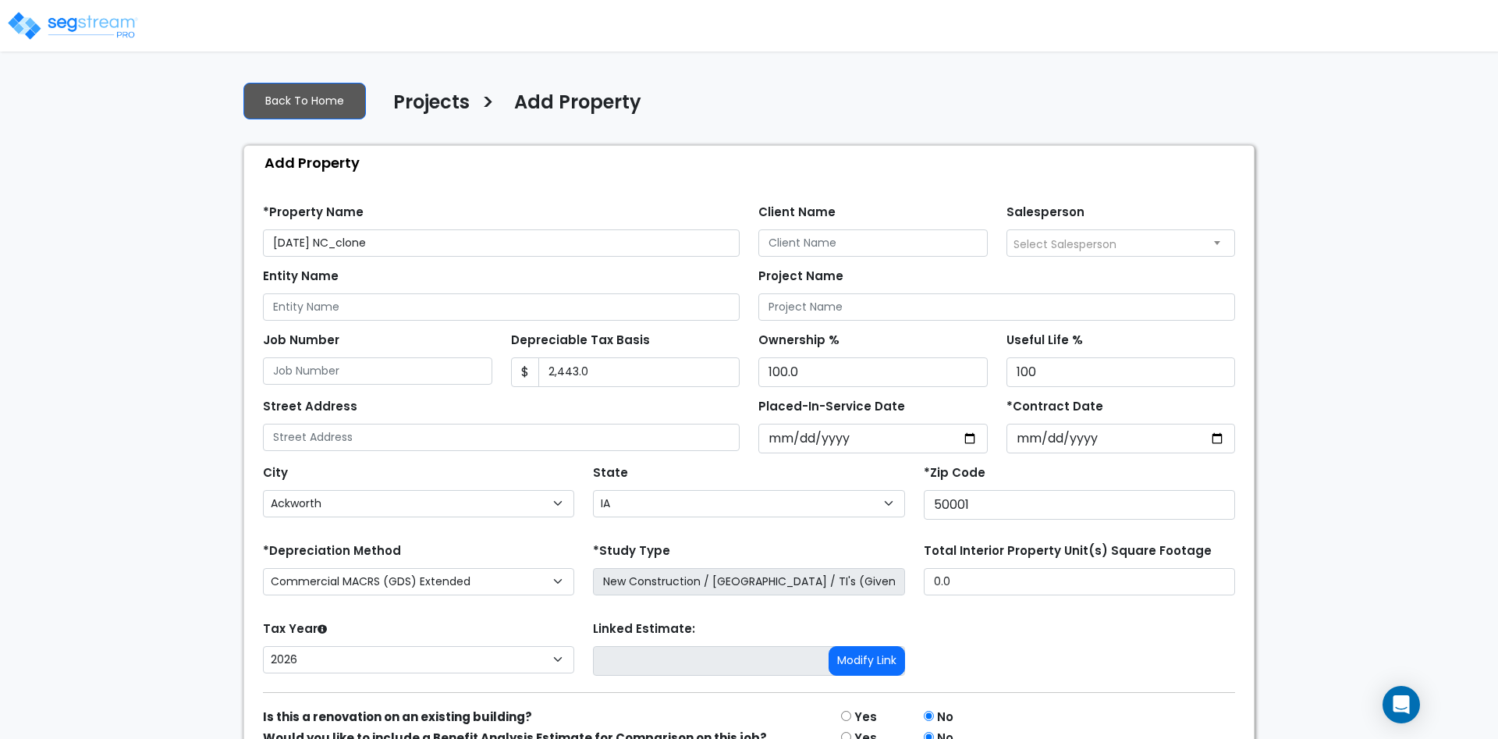
select select "Ackworth"
select select "IA"
select select "NEW"
type input "[DATE] NC_clone"
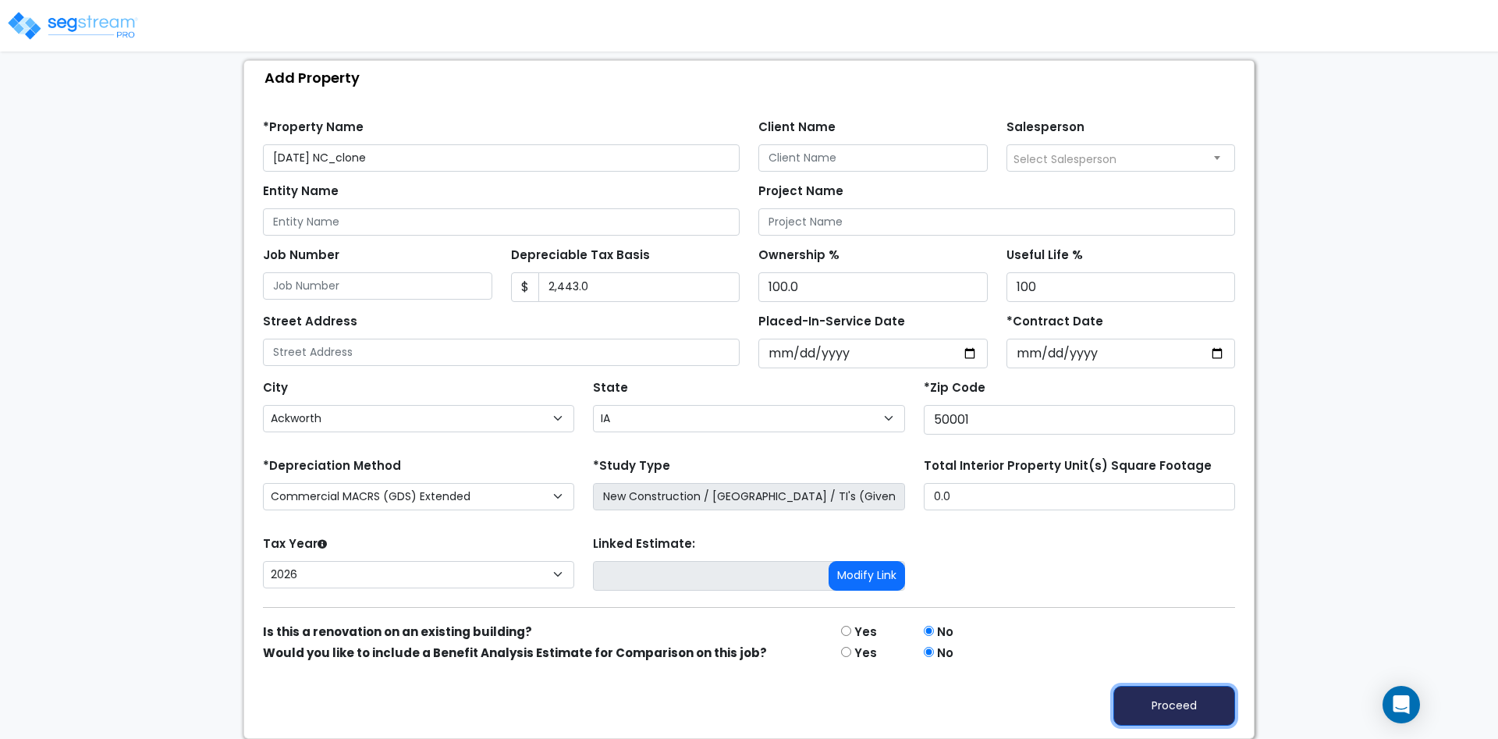
click at [1164, 702] on button "Proceed" at bounding box center [1175, 706] width 122 height 40
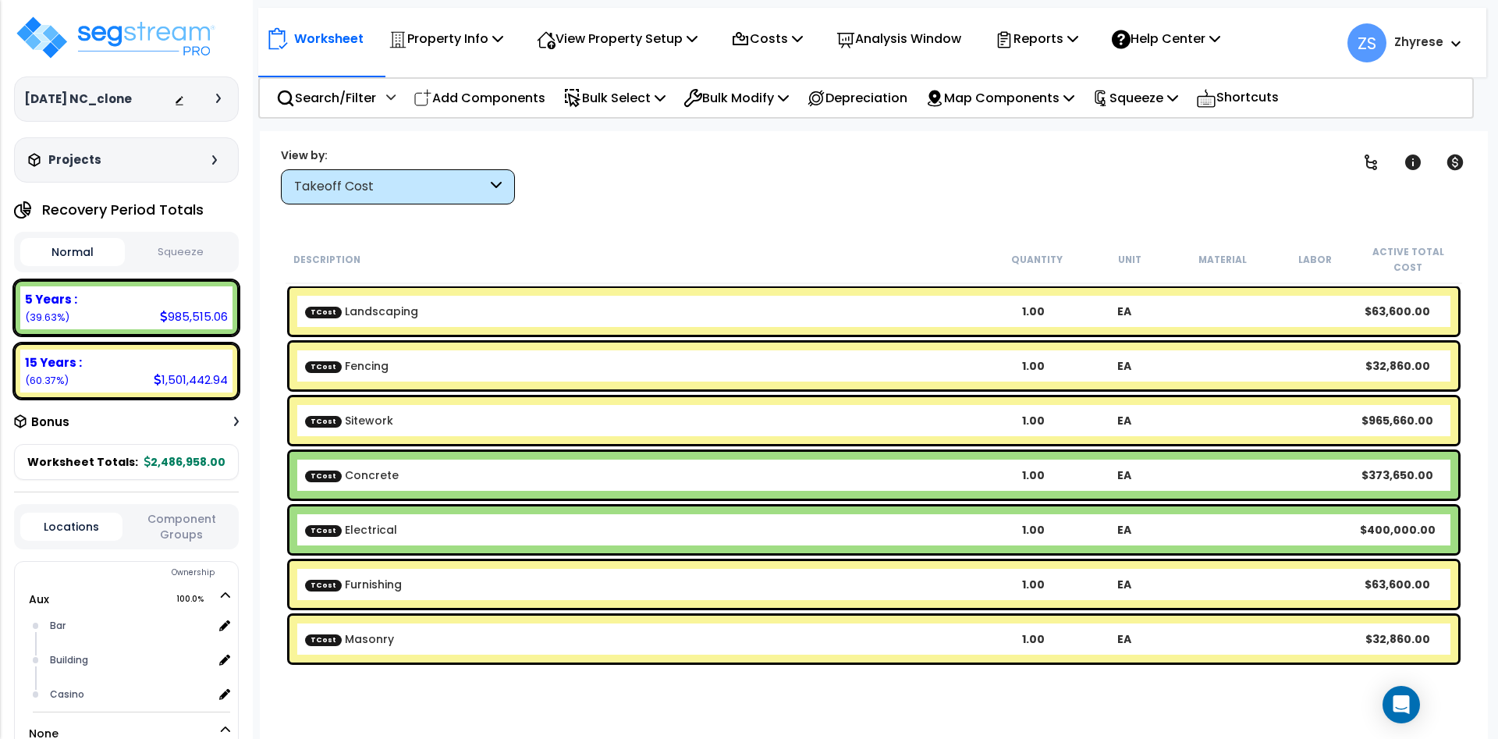
scroll to position [69, 0]
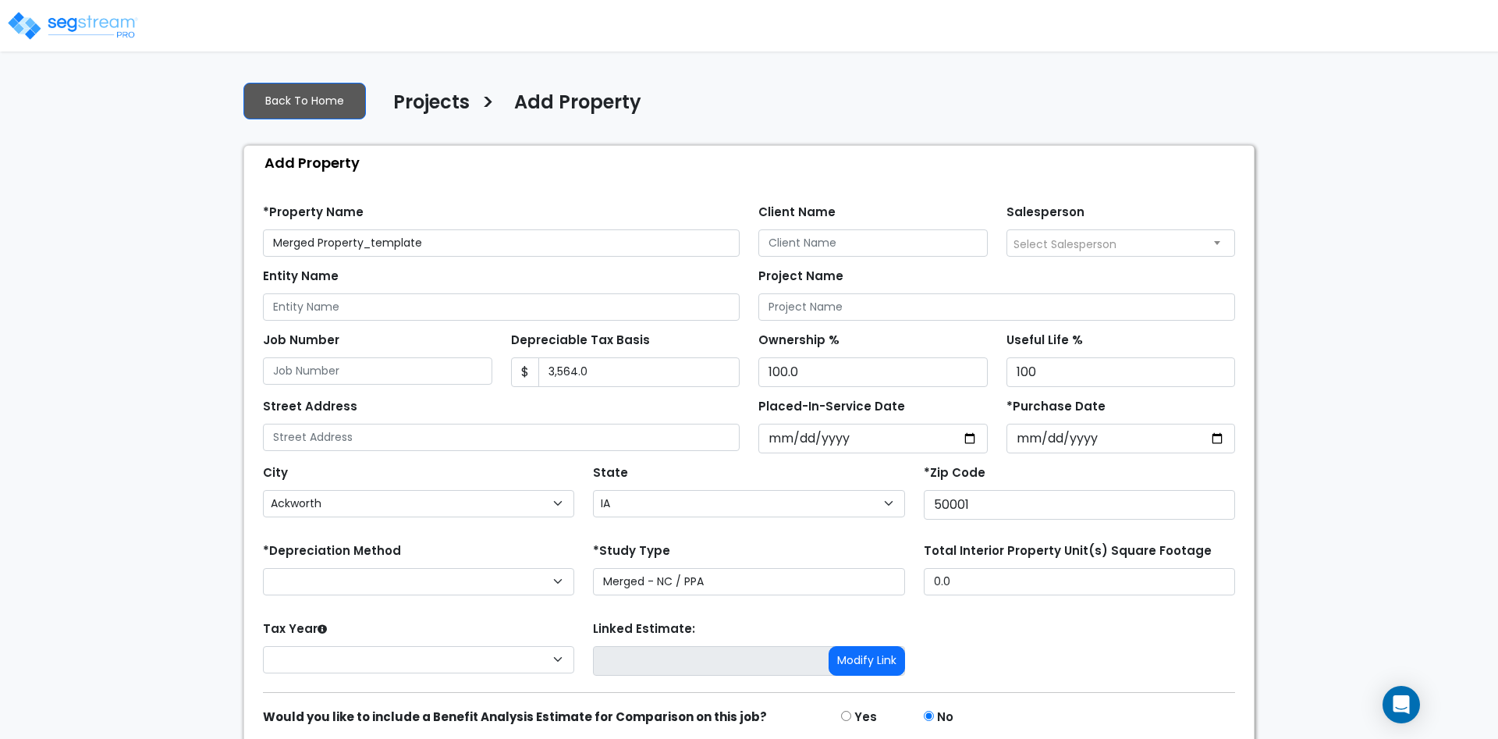
select select "Ackworth"
select select "IA"
select select
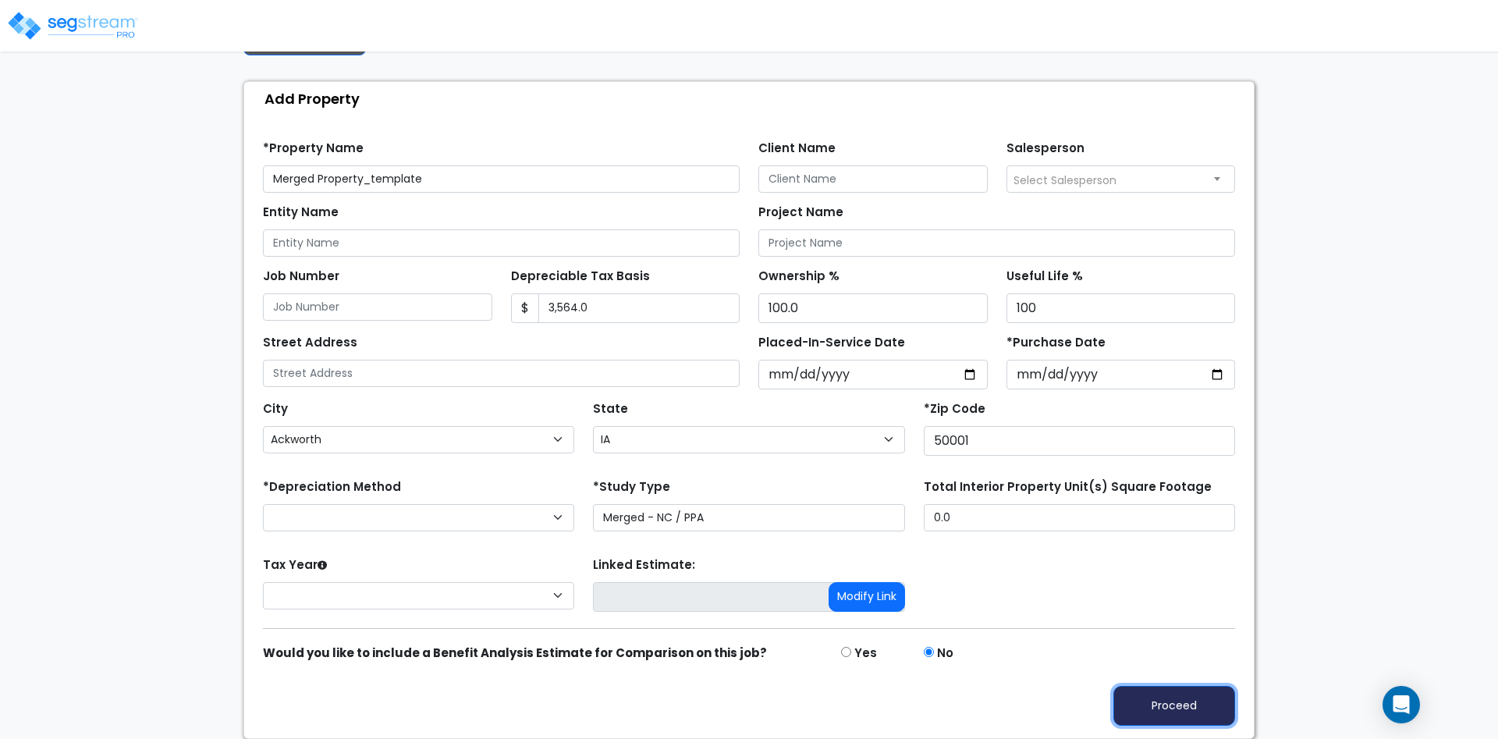
click at [1157, 713] on button "Proceed" at bounding box center [1175, 706] width 122 height 40
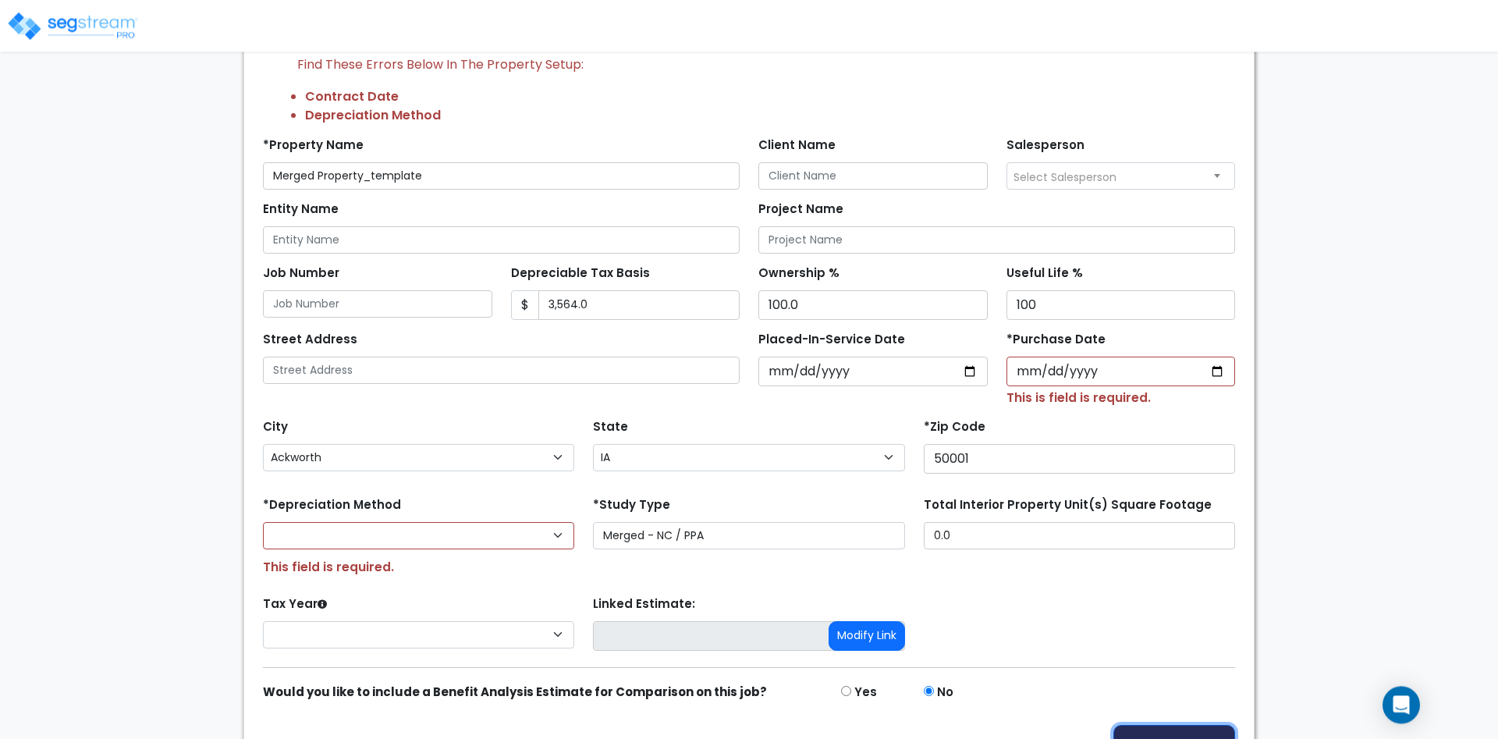
scroll to position [181, 0]
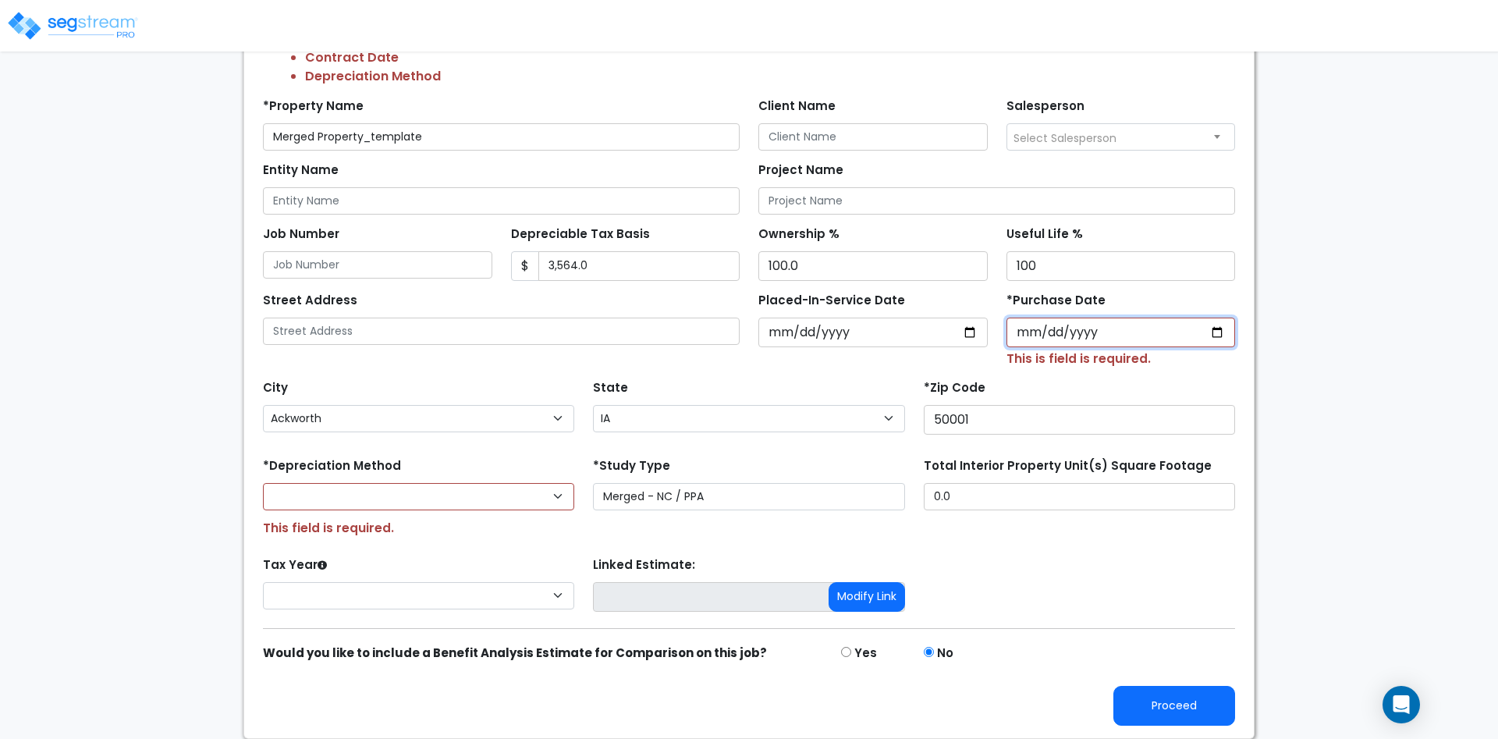
click at [1215, 328] on input "*Purchase Date" at bounding box center [1121, 333] width 229 height 30
click at [1305, 410] on div "We are Building your Property. So please grab a coffee and let us do the heavy …" at bounding box center [749, 315] width 1498 height 847
click at [1054, 336] on input "*Purchase Date" at bounding box center [1121, 333] width 229 height 30
click at [1205, 327] on input "*Purchase Date" at bounding box center [1121, 333] width 229 height 30
click at [1215, 328] on input "*Purchase Date" at bounding box center [1121, 333] width 229 height 30
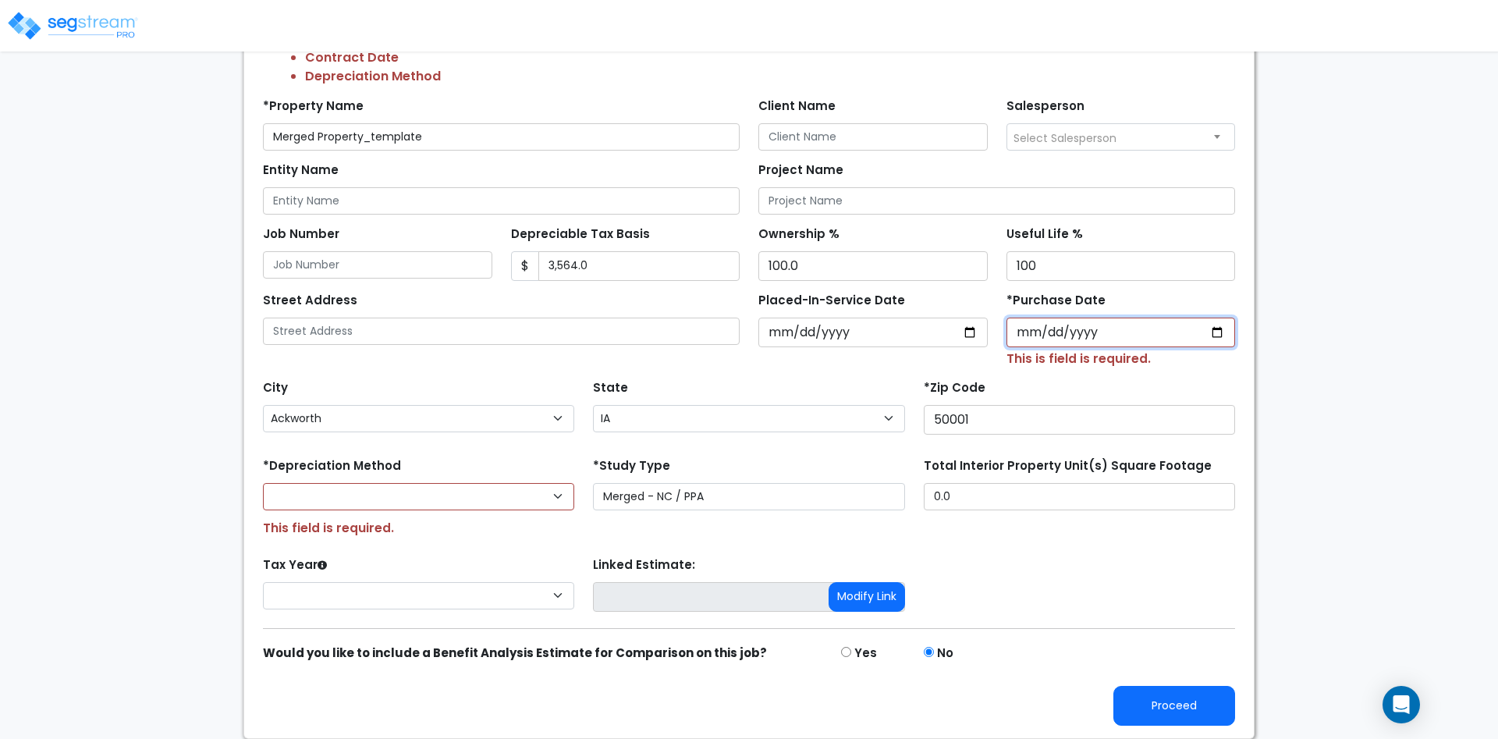
type input "2023-06-01"
click at [1370, 432] on div "We are Building your Property. So please grab a coffee and let us do the heavy …" at bounding box center [749, 315] width 1498 height 847
click at [382, 513] on div "Commercial MACRS (GDS) Extended Commercial MACRS (GDS) Commercial Residential M…" at bounding box center [418, 510] width 311 height 55
click at [263, 483] on select "Commercial MACRS (GDS) Extended Commercial MACRS (GDS) Commercial Residential M…" at bounding box center [418, 496] width 311 height 27
select select "CM(E_1"
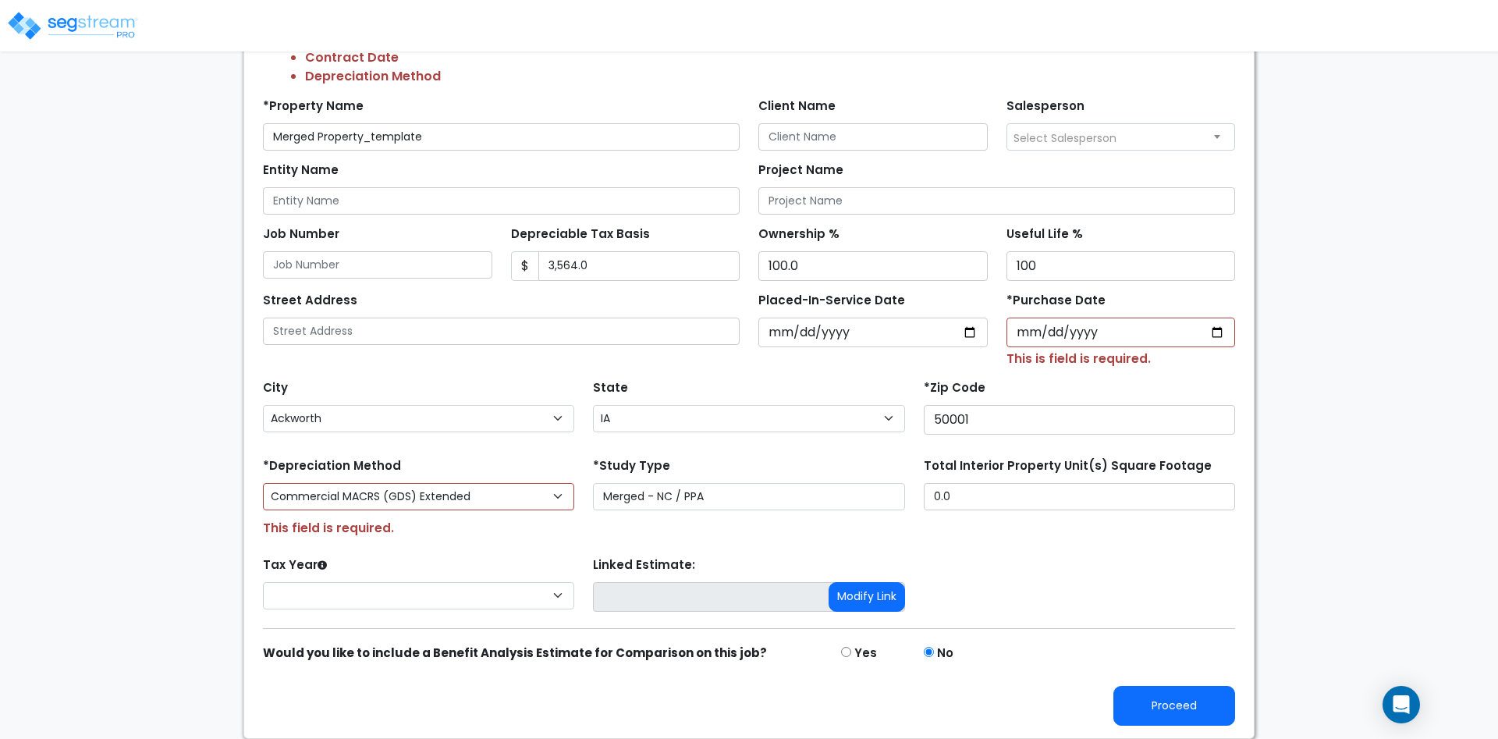
click at [1170, 684] on div "Proceed" at bounding box center [749, 694] width 991 height 63
click at [1170, 703] on button "Proceed" at bounding box center [1175, 706] width 122 height 40
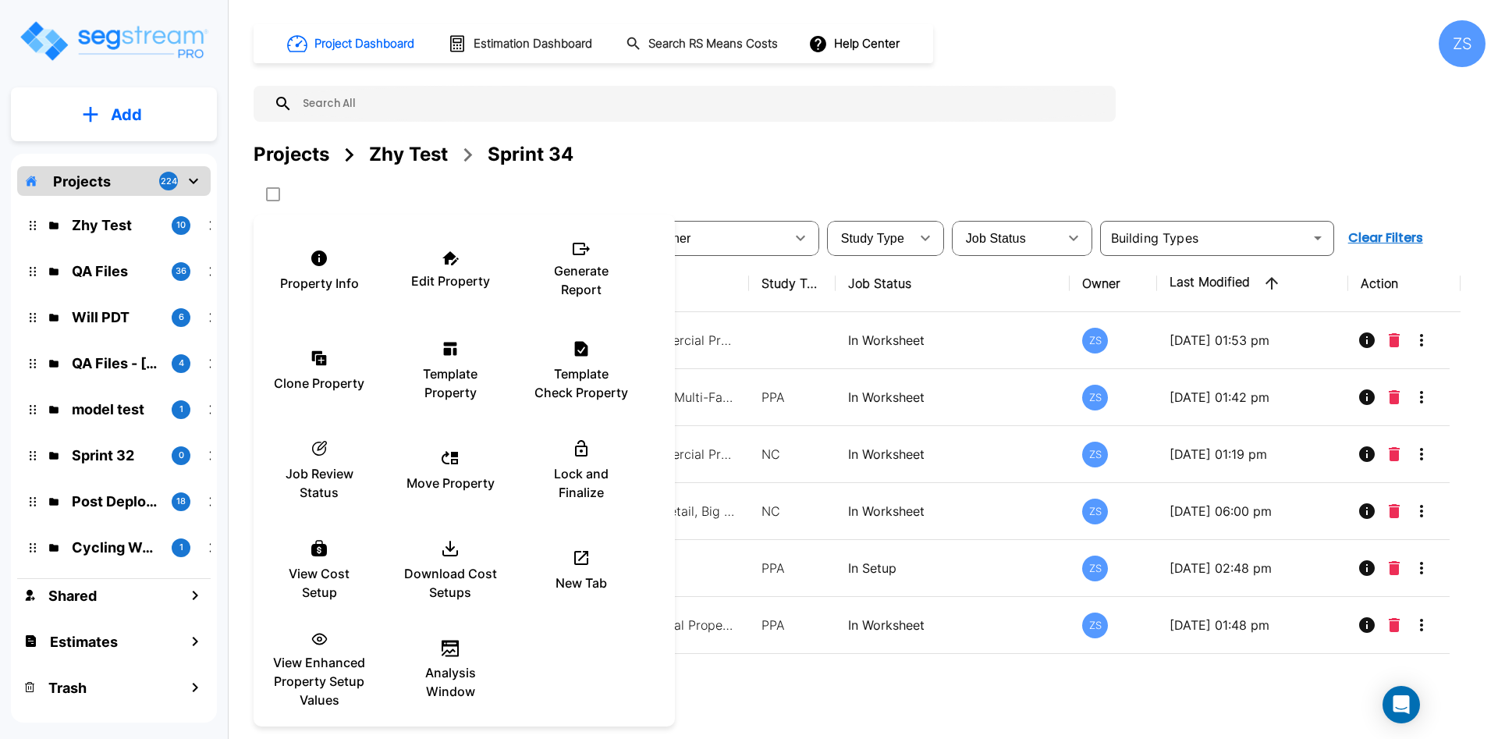
click at [1110, 32] on div at bounding box center [749, 369] width 1498 height 739
